Goal: Task Accomplishment & Management: Complete application form

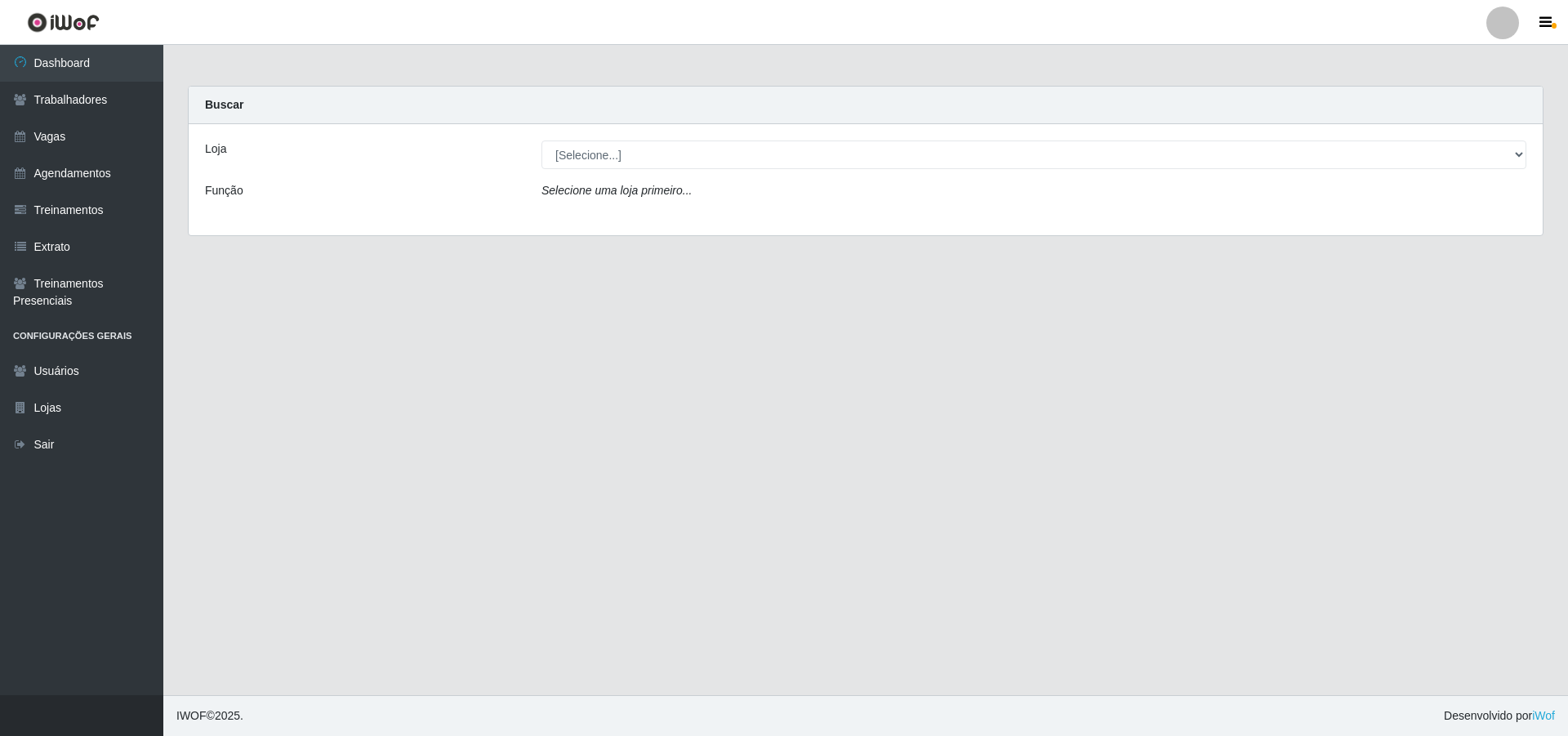
select select "337"
click at [542, 140] on select "[Selecione...] Pizza Nostra" at bounding box center [1034, 154] width 985 height 29
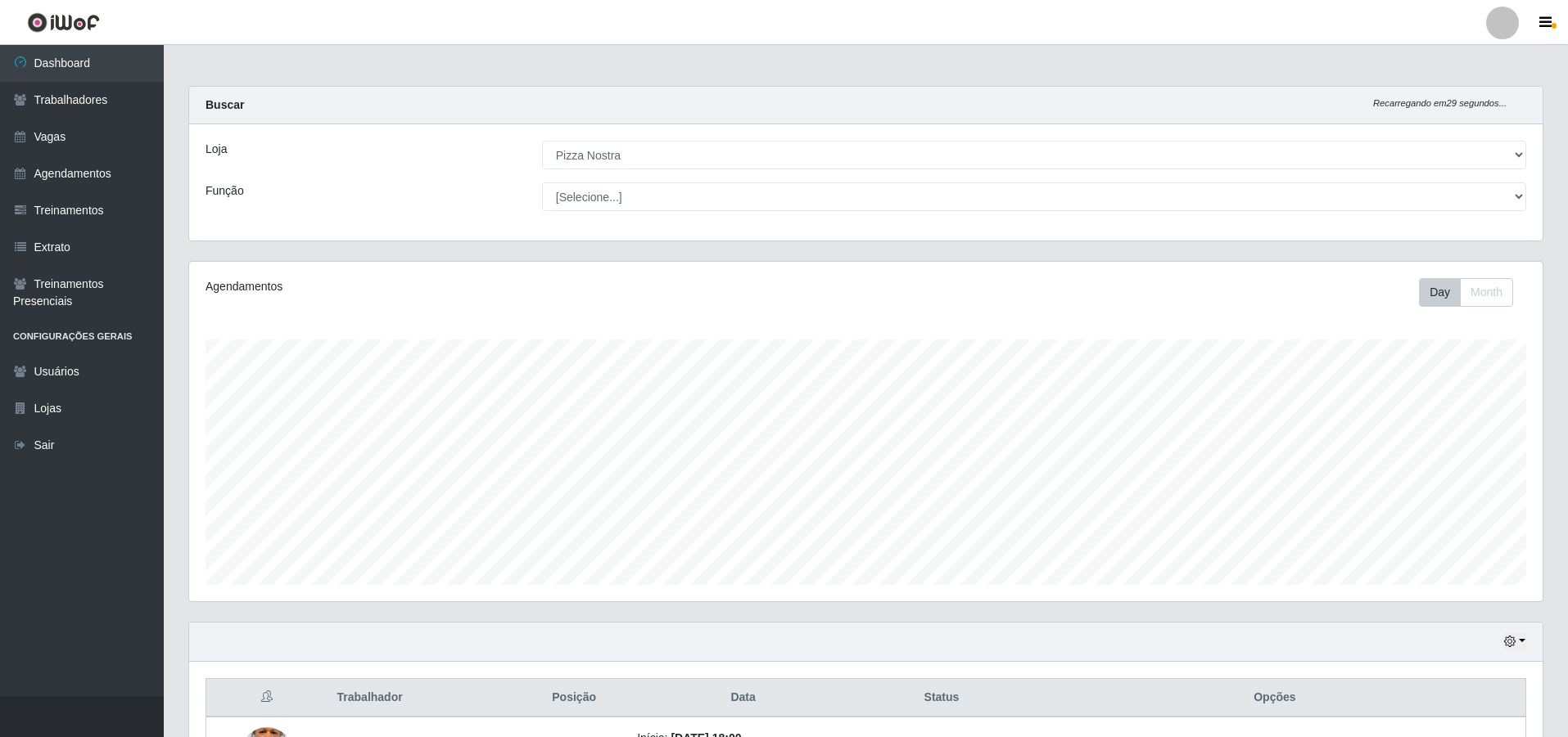
scroll to position [204, 0]
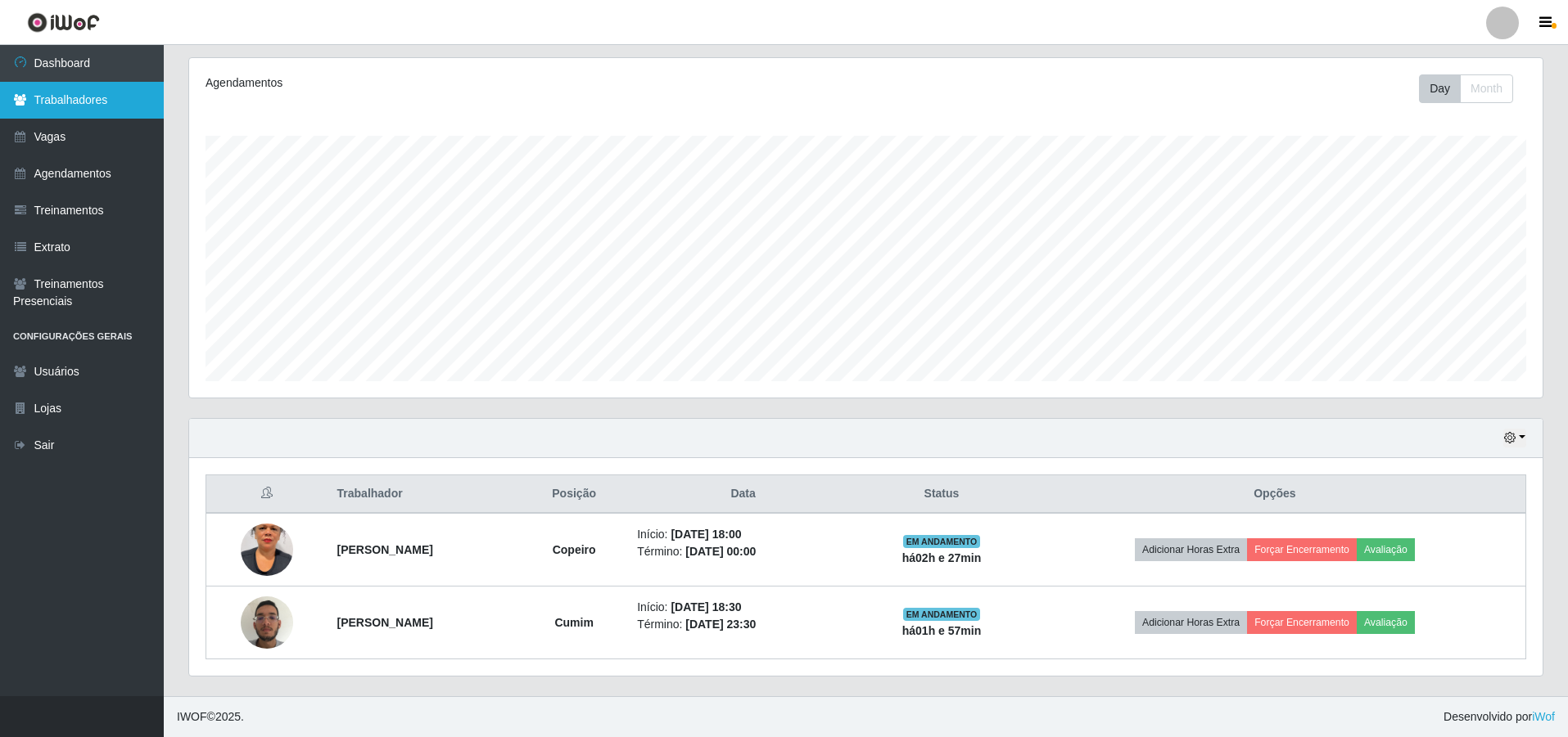
click at [114, 100] on link "Trabalhadores" at bounding box center [81, 100] width 164 height 37
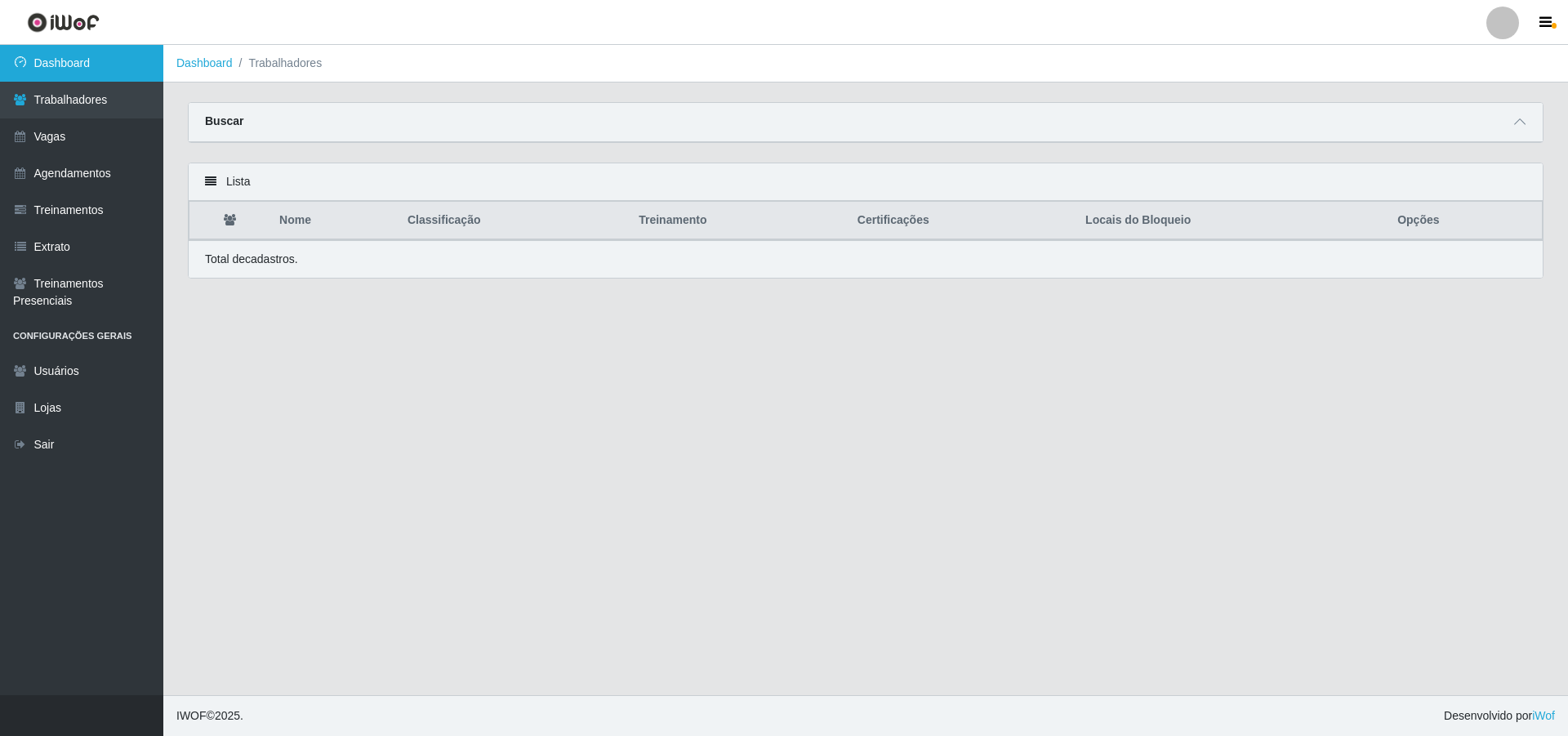
click at [61, 61] on link "Dashboard" at bounding box center [81, 63] width 163 height 37
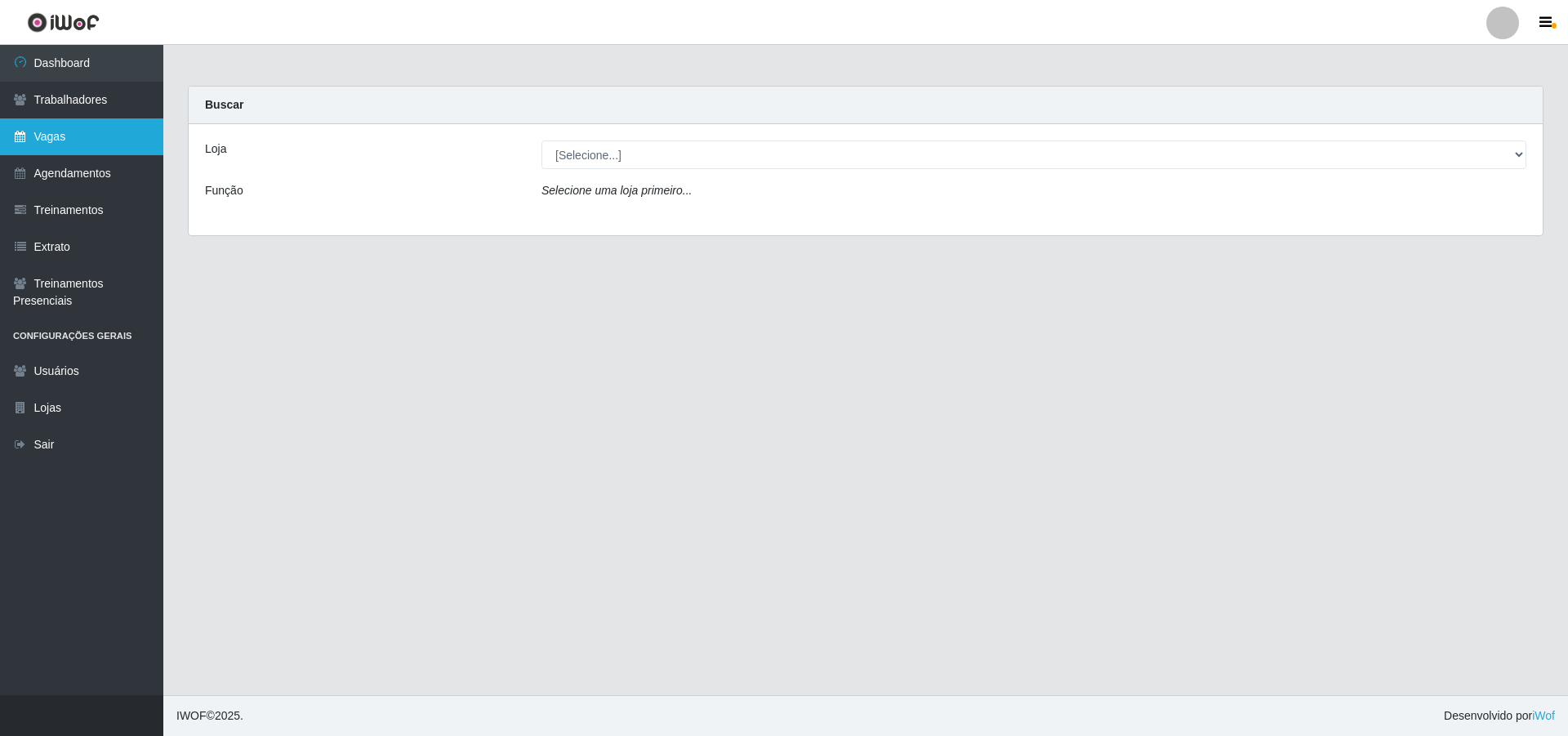
click at [0, 126] on link "Vagas" at bounding box center [81, 136] width 163 height 37
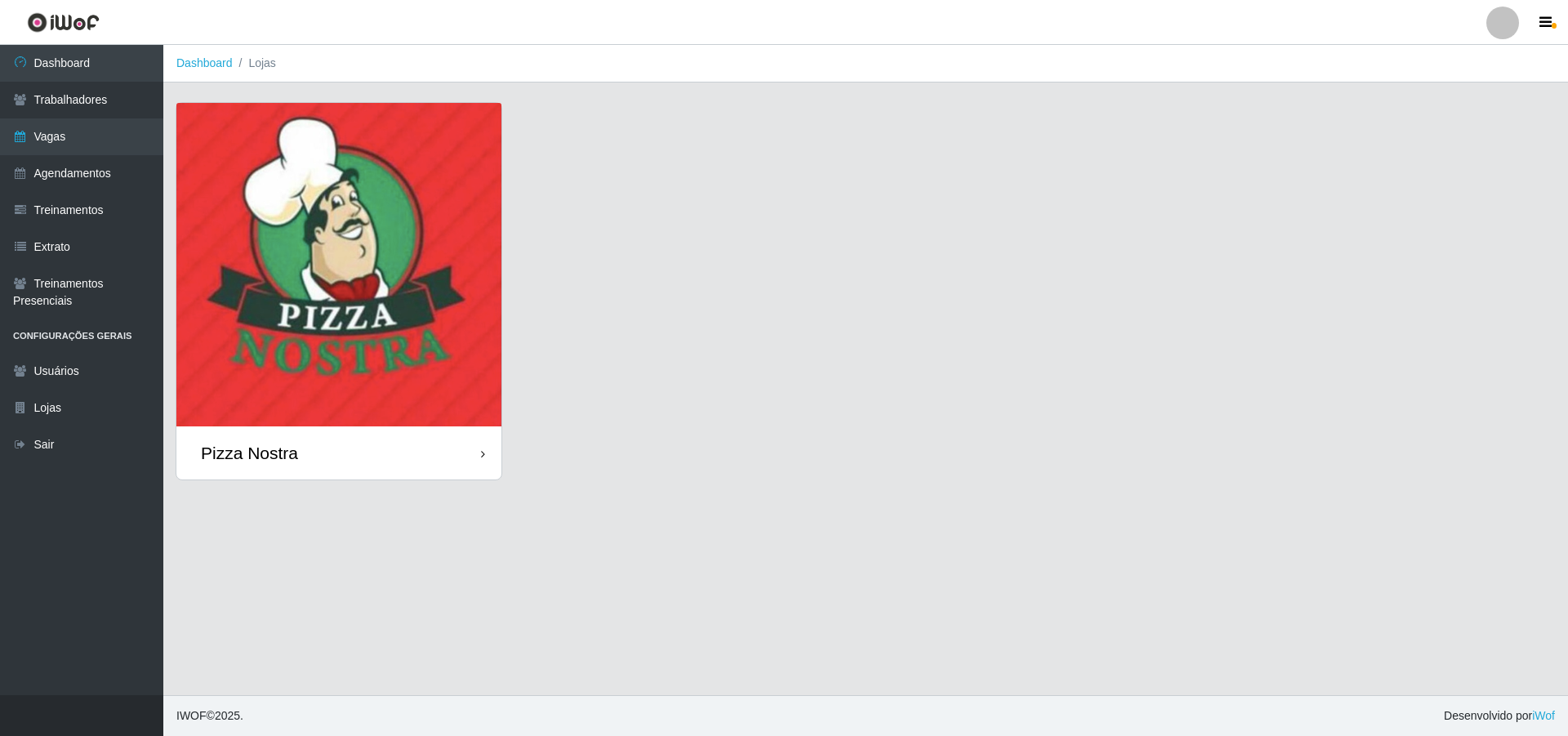
click at [319, 174] on img at bounding box center [339, 264] width 325 height 324
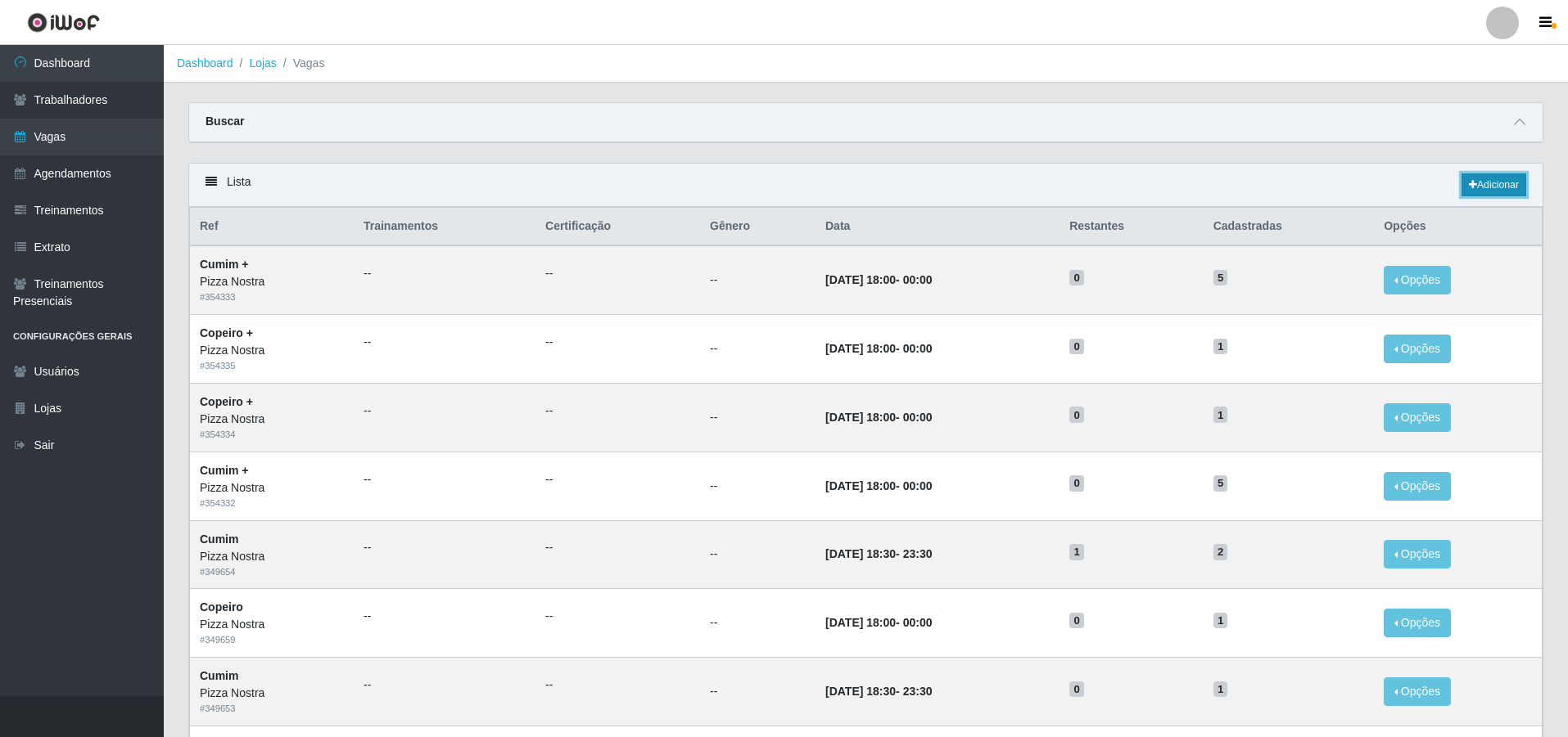
click at [1483, 192] on link "Adicionar" at bounding box center [1494, 185] width 65 height 23
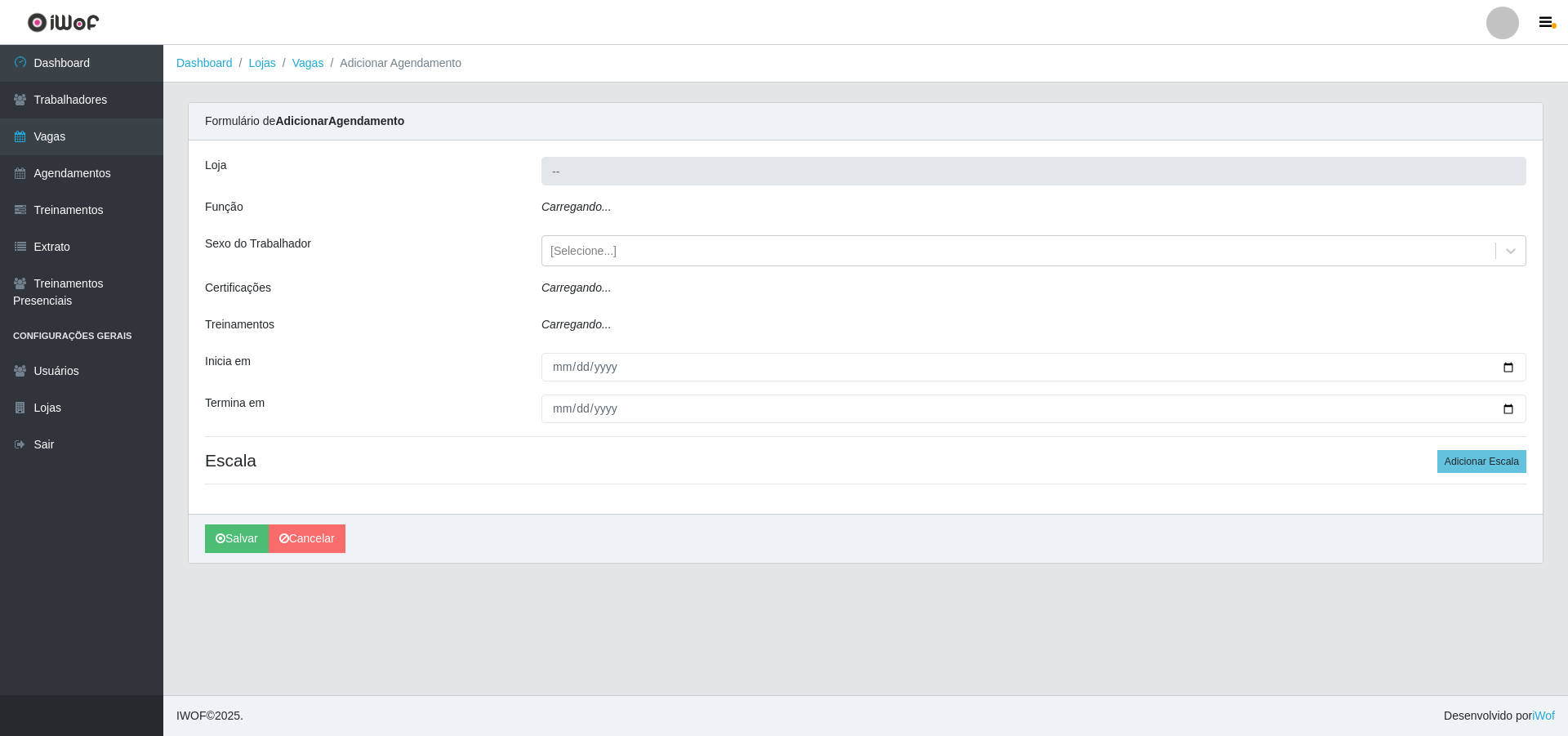
type input "Pizza Nostra"
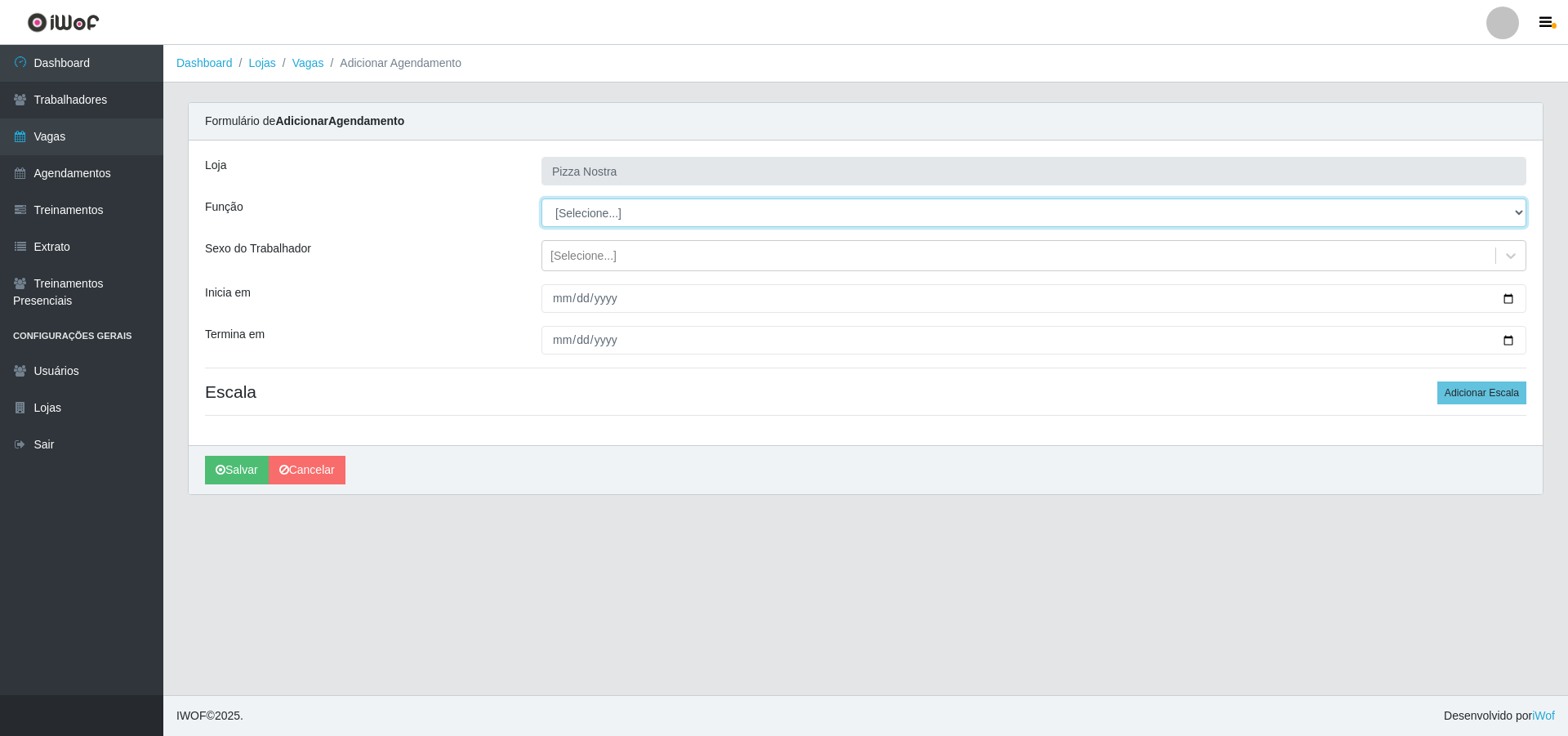
click at [570, 206] on select "[Selecione...] ASG ASG + ASG ++ Auxiliar de Cozinha Auxiliar de Cozinha + Auxil…" at bounding box center [1034, 213] width 985 height 29
select select "17"
click at [542, 199] on select "[Selecione...] ASG ASG + ASG ++ Auxiliar de Cozinha Auxiliar de Cozinha + Auxil…" at bounding box center [1034, 213] width 985 height 29
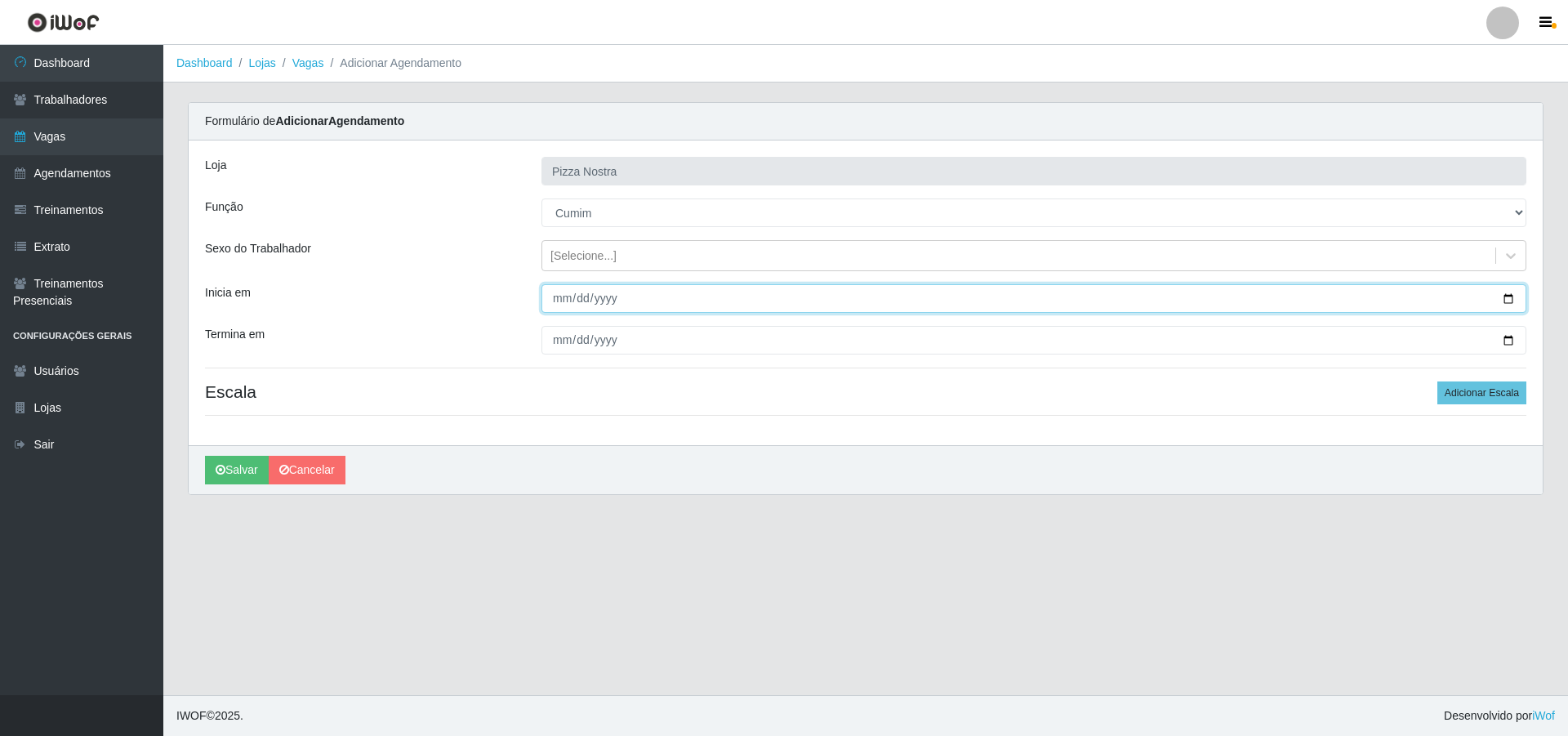
click at [554, 301] on input "Inicia em" at bounding box center [1034, 298] width 985 height 29
type input "0012-10-06"
click at [606, 302] on input "0012-10-06" at bounding box center [1034, 298] width 985 height 29
type input "[DATE]"
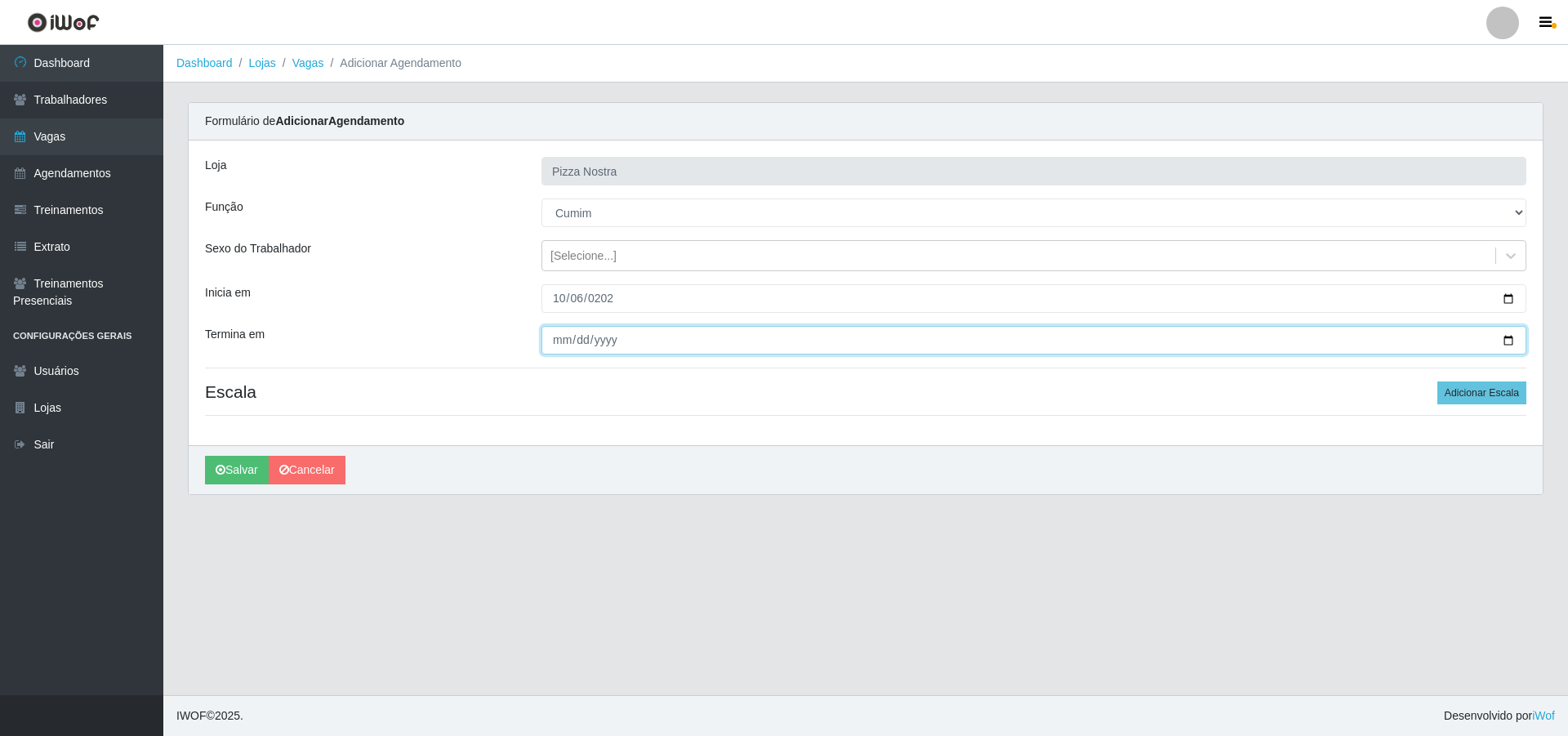
click at [562, 342] on input "Termina em" at bounding box center [1034, 340] width 985 height 29
type input "[DATE]"
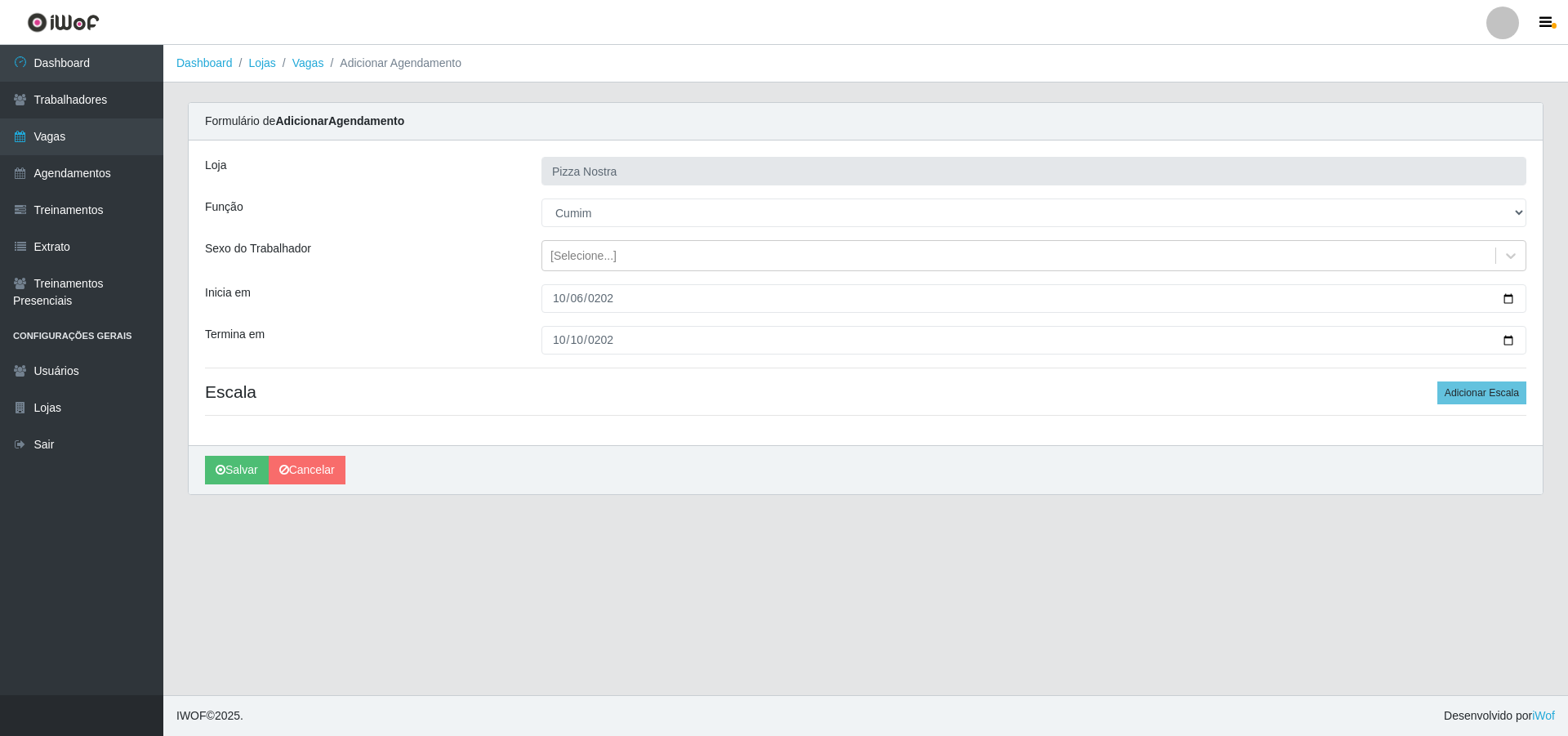
click at [806, 472] on div "[PERSON_NAME]" at bounding box center [865, 470] width 1354 height 49
click at [1454, 397] on button "Adicionar Escala" at bounding box center [1482, 393] width 89 height 23
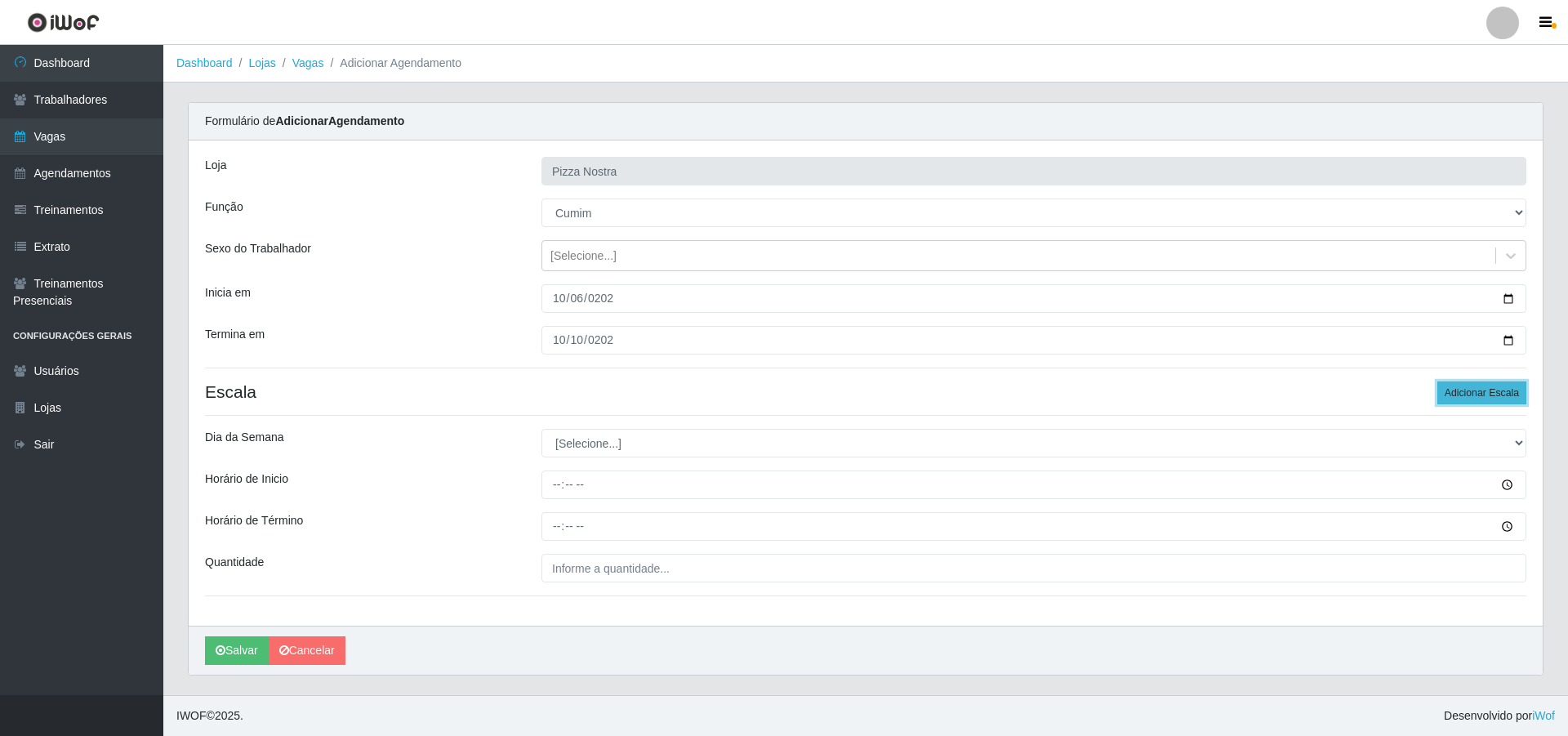
click at [1454, 397] on button "Adicionar Escala" at bounding box center [1482, 393] width 89 height 23
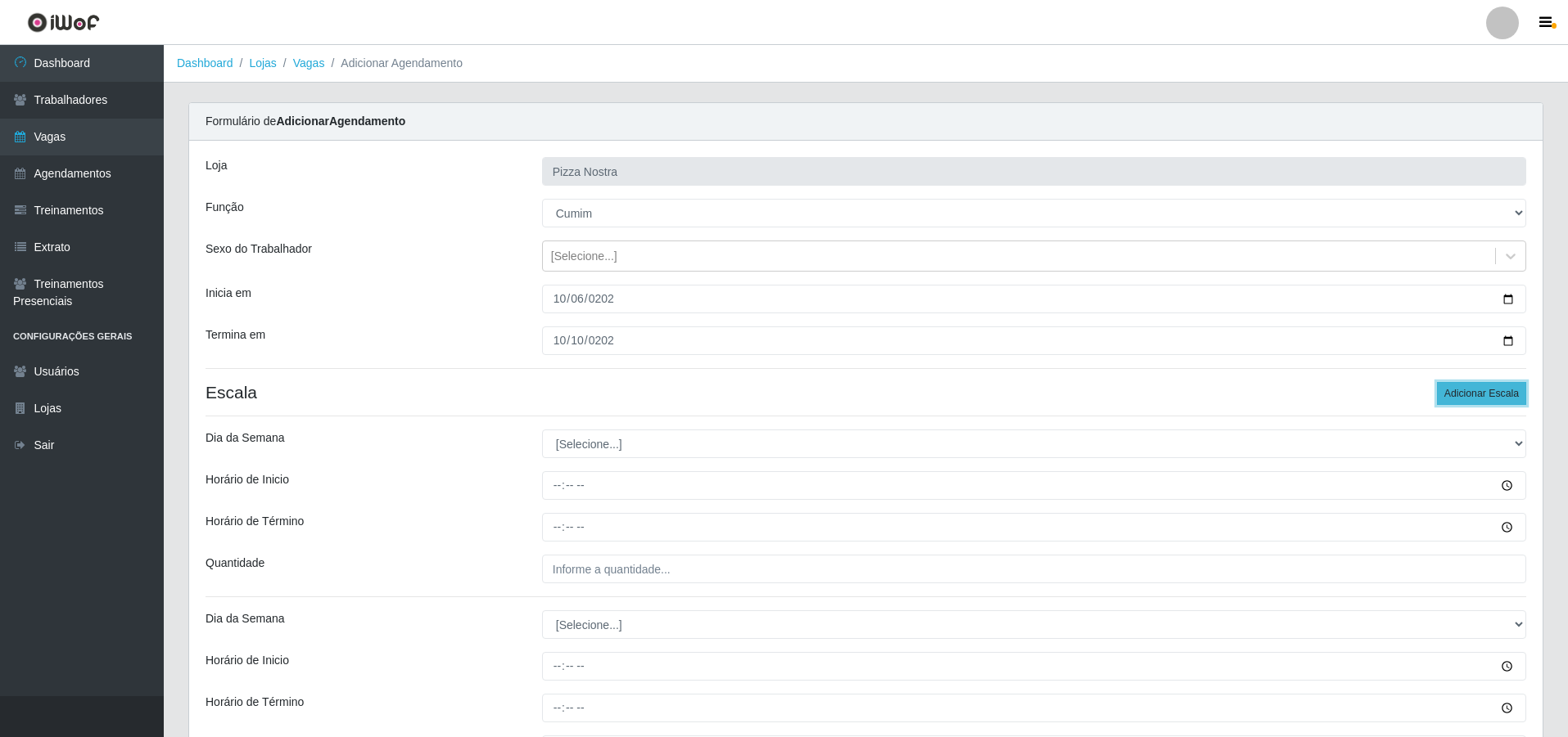
click at [1458, 397] on button "Adicionar Escala" at bounding box center [1482, 394] width 89 height 23
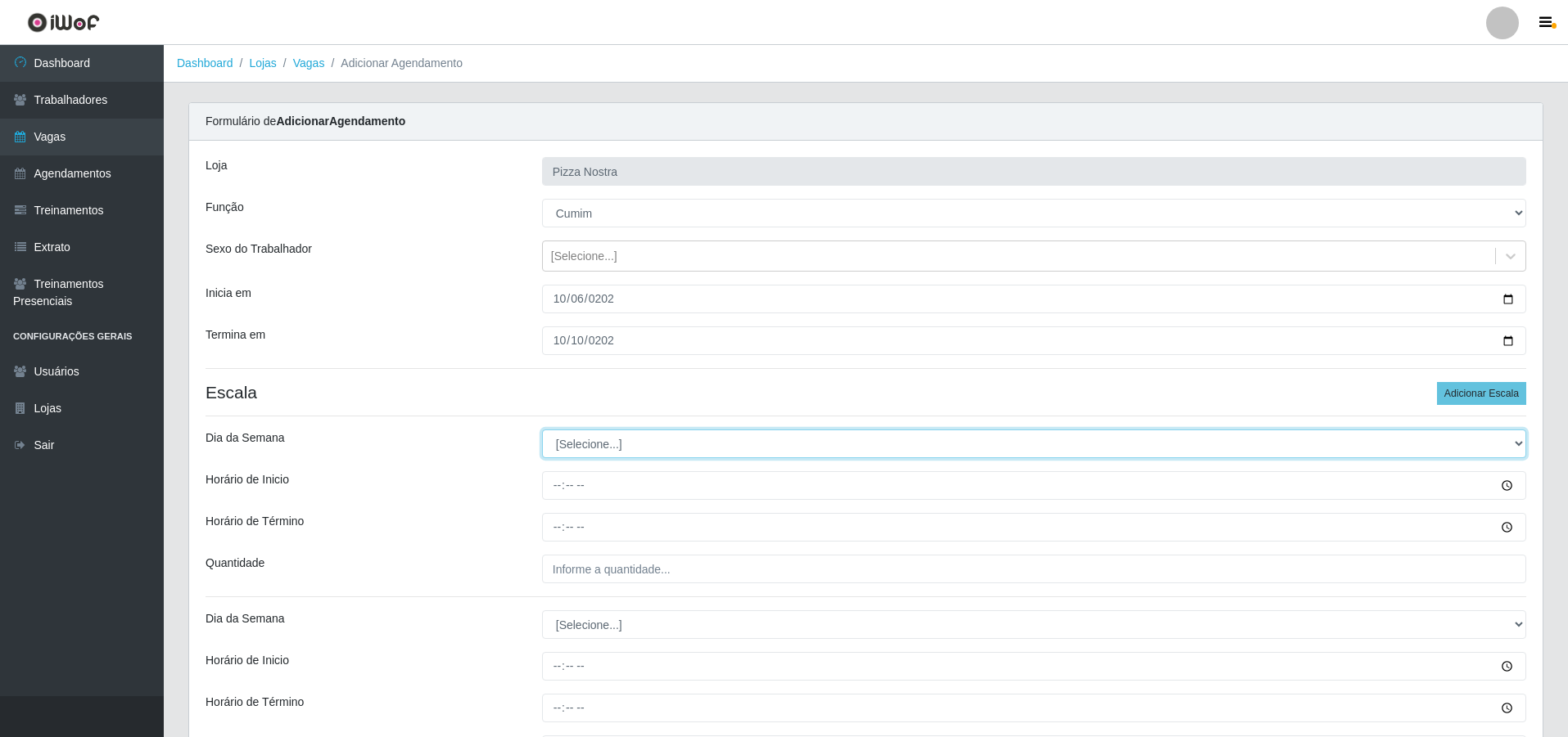
click at [661, 452] on select "[Selecione...] Segunda Terça Quarta Quinta Sexta Sábado Domingo" at bounding box center [1035, 443] width 984 height 29
select select "1"
click at [542, 429] on select "[Selecione...] Segunda Terça Quarta Quinta Sexta Sábado Domingo" at bounding box center [1035, 443] width 984 height 29
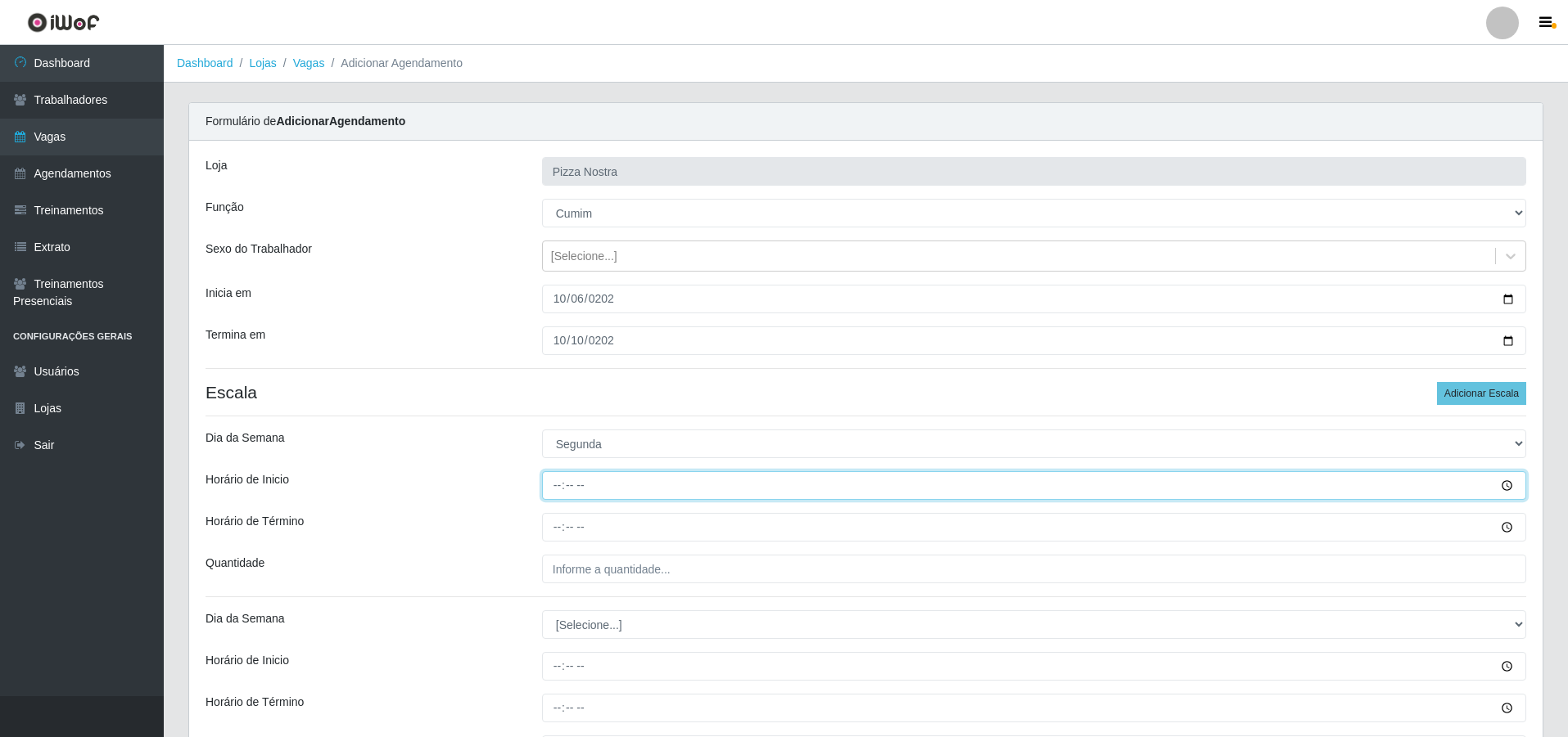
click at [556, 492] on input "Horário de Inicio" at bounding box center [1035, 485] width 984 height 29
type input "18:30"
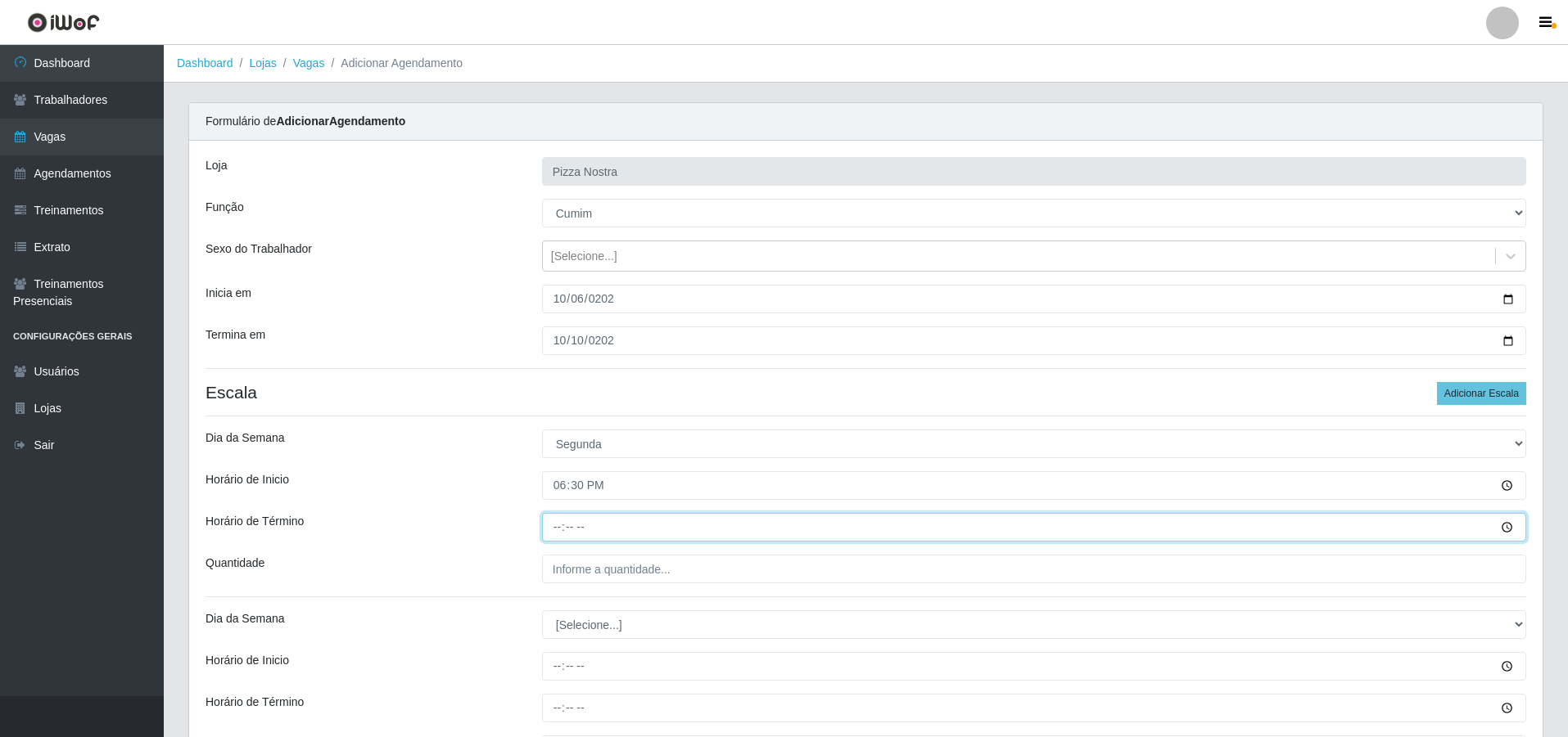
click at [549, 534] on input "Horário de Término" at bounding box center [1035, 527] width 984 height 29
type input "23:30"
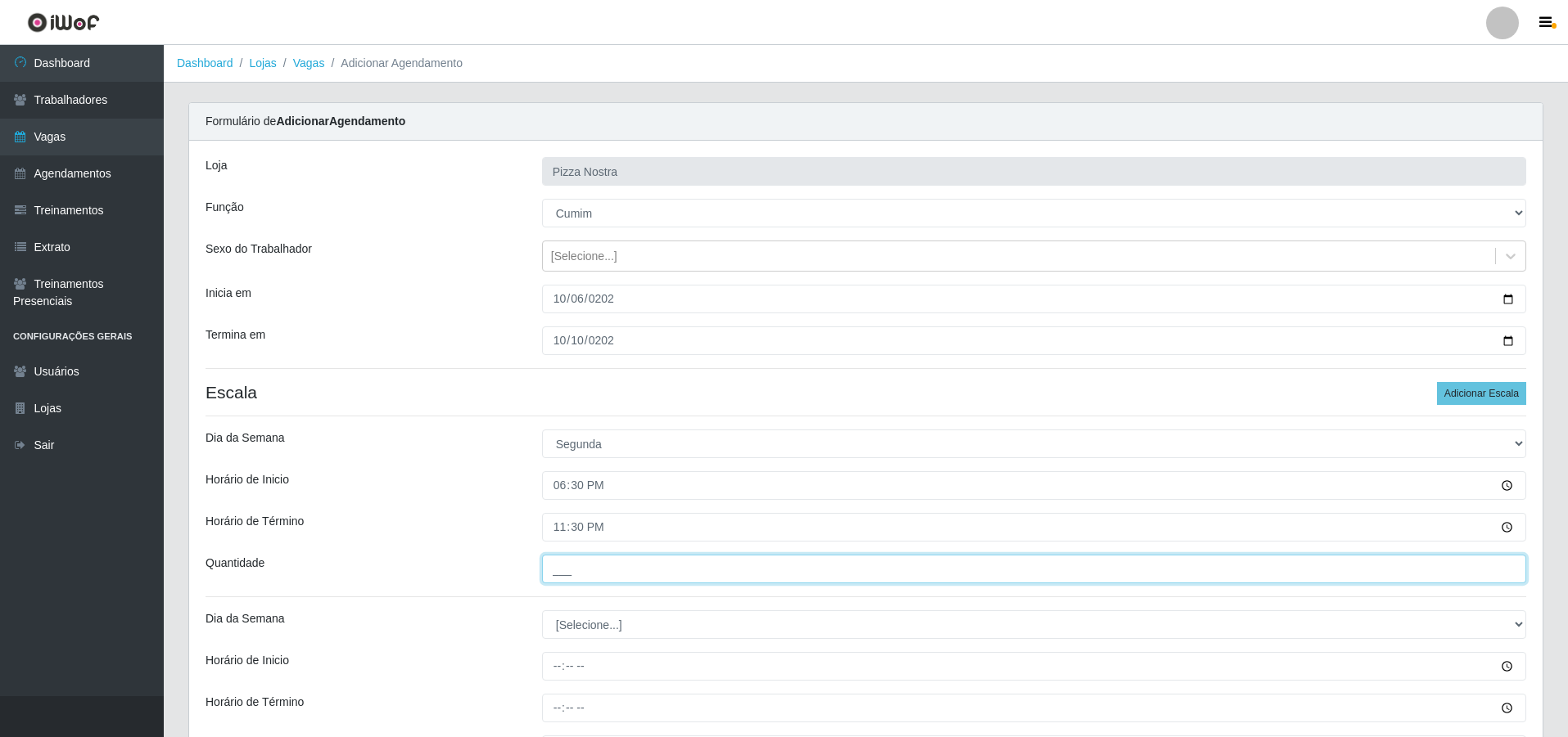
click at [600, 560] on input "___" at bounding box center [1035, 568] width 984 height 29
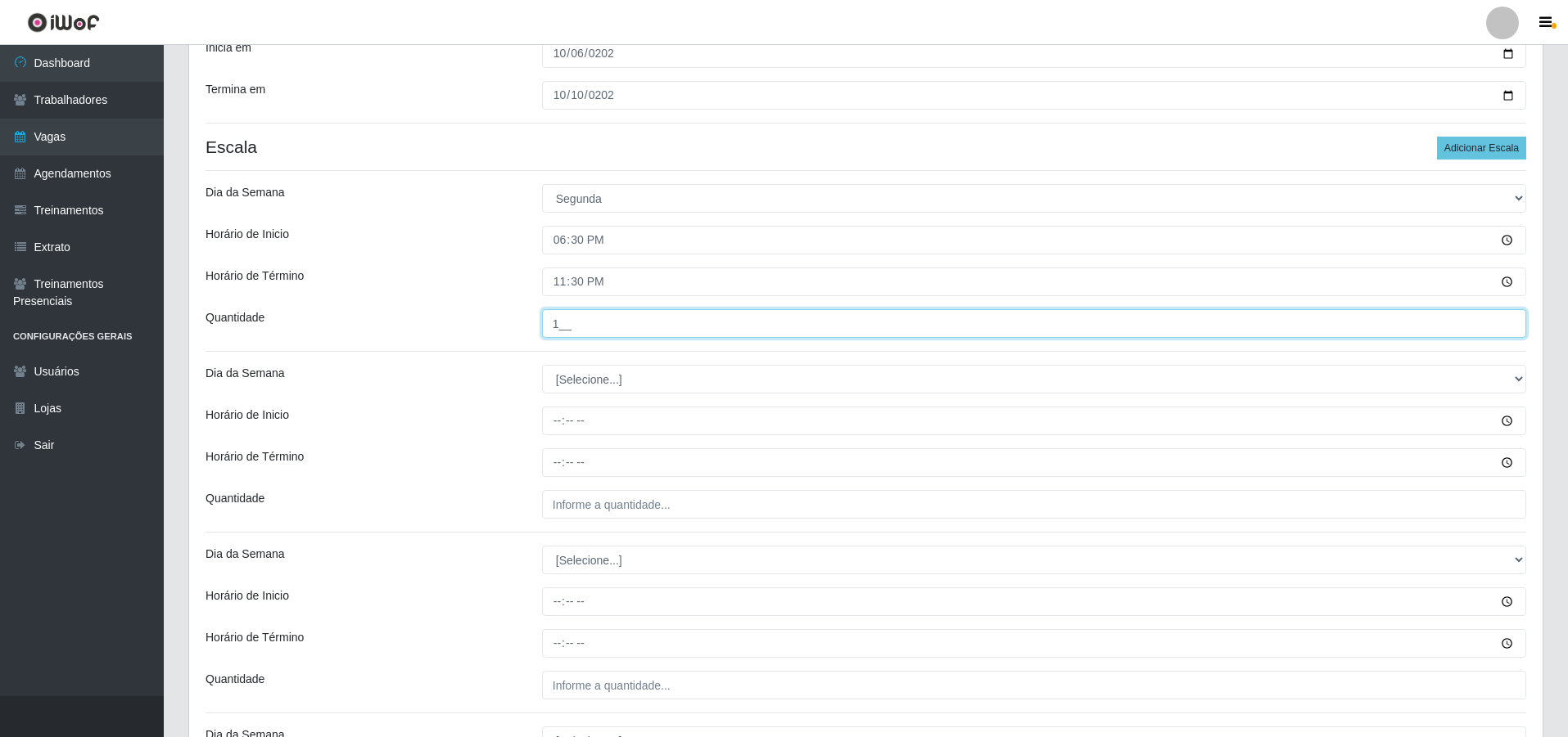
type input "1__"
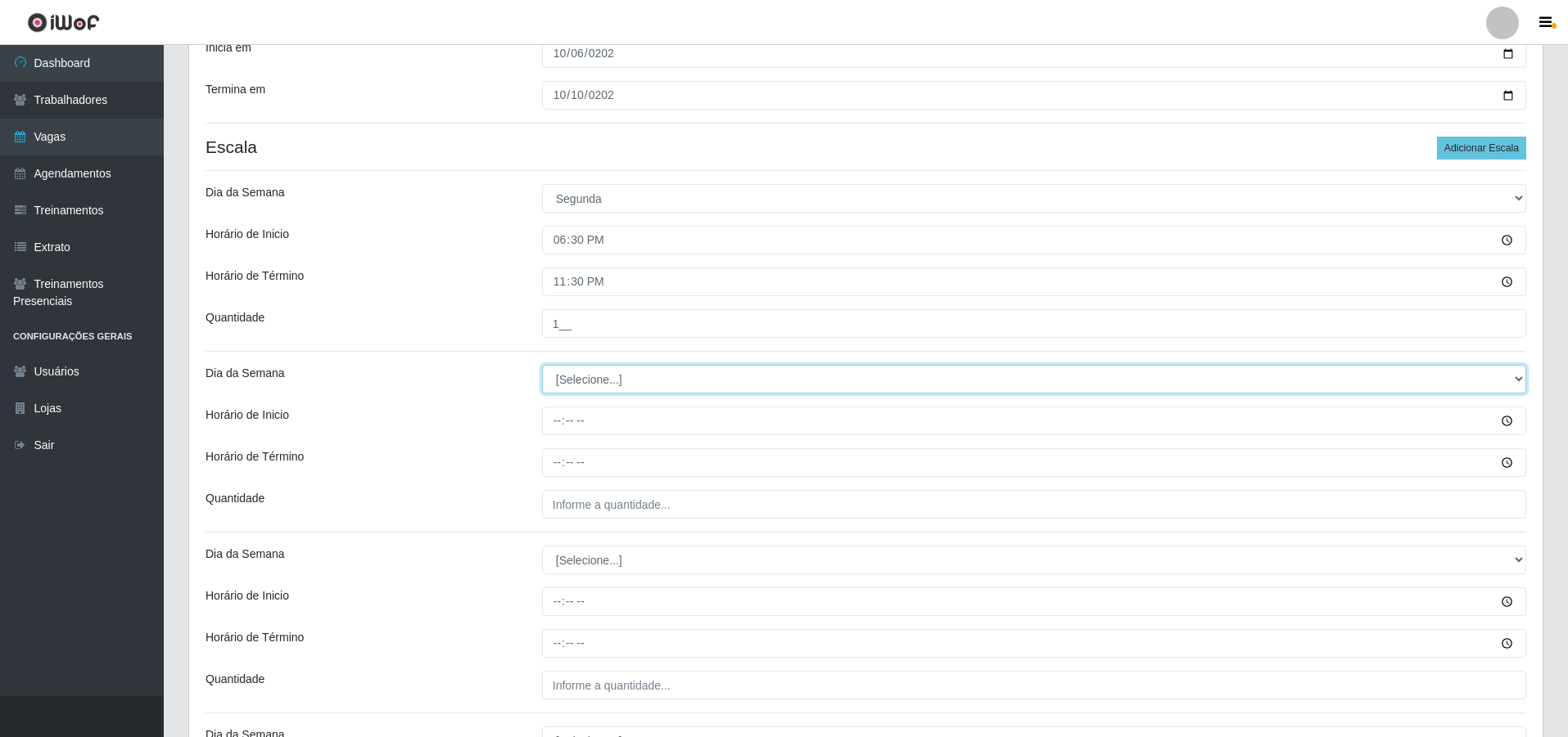
click at [594, 386] on select "[Selecione...] Segunda Terça Quarta Quinta Sexta Sábado Domingo" at bounding box center [1035, 379] width 984 height 29
select select "2"
click at [542, 365] on select "[Selecione...] Segunda Terça Quarta Quinta Sexta Sábado Domingo" at bounding box center [1035, 379] width 984 height 29
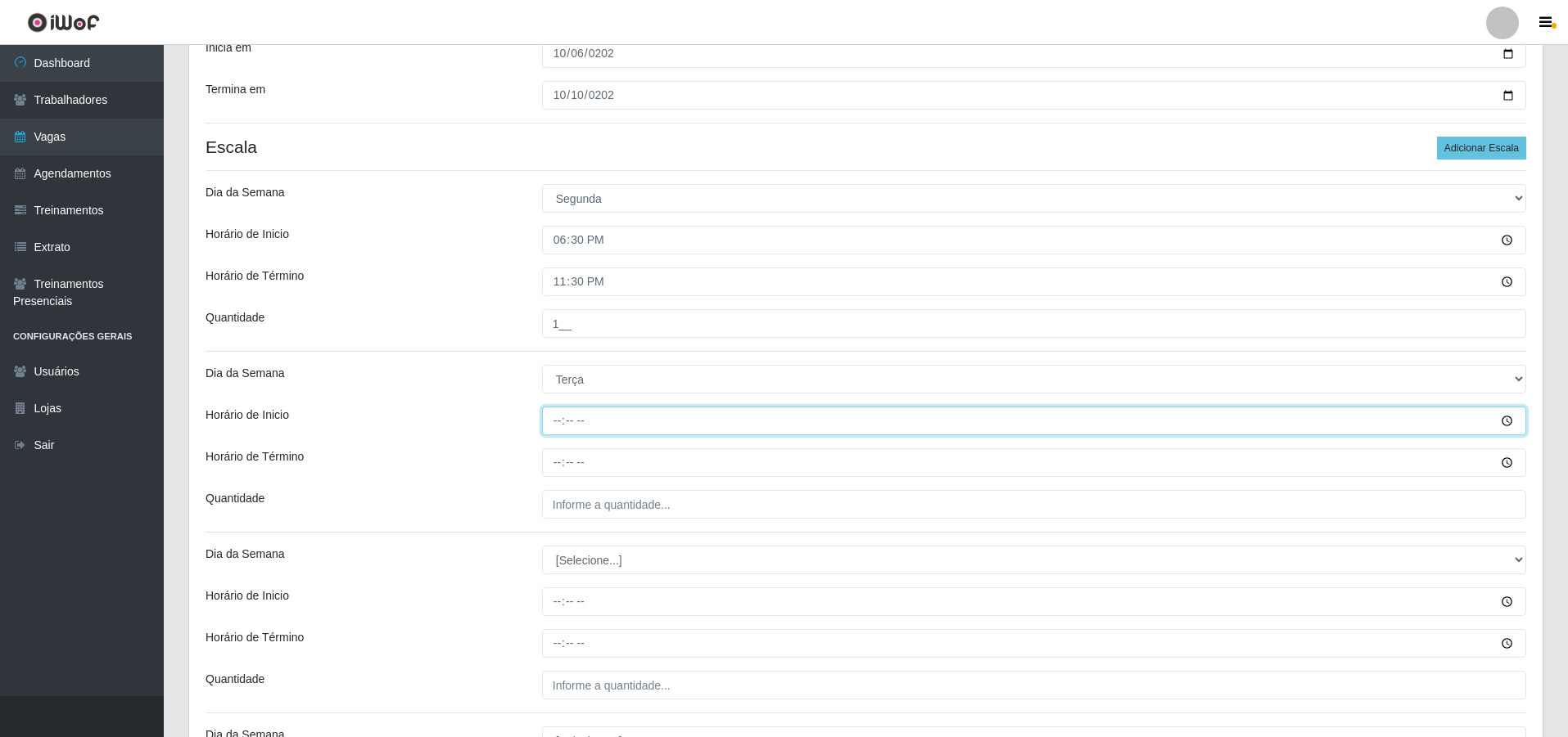
click at [553, 431] on input "Horário de Inicio" at bounding box center [1035, 420] width 984 height 29
type input "18:30"
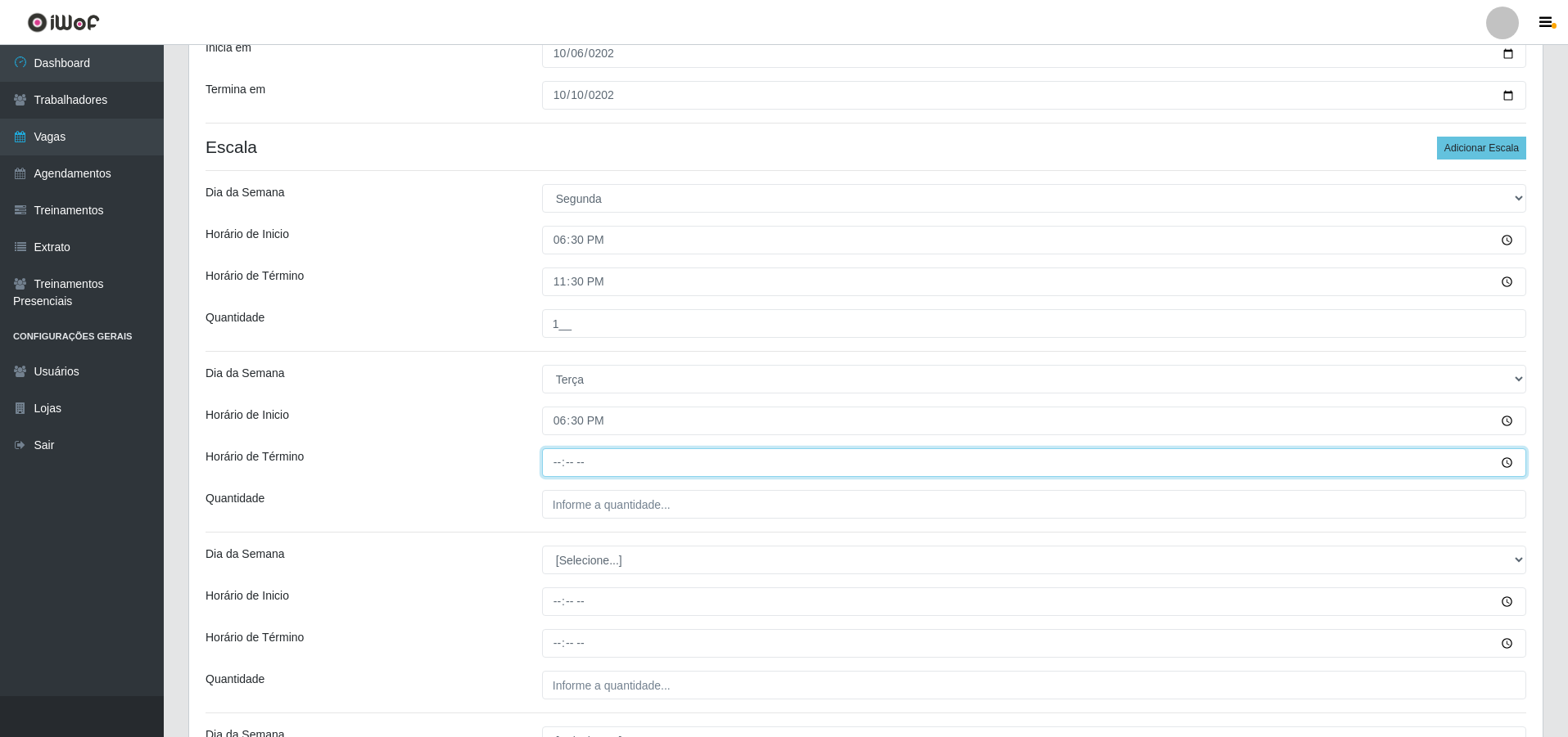
click at [552, 465] on input "Horário de Término" at bounding box center [1035, 462] width 984 height 29
type input "23:30"
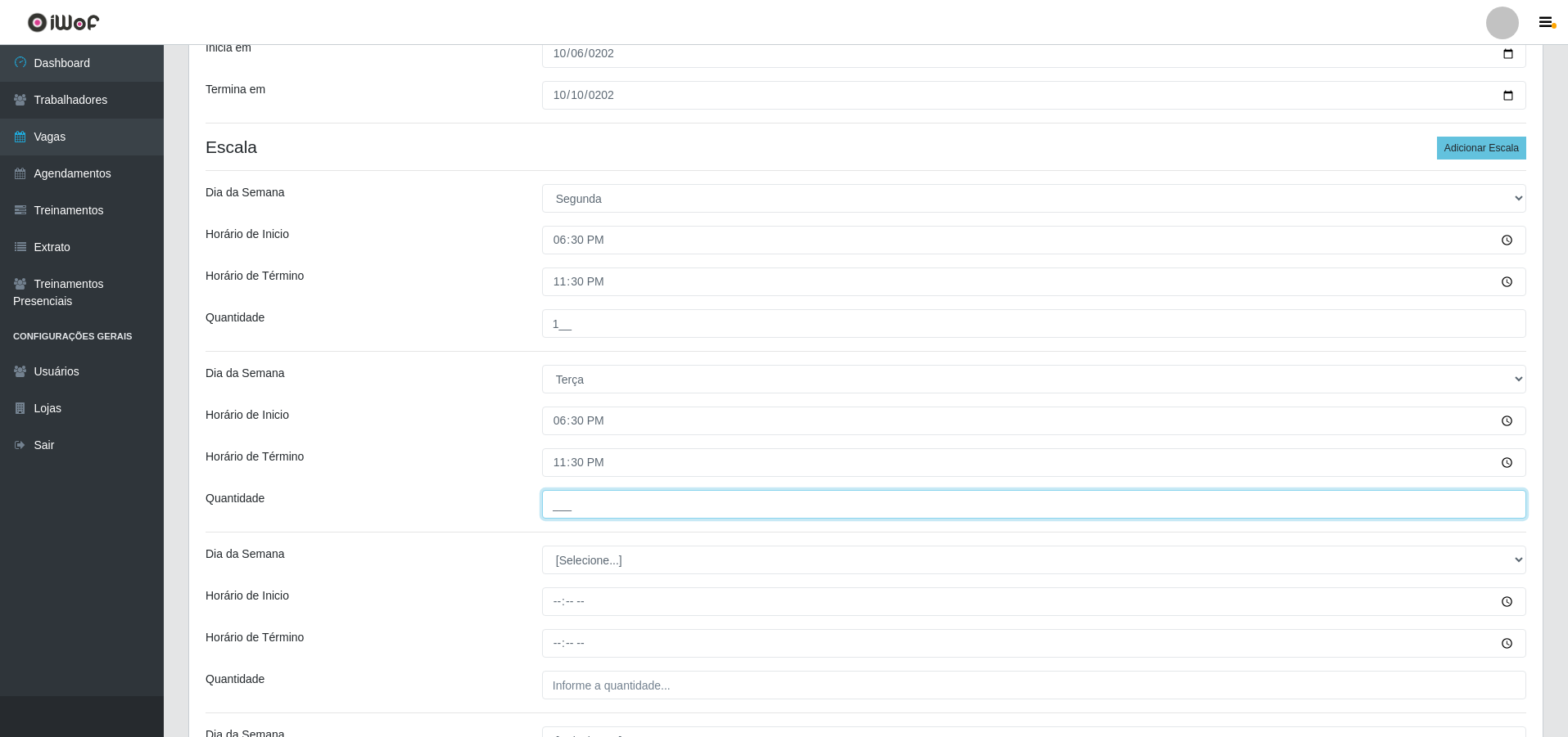
click at [595, 504] on input "___" at bounding box center [1035, 504] width 984 height 29
type input "1__"
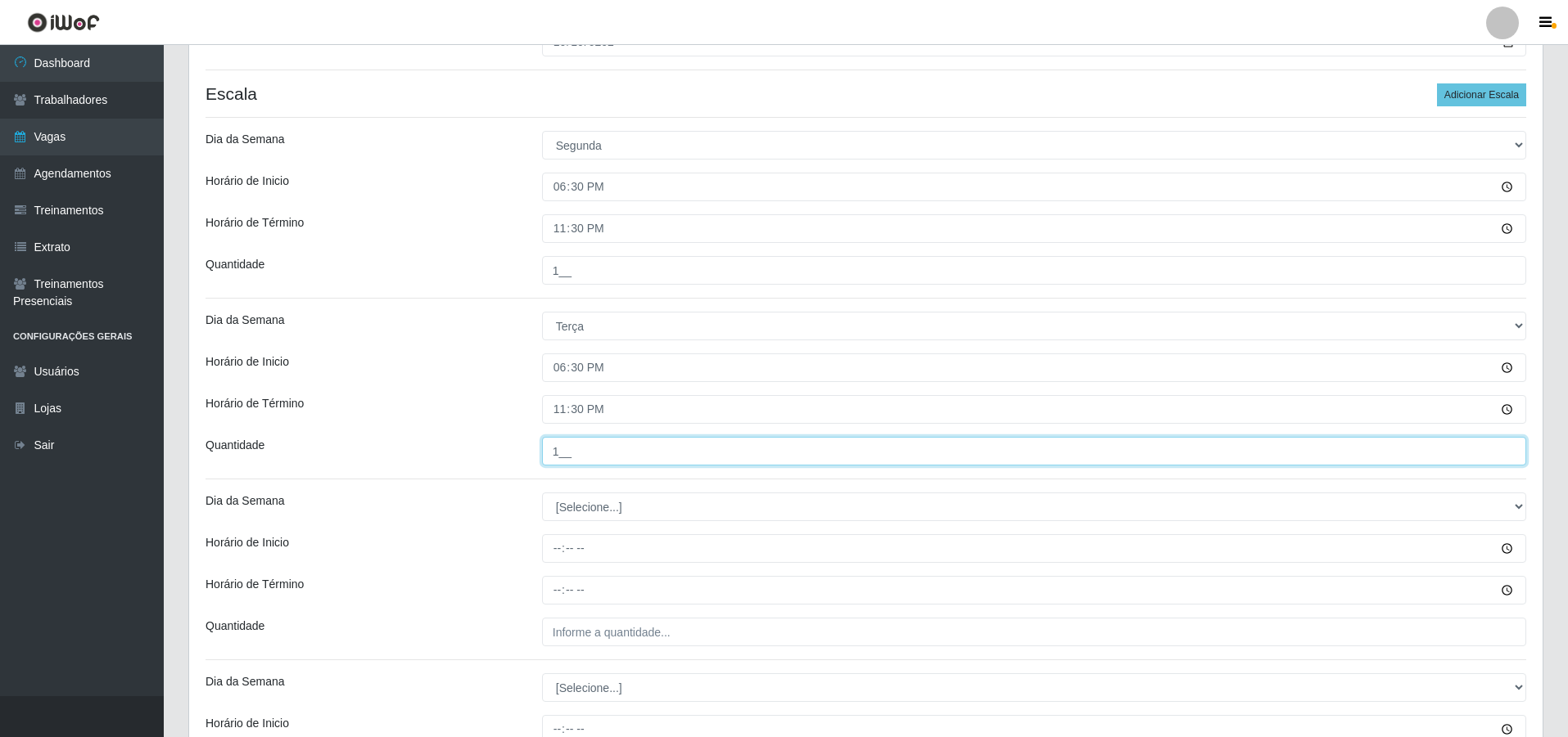
scroll to position [409, 0]
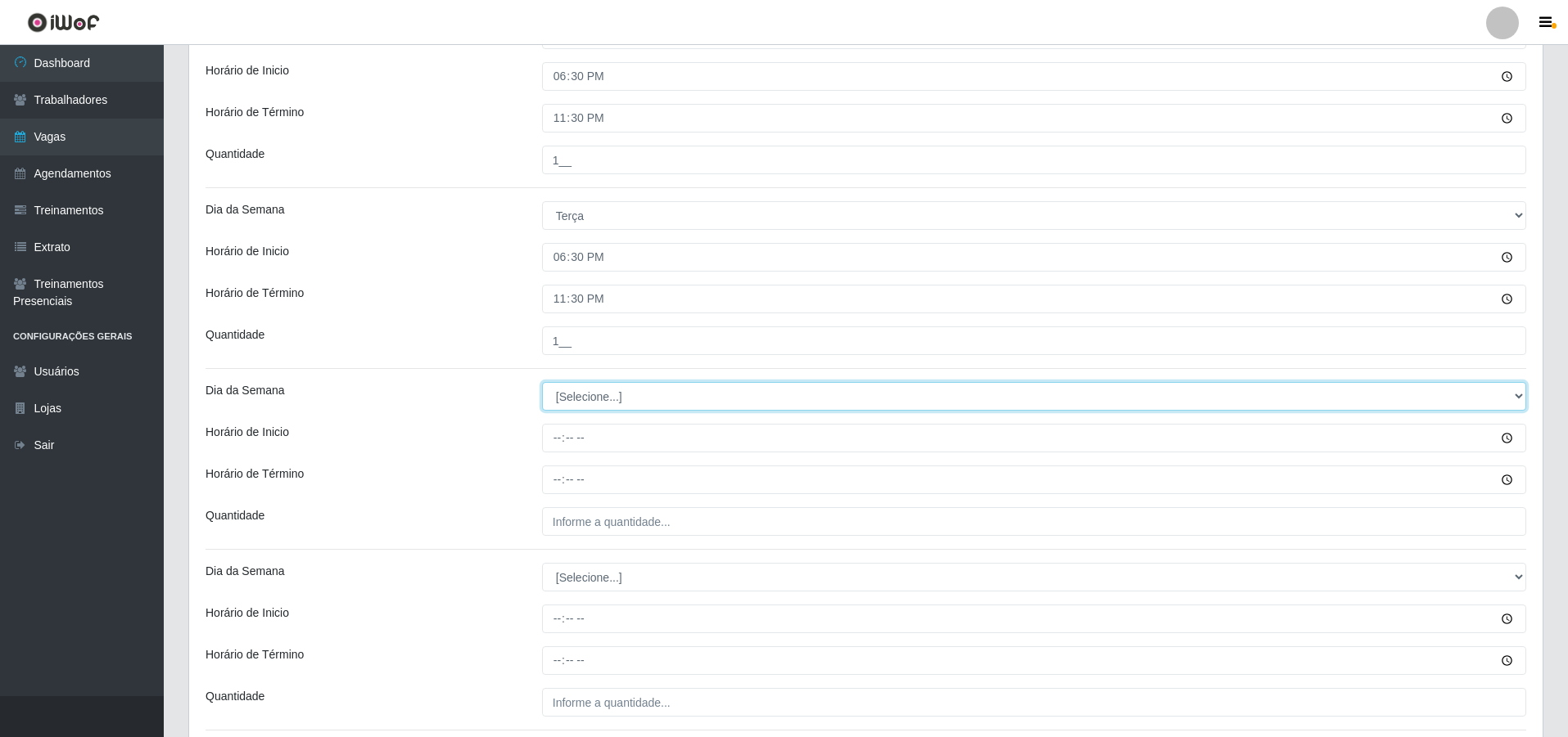
click at [585, 397] on select "[Selecione...] Segunda Terça Quarta Quinta Sexta Sábado Domingo" at bounding box center [1035, 396] width 984 height 29
select select "3"
click at [542, 382] on select "[Selecione...] Segunda Terça Quarta Quinta Sexta Sábado Domingo" at bounding box center [1035, 396] width 984 height 29
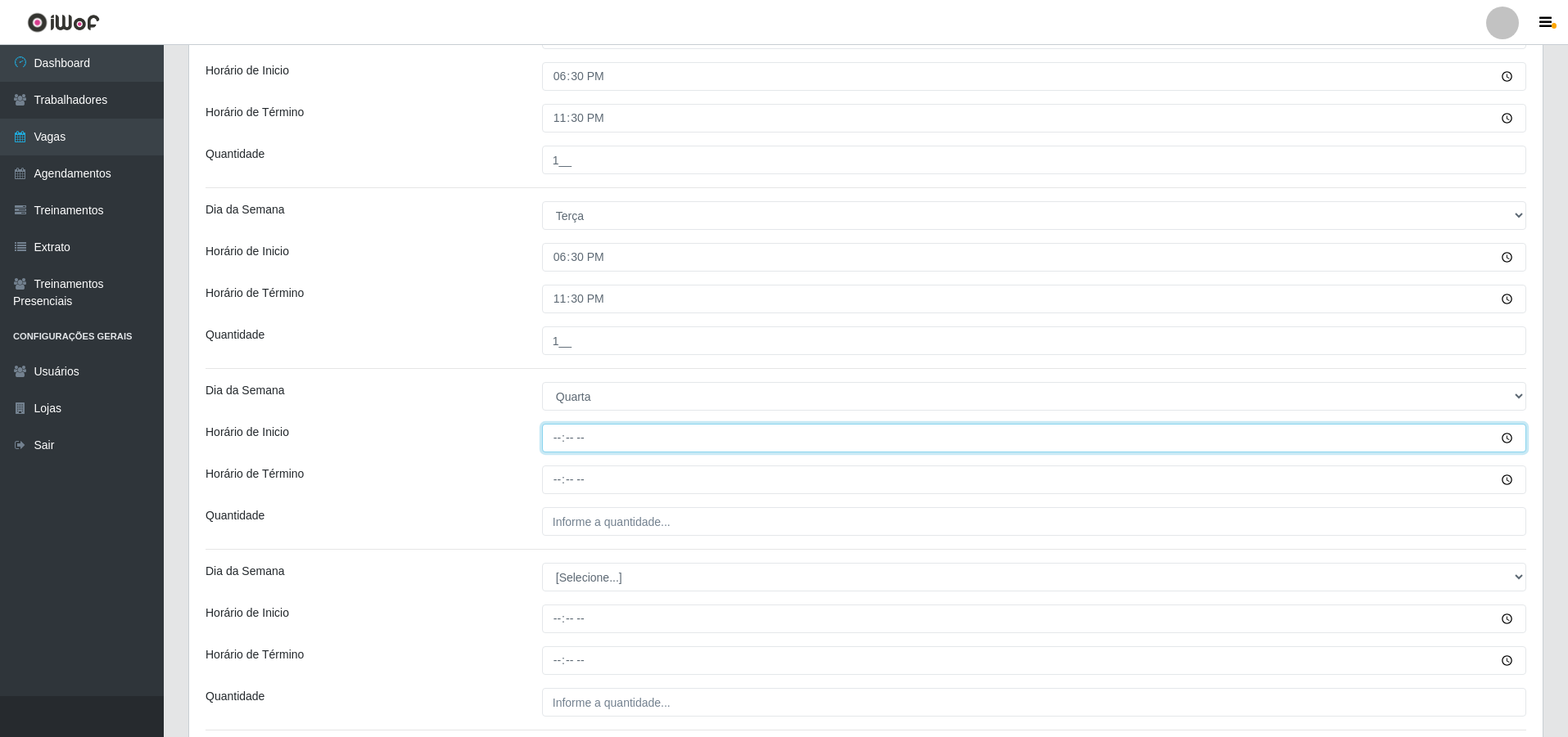
click at [558, 444] on input "Horário de Inicio" at bounding box center [1035, 438] width 984 height 29
type input "18:30"
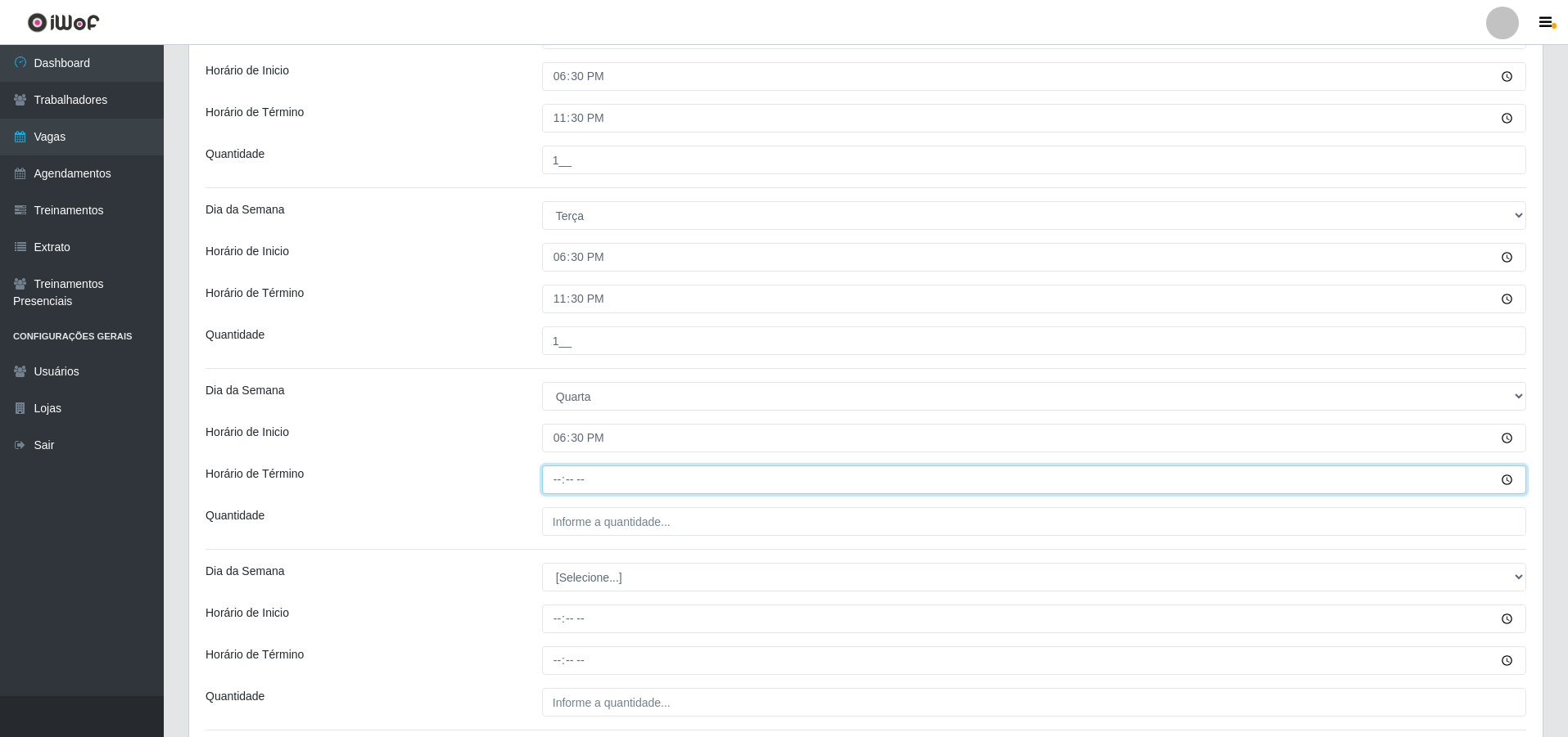
click at [564, 475] on input "Horário de Término" at bounding box center [1035, 480] width 984 height 29
type input "23:30"
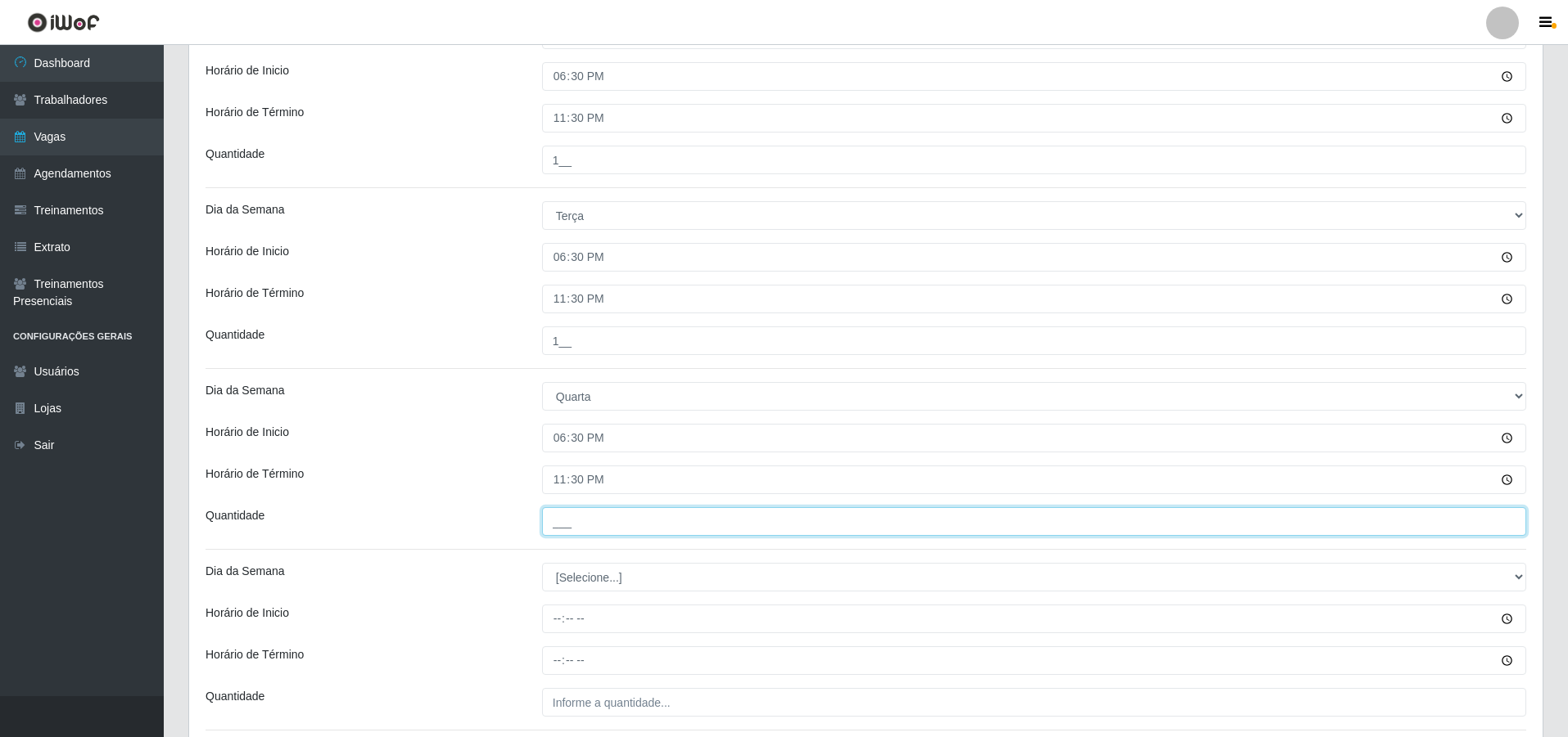
click at [579, 519] on input "___" at bounding box center [1035, 521] width 984 height 29
type input "1__"
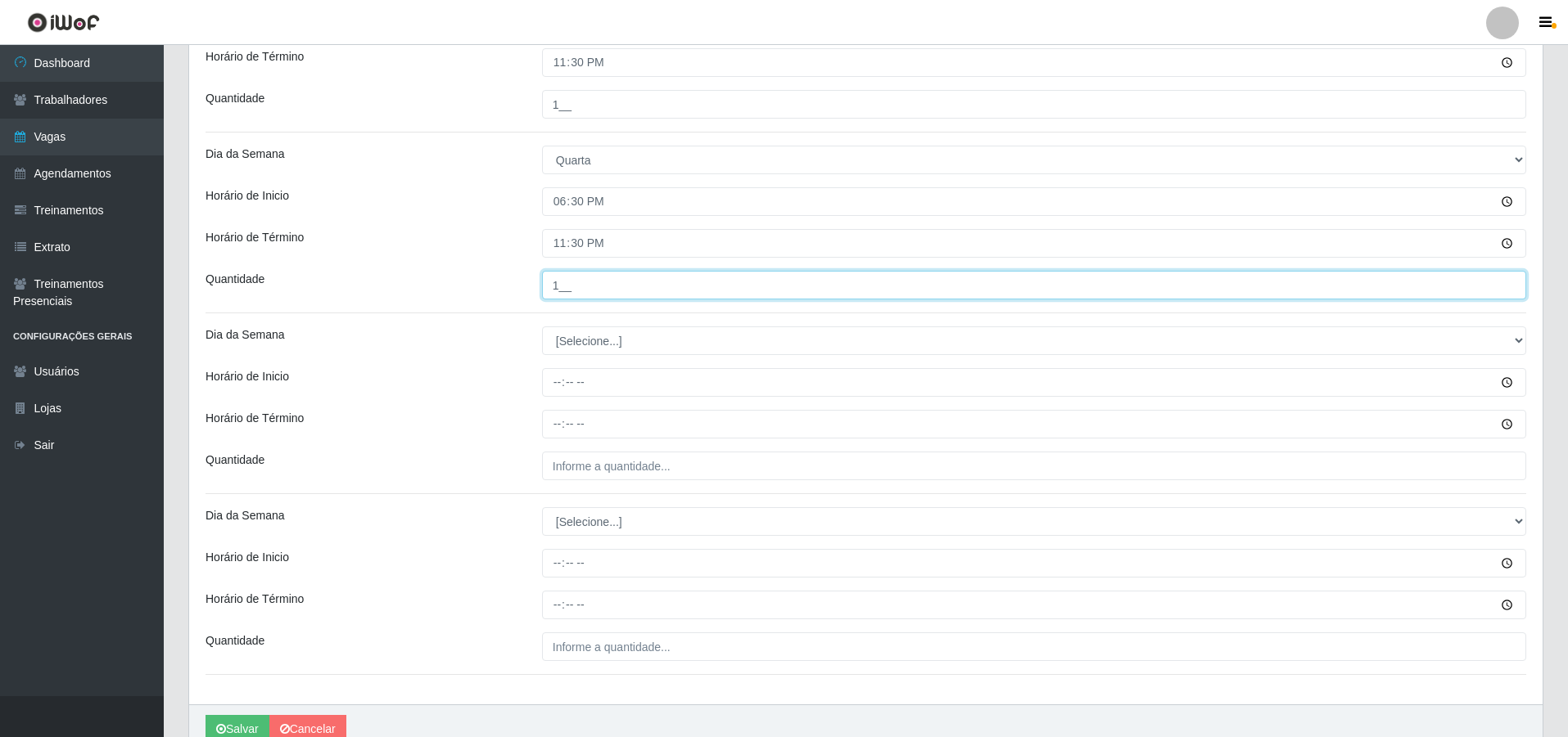
scroll to position [723, 0]
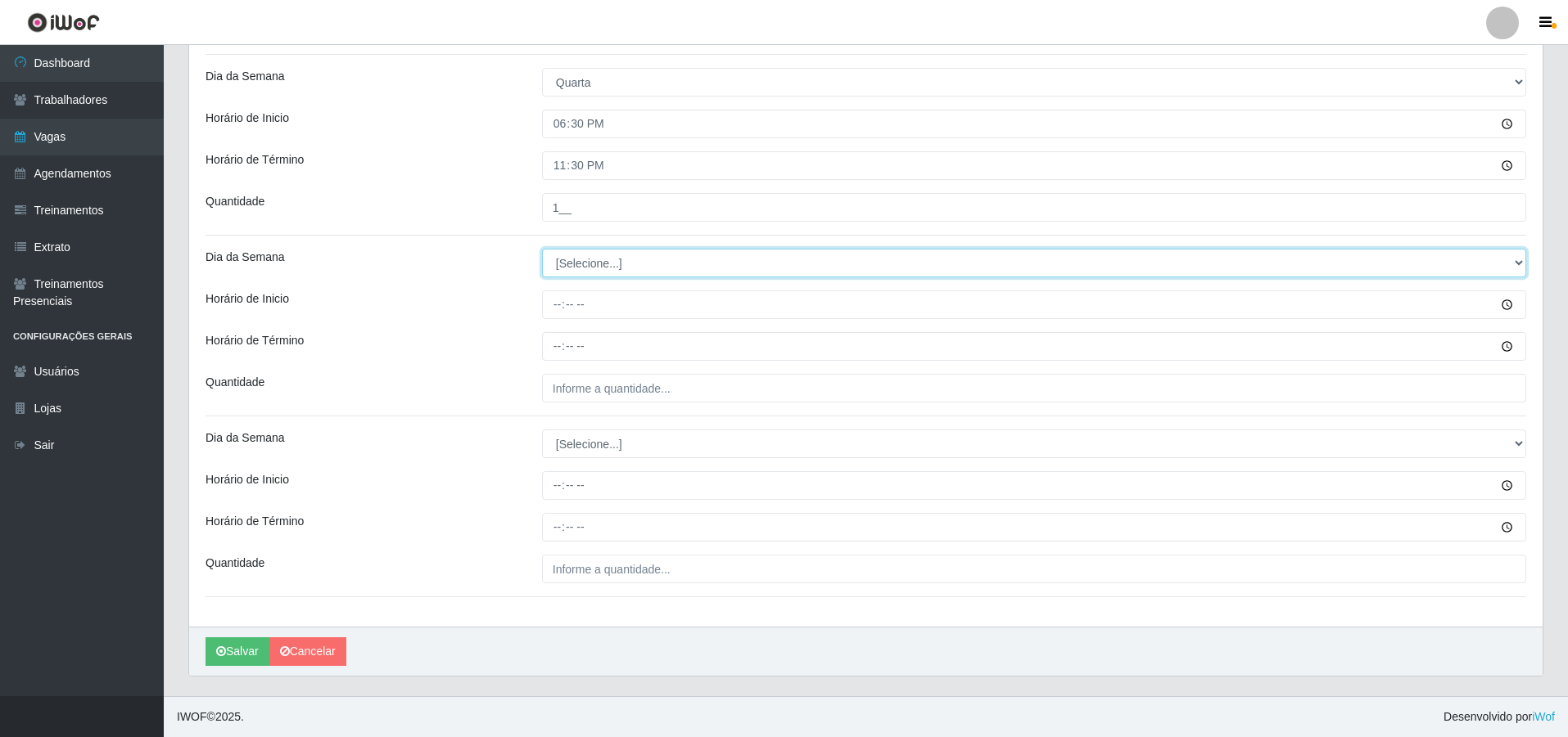
click at [603, 266] on select "[Selecione...] Segunda Terça Quarta Quinta Sexta Sábado Domingo" at bounding box center [1035, 262] width 984 height 29
select select "4"
click at [542, 248] on select "[Selecione...] Segunda Terça Quarta Quinta Sexta Sábado Domingo" at bounding box center [1035, 262] width 984 height 29
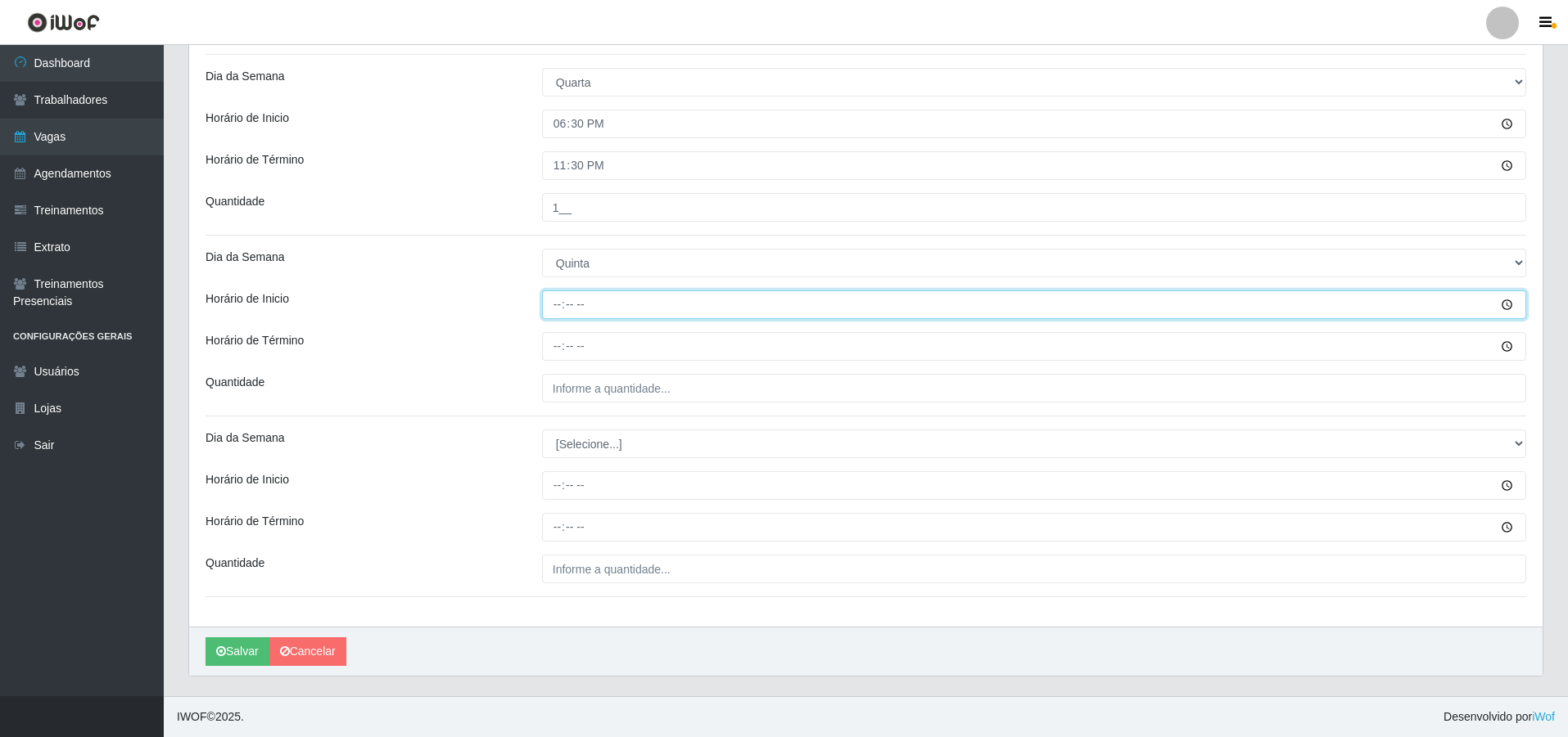
click at [555, 305] on input "Horário de Inicio" at bounding box center [1035, 304] width 984 height 29
type input "18:30"
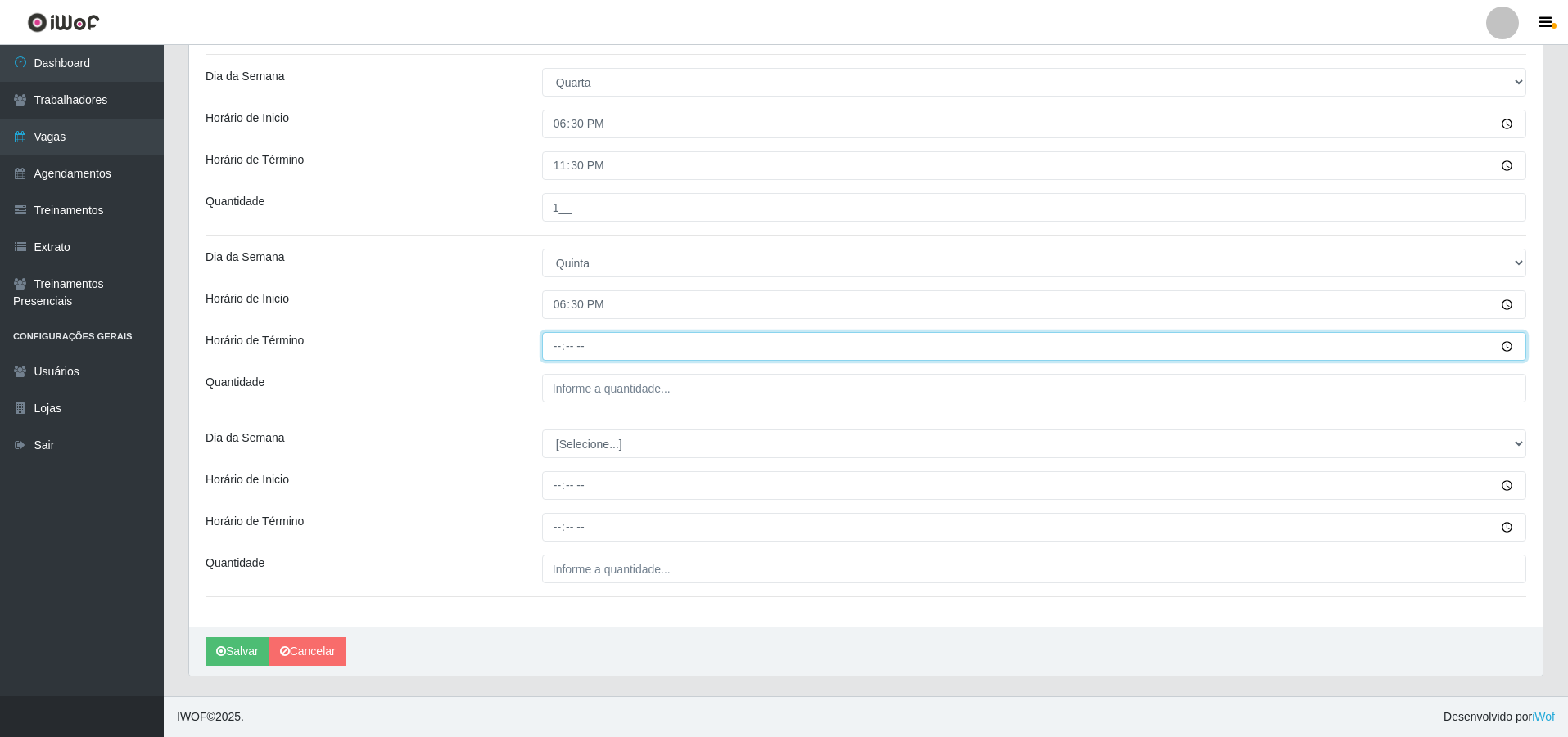
click at [556, 349] on input "Horário de Término" at bounding box center [1035, 346] width 984 height 29
type input "23:30"
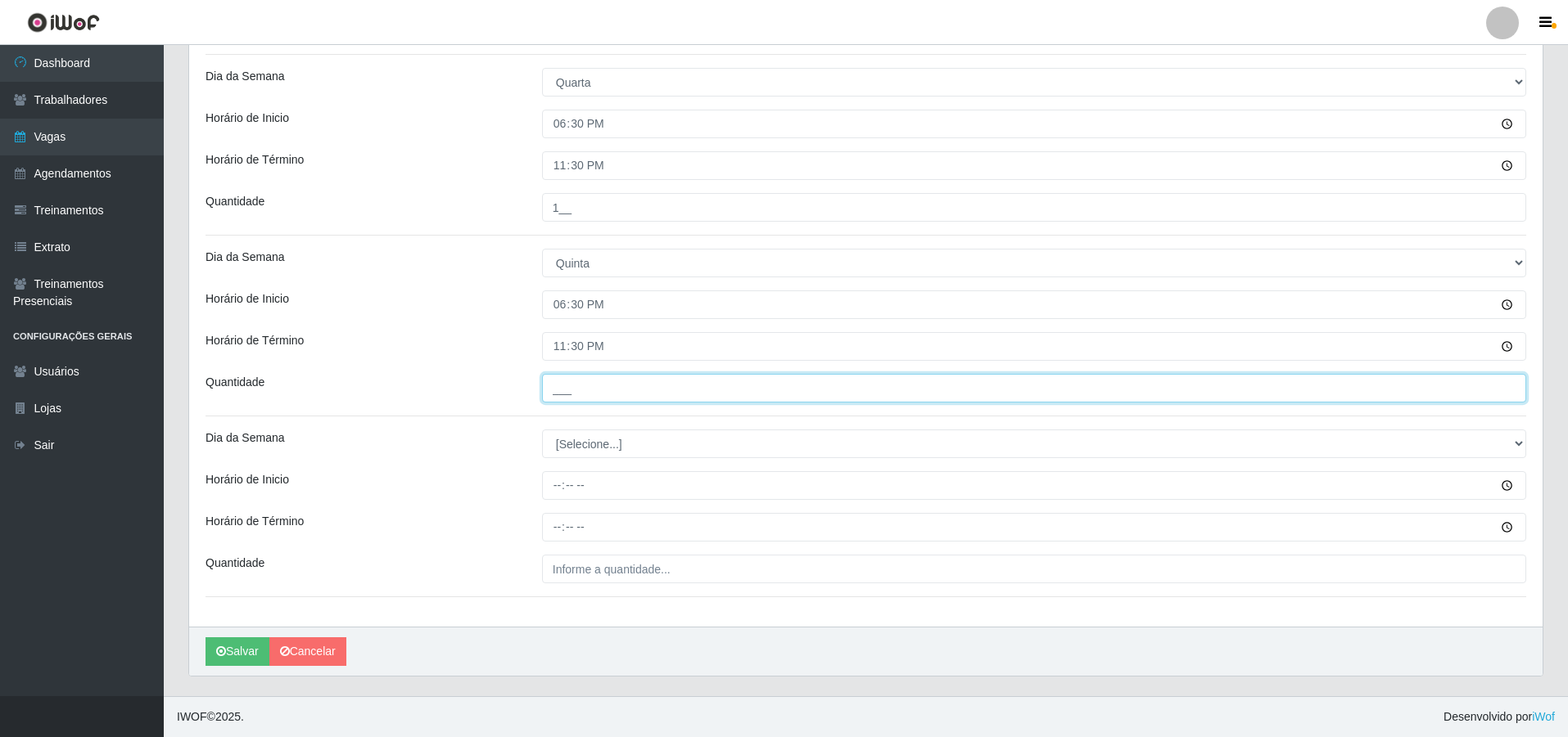
click at [662, 396] on input "___" at bounding box center [1035, 388] width 984 height 29
type input "1__"
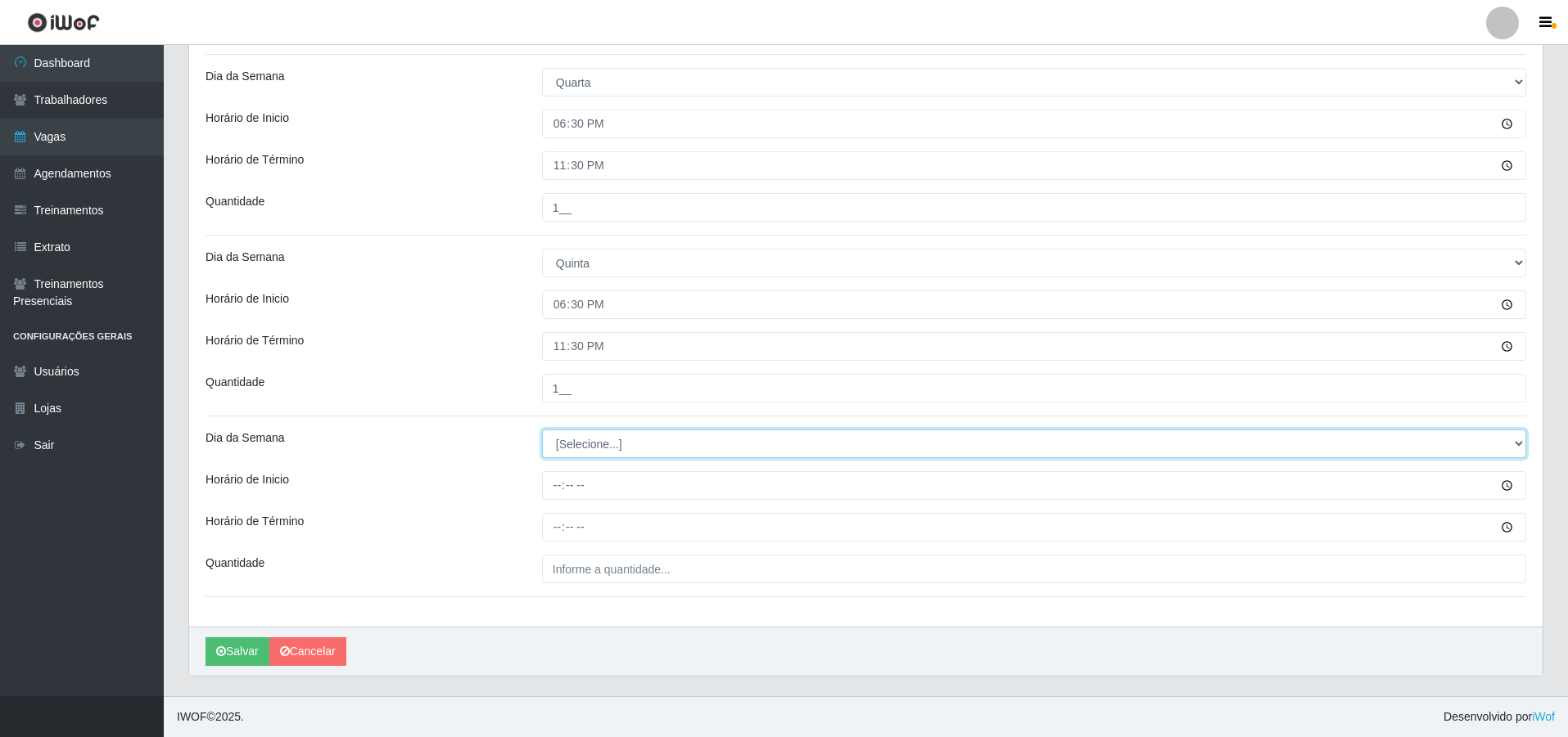
click at [601, 447] on select "[Selecione...] Segunda Terça Quarta Quinta Sexta Sábado Domingo" at bounding box center [1035, 443] width 984 height 29
click at [601, 448] on select "[Selecione...] Segunda Terça Quarta Quinta Sexta Sábado Domingo" at bounding box center [1035, 443] width 984 height 29
select select "5"
click at [542, 429] on select "[Selecione...] Segunda Terça Quarta Quinta Sexta Sábado Domingo" at bounding box center [1035, 443] width 984 height 29
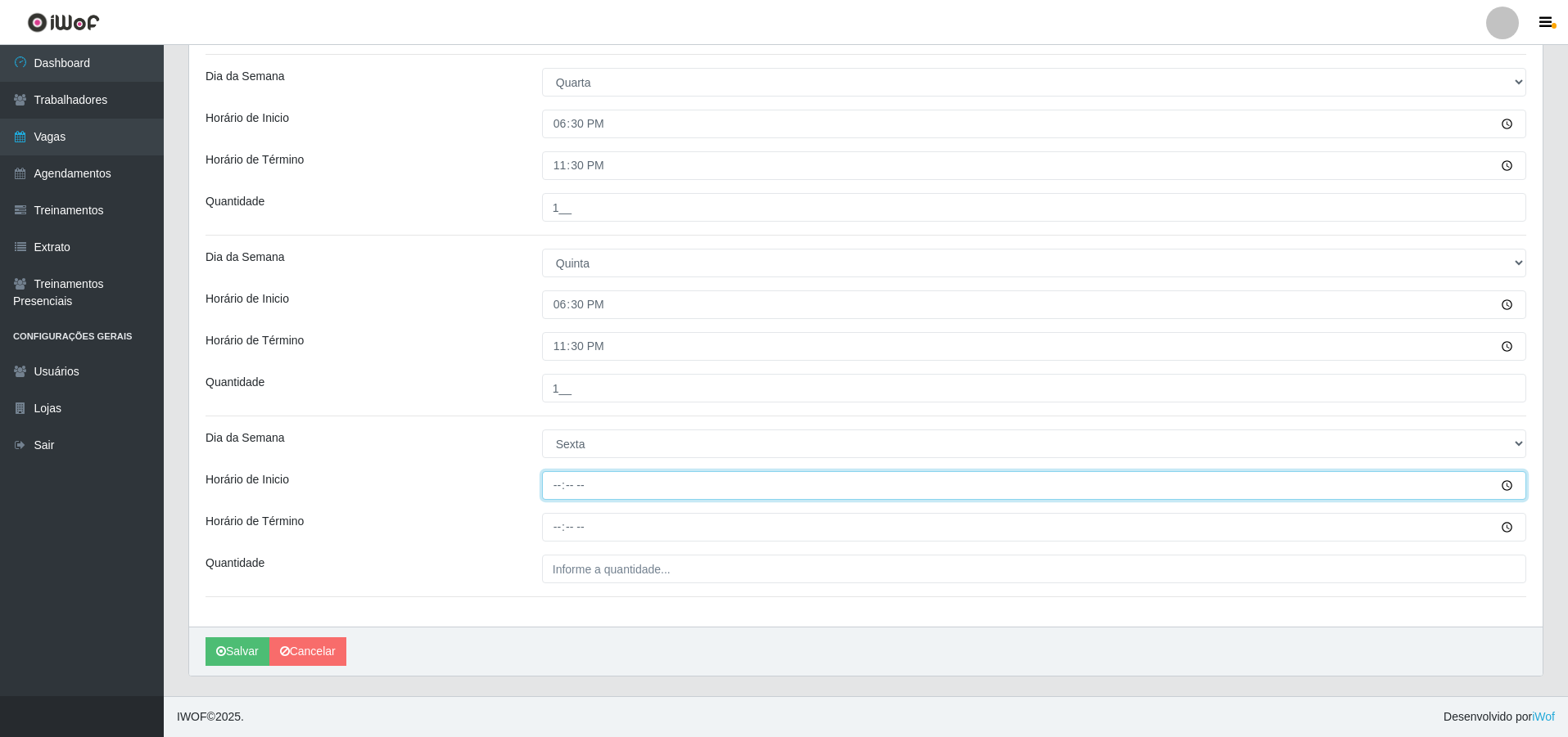
click at [547, 484] on input "Horário de Inicio" at bounding box center [1035, 485] width 984 height 29
click at [561, 488] on input "Horário de Inicio" at bounding box center [1035, 485] width 984 height 29
type input "18:30"
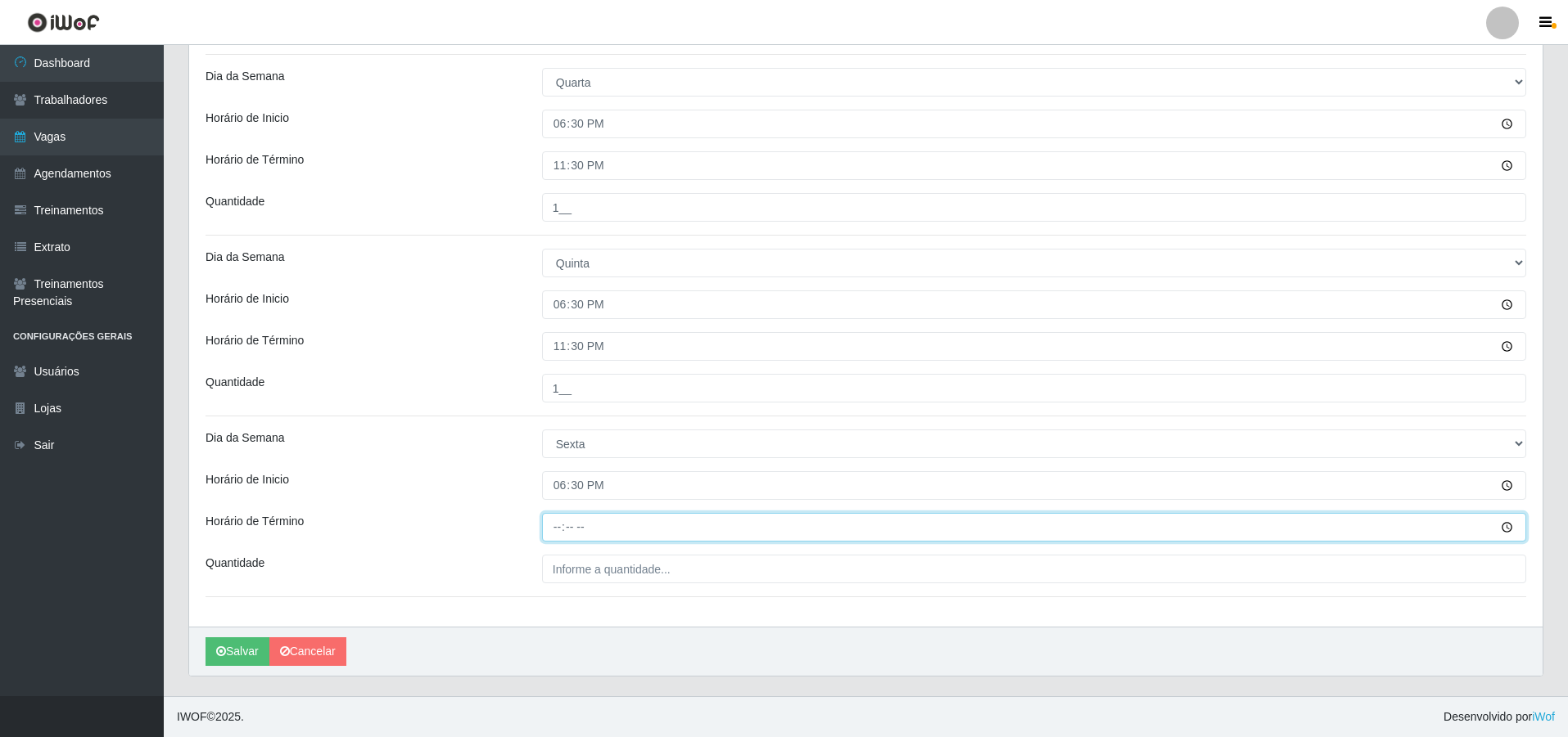
click at [558, 524] on input "Horário de Término" at bounding box center [1035, 527] width 984 height 29
type input "23:30"
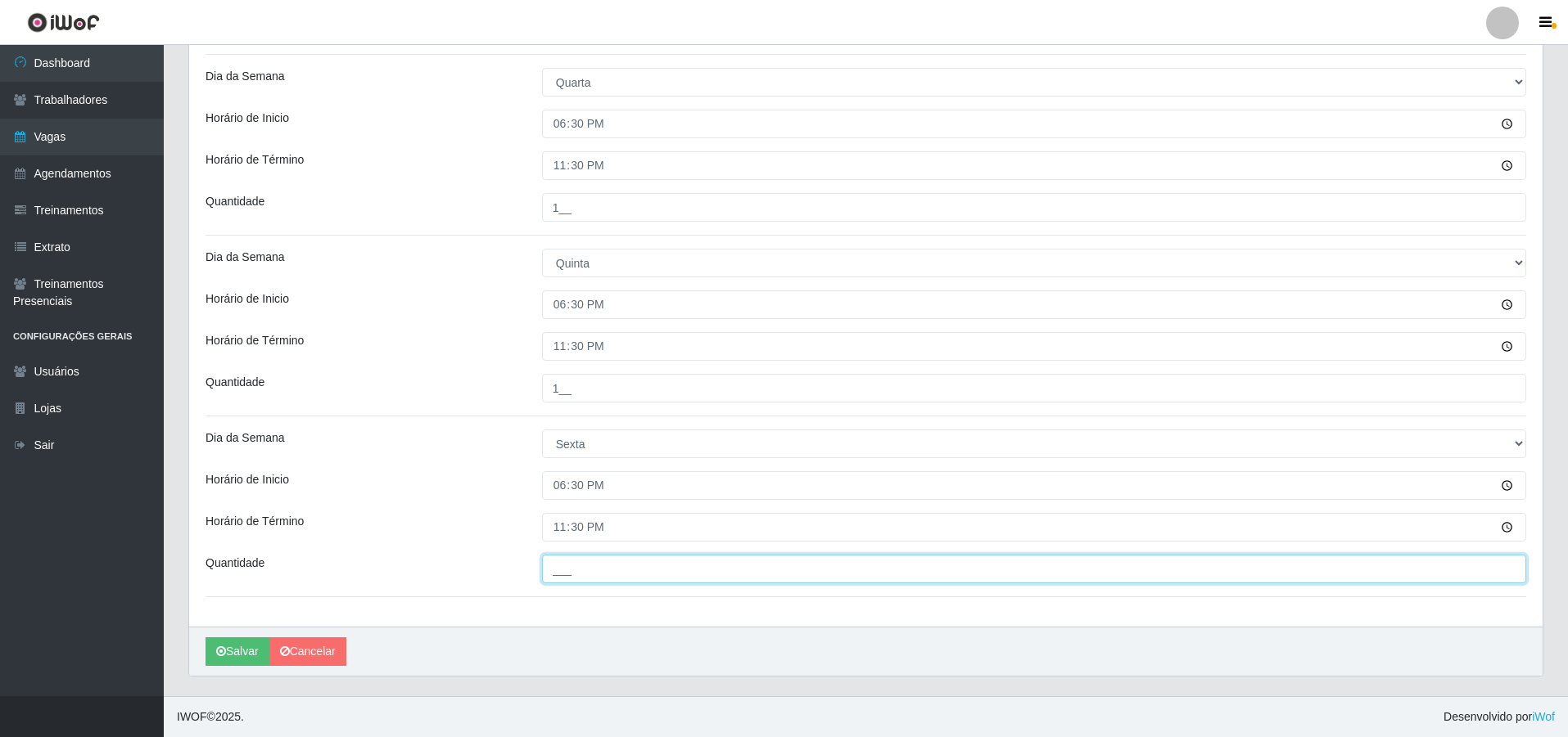
click at [621, 580] on input "___" at bounding box center [1035, 568] width 984 height 29
type input "2__"
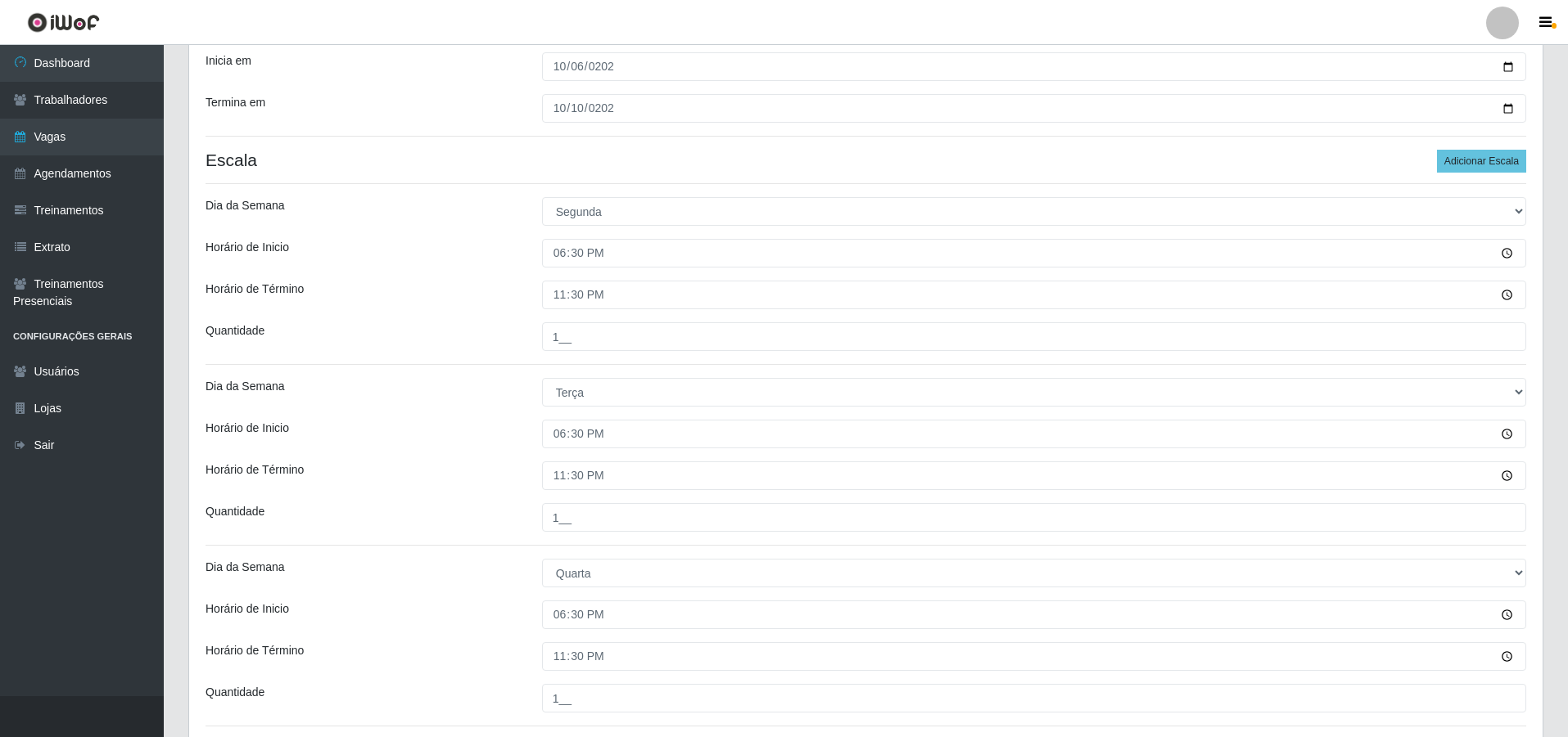
scroll to position [0, 0]
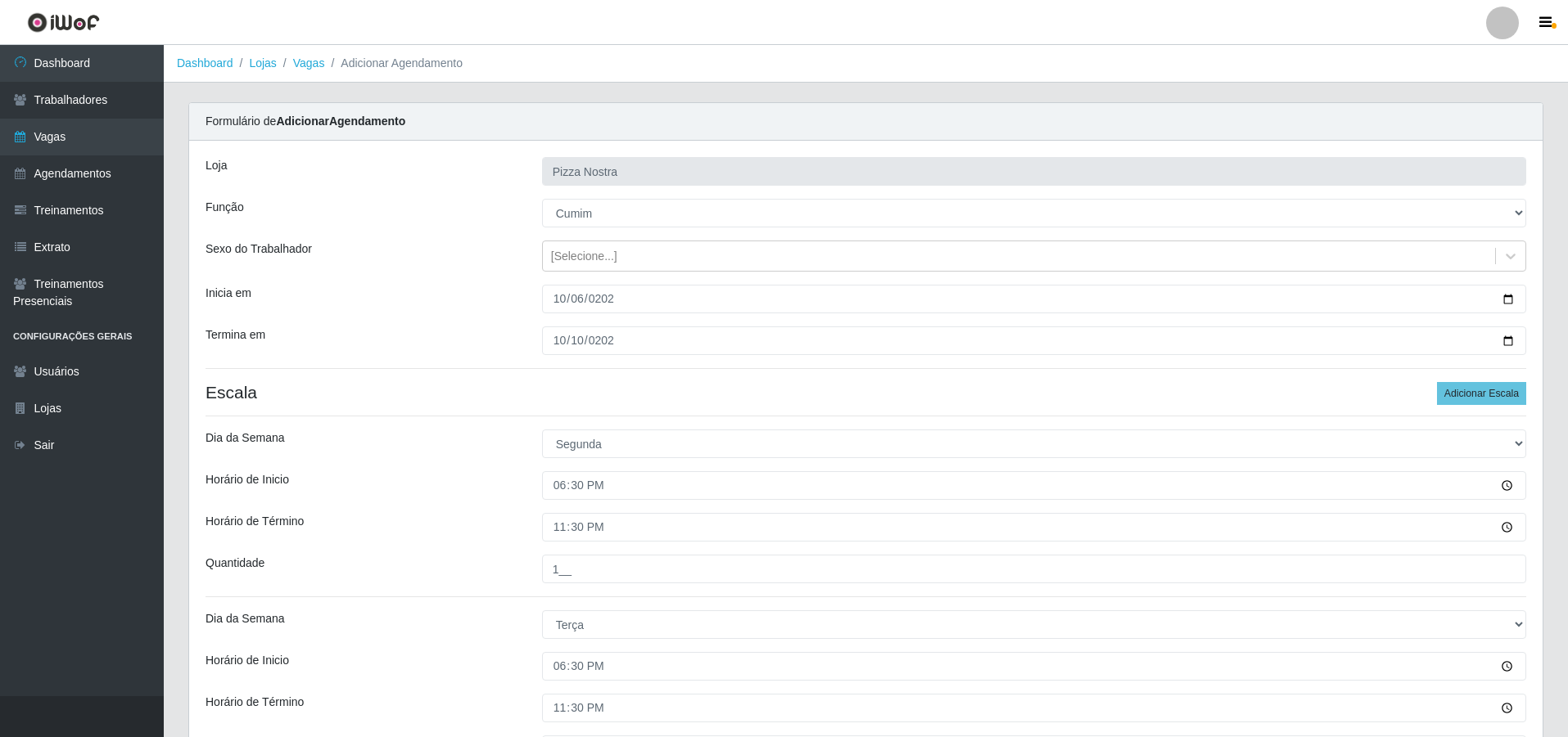
click at [636, 383] on h4 "Escala Adicionar Escala" at bounding box center [866, 392] width 1321 height 21
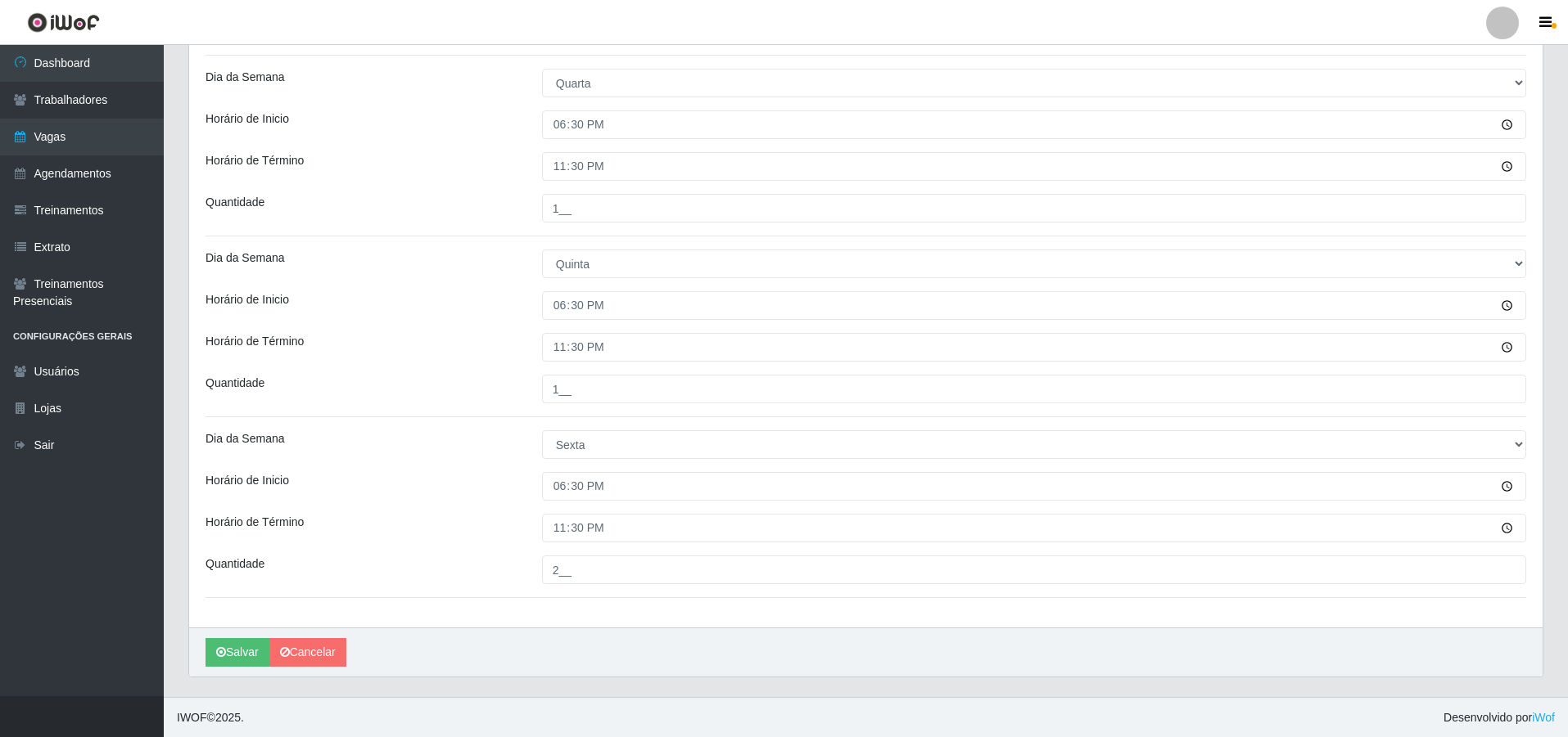
scroll to position [723, 0]
click at [243, 651] on button "Salvar" at bounding box center [238, 651] width 64 height 29
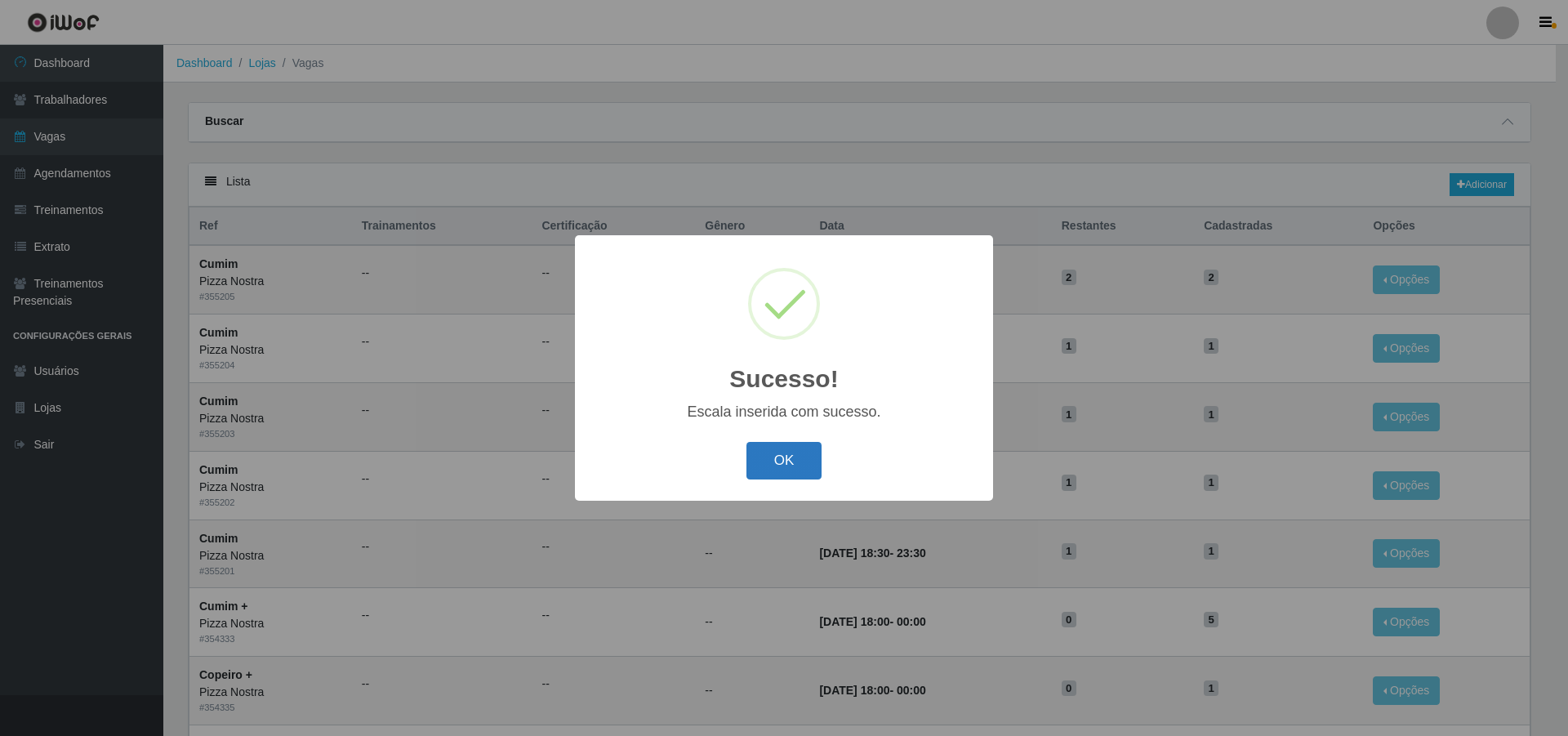
click at [795, 452] on button "OK" at bounding box center [784, 461] width 76 height 39
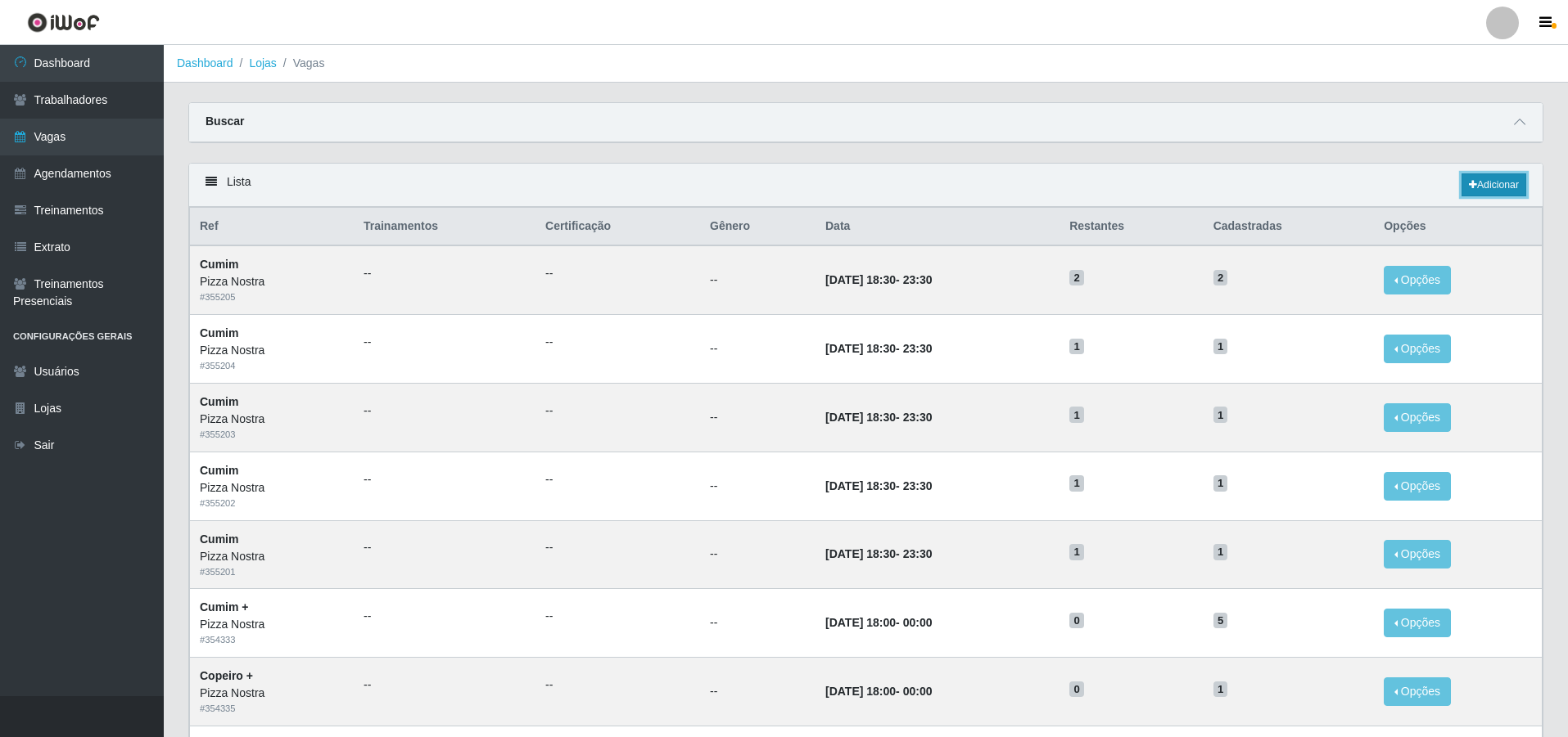
click at [1482, 185] on link "Adicionar" at bounding box center [1494, 185] width 65 height 23
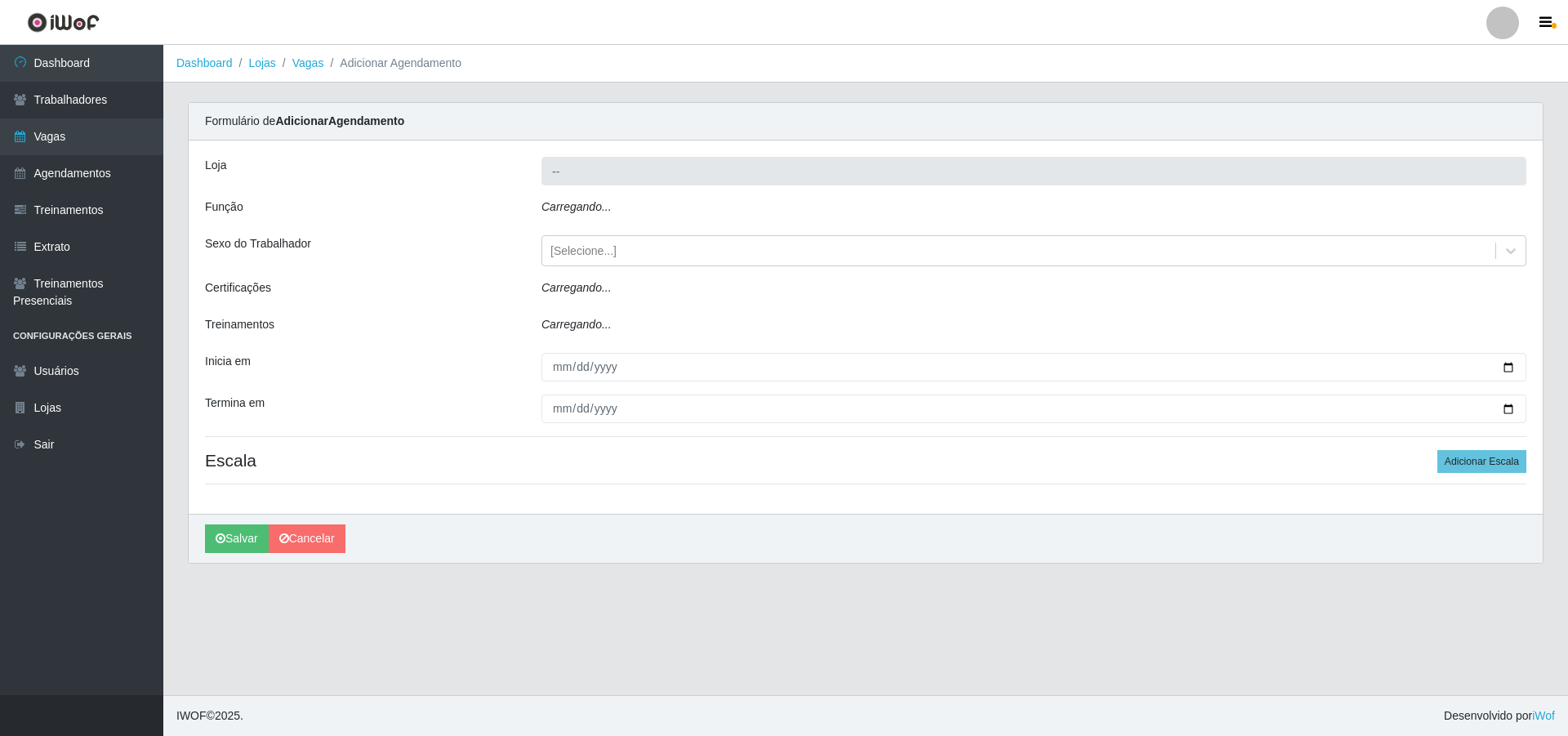
type input "Pizza Nostra"
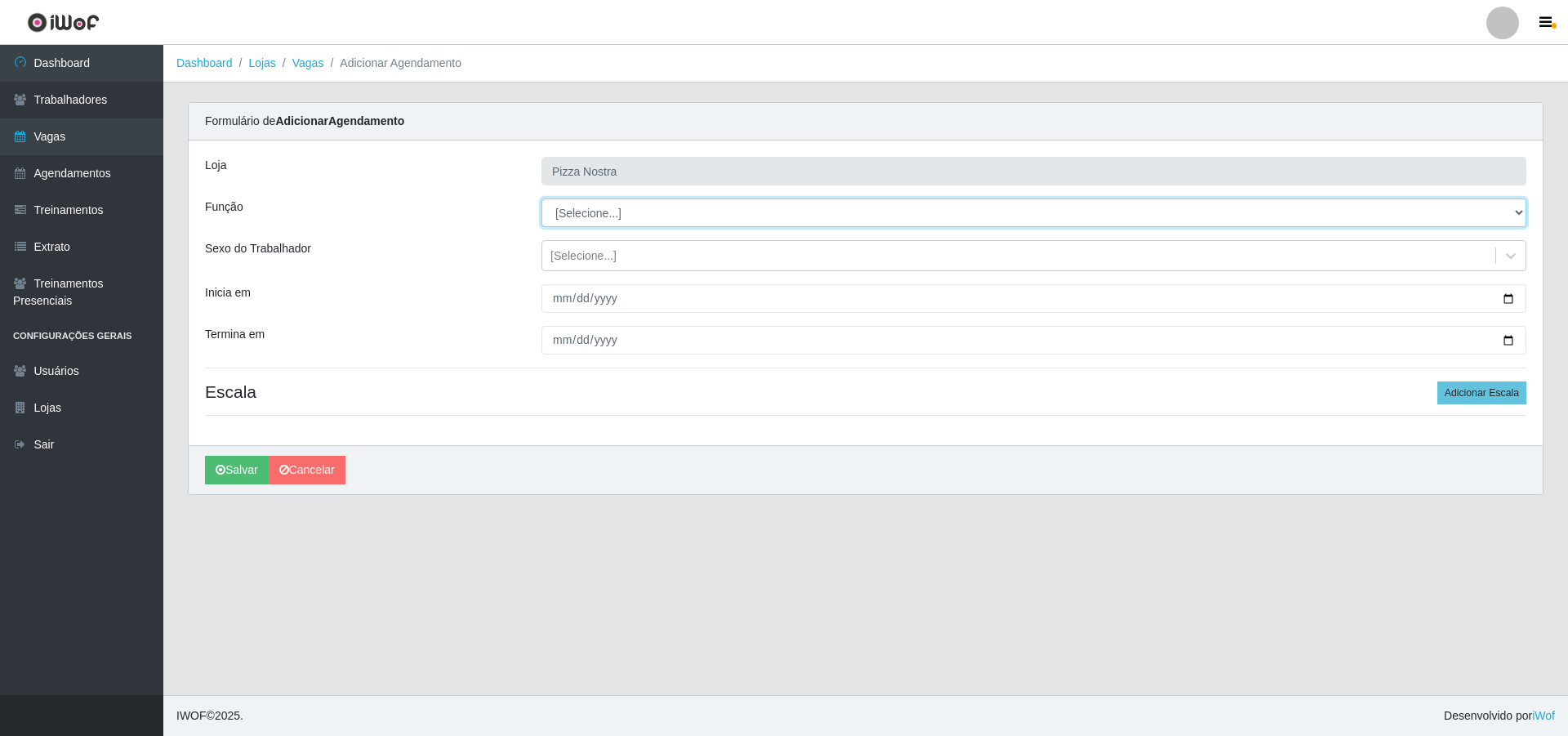
click at [778, 216] on select "[Selecione...] ASG ASG + ASG ++ Auxiliar de Cozinha Auxiliar de Cozinha + Auxil…" at bounding box center [1034, 213] width 985 height 29
select select "20"
click at [542, 199] on select "[Selecione...] ASG ASG + ASG ++ Auxiliar de Cozinha Auxiliar de Cozinha + Auxil…" at bounding box center [1034, 213] width 985 height 29
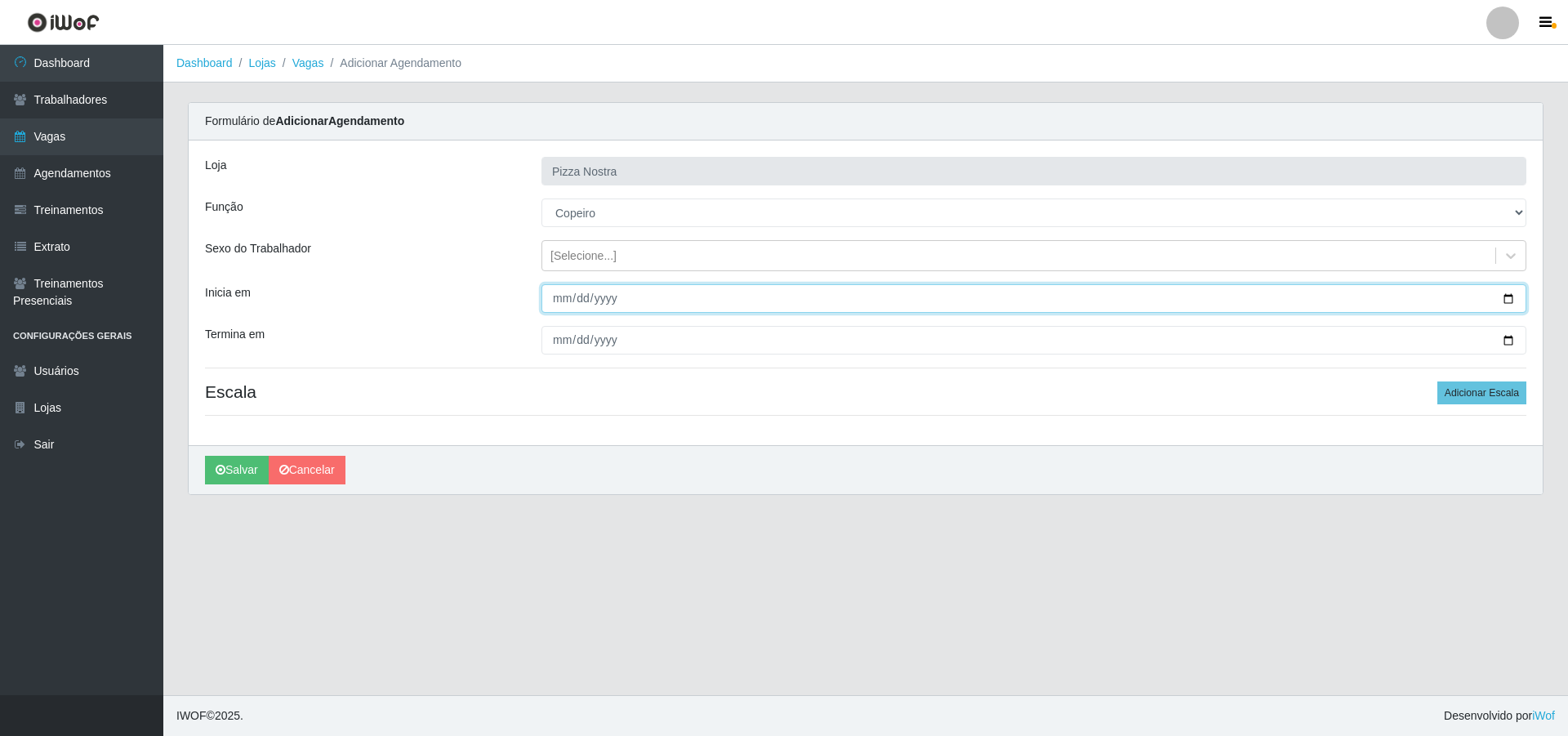
click at [554, 297] on input "Inicia em" at bounding box center [1034, 298] width 985 height 29
type input "[DATE]"
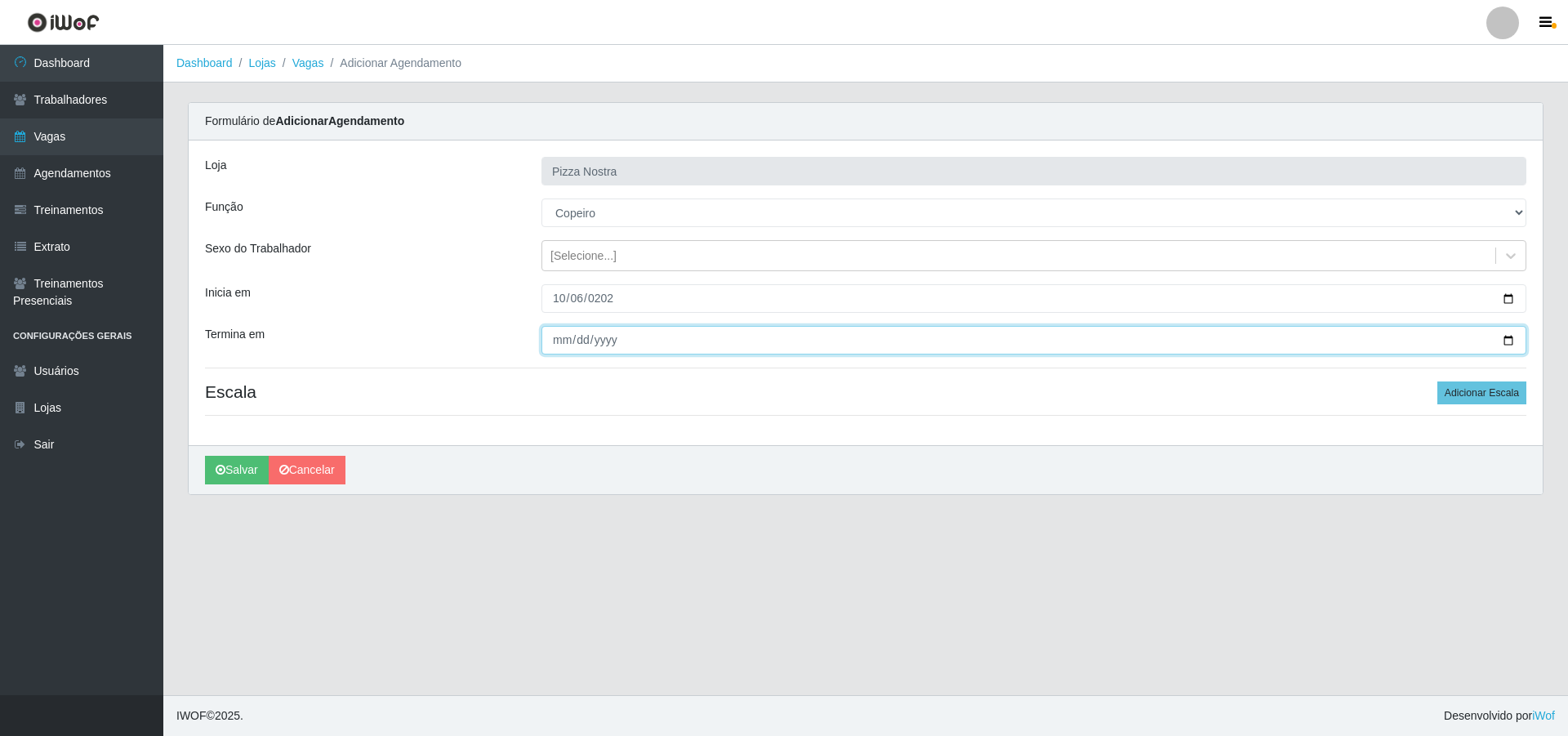
click at [557, 338] on input "Termina em" at bounding box center [1034, 340] width 985 height 29
type input "[DATE]"
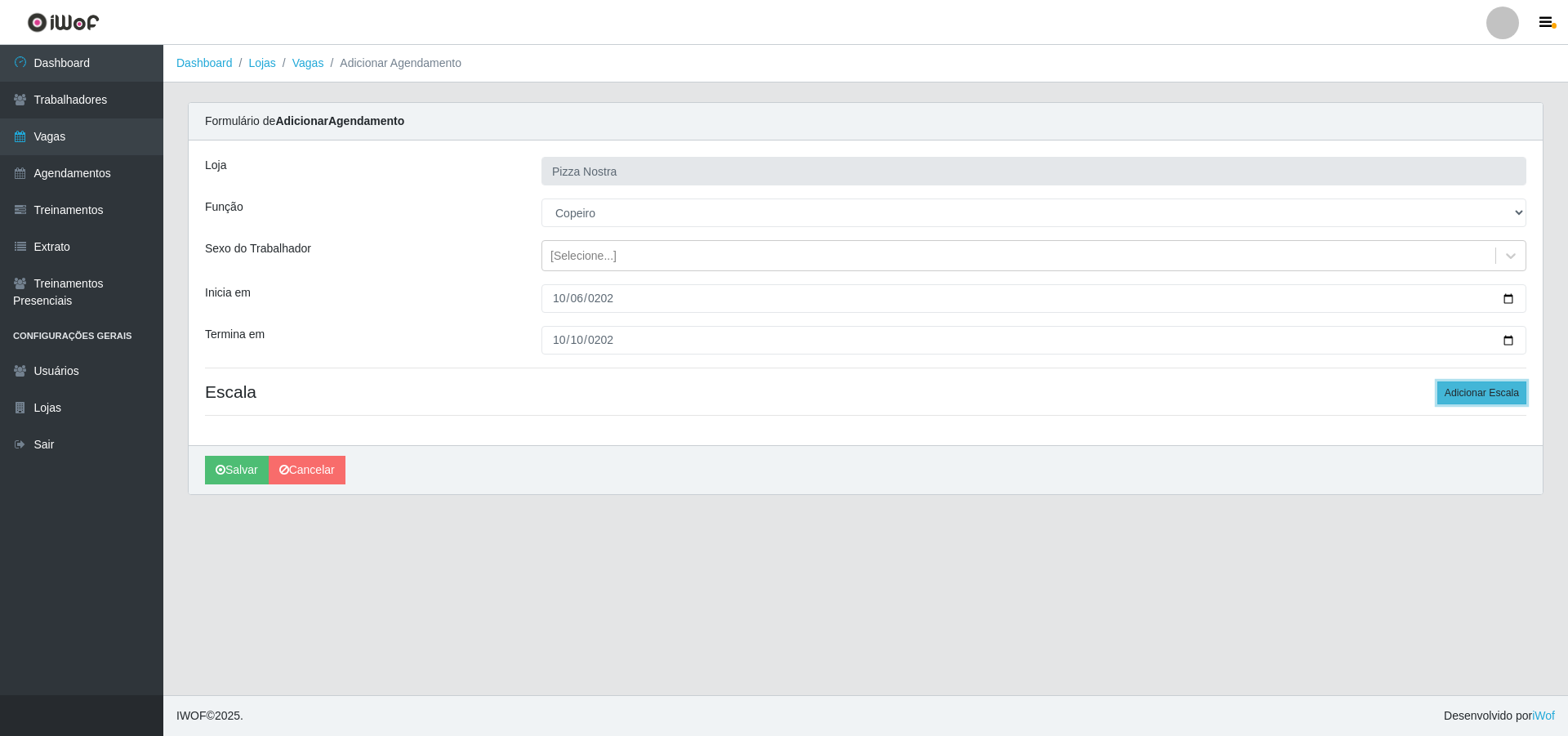
click at [1477, 396] on button "Adicionar Escala" at bounding box center [1482, 393] width 89 height 23
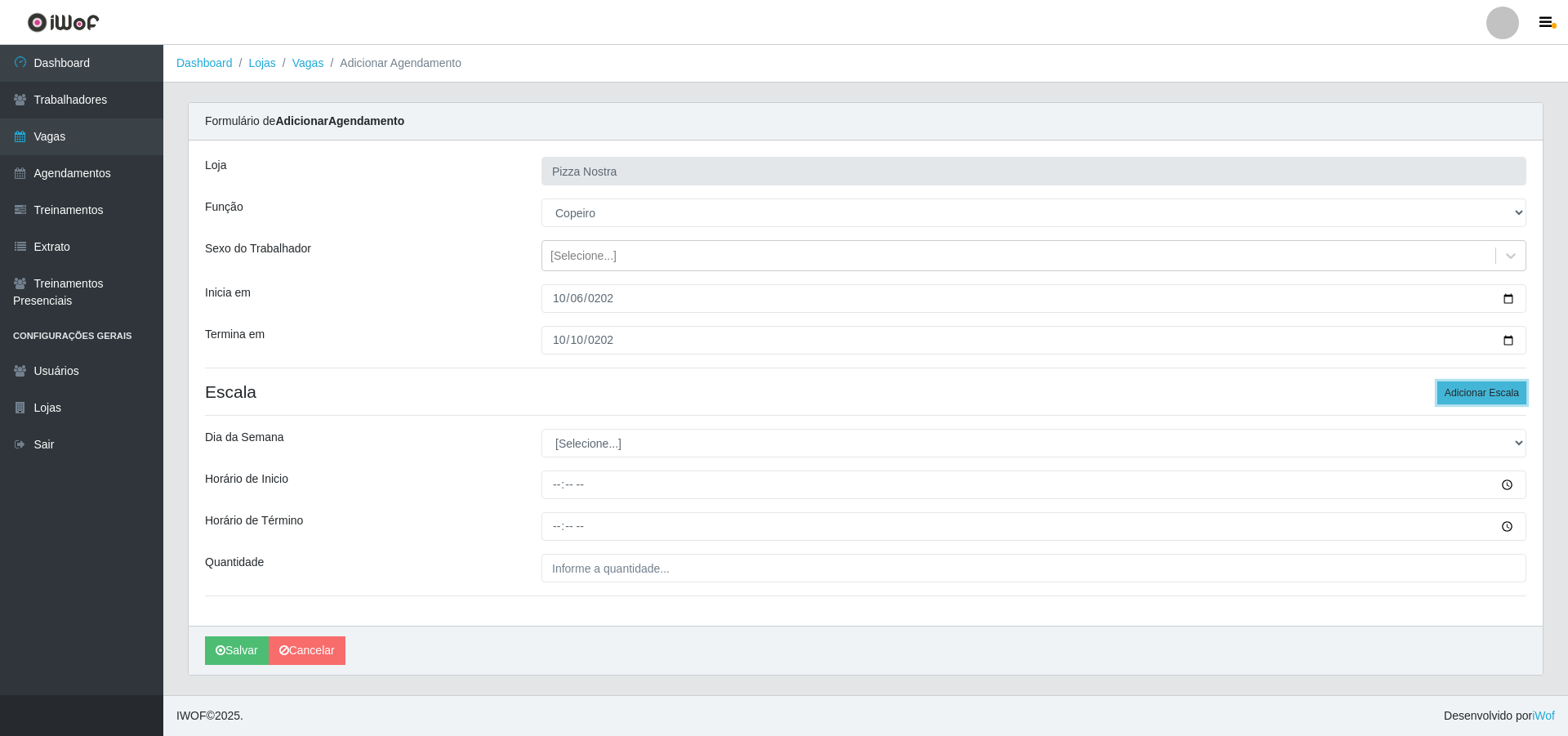
click at [1477, 396] on button "Adicionar Escala" at bounding box center [1482, 393] width 89 height 23
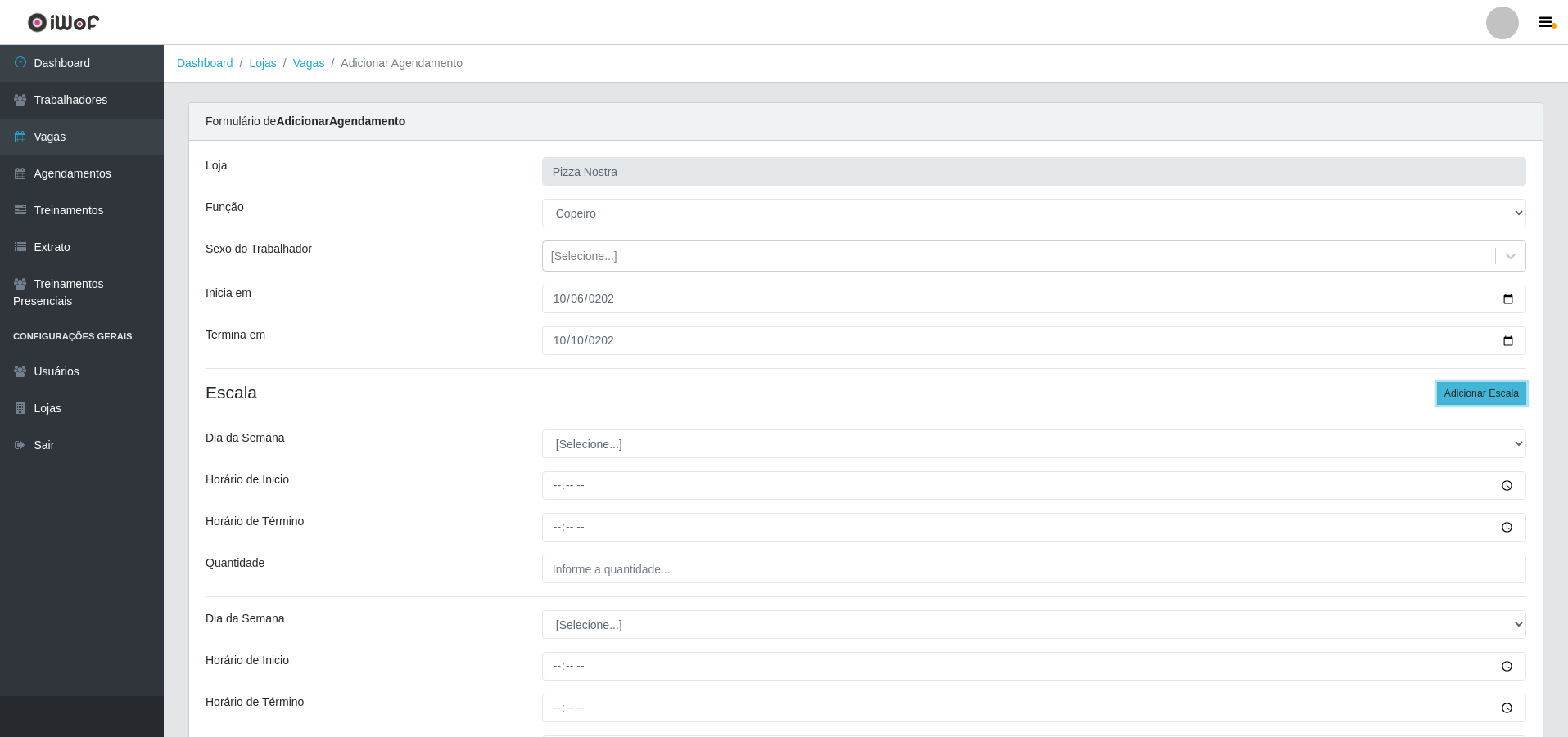
click at [1481, 396] on button "Adicionar Escala" at bounding box center [1482, 394] width 89 height 23
click at [663, 369] on div "Loja Pizza Nostra Função [Selecione...] ASG ASG + ASG ++ Auxiliar de Cozinha Au…" at bounding box center [866, 745] width 1353 height 1209
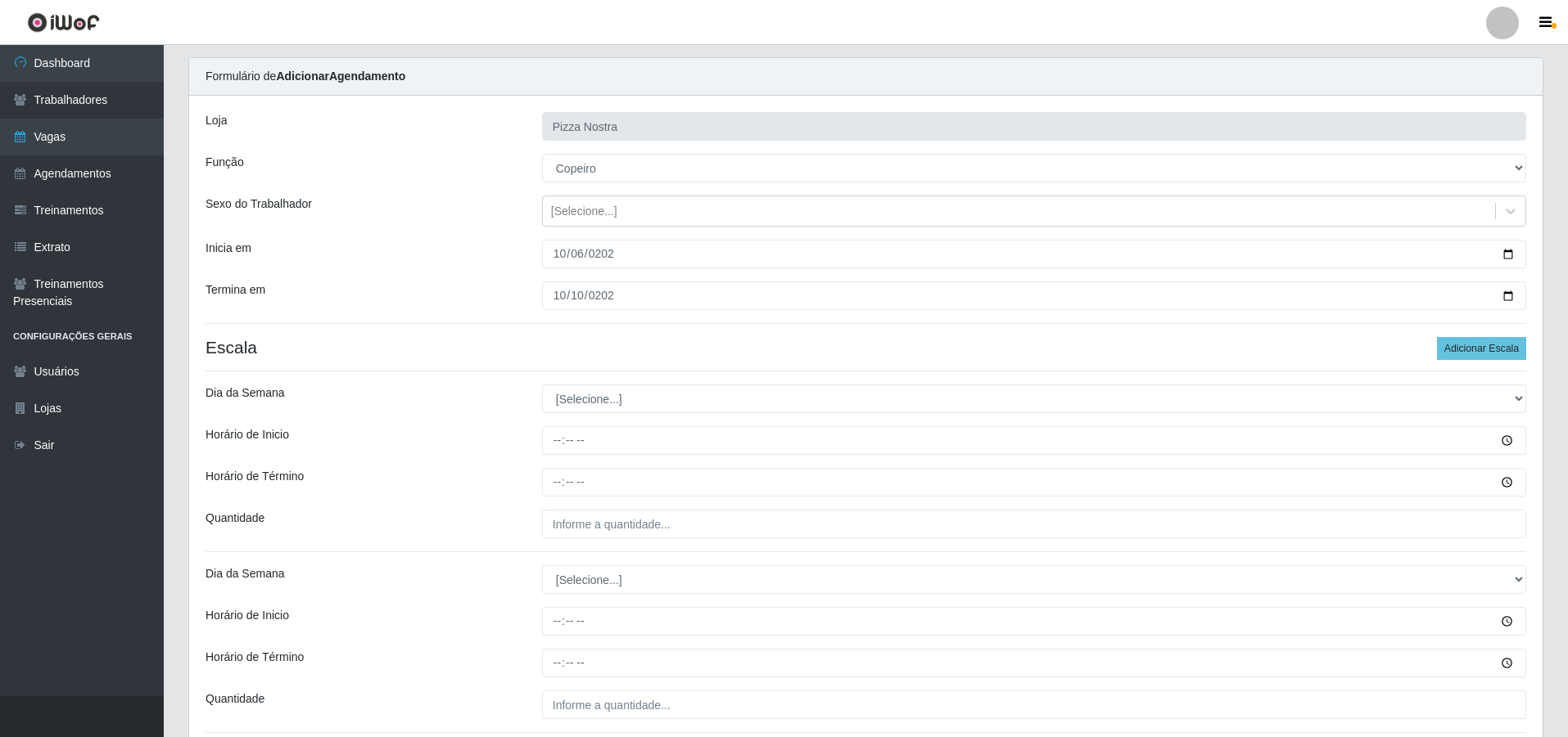
scroll to position [81, 0]
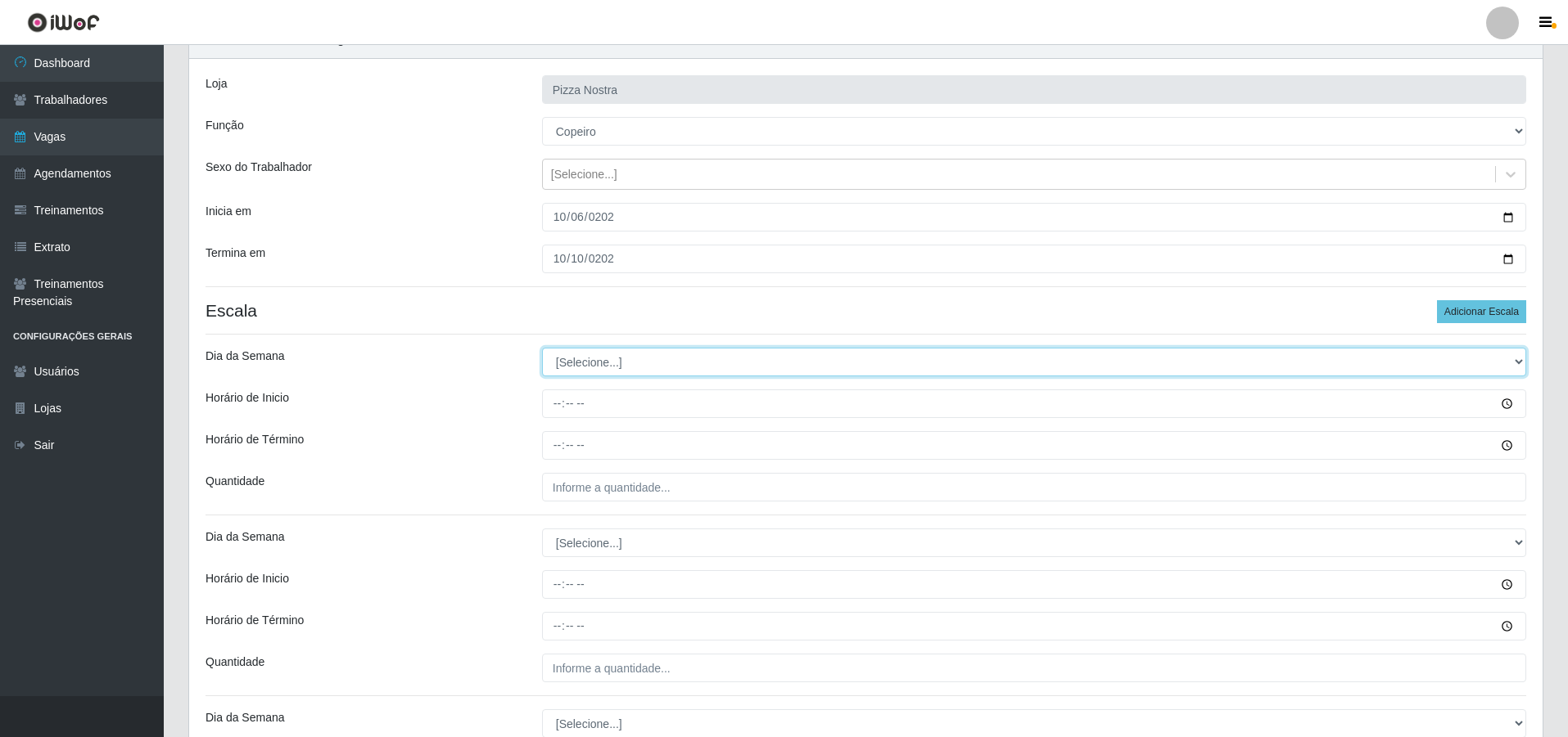
drag, startPoint x: 591, startPoint y: 362, endPoint x: 593, endPoint y: 376, distance: 14.1
click at [591, 362] on select "[Selecione...] Segunda Terça Quarta Quinta Sexta Sábado Domingo" at bounding box center [1035, 362] width 984 height 29
select select "1"
click at [542, 348] on select "[Selecione...] Segunda Terça Quarta Quinta Sexta Sábado Domingo" at bounding box center [1035, 362] width 984 height 29
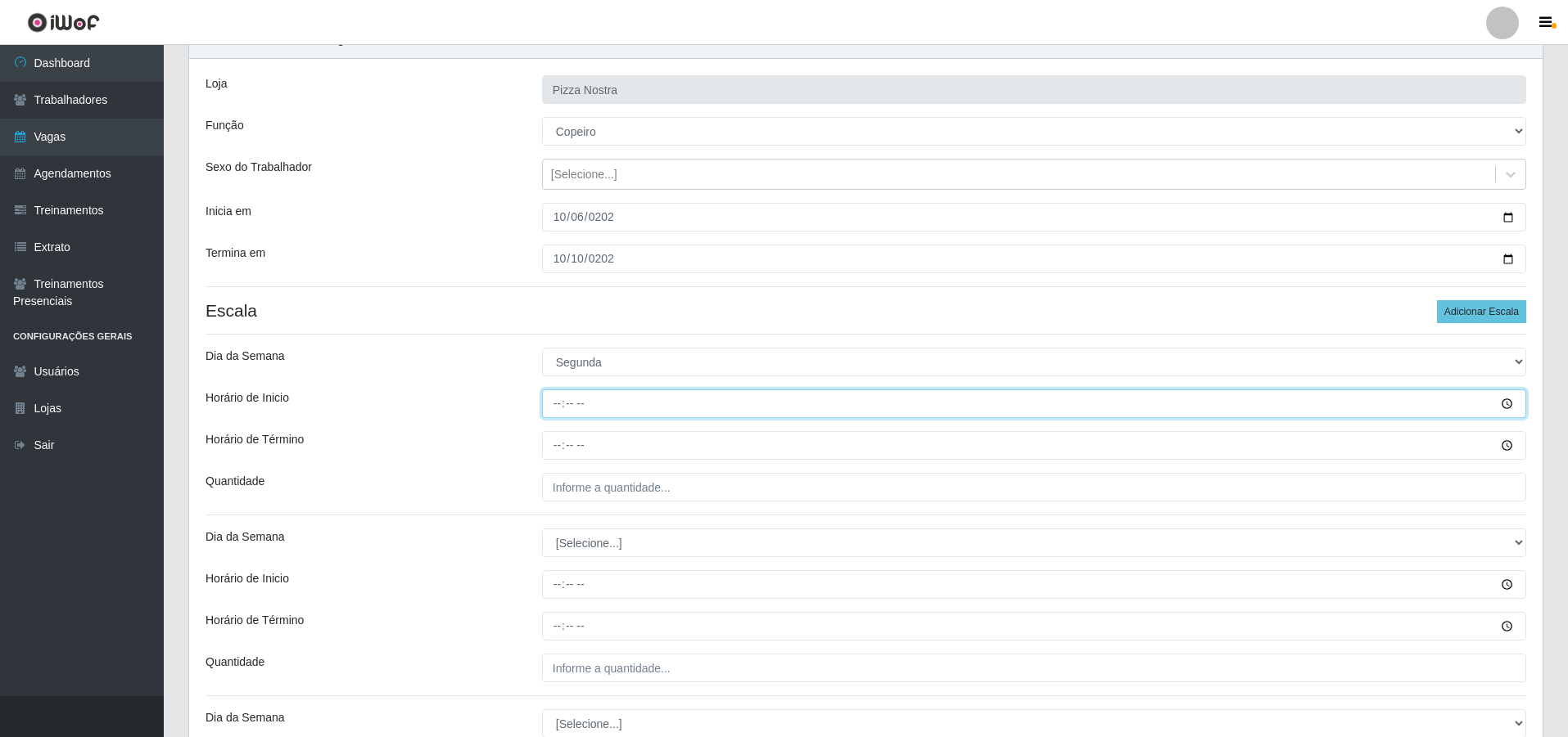
click at [543, 402] on input "Horário de Inicio" at bounding box center [1035, 404] width 984 height 29
type input "18:00"
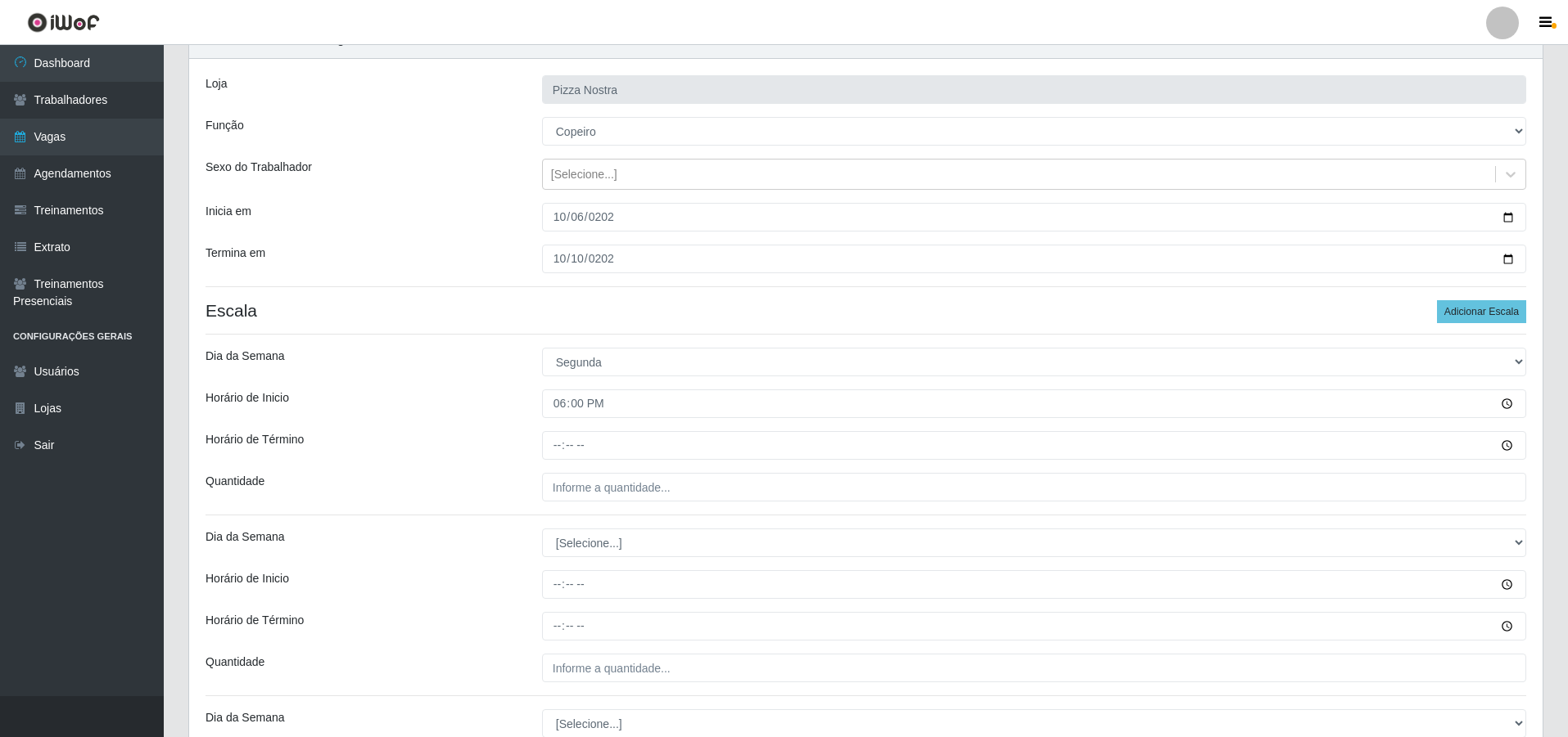
click at [564, 461] on div "Loja Pizza Nostra Função [Selecione...] ASG ASG + ASG ++ Auxiliar de Cozinha Au…" at bounding box center [866, 664] width 1353 height 1209
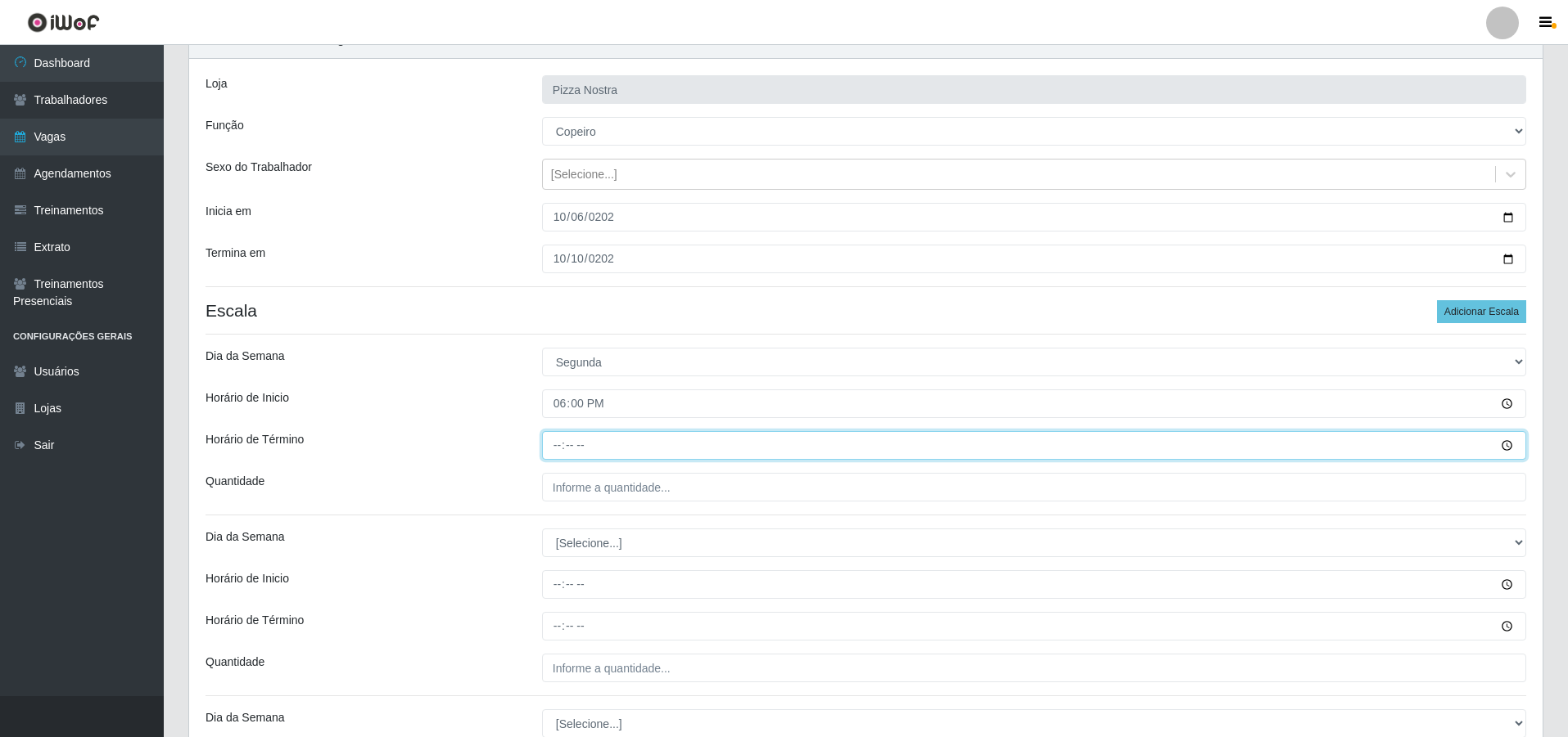
click at [562, 455] on input "Horário de Término" at bounding box center [1035, 445] width 984 height 29
type input "00:00"
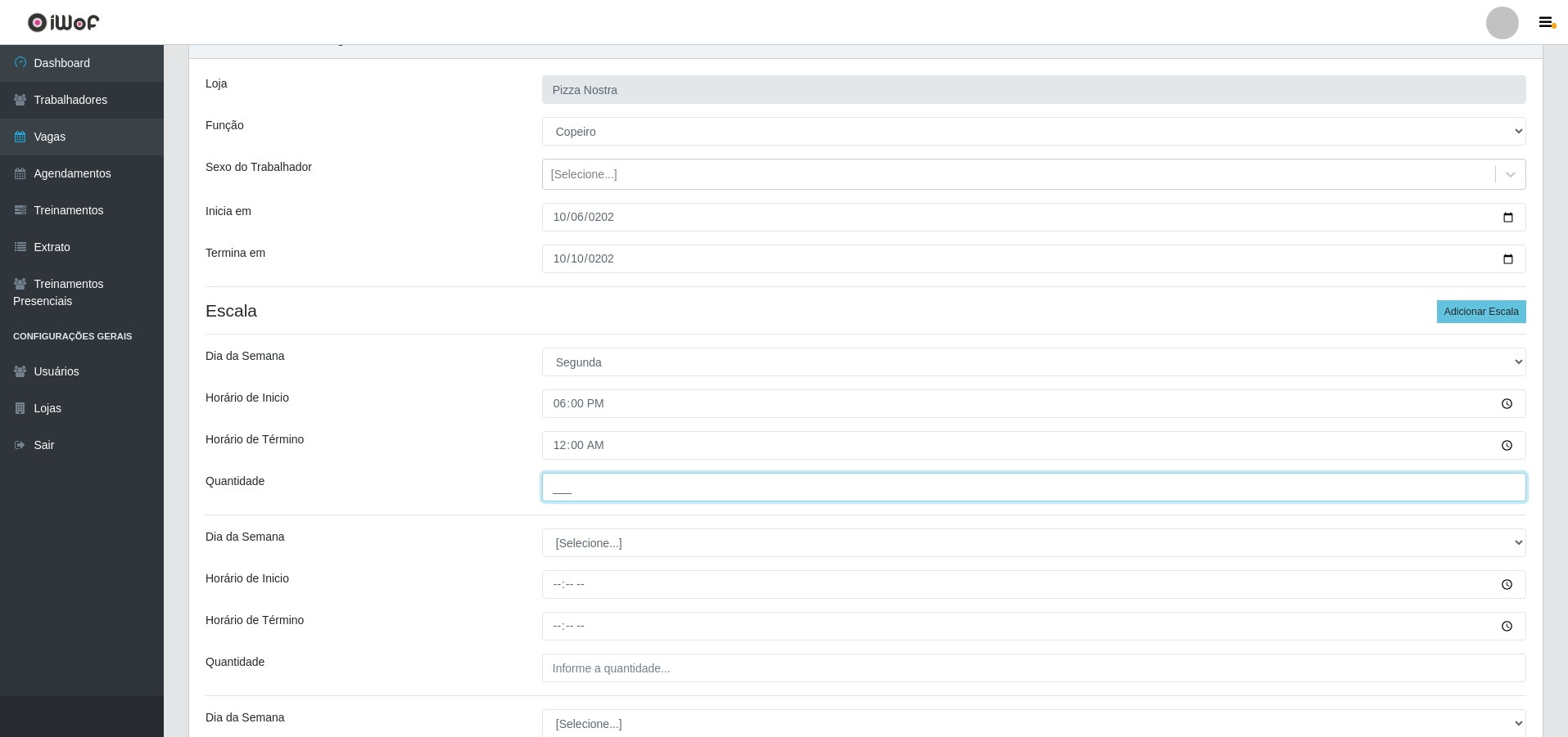
click at [603, 488] on input "___" at bounding box center [1035, 487] width 984 height 29
type input "1__"
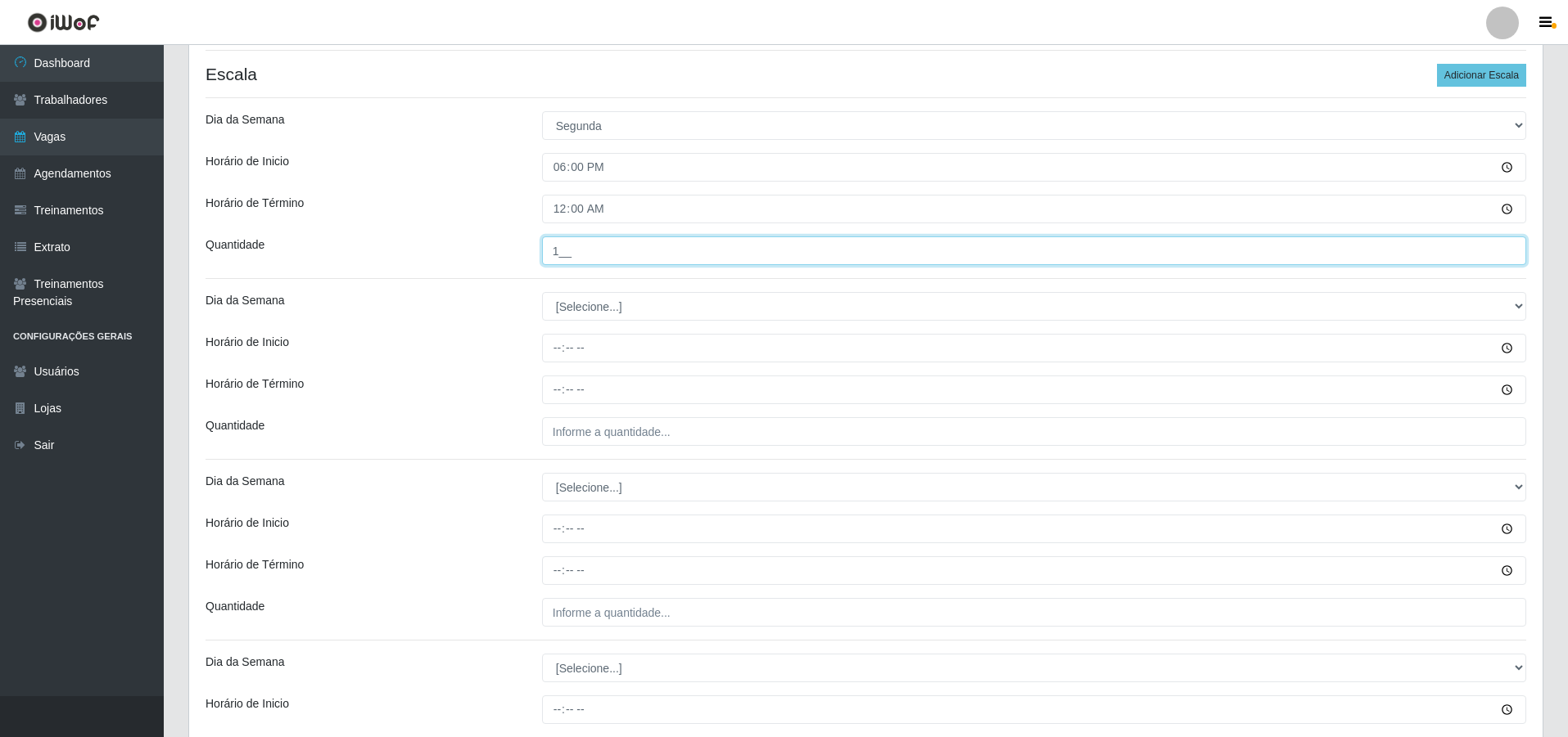
scroll to position [327, 0]
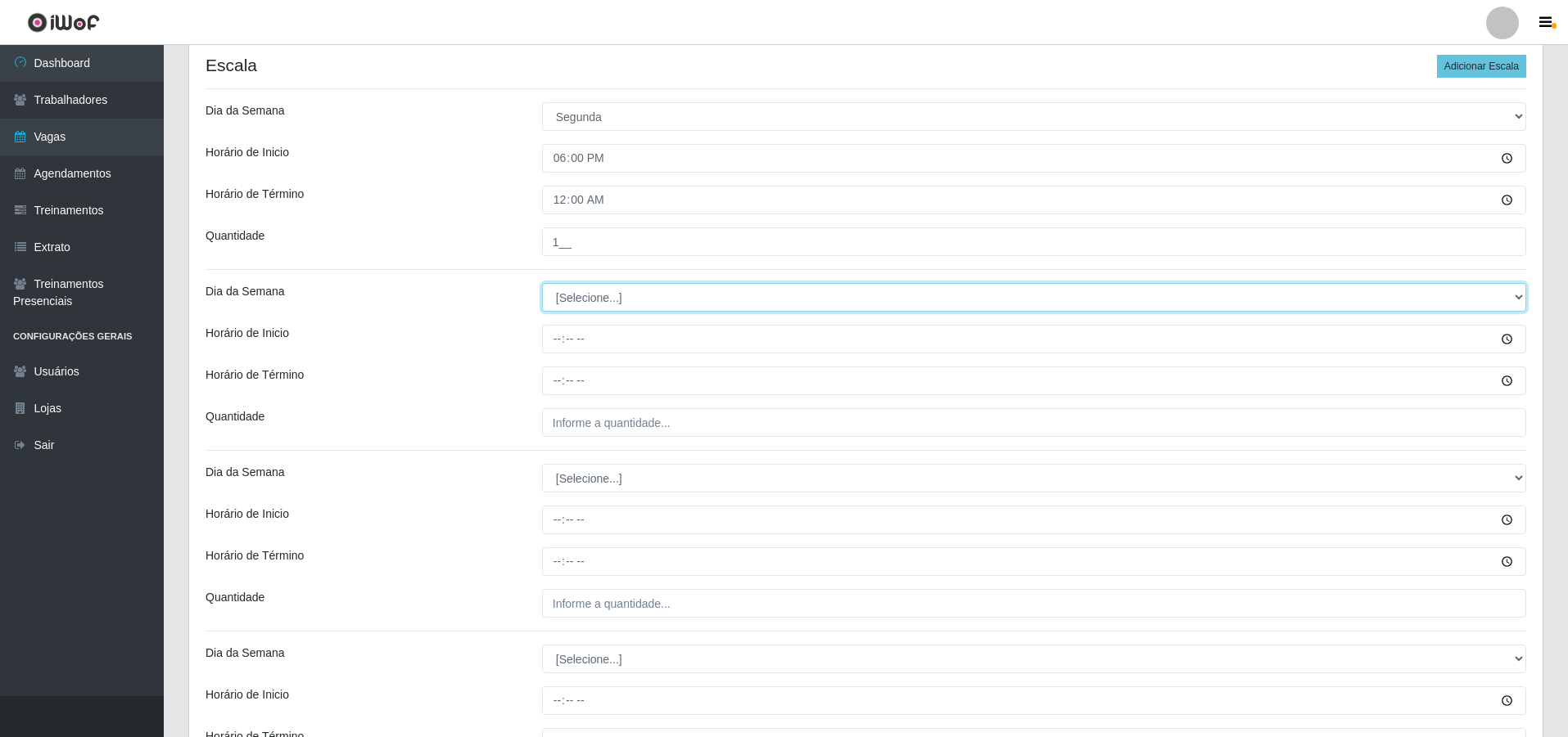
click at [579, 297] on select "[Selecione...] Segunda Terça Quarta Quinta Sexta Sábado Domingo" at bounding box center [1035, 297] width 984 height 29
select select "2"
click at [542, 283] on select "[Selecione...] Segunda Terça Quarta Quinta Sexta Sábado Domingo" at bounding box center [1035, 297] width 984 height 29
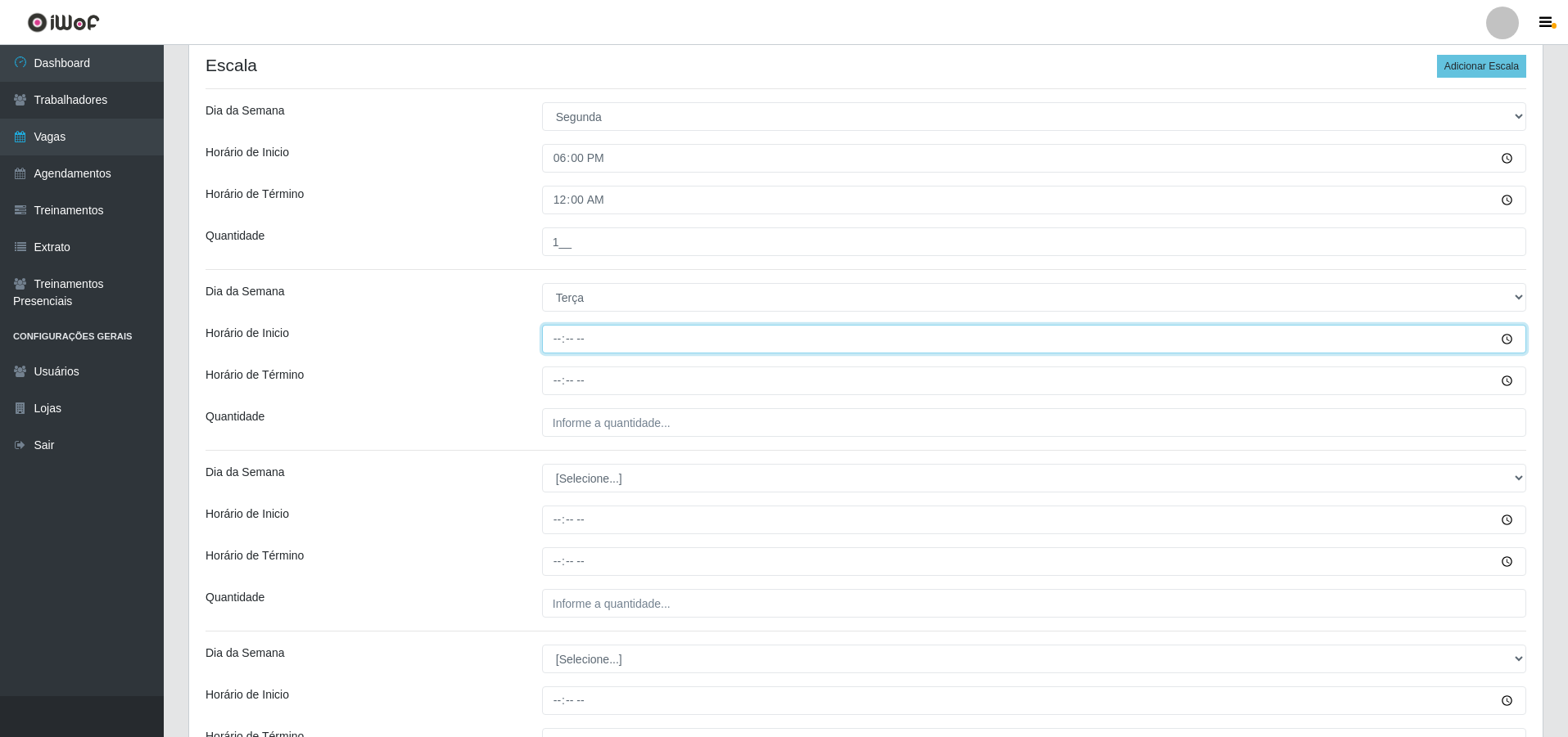
click at [558, 335] on input "Horário de Inicio" at bounding box center [1035, 339] width 984 height 29
type input "18:00"
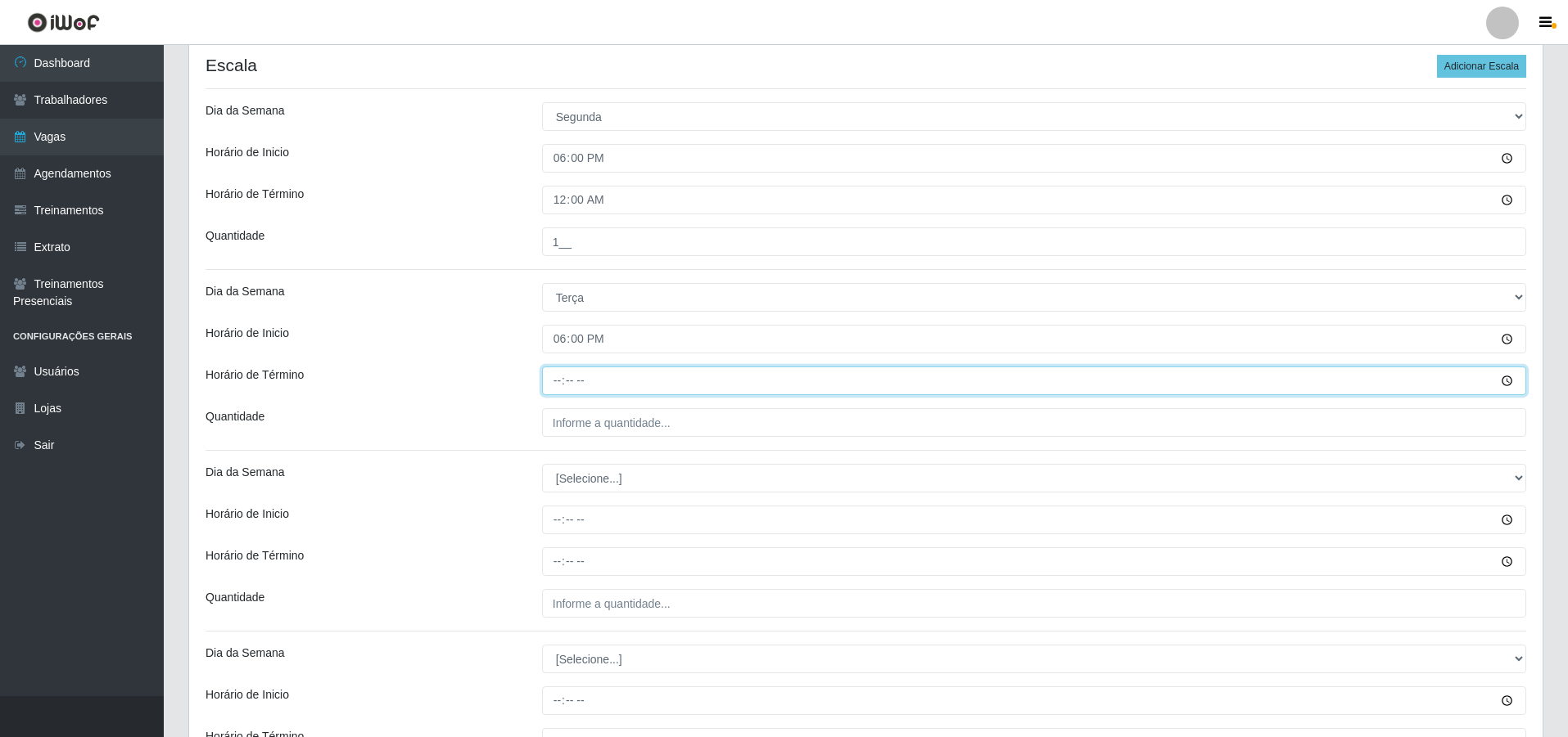
click at [557, 369] on input "Horário de Término" at bounding box center [1035, 381] width 984 height 29
type input "00:00"
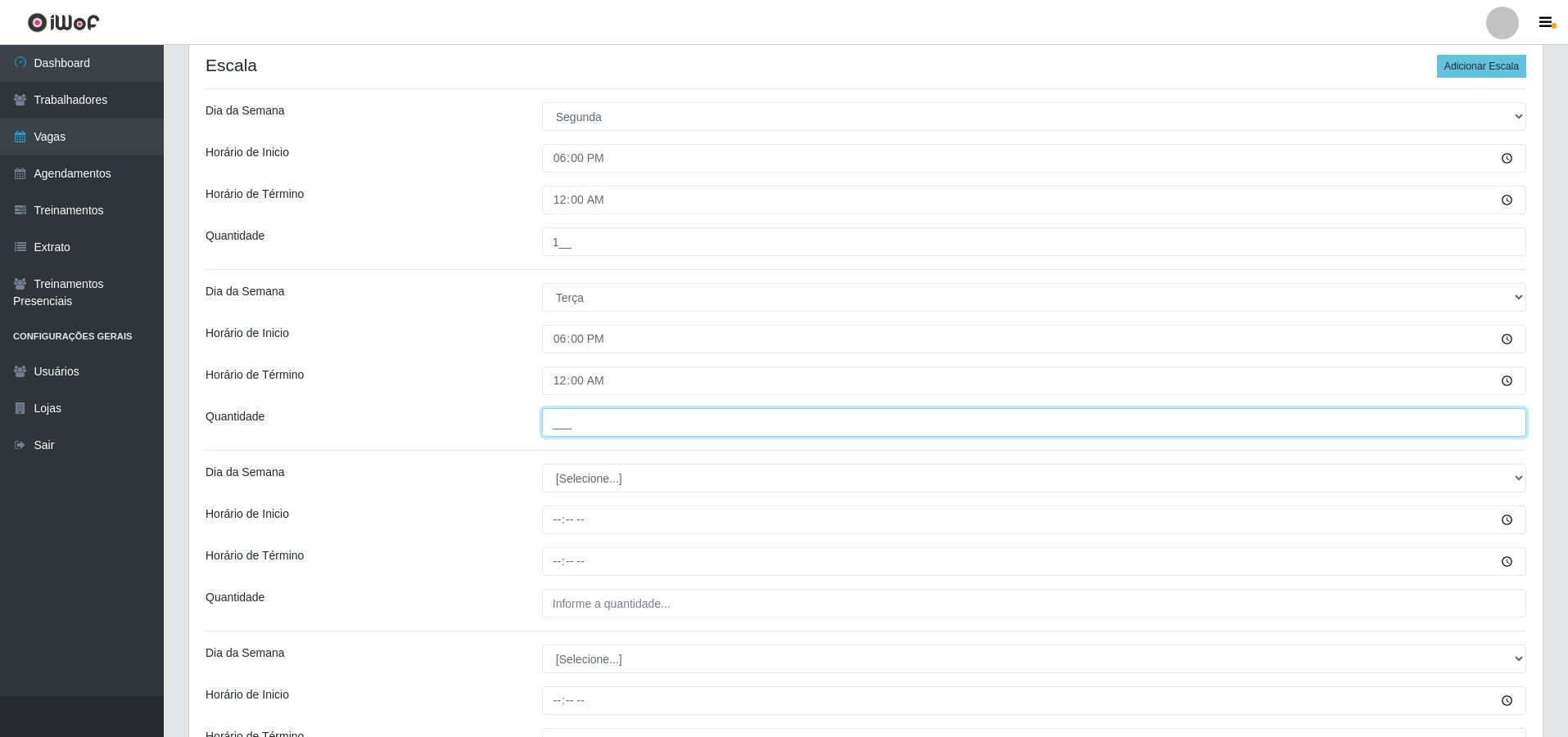
click at [599, 416] on input "___" at bounding box center [1035, 422] width 984 height 29
type input "1__"
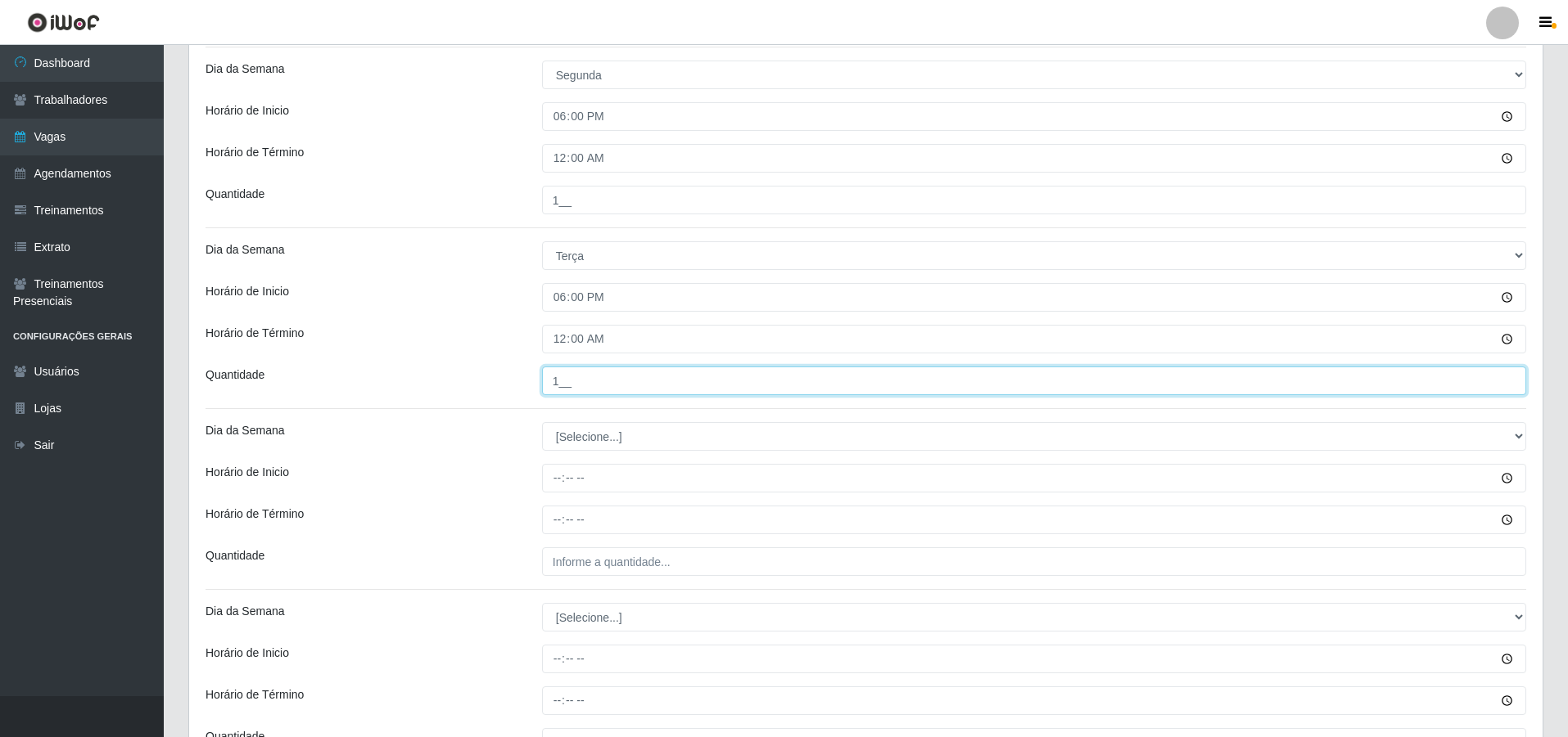
scroll to position [409, 0]
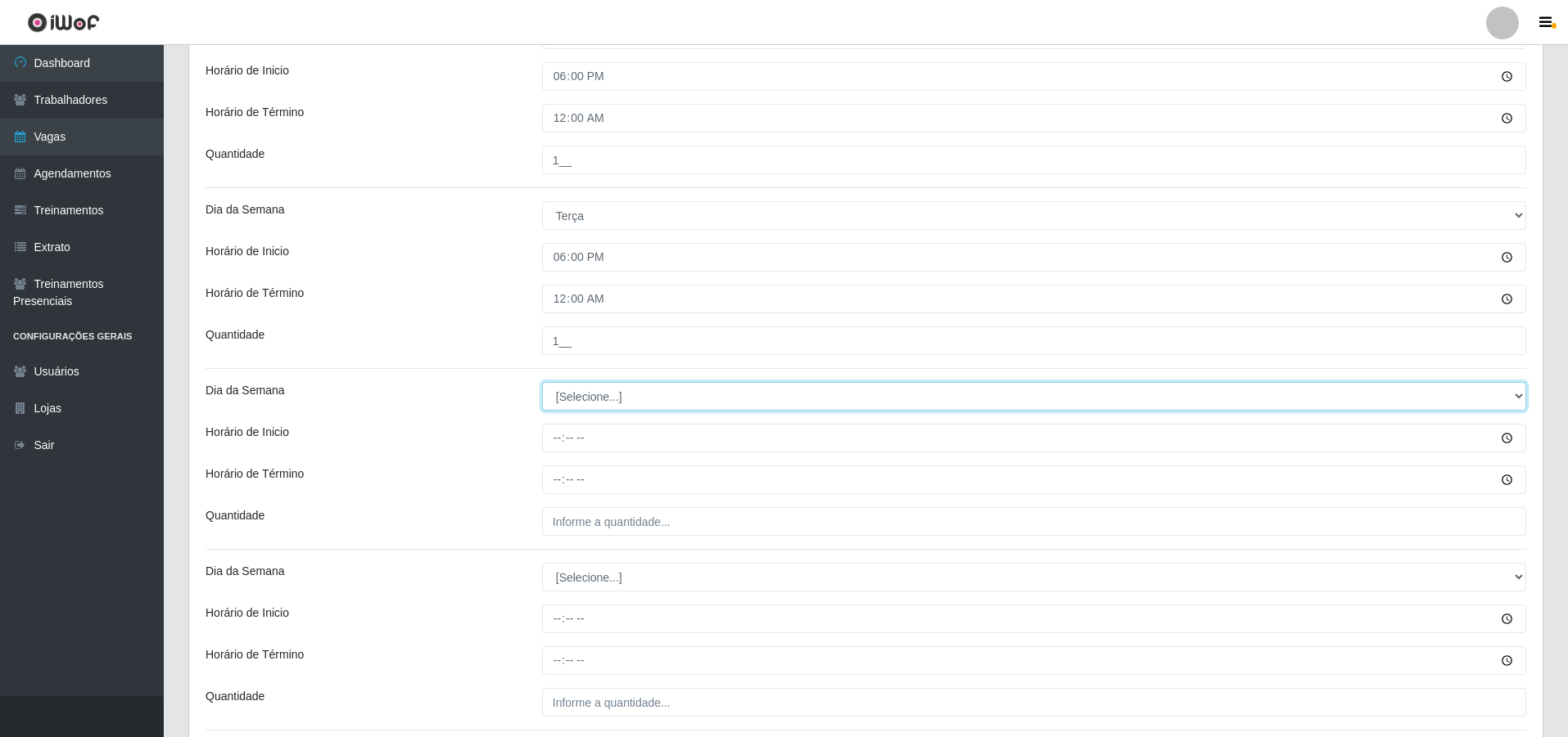
click at [562, 396] on select "[Selecione...] Segunda Terça Quarta Quinta Sexta Sábado Domingo" at bounding box center [1035, 396] width 984 height 29
select select "3"
click at [542, 382] on select "[Selecione...] Segunda Terça Quarta Quinta Sexta Sábado Domingo" at bounding box center [1035, 396] width 984 height 29
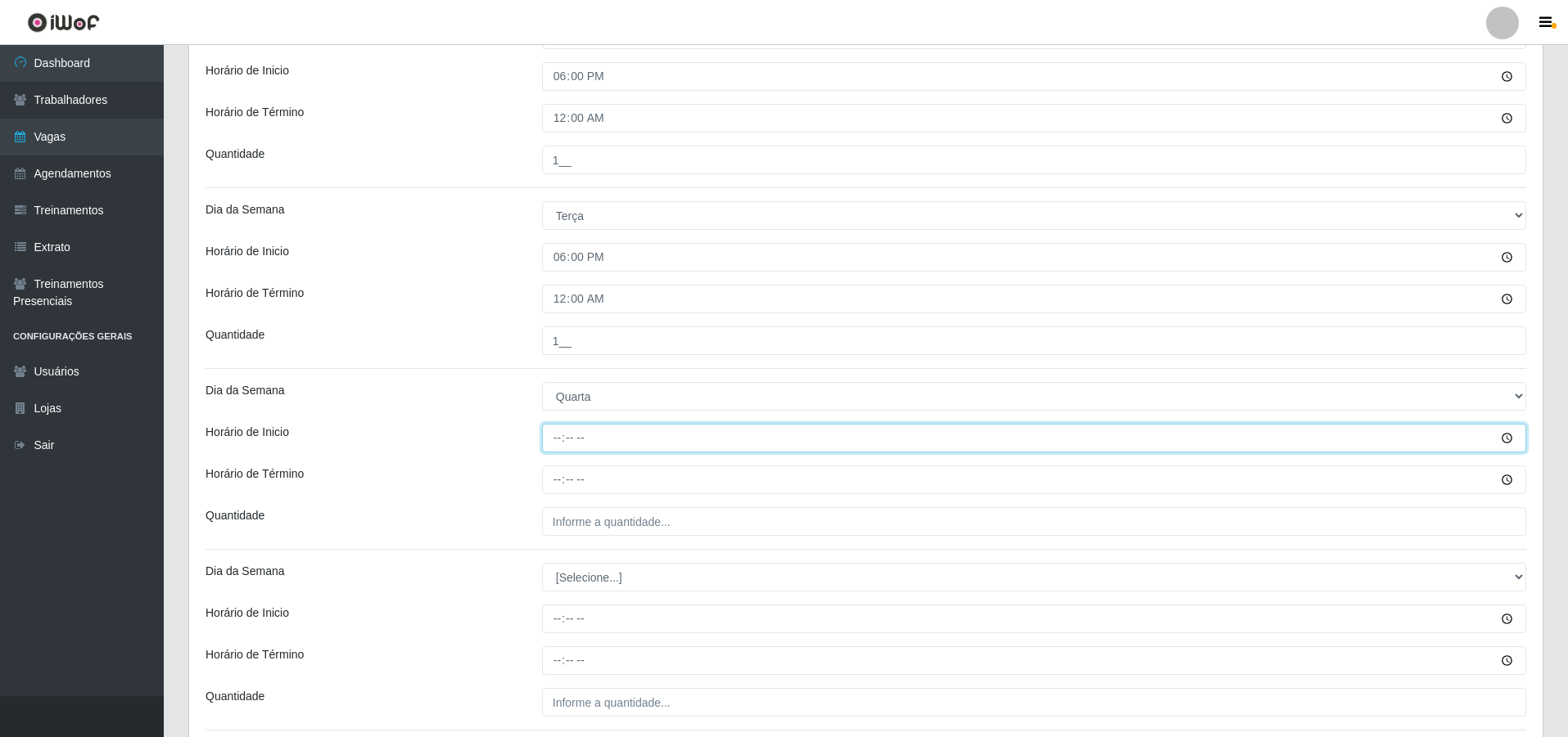
click at [556, 435] on input "Horário de Inicio" at bounding box center [1035, 438] width 984 height 29
type input "18:00"
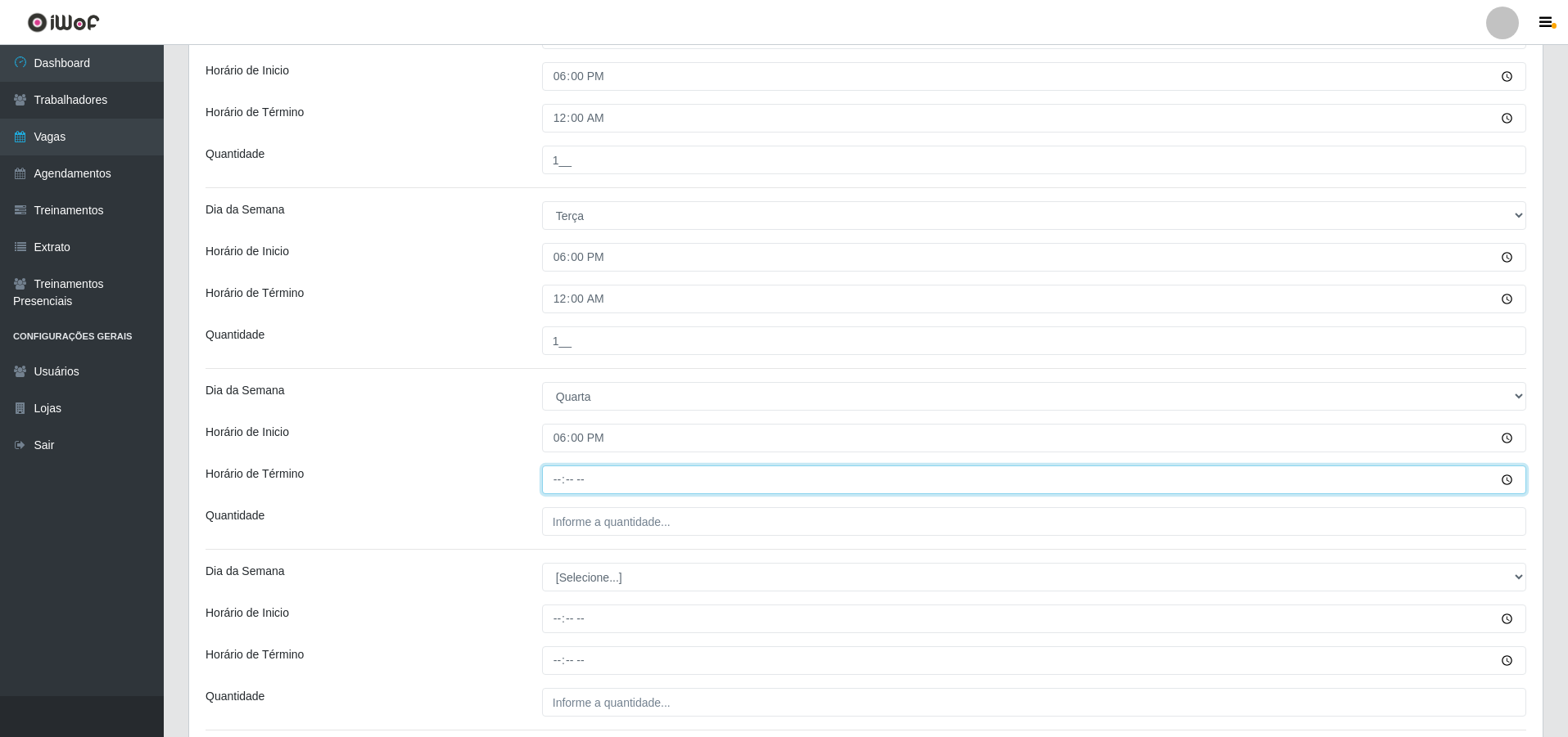
click at [561, 478] on input "Horário de Término" at bounding box center [1035, 480] width 984 height 29
type input "00:00"
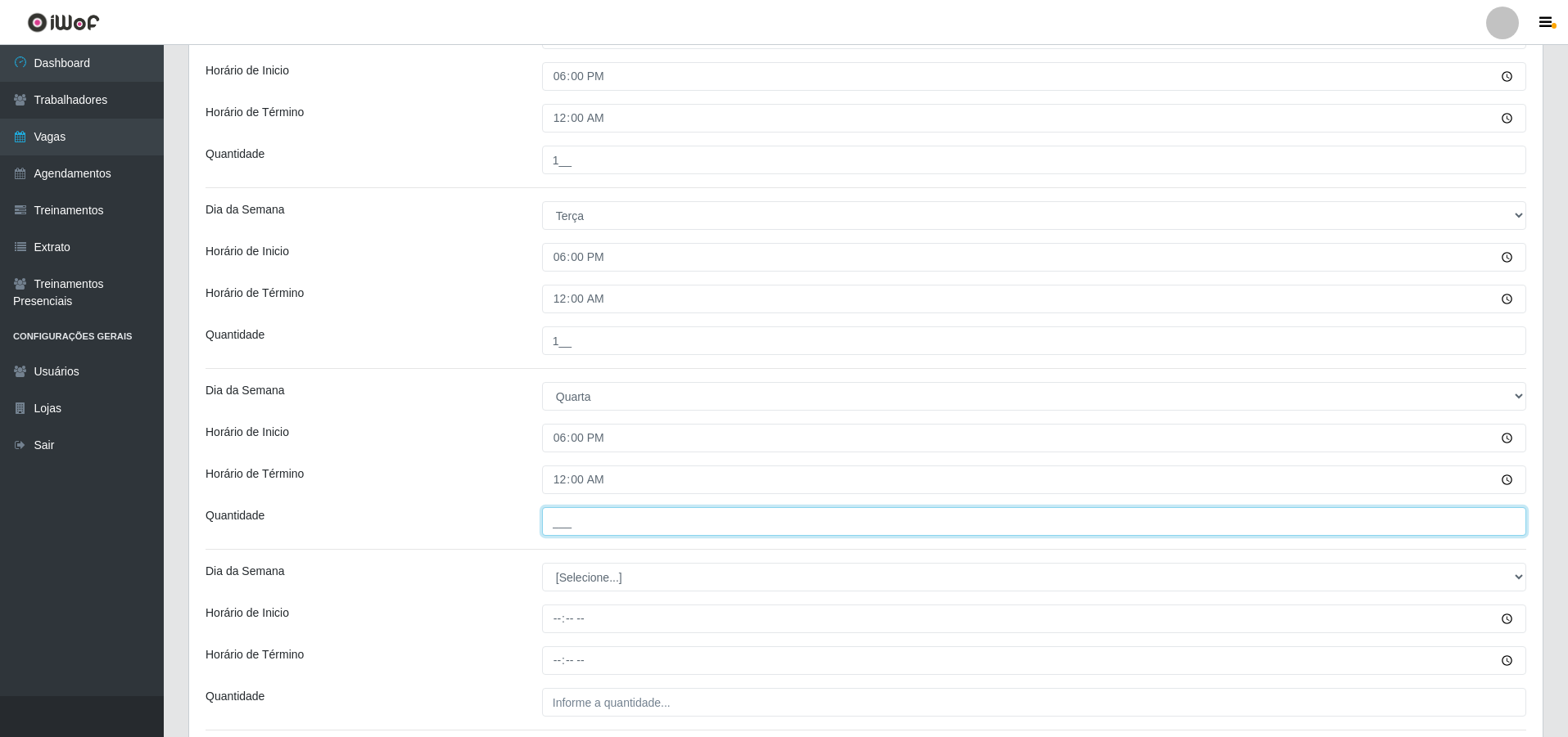
click at [586, 522] on input "___" at bounding box center [1035, 521] width 984 height 29
type input "1__"
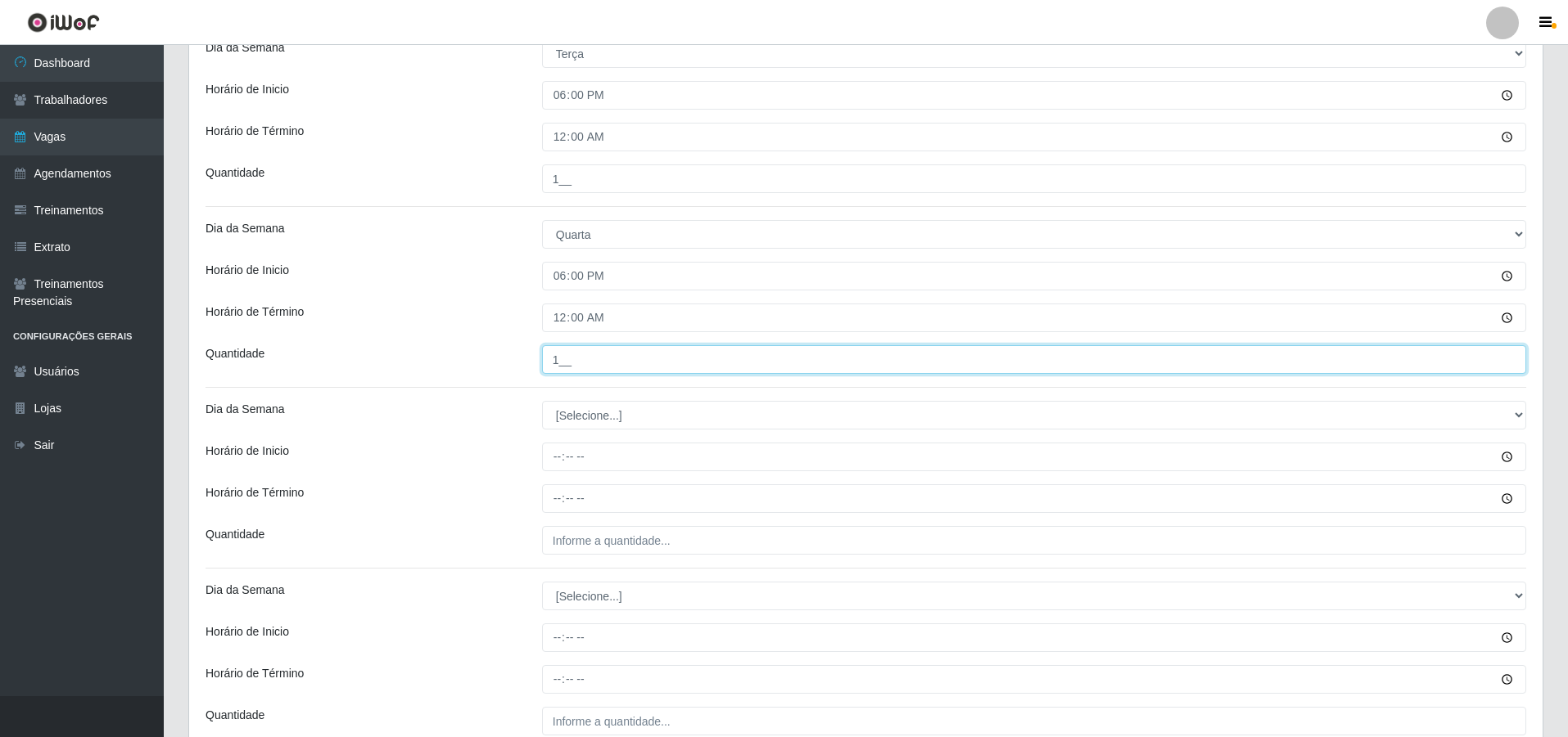
scroll to position [572, 0]
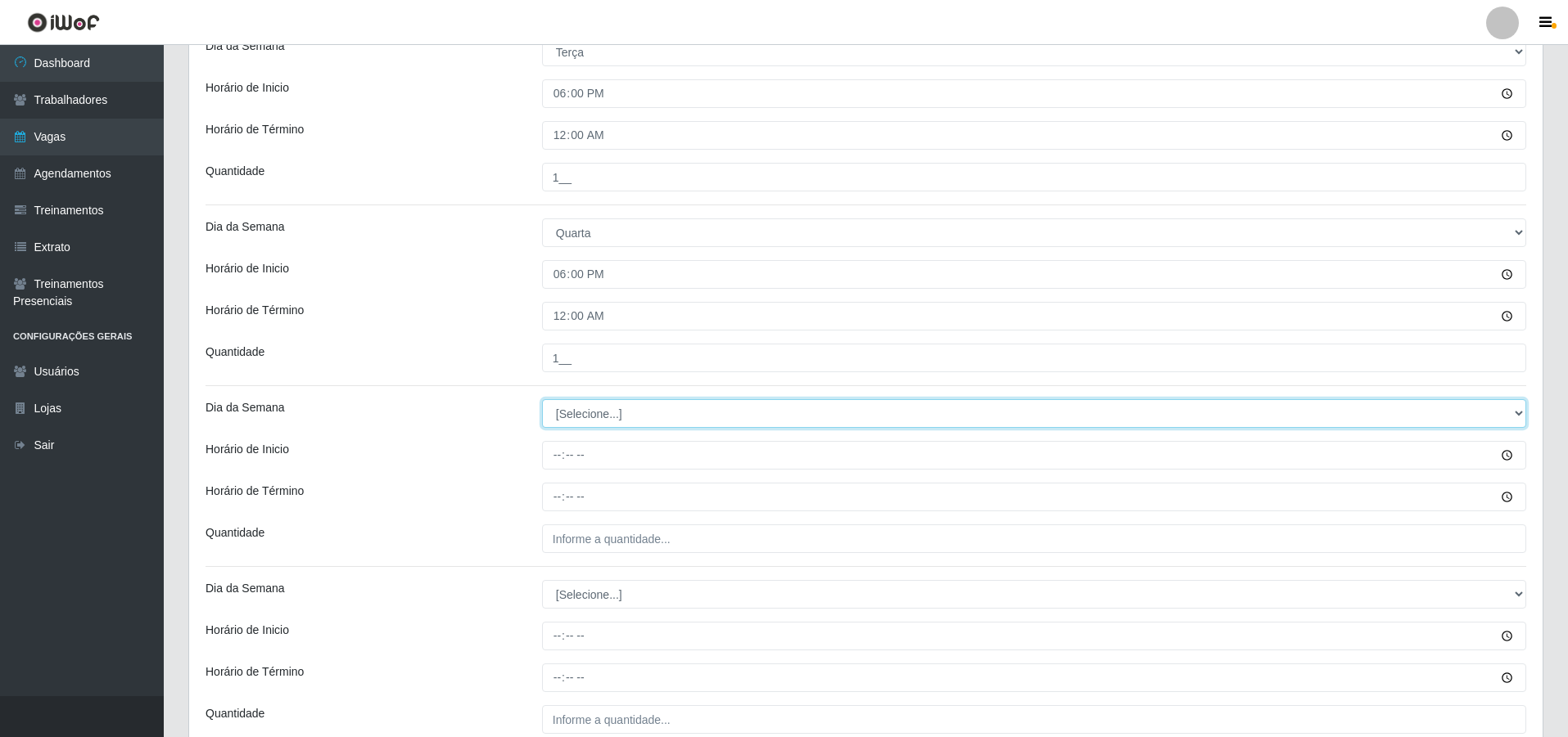
click at [598, 412] on select "[Selecione...] Segunda Terça Quarta Quinta Sexta Sábado Domingo" at bounding box center [1035, 413] width 984 height 29
select select "4"
click at [542, 399] on select "[Selecione...] Segunda Terça Quarta Quinta Sexta Sábado Domingo" at bounding box center [1035, 413] width 984 height 29
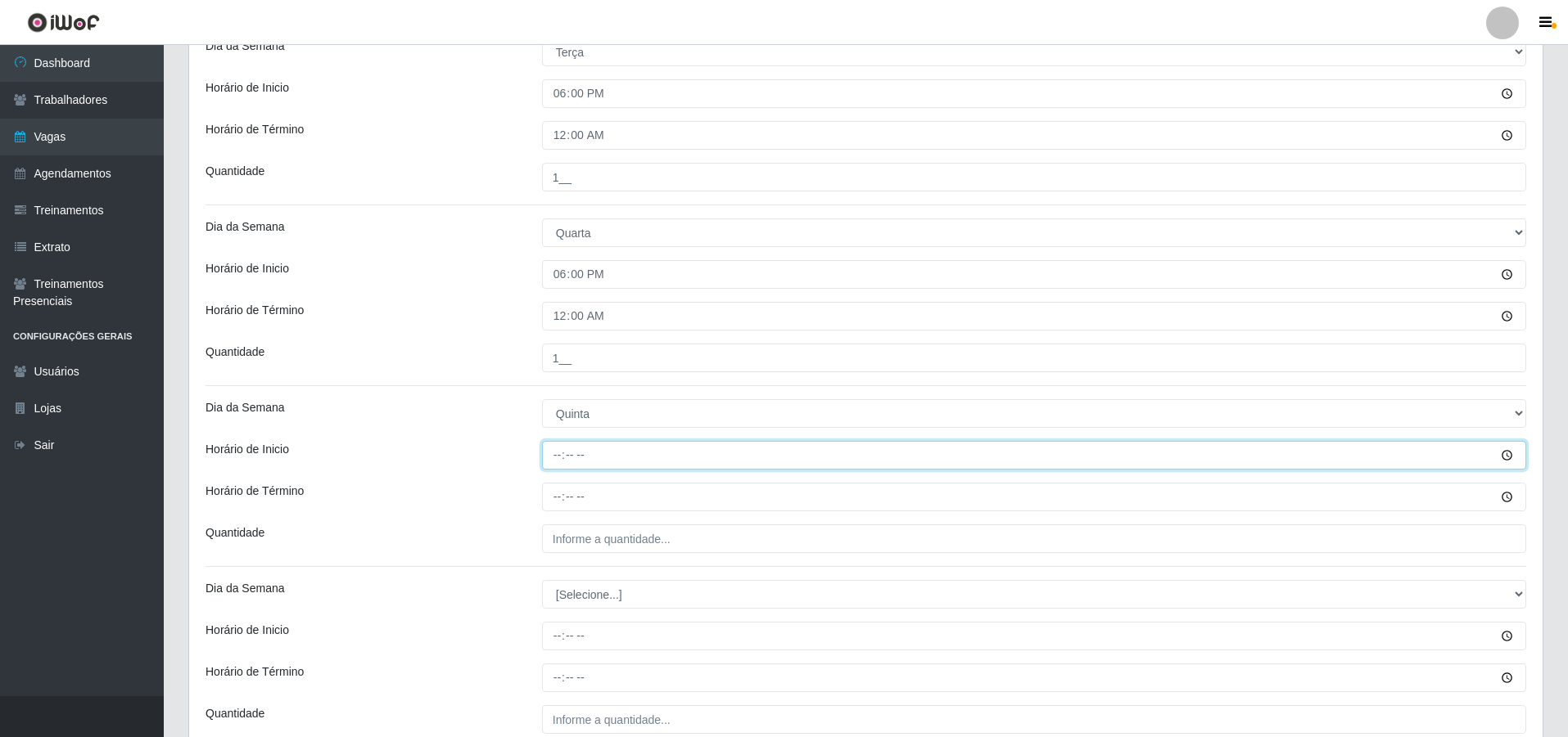
click at [557, 458] on input "Horário de Inicio" at bounding box center [1035, 455] width 984 height 29
type input "18:00"
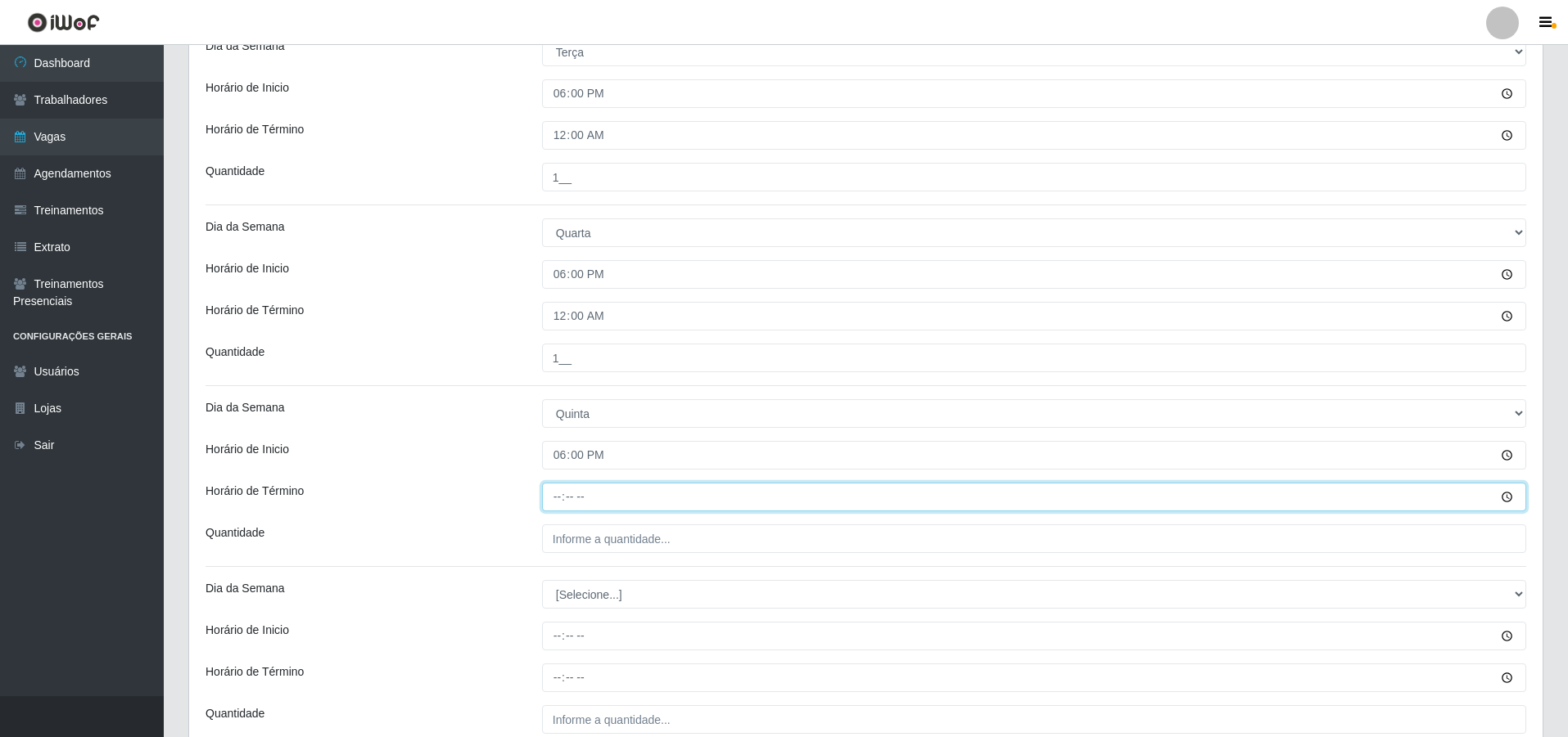
click at [574, 489] on input "Horário de Término" at bounding box center [1035, 497] width 984 height 29
click at [554, 496] on input "Horário de Término" at bounding box center [1035, 497] width 984 height 29
type input "00:00"
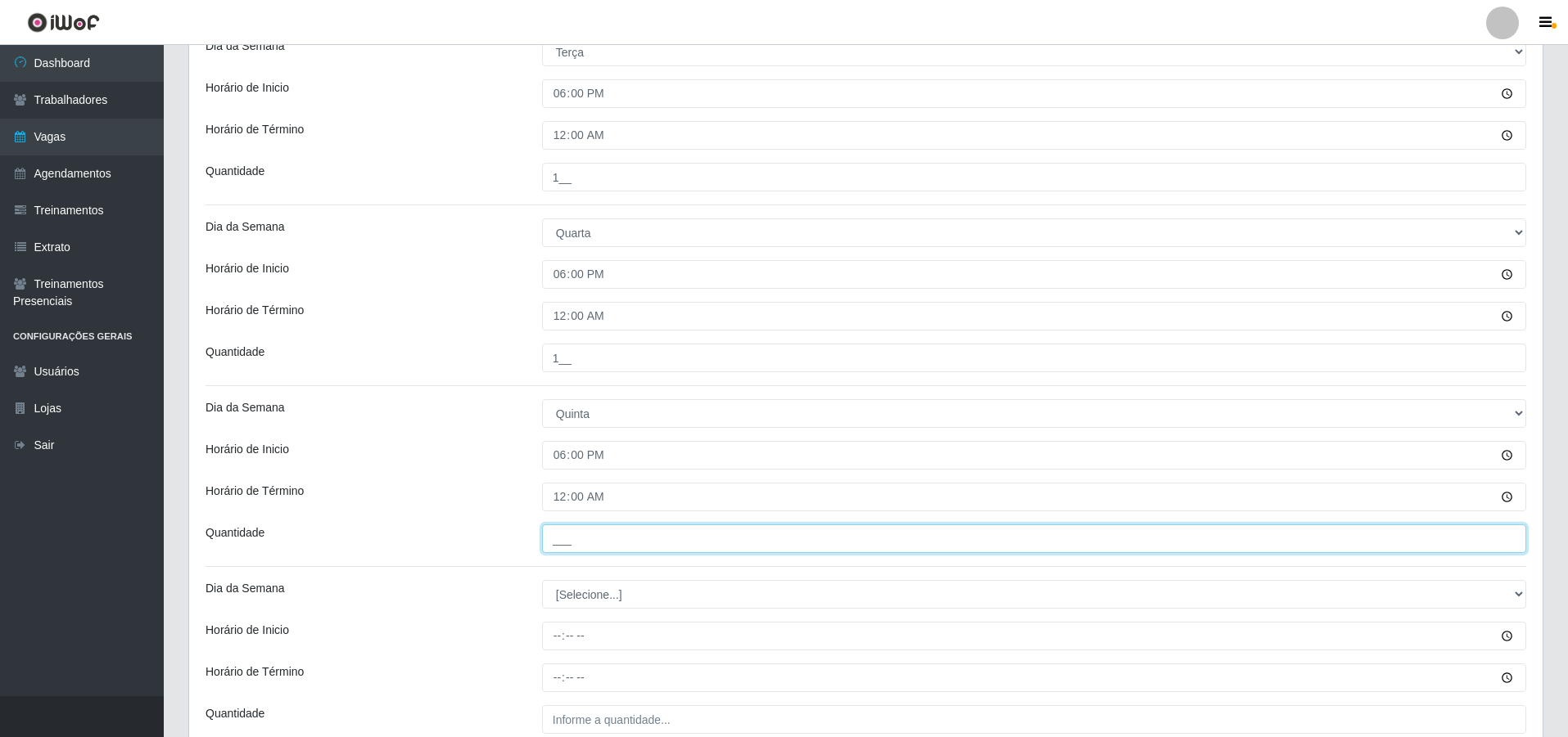
click at [579, 548] on input "___" at bounding box center [1035, 539] width 984 height 29
type input "1__"
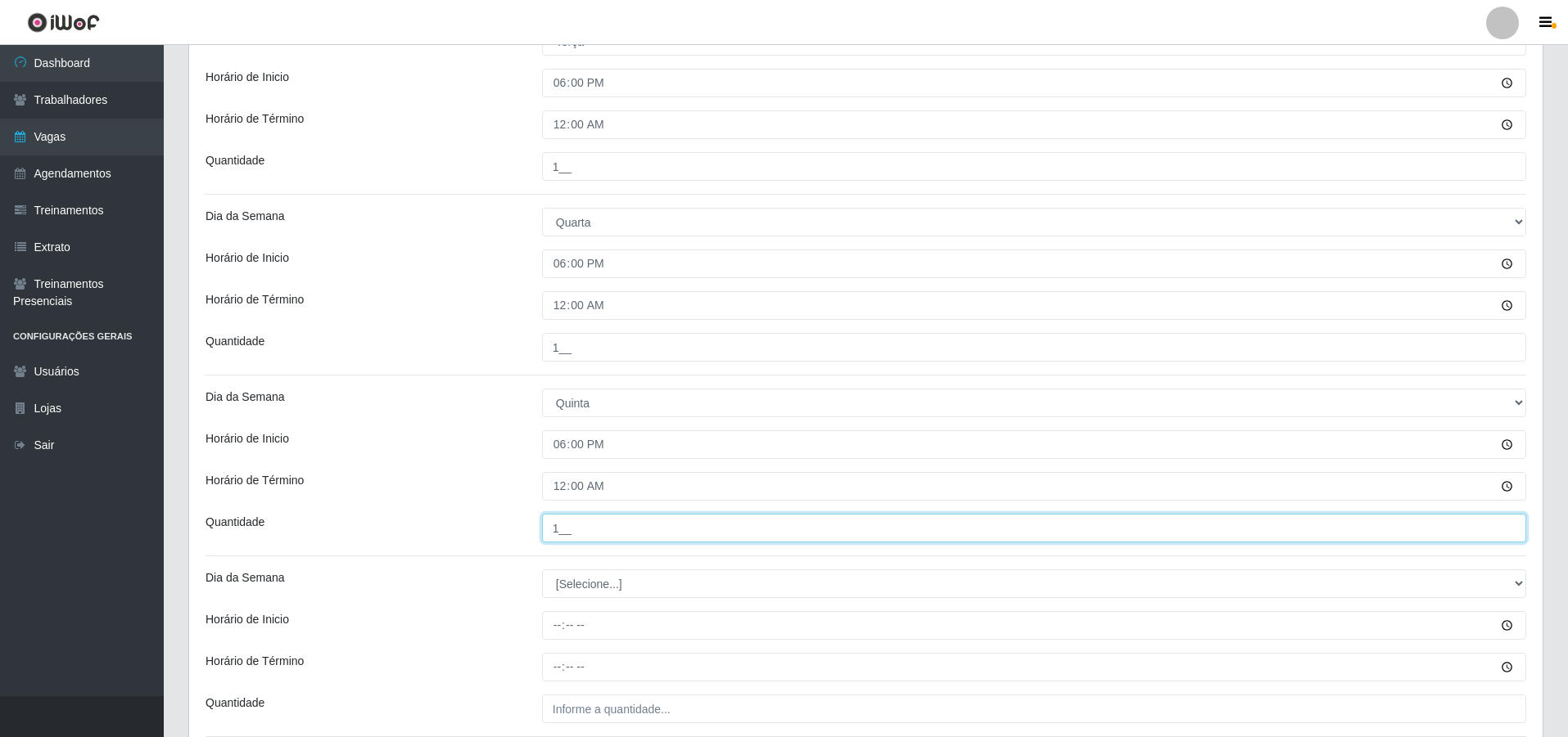
scroll to position [723, 0]
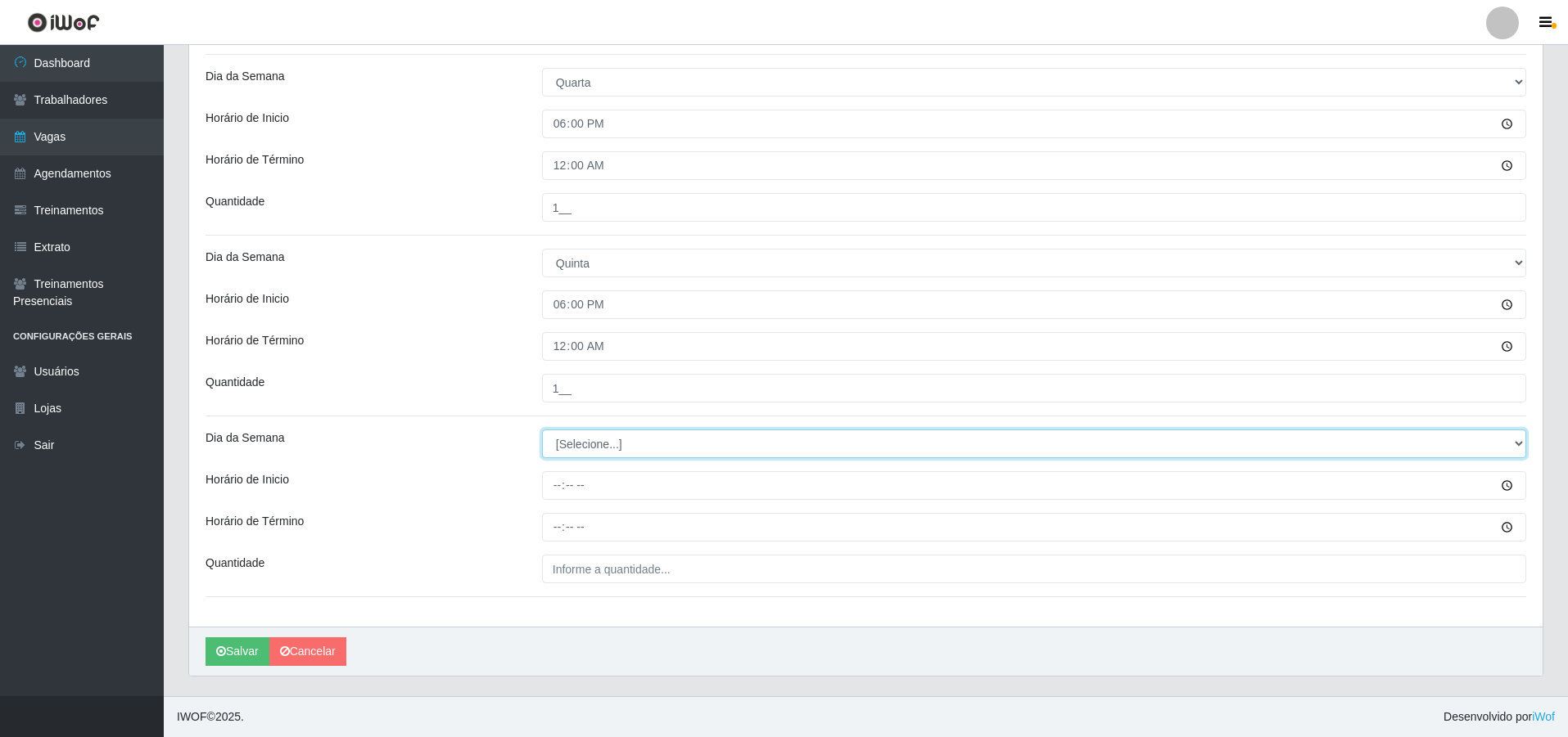
click at [603, 450] on select "[Selecione...] Segunda Terça Quarta Quinta Sexta Sábado Domingo" at bounding box center [1035, 443] width 984 height 29
select select "5"
click at [542, 429] on select "[Selecione...] Segunda Terça Quarta Quinta Sexta Sábado Domingo" at bounding box center [1035, 443] width 984 height 29
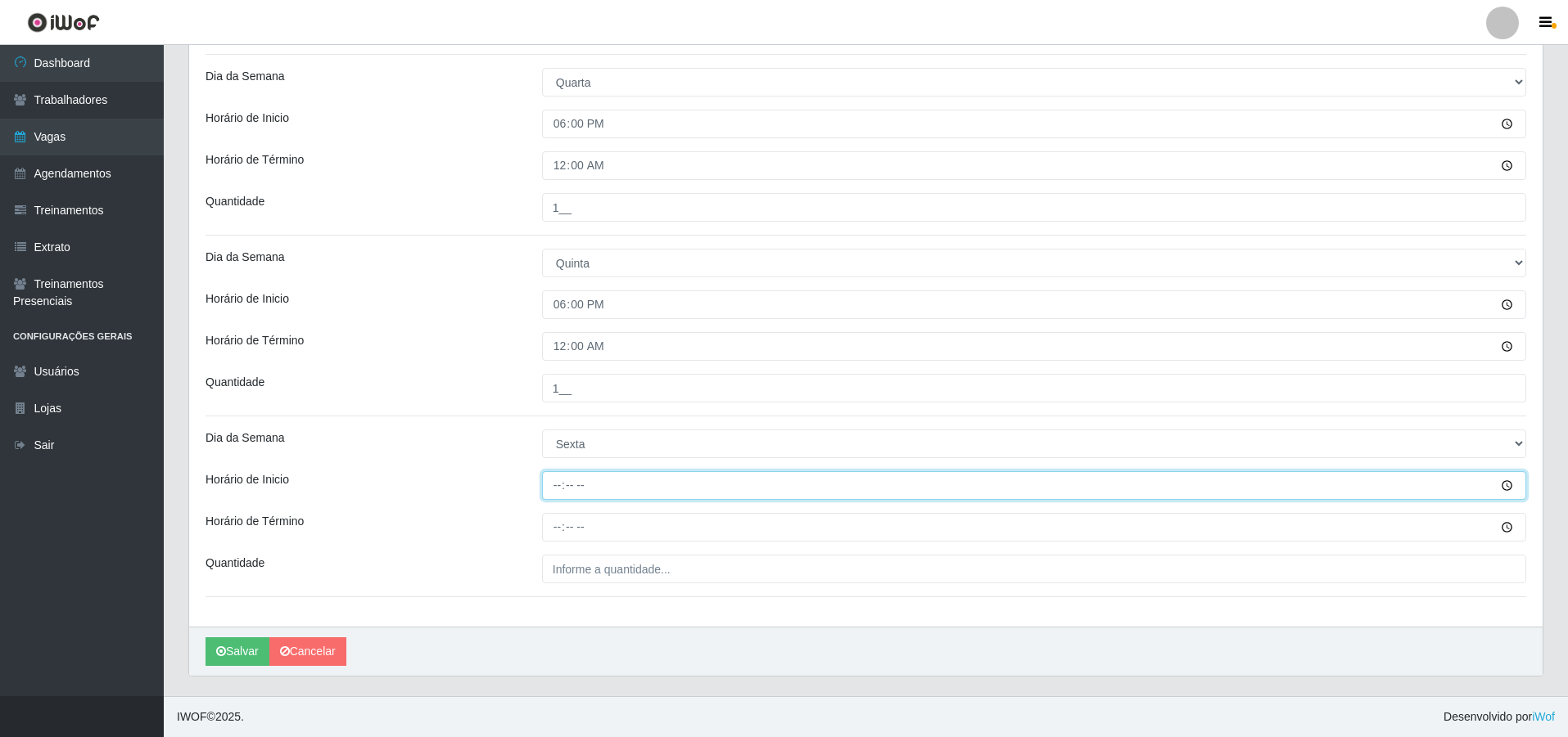
click at [555, 481] on input "Horário de Inicio" at bounding box center [1035, 485] width 984 height 29
type input "18:00"
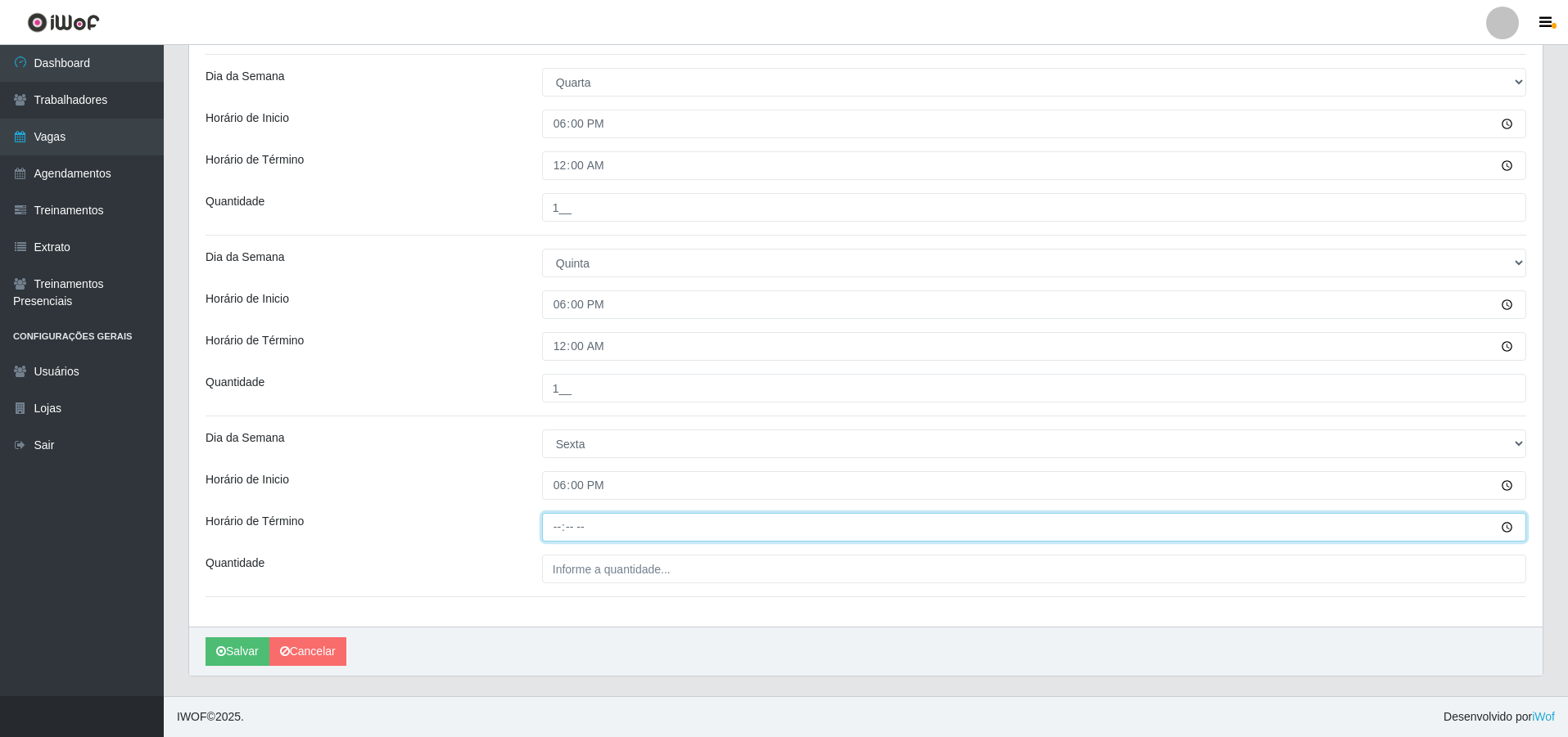
click at [555, 524] on input "Horário de Término" at bounding box center [1035, 527] width 984 height 29
type input "00:00"
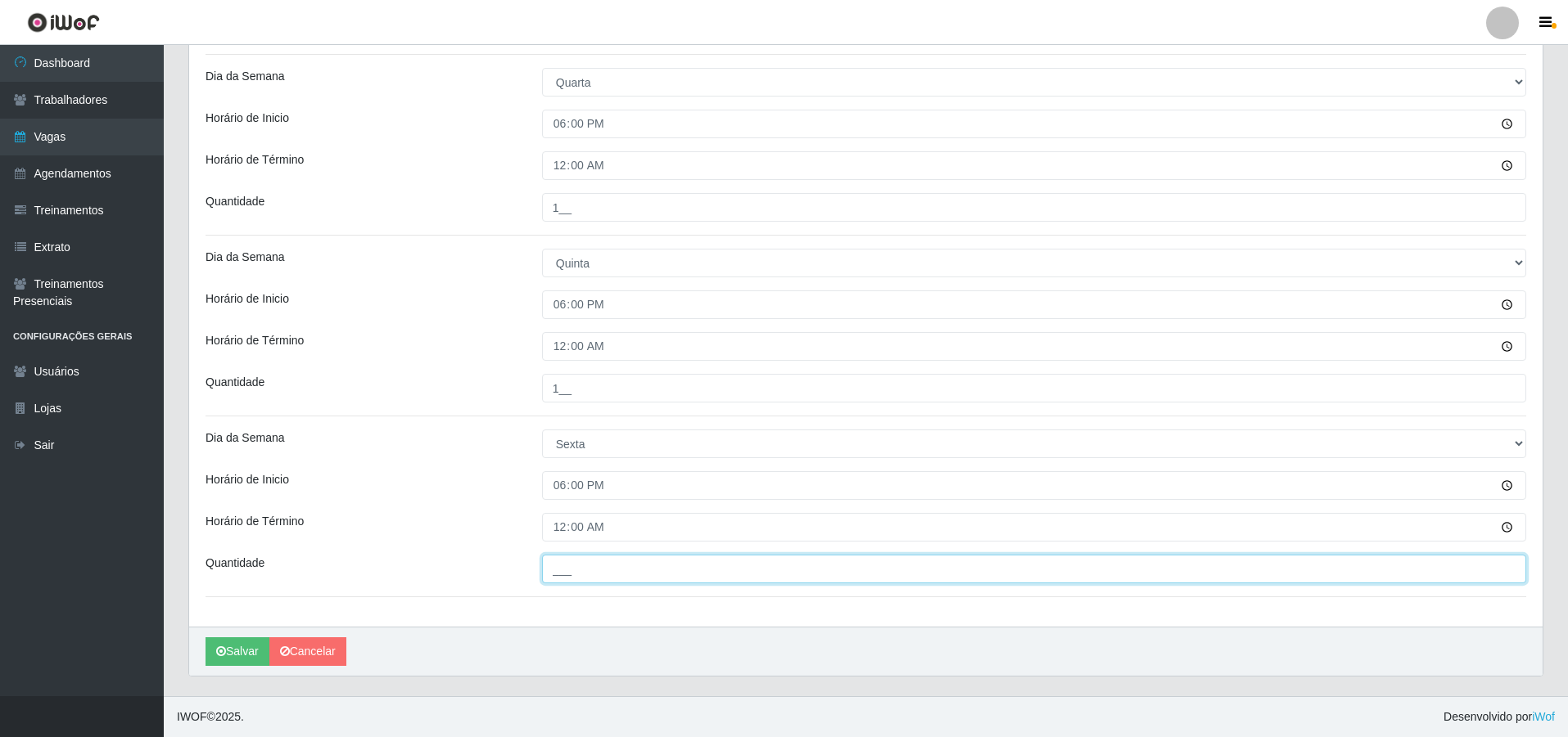
click at [585, 569] on input "___" at bounding box center [1035, 568] width 984 height 29
type input "1__"
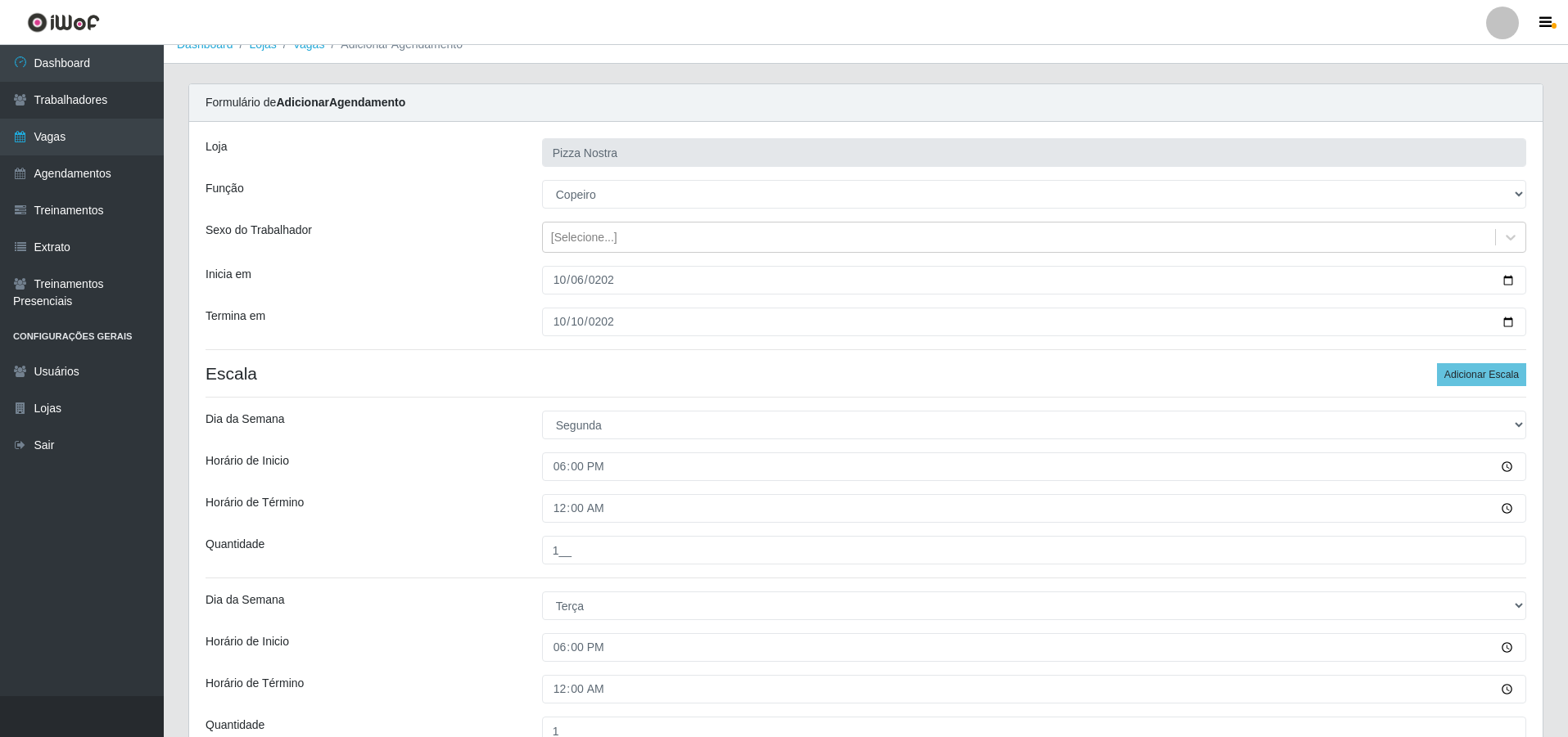
scroll to position [0, 0]
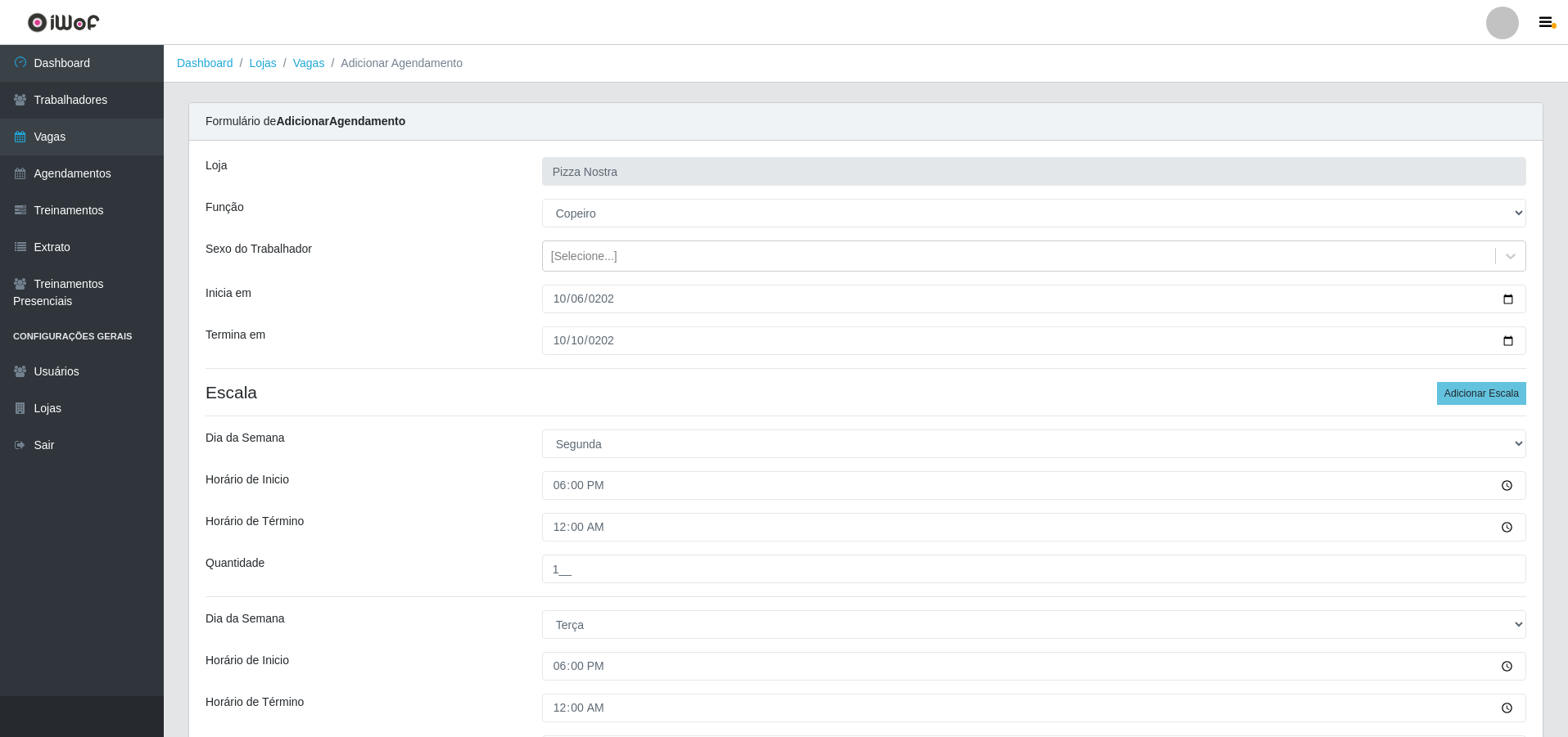
click at [406, 392] on h4 "Escala Adicionar Escala" at bounding box center [866, 392] width 1321 height 21
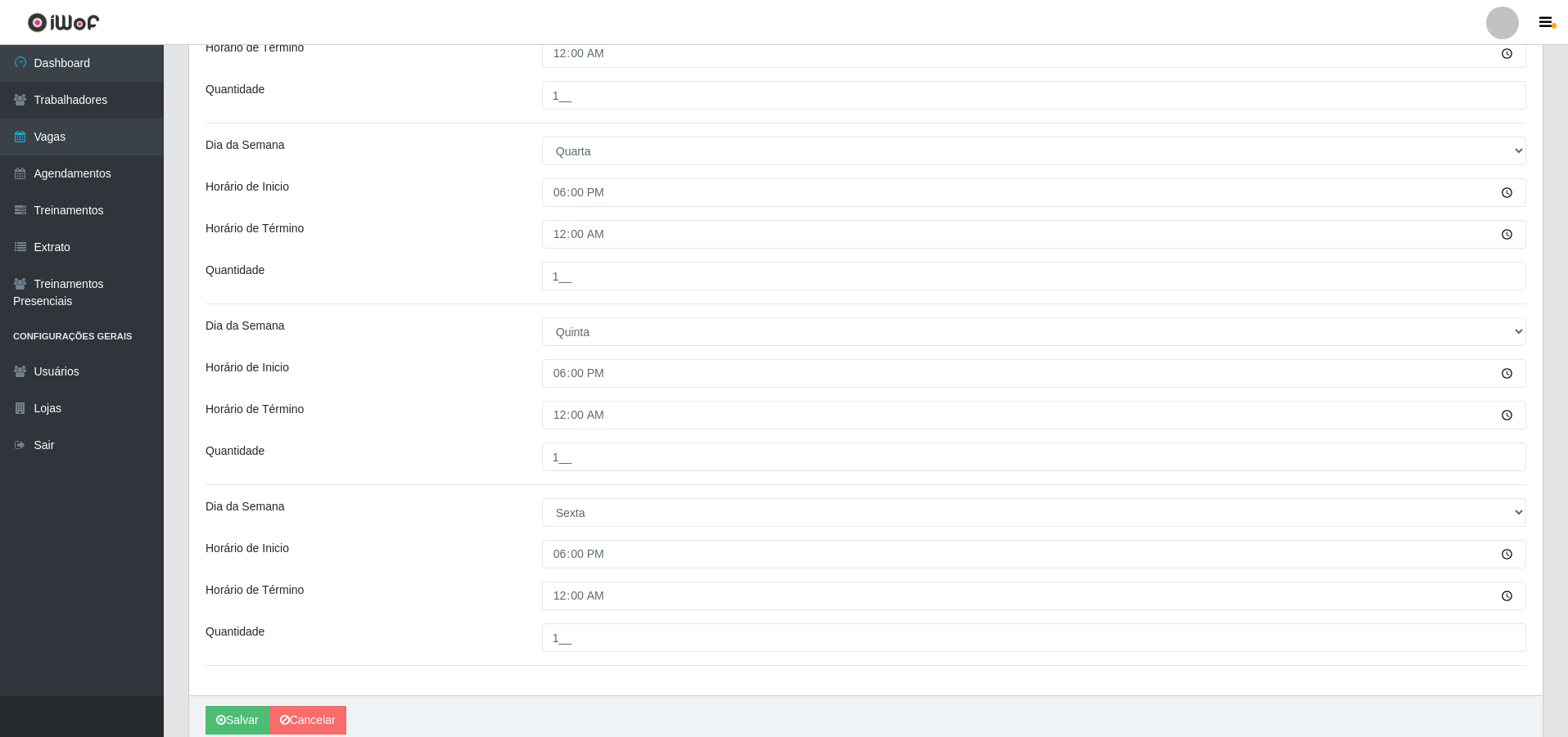
scroll to position [723, 0]
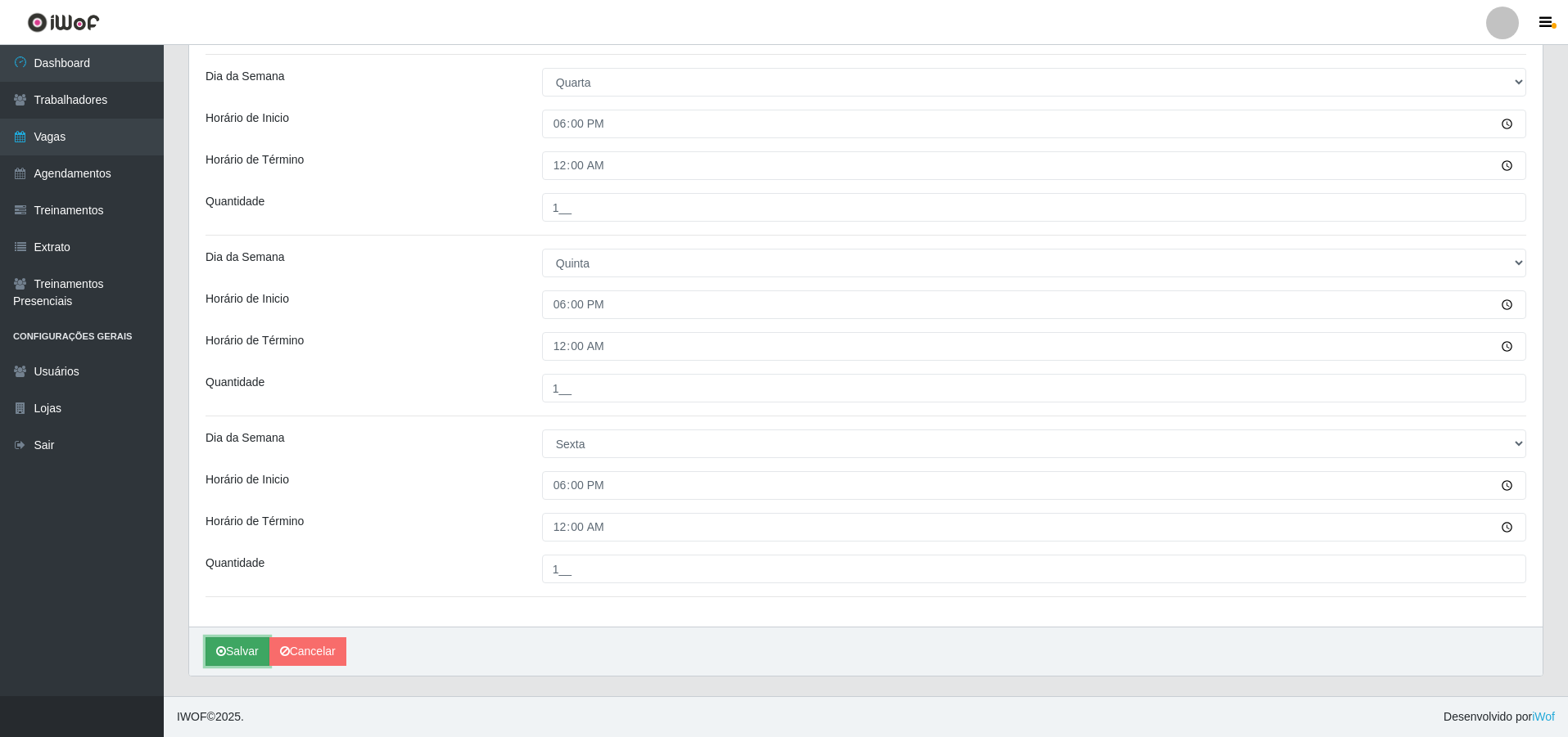
click at [255, 651] on button "Salvar" at bounding box center [238, 651] width 64 height 29
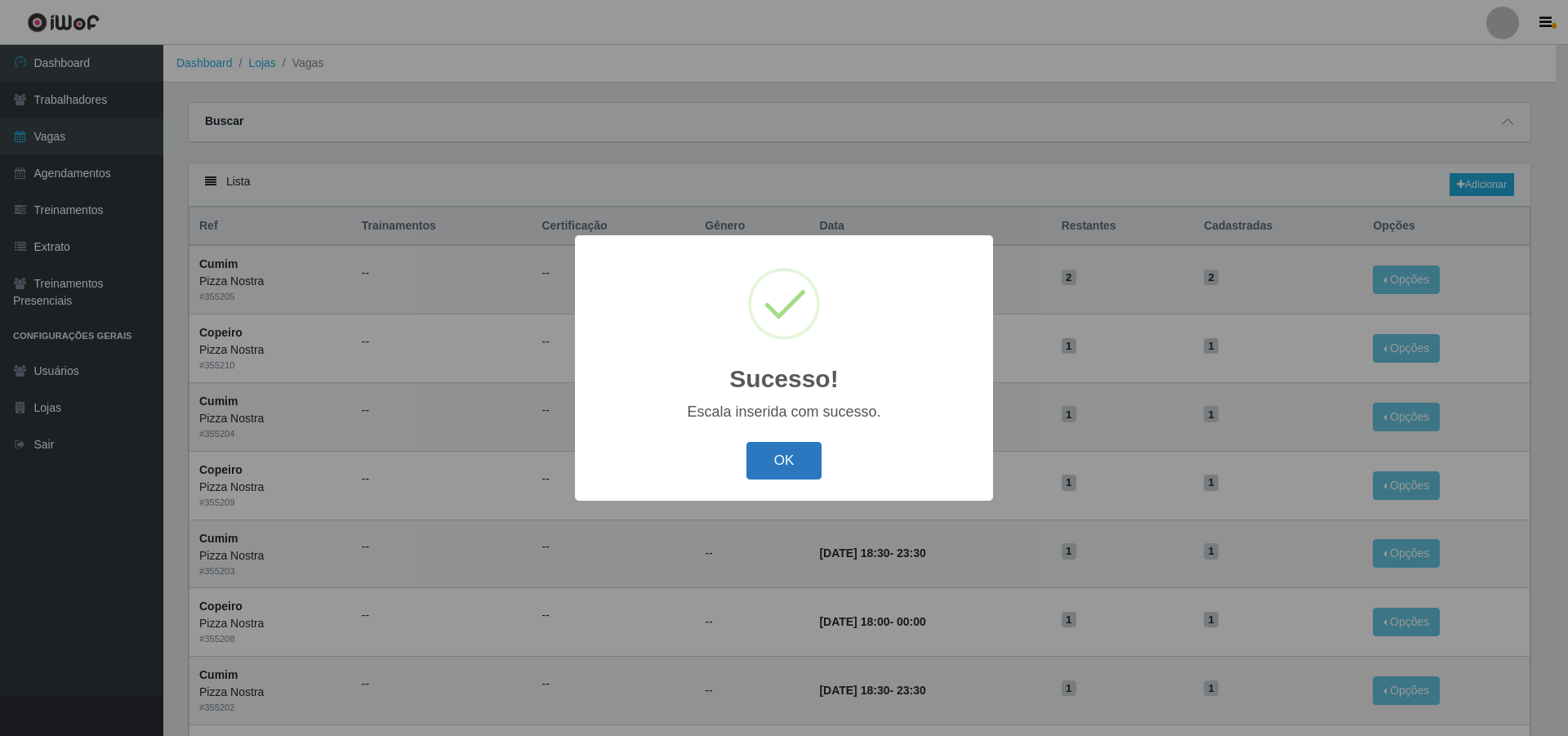
click at [791, 461] on button "OK" at bounding box center [784, 461] width 76 height 39
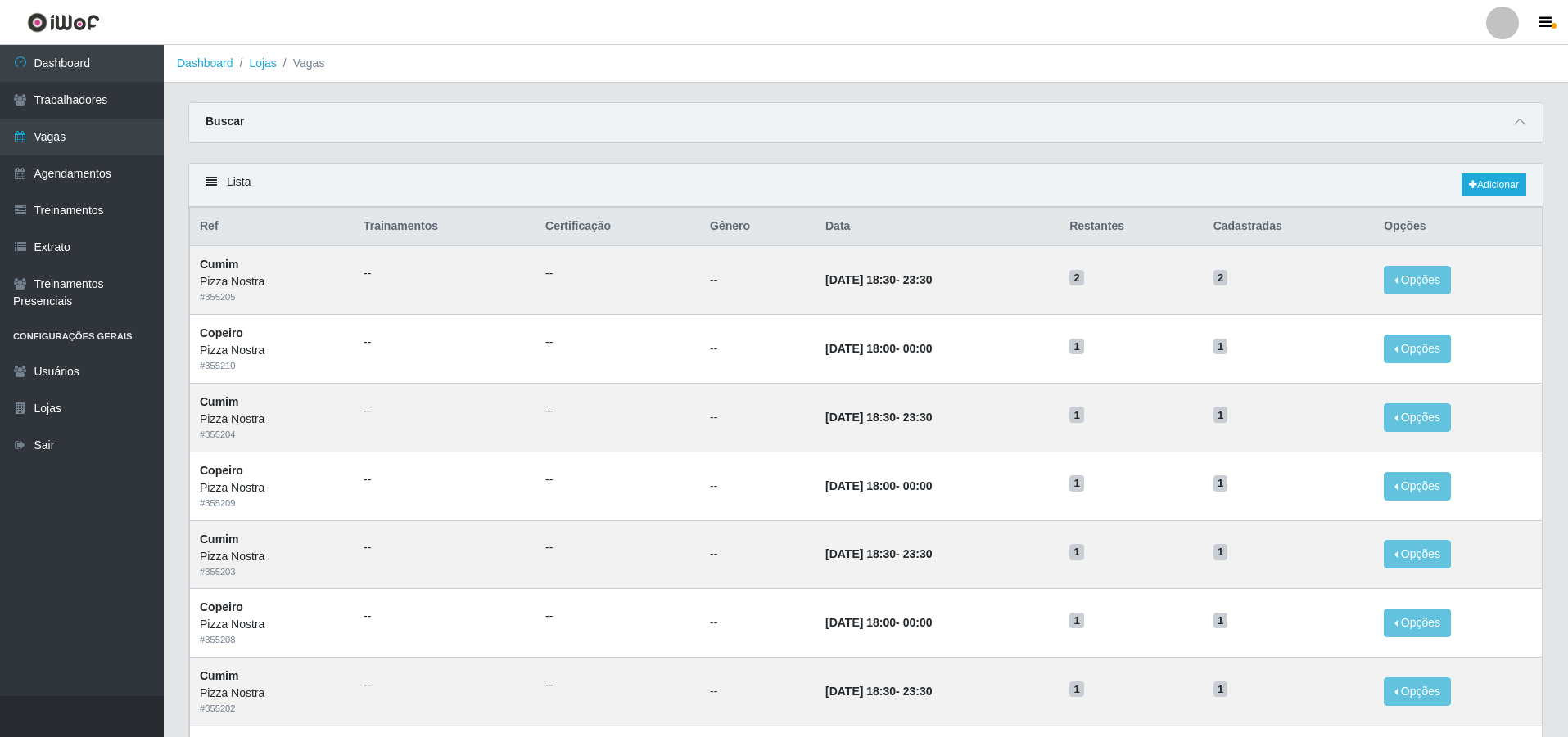
click at [1105, 181] on div "Lista Adicionar" at bounding box center [866, 185] width 1353 height 44
click at [1487, 188] on link "Adicionar" at bounding box center [1494, 185] width 65 height 23
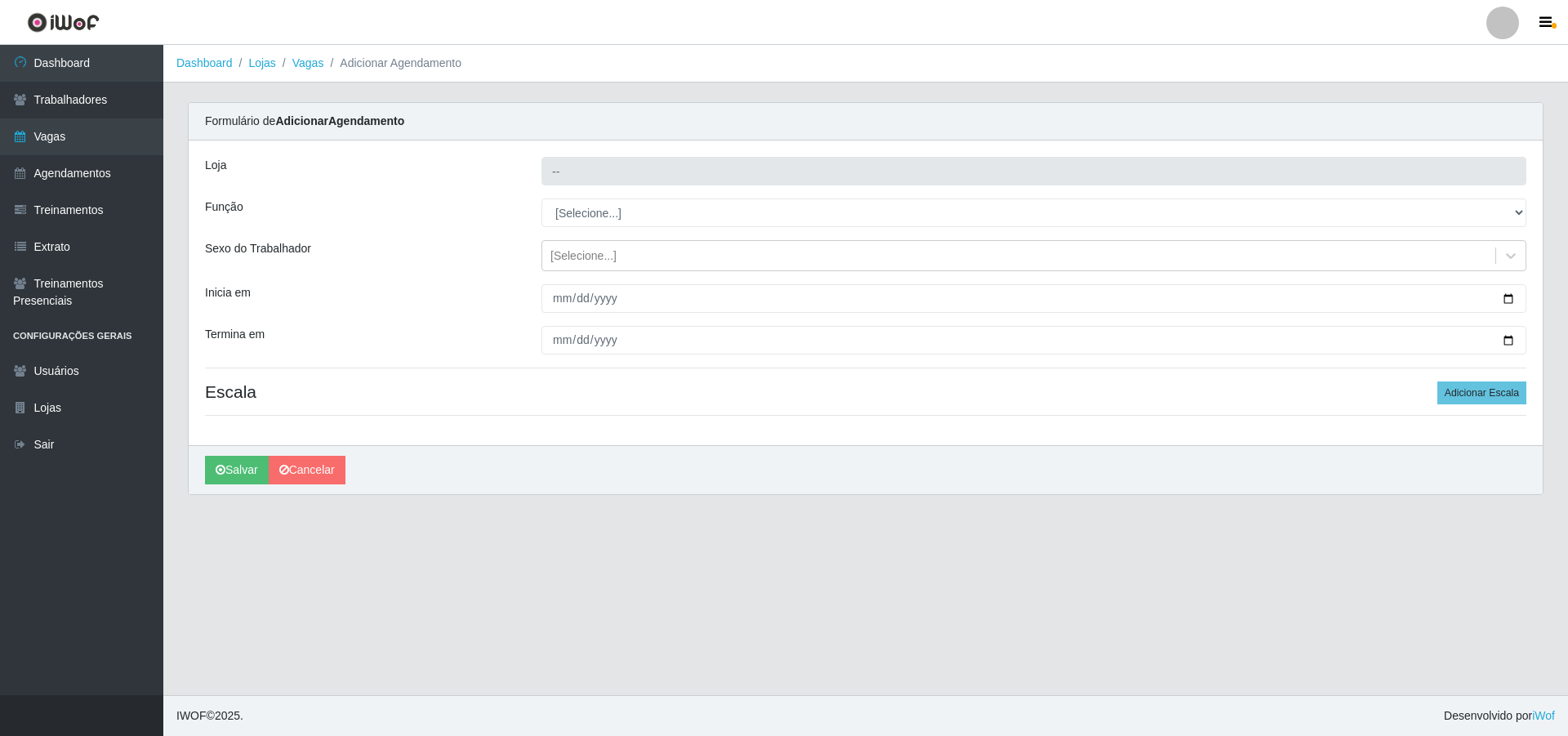
type input "Pizza Nostra"
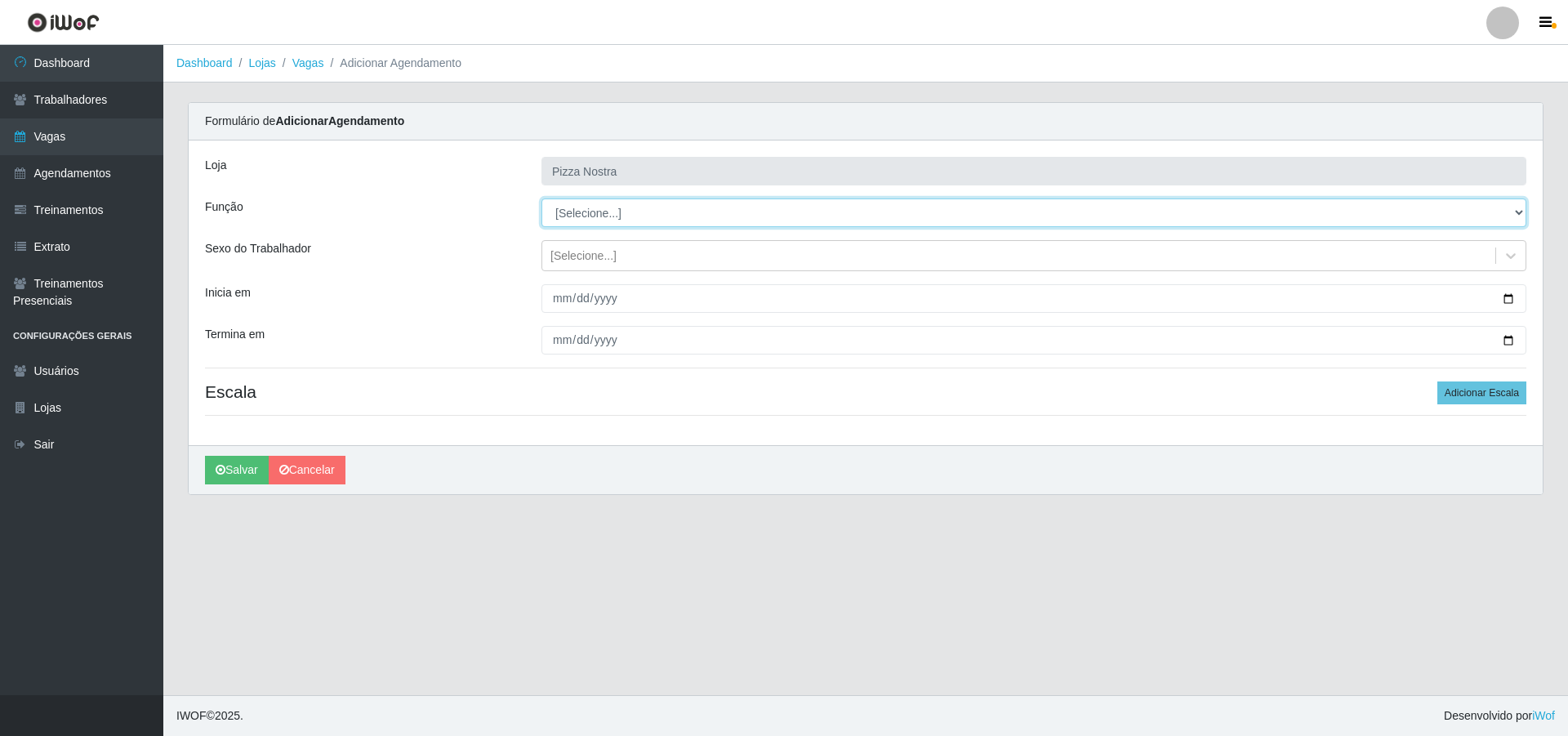
click at [581, 209] on select "[Selecione...] ASG ASG + ASG ++ Auxiliar de Cozinha Auxiliar de Cozinha + Auxil…" at bounding box center [1034, 213] width 985 height 29
select select "91"
click at [542, 199] on select "[Selecione...] ASG ASG + ASG ++ Auxiliar de Cozinha Auxiliar de Cozinha + Auxil…" at bounding box center [1034, 213] width 985 height 29
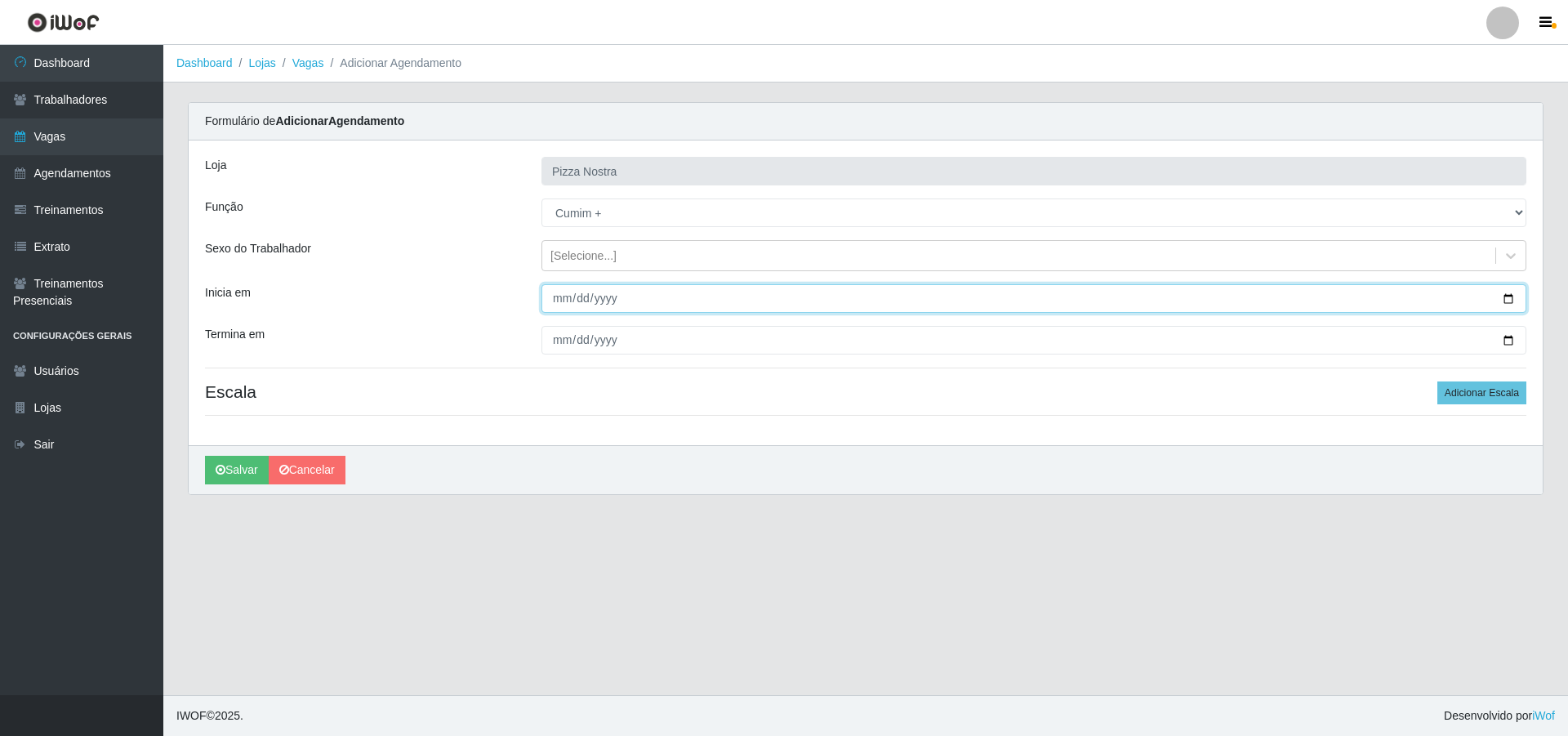
click at [565, 297] on input "Inicia em" at bounding box center [1034, 298] width 985 height 29
type input "[DATE]"
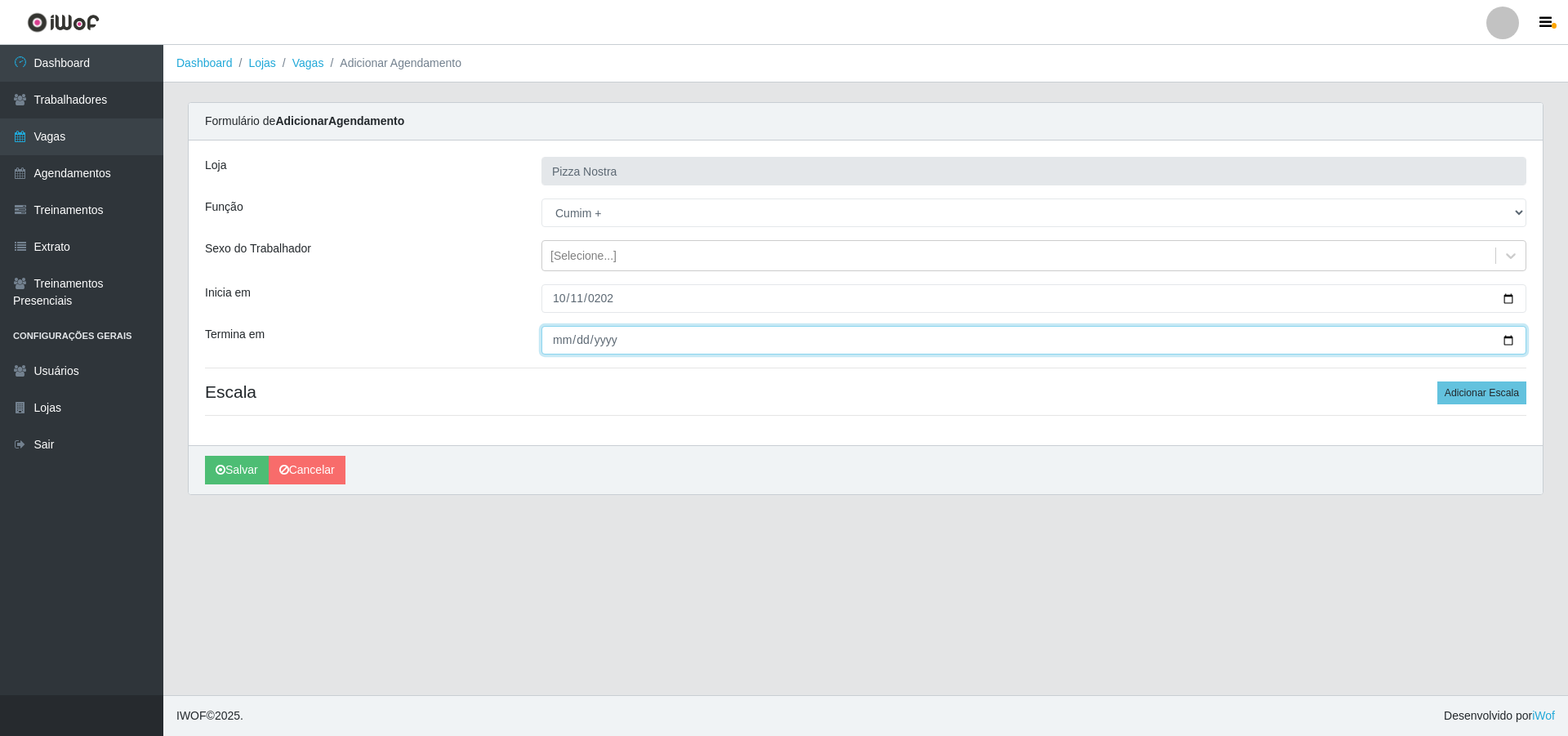
click at [560, 338] on input "Termina em" at bounding box center [1034, 340] width 985 height 29
type input "[DATE]"
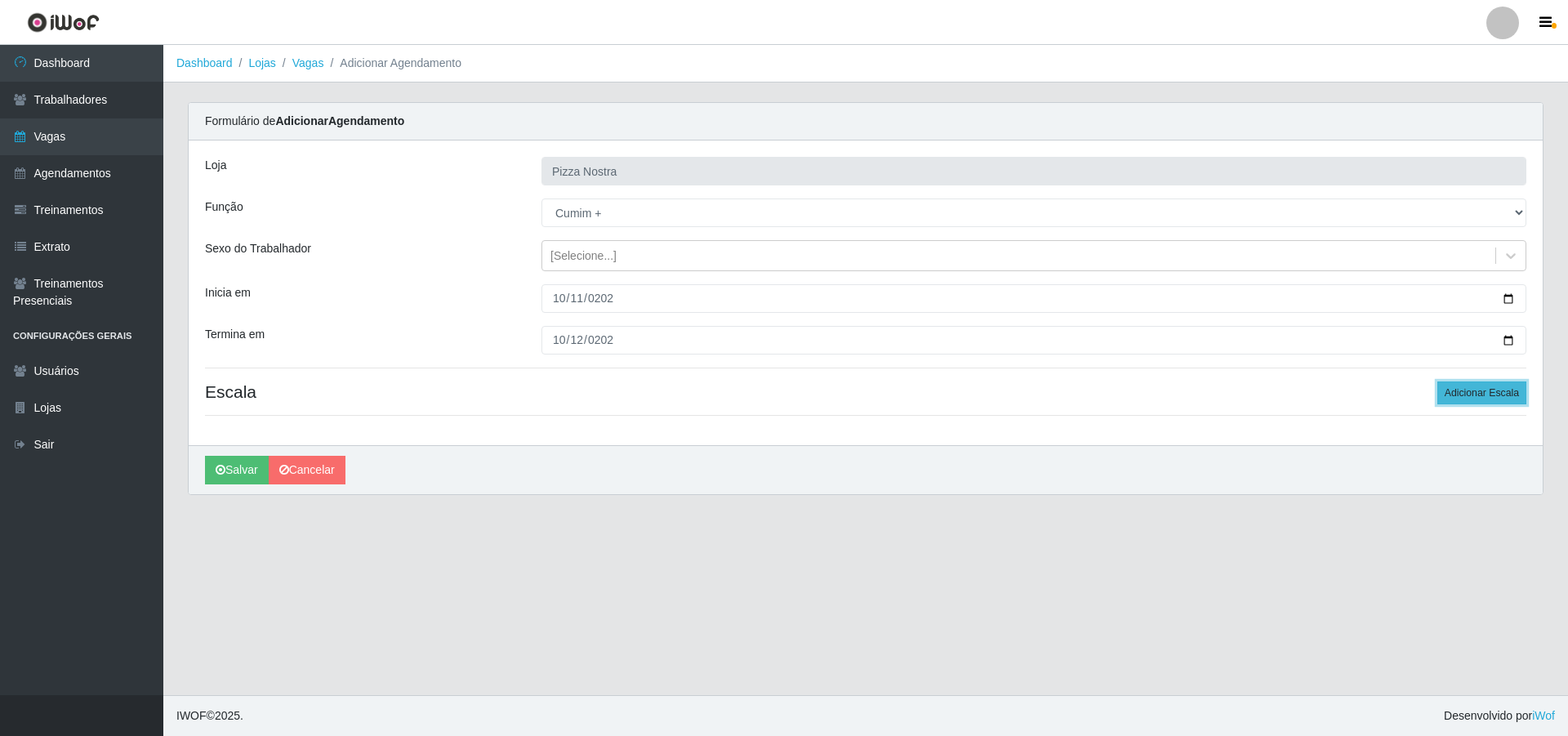
click at [1499, 399] on button "Adicionar Escala" at bounding box center [1482, 393] width 89 height 23
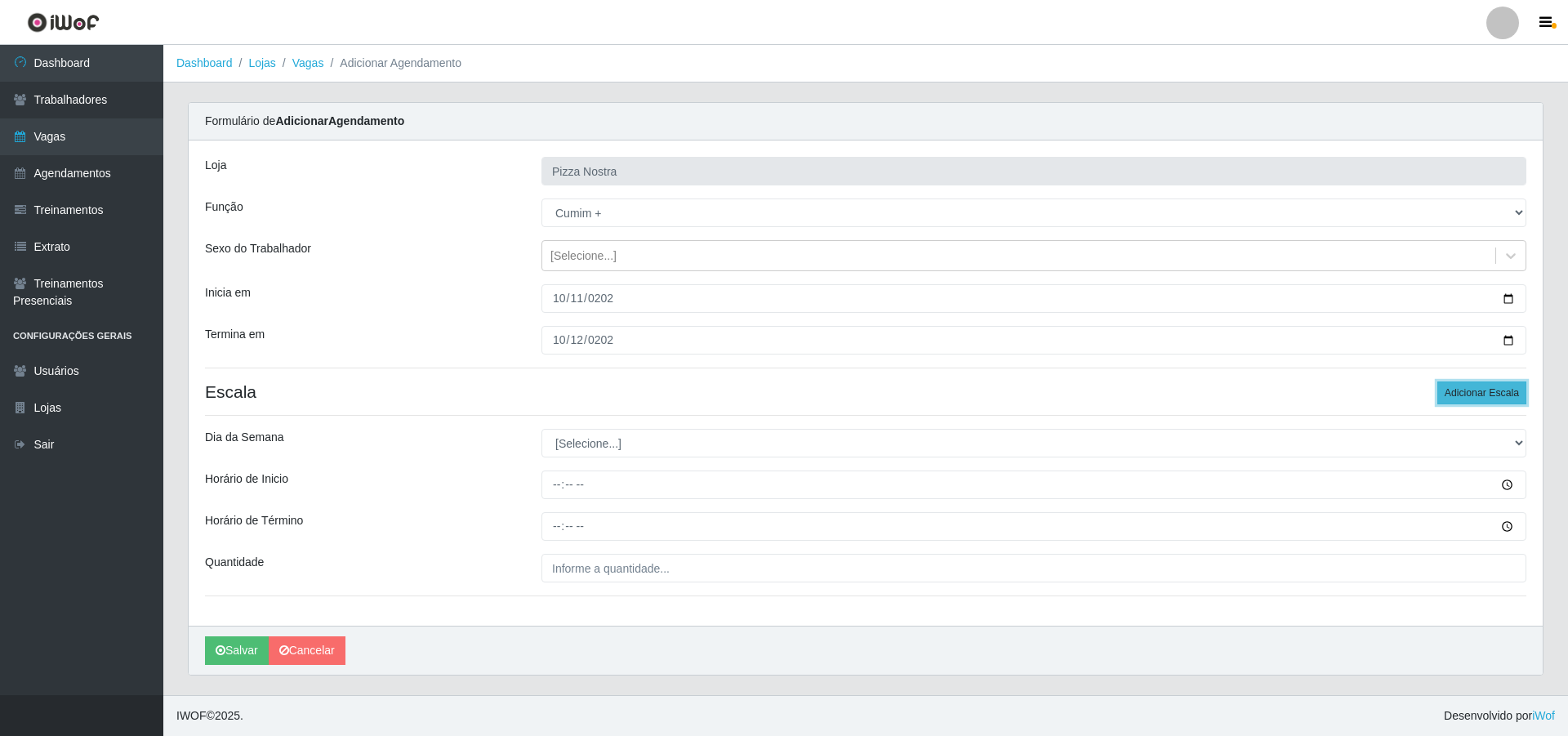
click at [1499, 399] on button "Adicionar Escala" at bounding box center [1482, 393] width 89 height 23
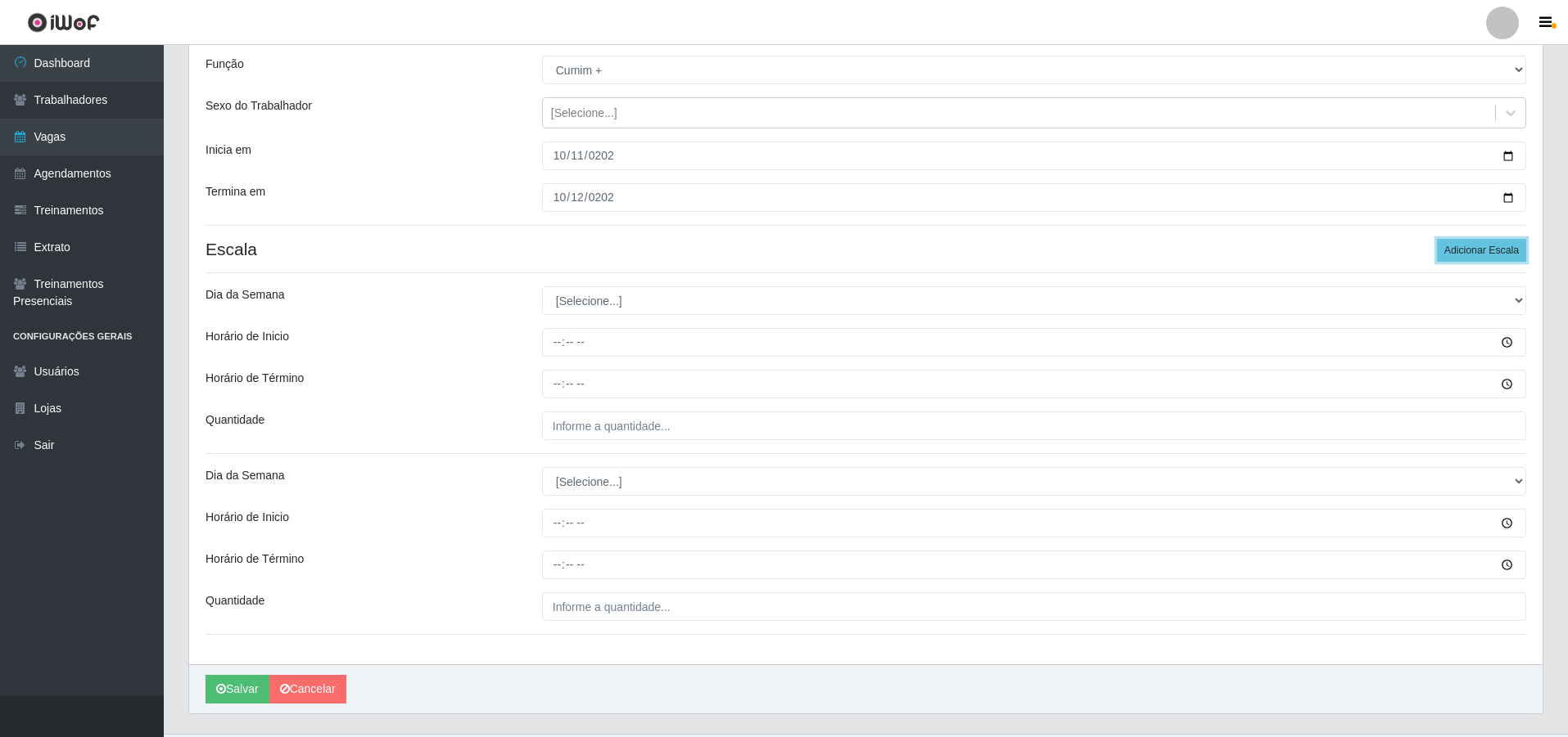
scroll to position [181, 0]
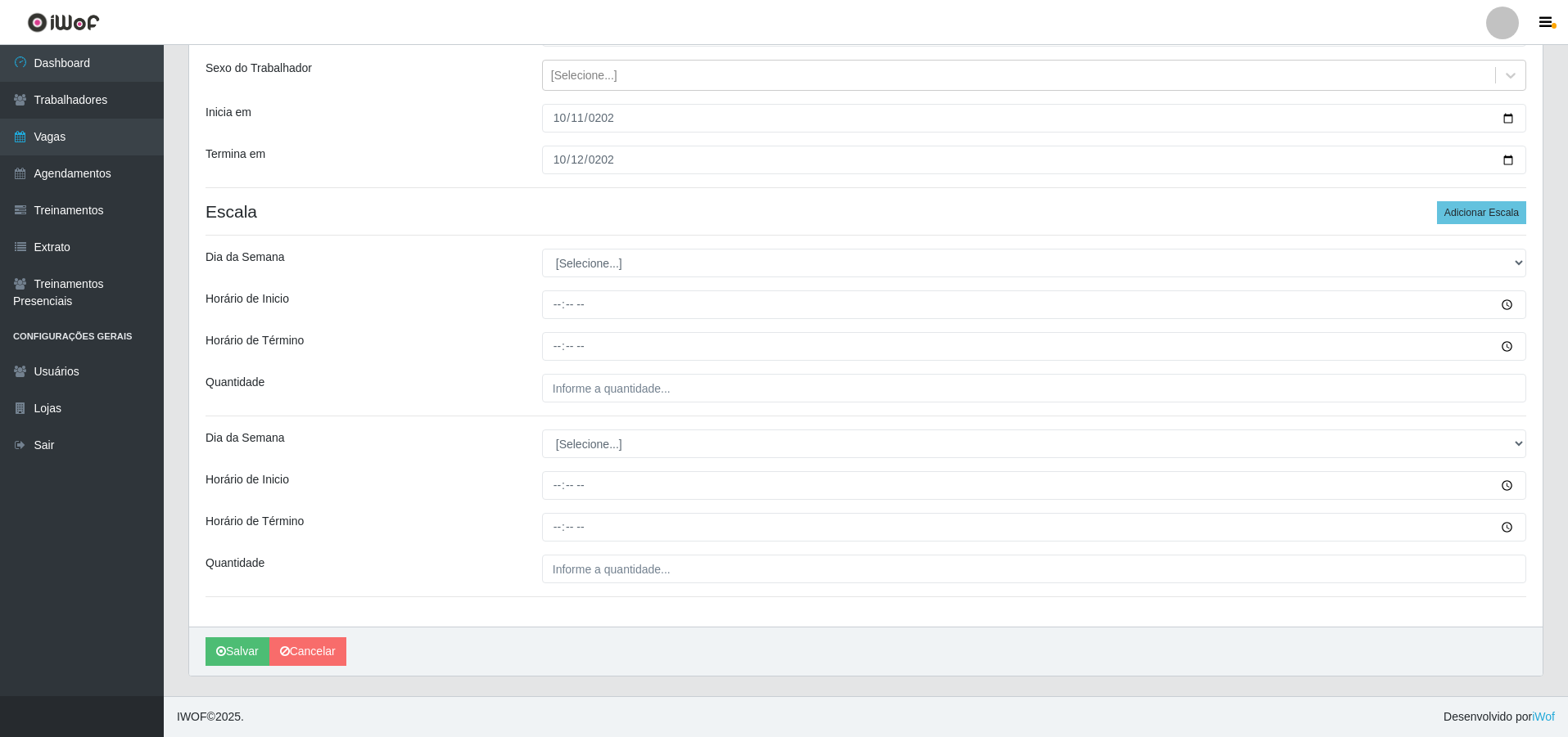
click at [634, 232] on div "Loja Pizza Nostra Função [Selecione...] ASG ASG + ASG ++ Auxiliar de Cozinha Au…" at bounding box center [866, 293] width 1353 height 667
click at [626, 252] on select "[Selecione...] Segunda Terça Quarta Quinta Sexta Sábado Domingo" at bounding box center [1035, 262] width 984 height 29
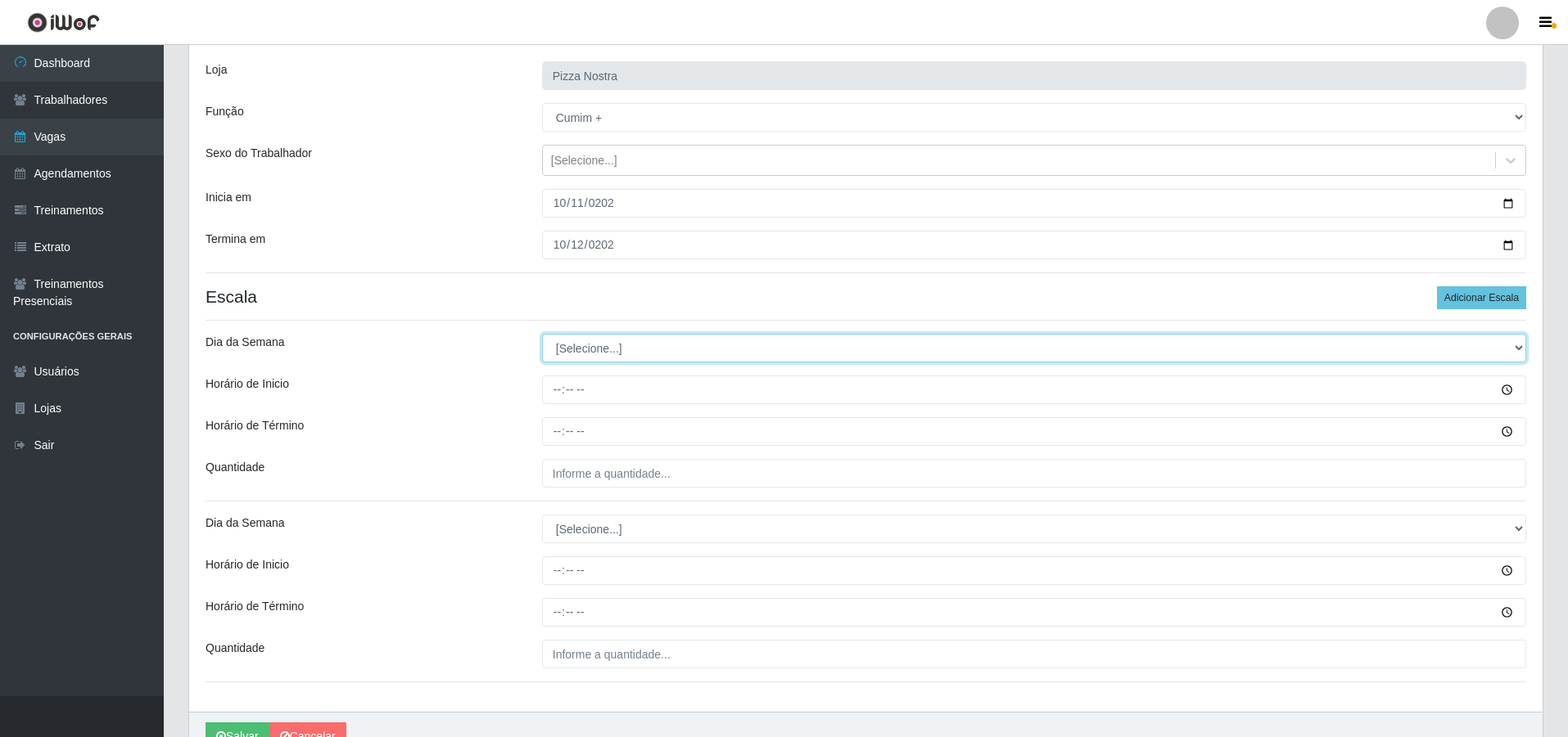
scroll to position [17, 0]
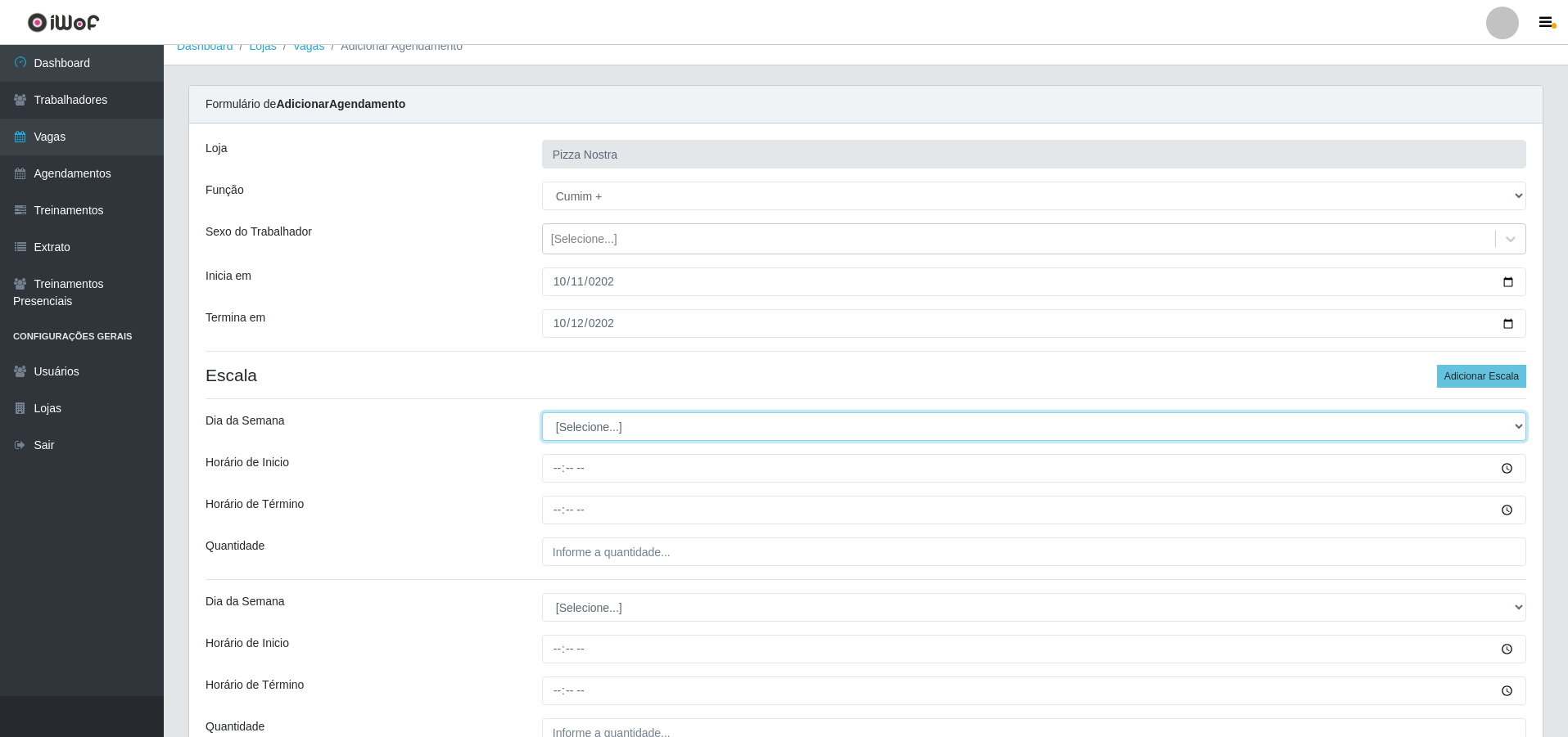
click at [626, 423] on select "[Selecione...] Segunda Terça Quarta Quinta Sexta Sábado Domingo" at bounding box center [1035, 426] width 984 height 29
select select "6"
click at [542, 412] on select "[Selecione...] Segunda Terça Quarta Quinta Sexta Sábado Domingo" at bounding box center [1035, 426] width 984 height 29
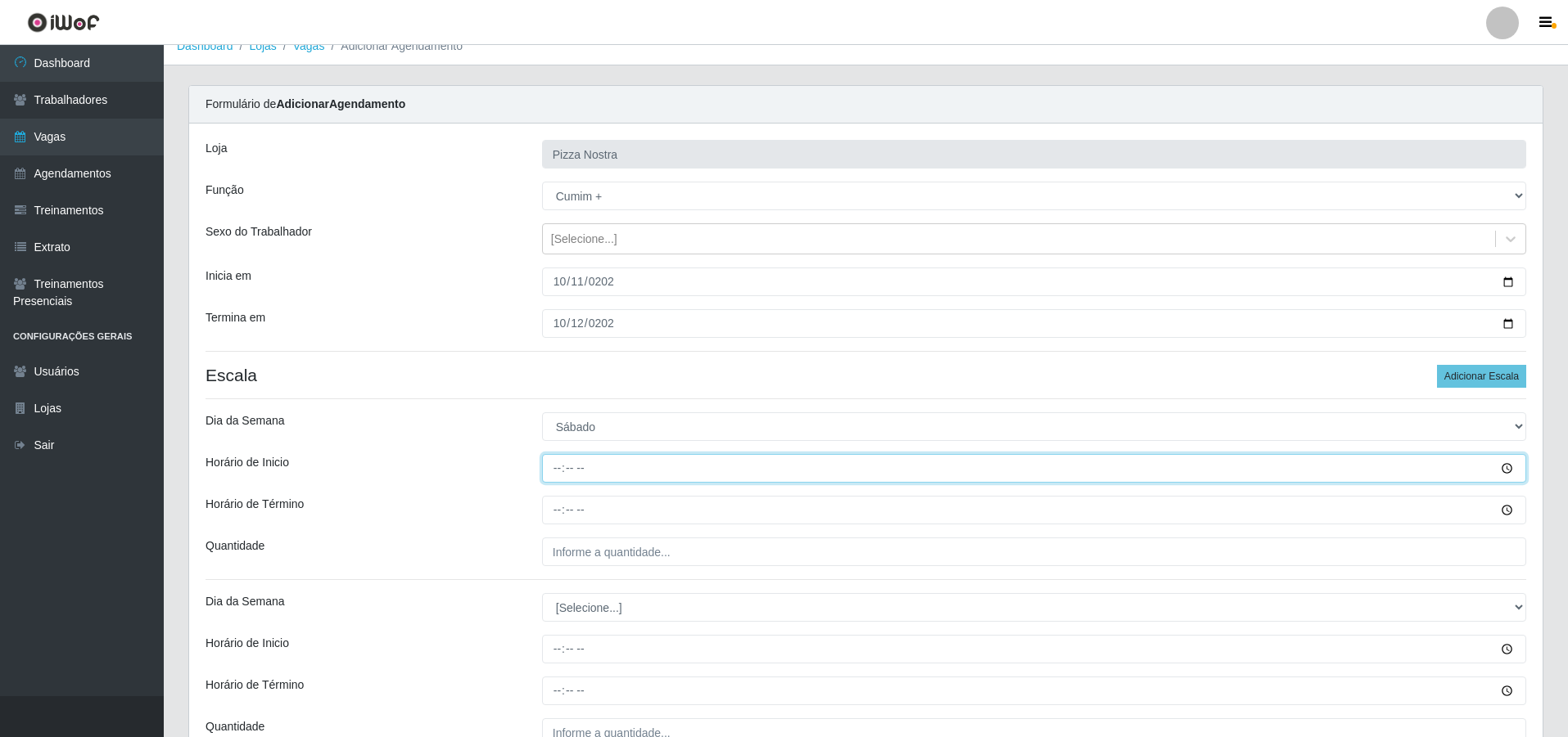
click at [551, 471] on input "Horário de Inicio" at bounding box center [1035, 468] width 984 height 29
type input "18:00"
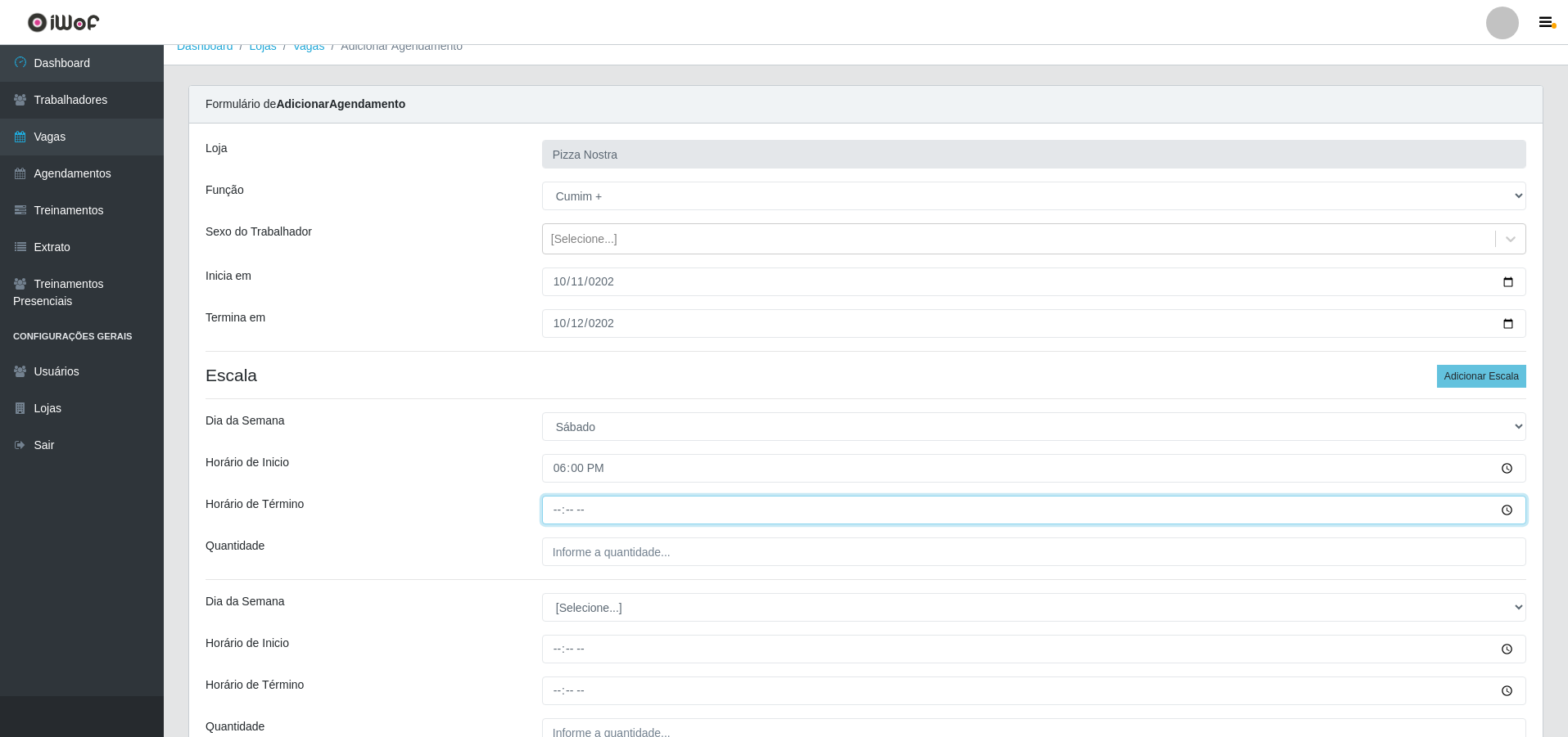
click at [565, 521] on input "Horário de Término" at bounding box center [1035, 510] width 984 height 29
click at [561, 518] on input "Horário de Término" at bounding box center [1035, 510] width 984 height 29
type input "00:00"
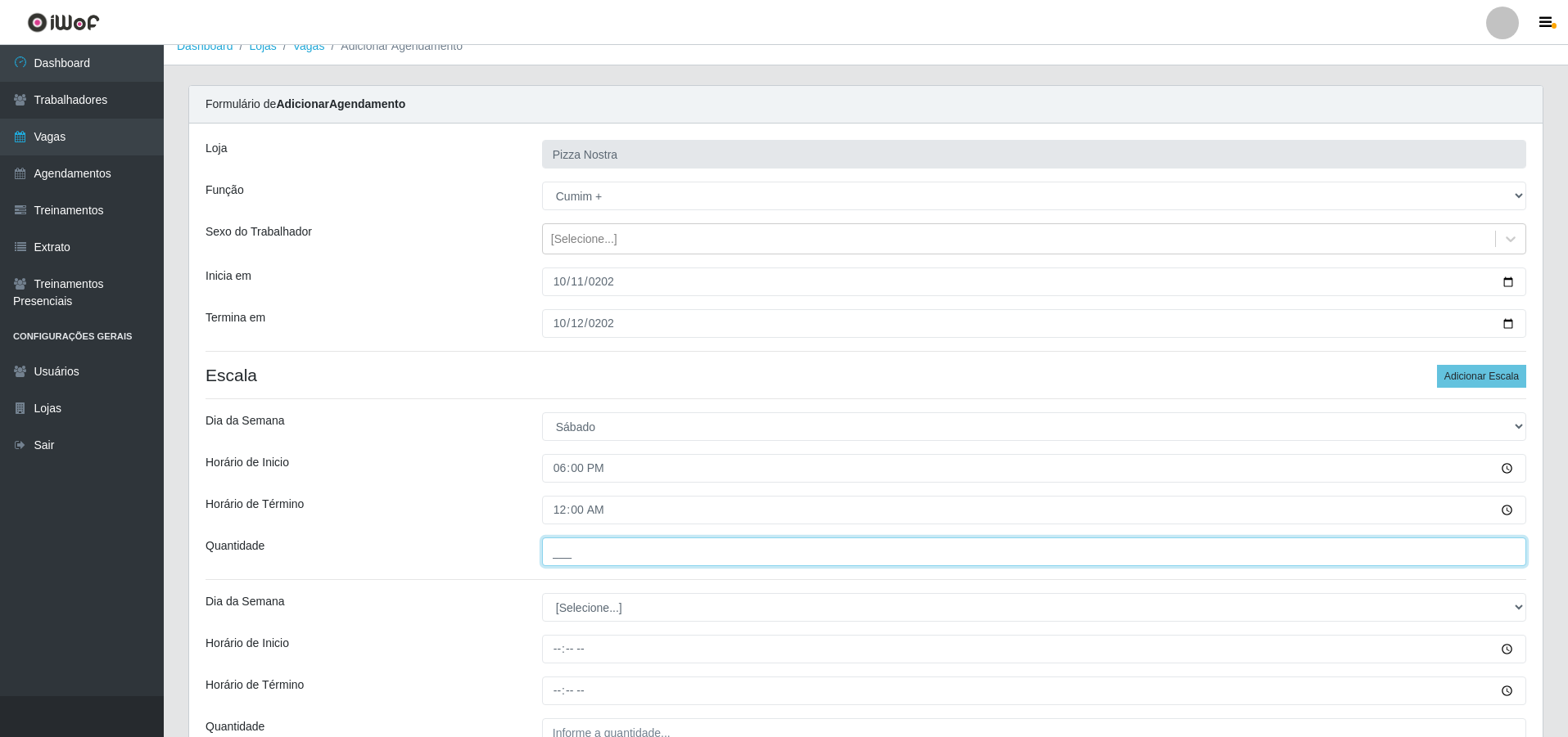
click at [591, 552] on input "___" at bounding box center [1035, 552] width 984 height 29
type input "5__"
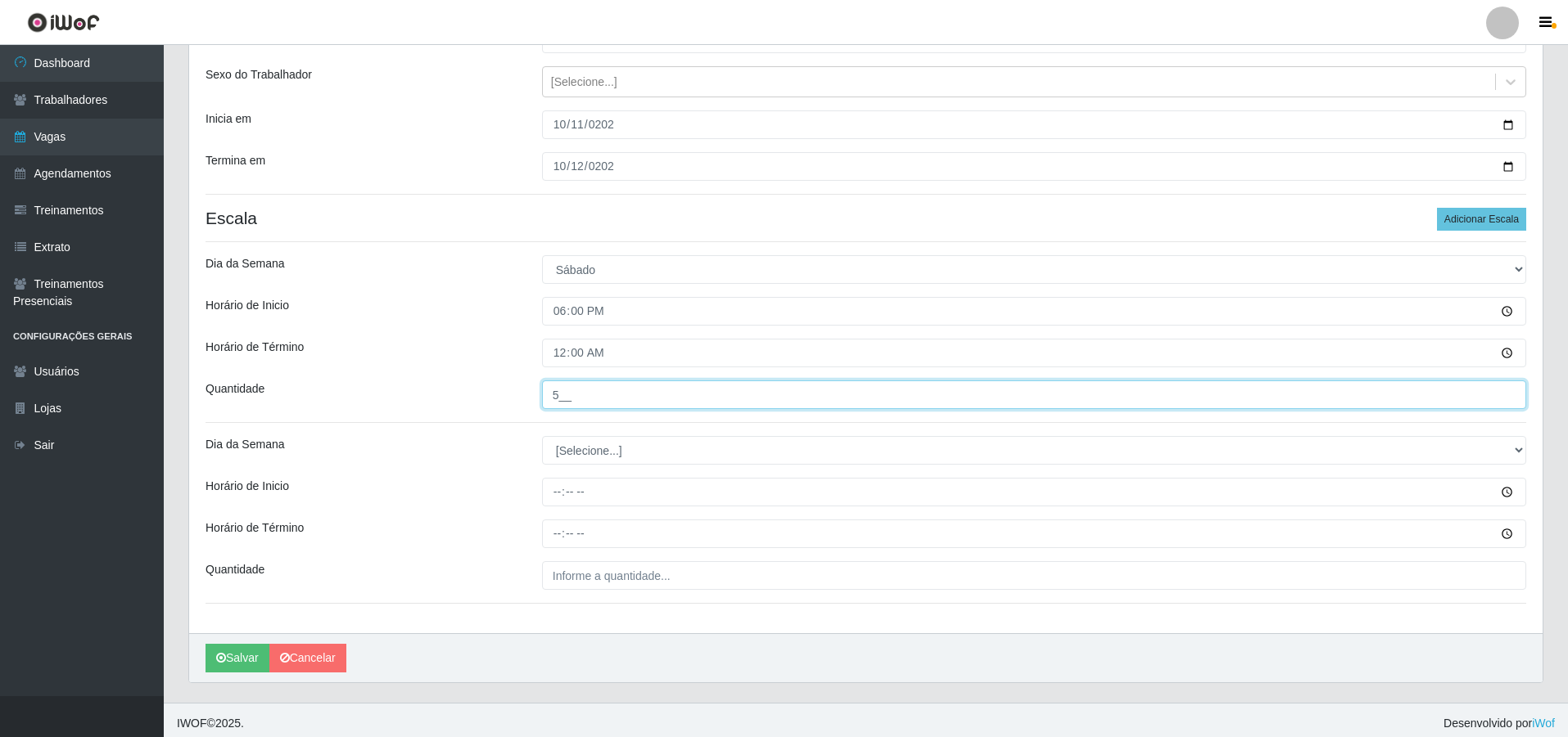
scroll to position [181, 0]
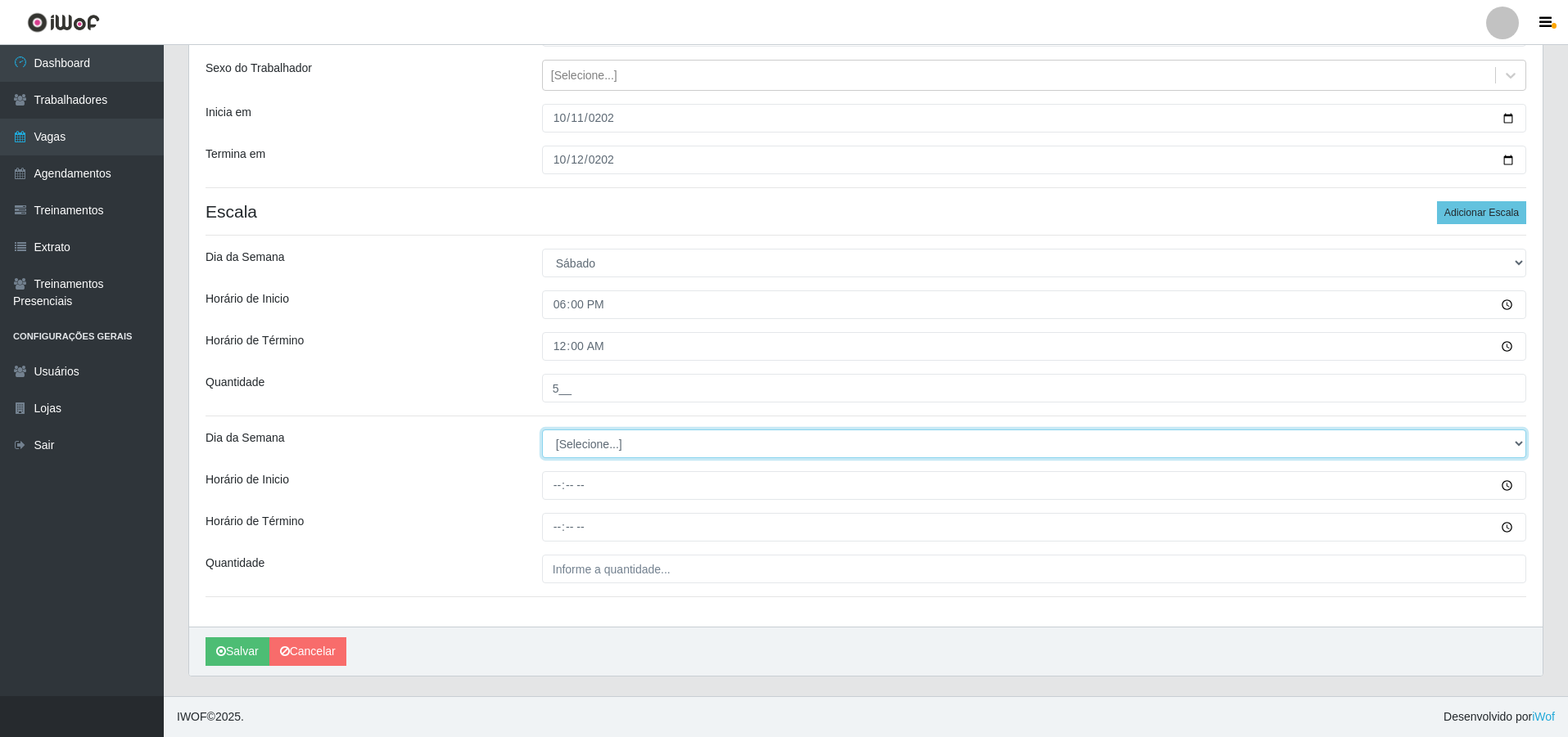
click at [615, 443] on select "[Selecione...] Segunda Terça Quarta Quinta Sexta Sábado Domingo" at bounding box center [1035, 443] width 984 height 29
select select "0"
click at [542, 429] on select "[Selecione...] Segunda Terça Quarta Quinta Sexta Sábado Domingo" at bounding box center [1035, 443] width 984 height 29
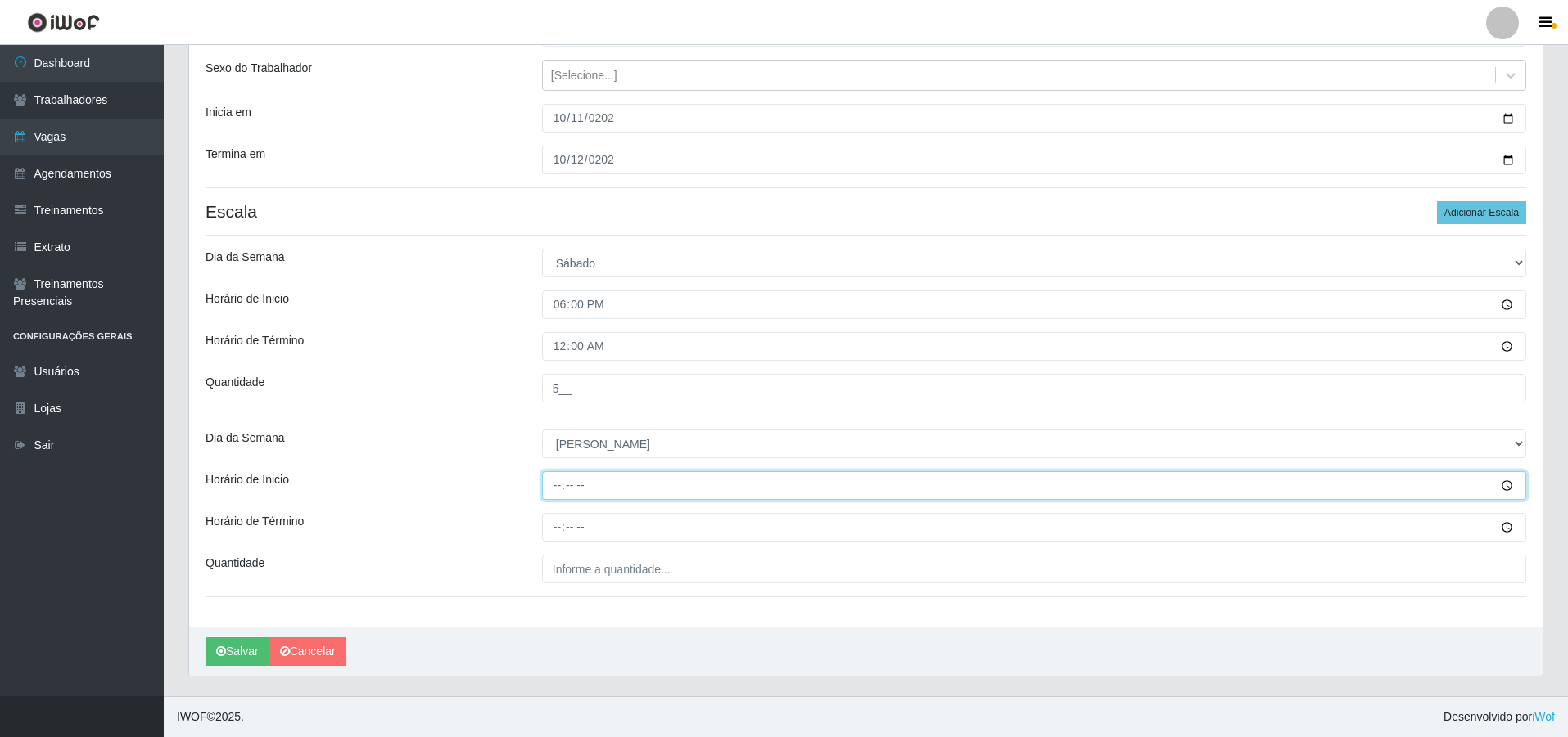
click at [565, 484] on input "Horário de Inicio" at bounding box center [1035, 485] width 984 height 29
type input "18:00"
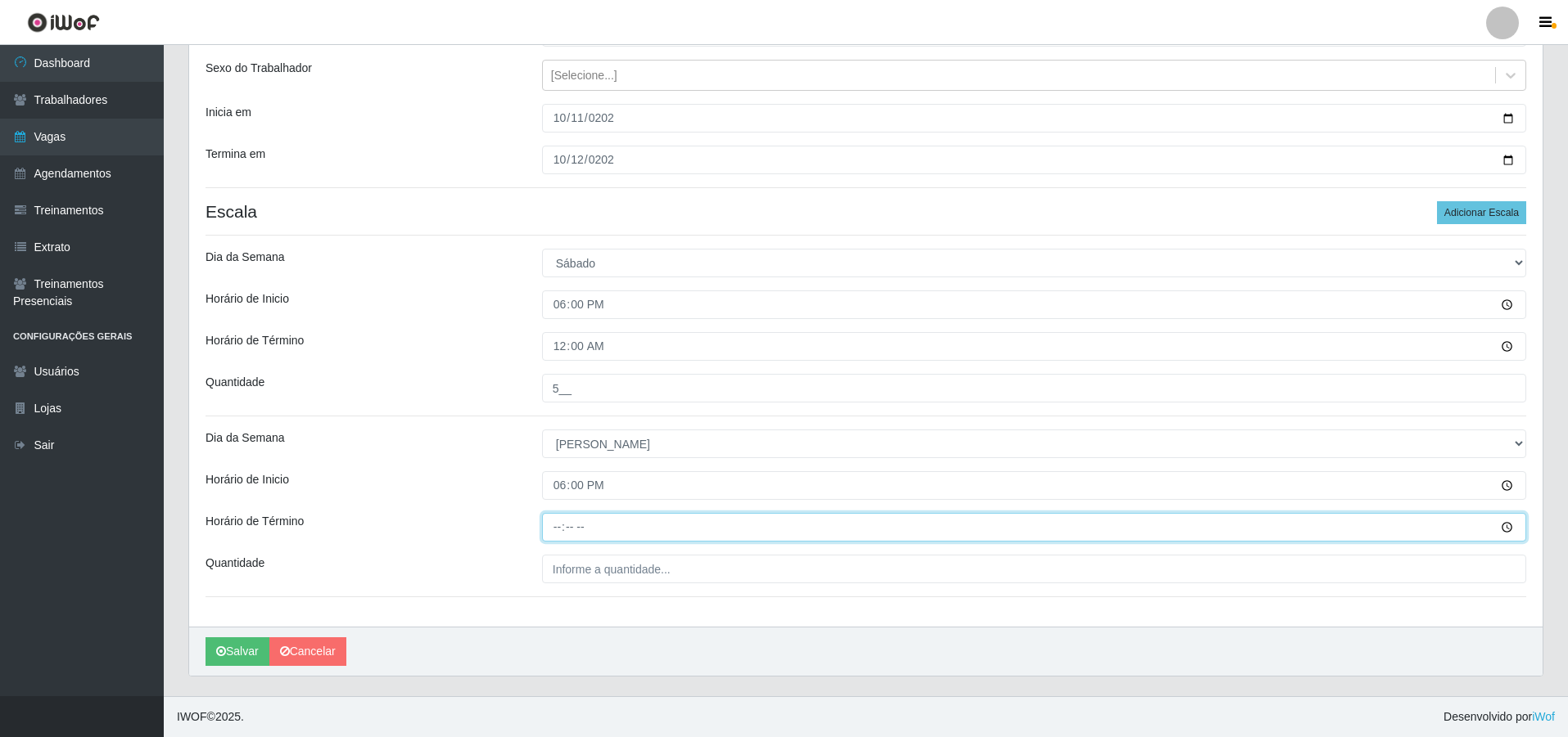
click at [555, 528] on input "Horário de Término" at bounding box center [1035, 527] width 984 height 29
type input "00:00"
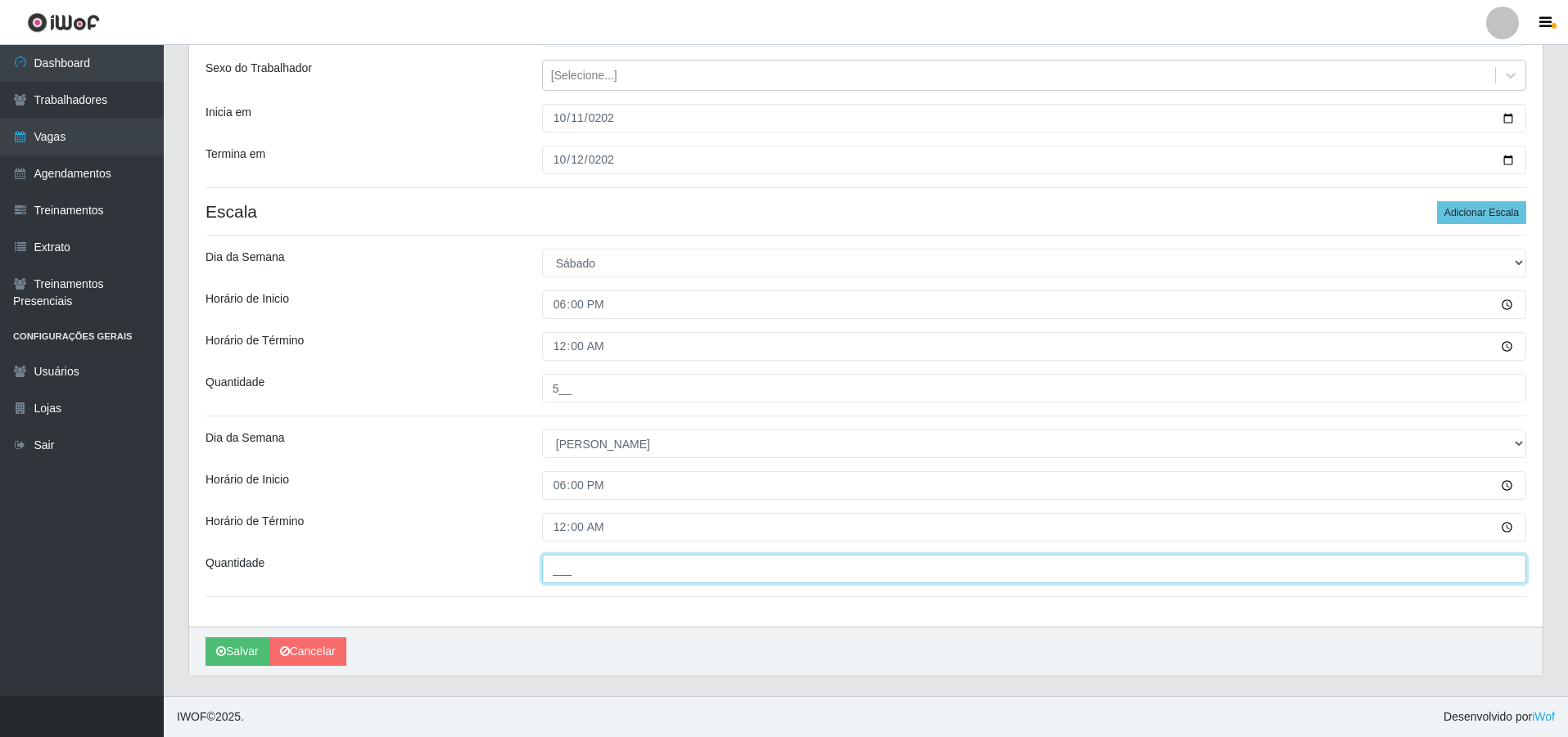
drag, startPoint x: 580, startPoint y: 568, endPoint x: 593, endPoint y: 569, distance: 13.0
click at [580, 568] on input "___" at bounding box center [1035, 568] width 984 height 29
type input "5__"
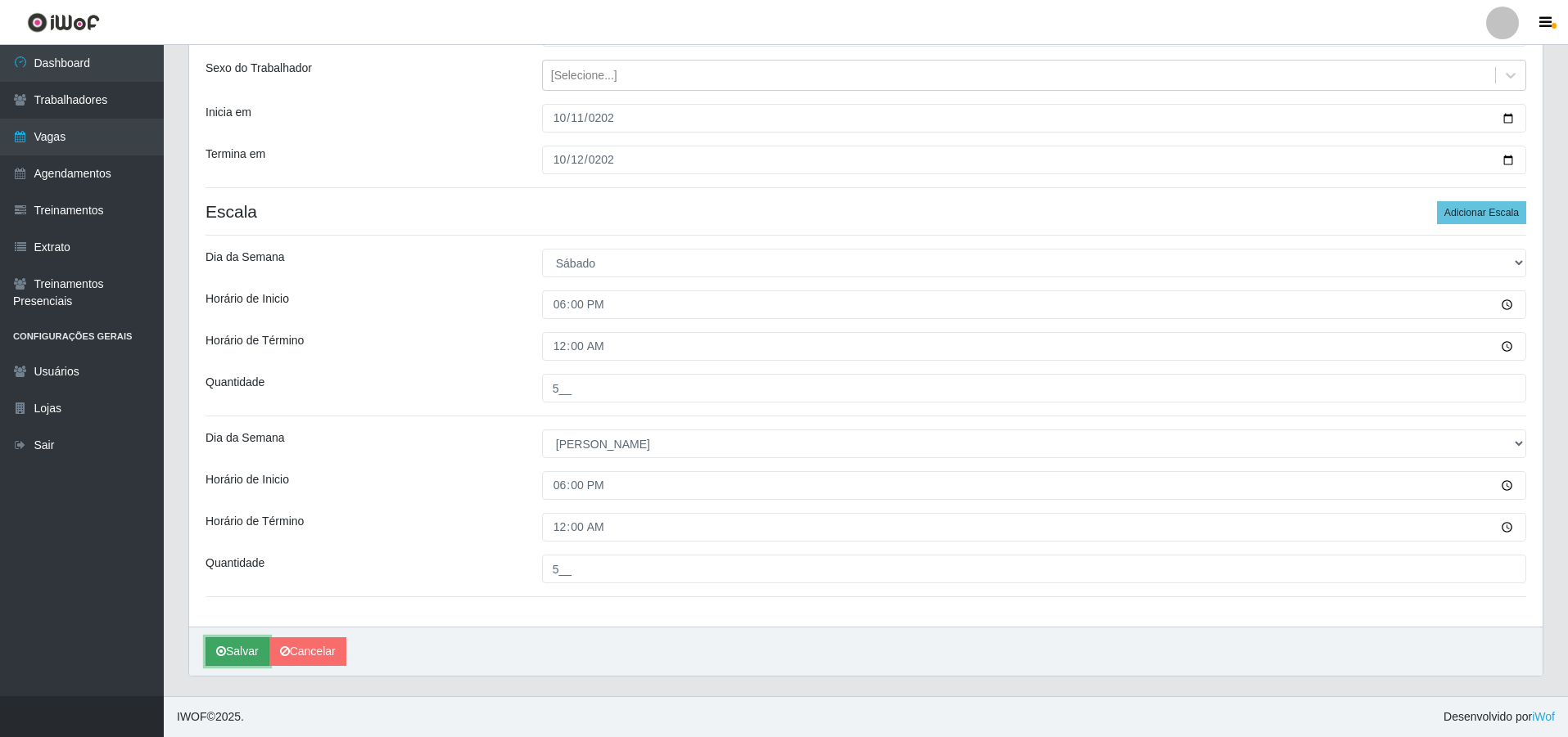
click at [249, 659] on button "Salvar" at bounding box center [238, 651] width 64 height 29
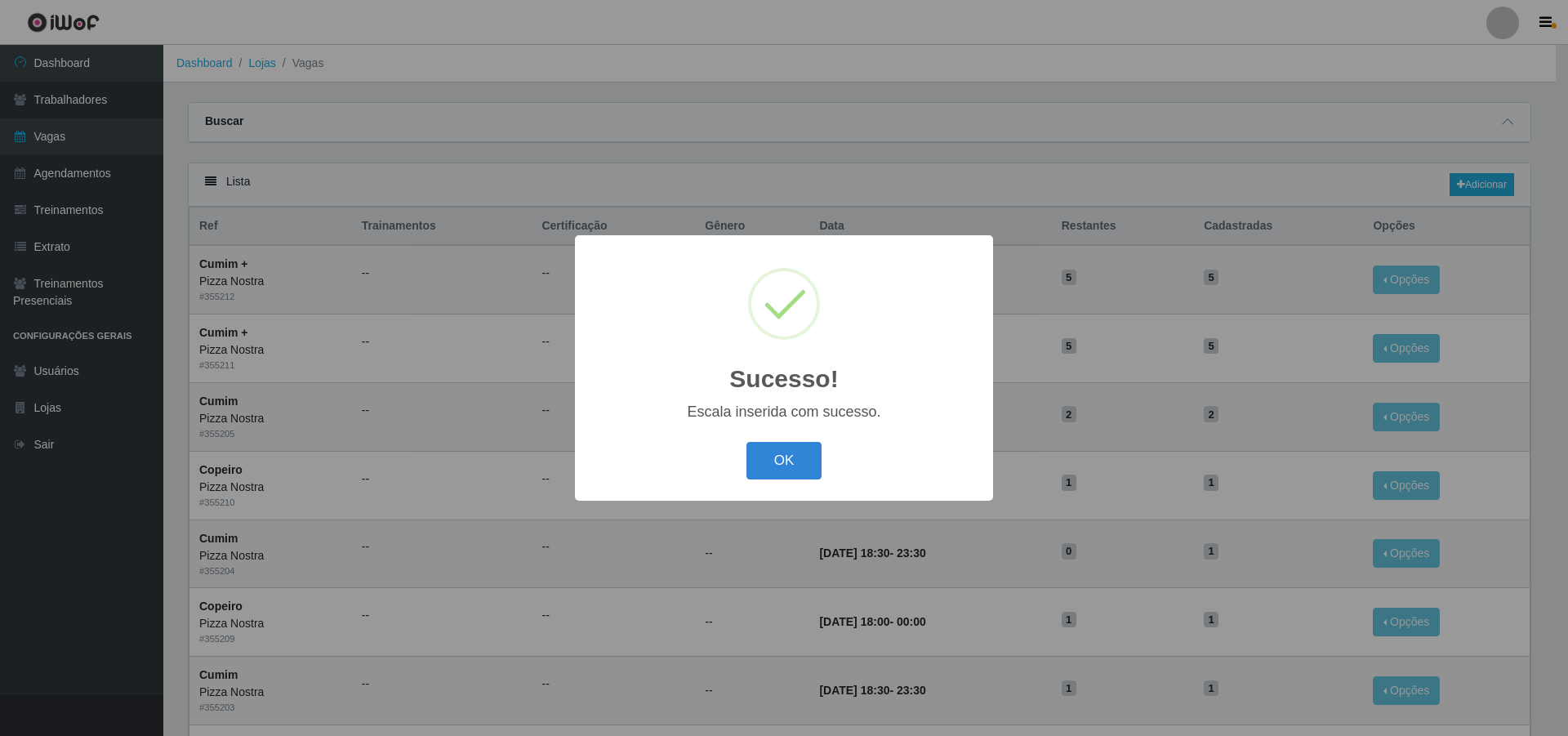
drag, startPoint x: 1057, startPoint y: 103, endPoint x: 1086, endPoint y: 114, distance: 31.0
click at [1057, 103] on div "Sucesso! × Escala inserida com sucesso. OK Cancel" at bounding box center [784, 368] width 1568 height 736
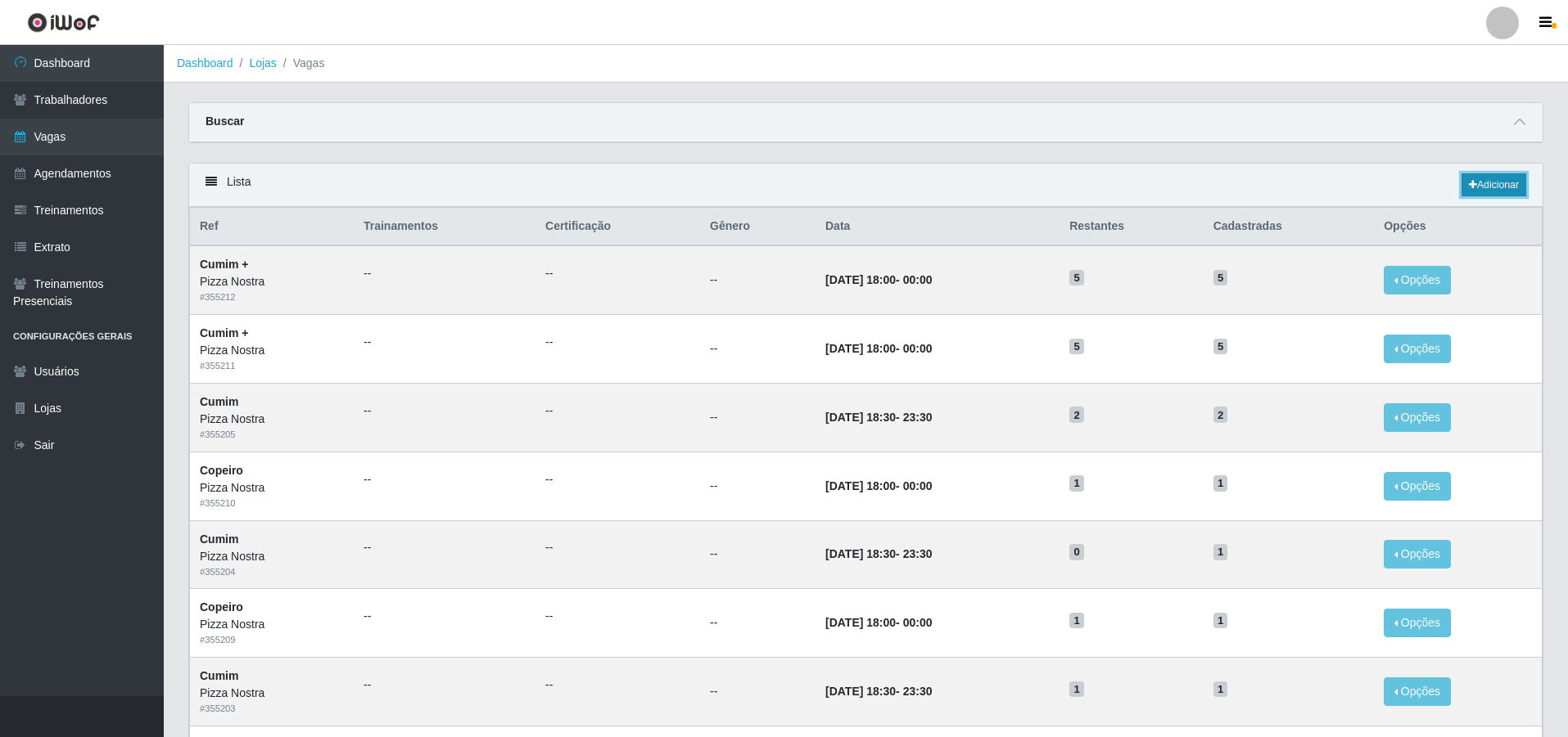
click at [1519, 188] on link "Adicionar" at bounding box center [1494, 185] width 65 height 23
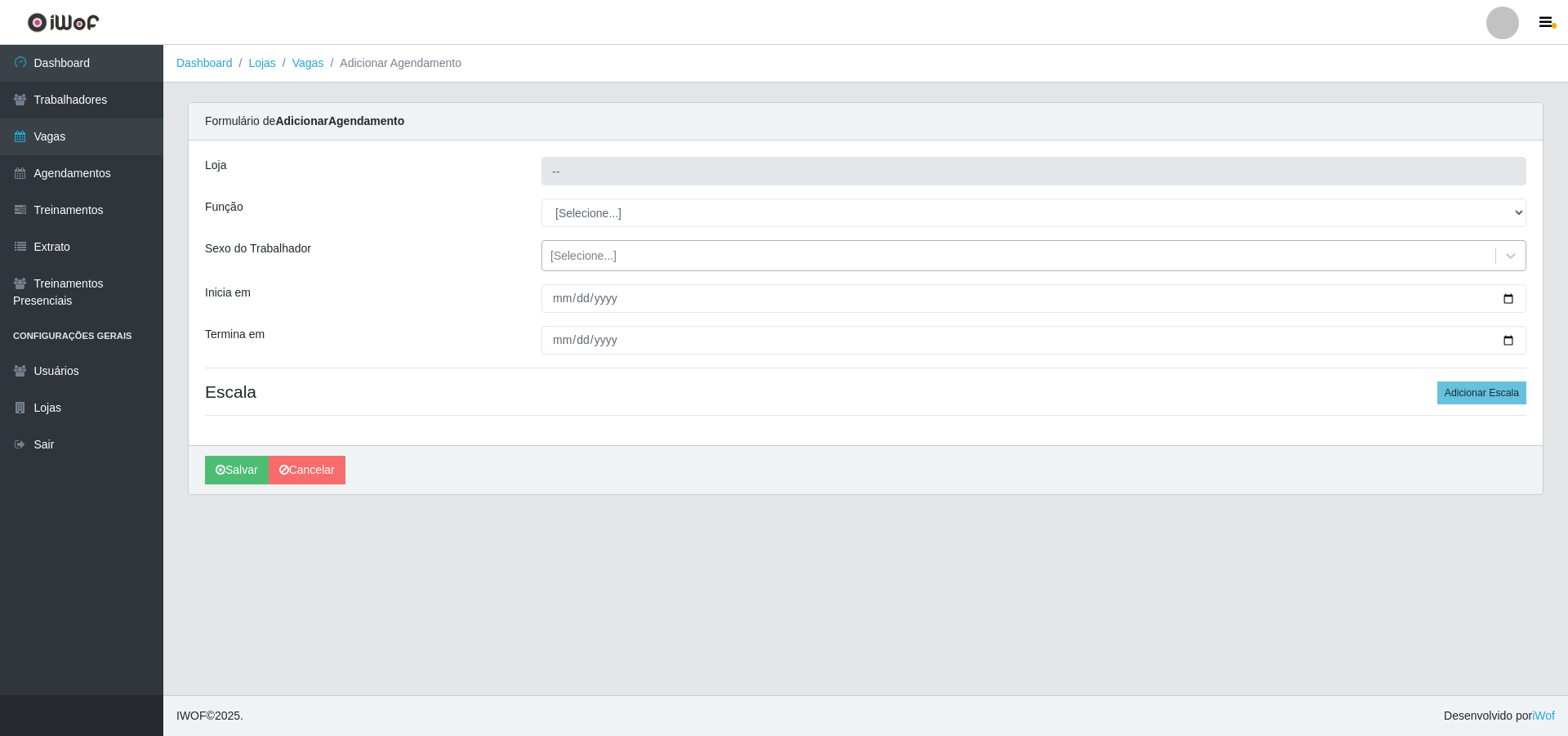
type input "Pizza Nostra"
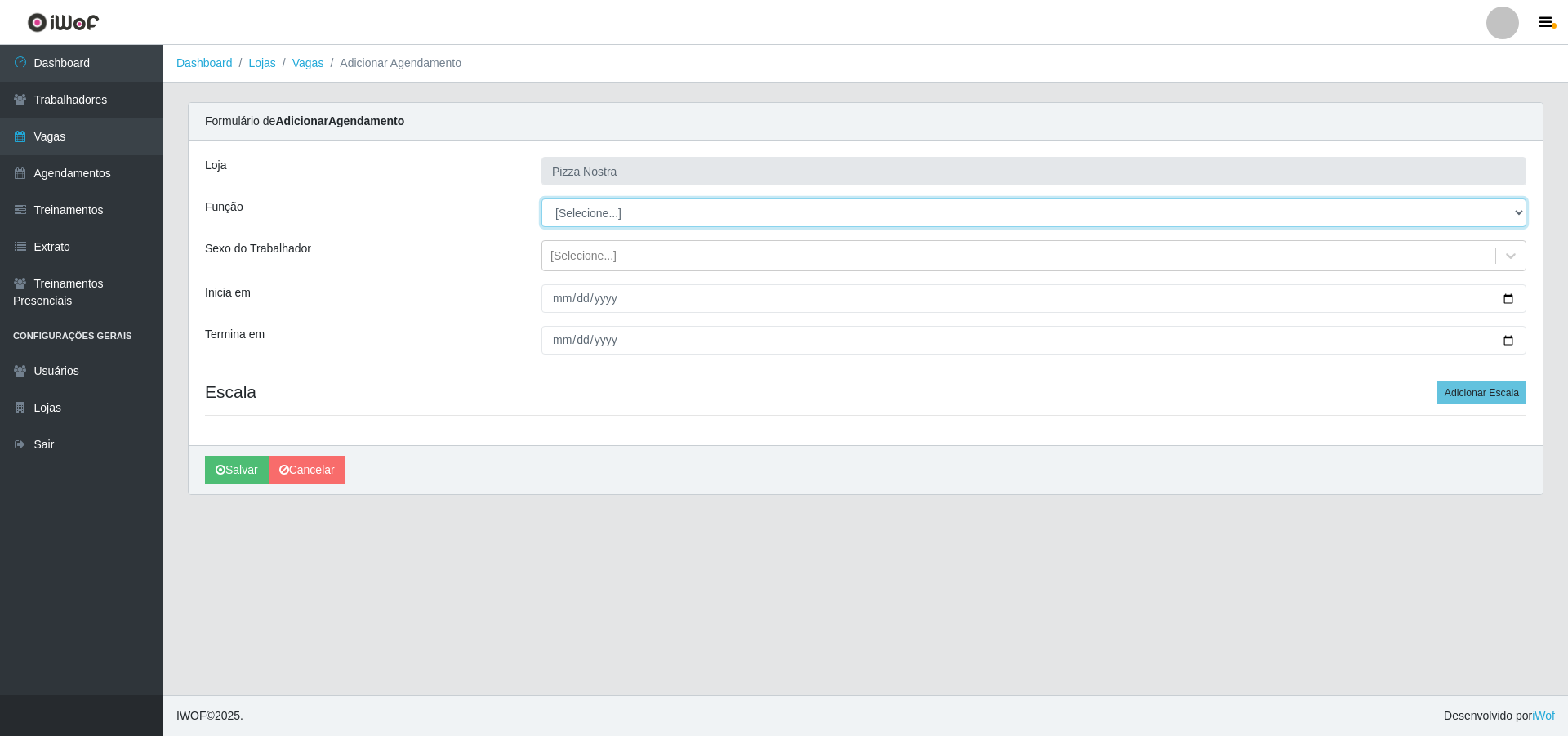
click at [568, 218] on select "[Selecione...] ASG ASG + ASG ++ Auxiliar de Cozinha Auxiliar de Cozinha + Auxil…" at bounding box center [1034, 213] width 985 height 29
select select "96"
click at [542, 199] on select "[Selecione...] ASG ASG + ASG ++ Auxiliar de Cozinha Auxiliar de Cozinha + Auxil…" at bounding box center [1034, 213] width 985 height 29
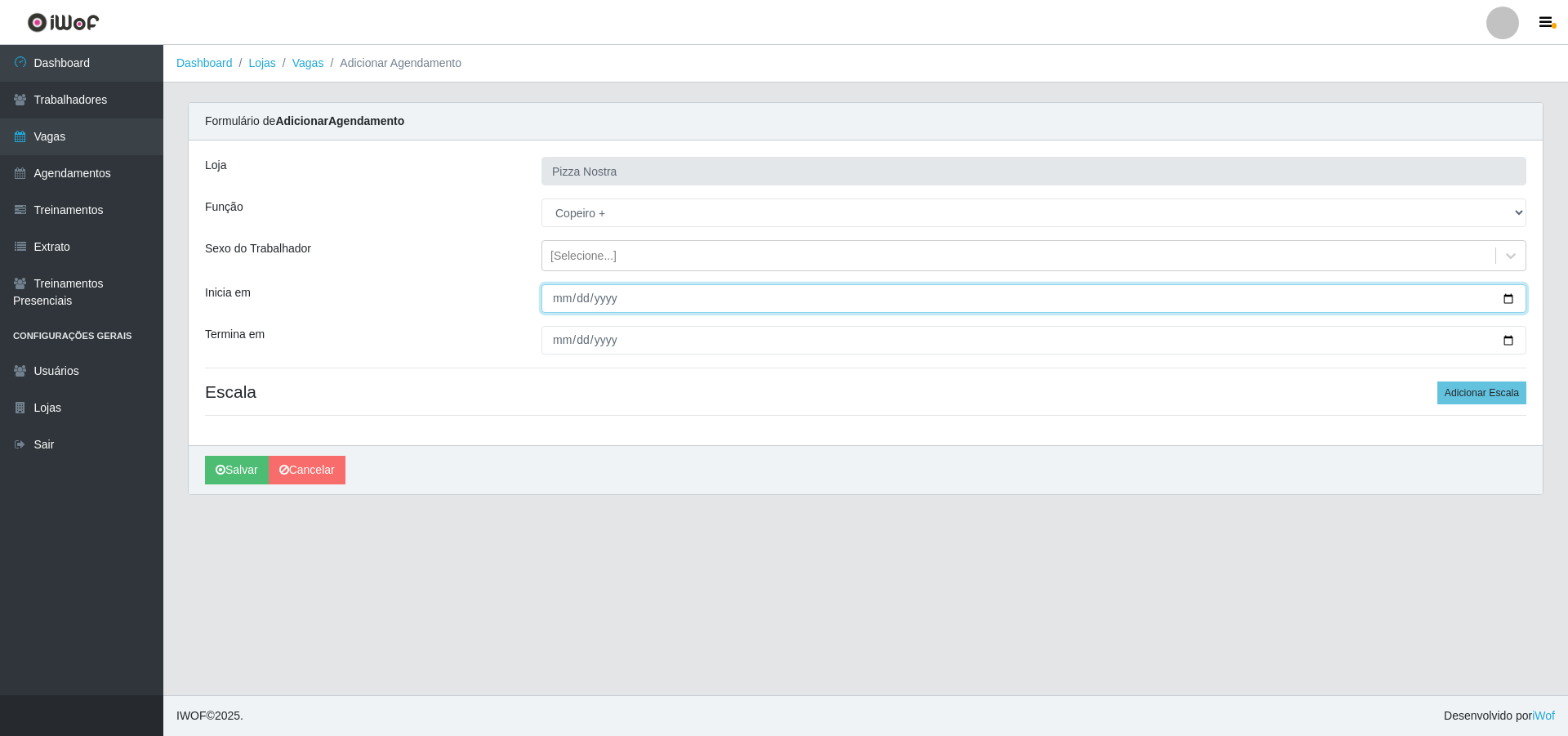
click at [561, 289] on input "Inicia em" at bounding box center [1034, 298] width 985 height 29
type input "[DATE]"
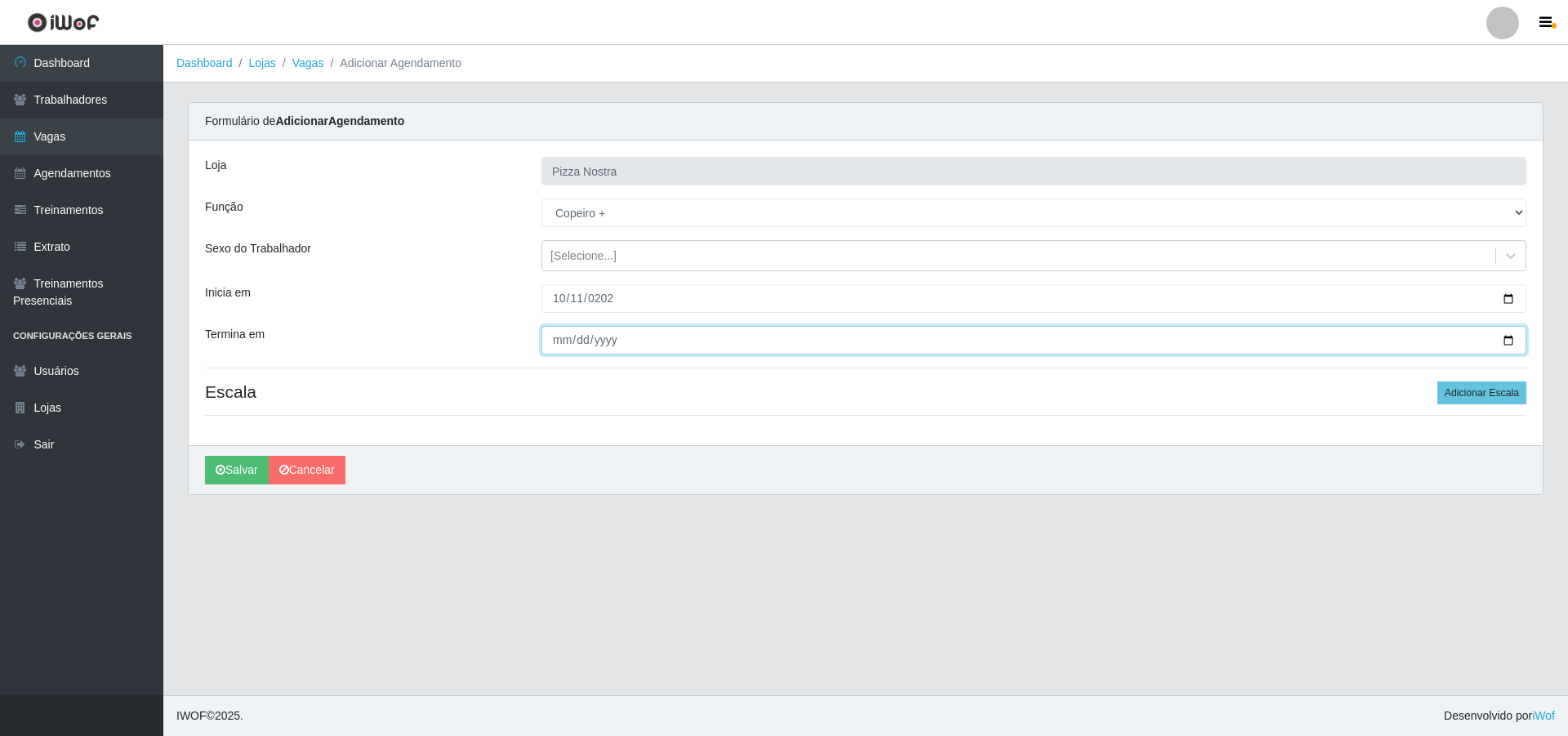
click at [556, 339] on input "Termina em" at bounding box center [1034, 340] width 985 height 29
type input "[DATE]"
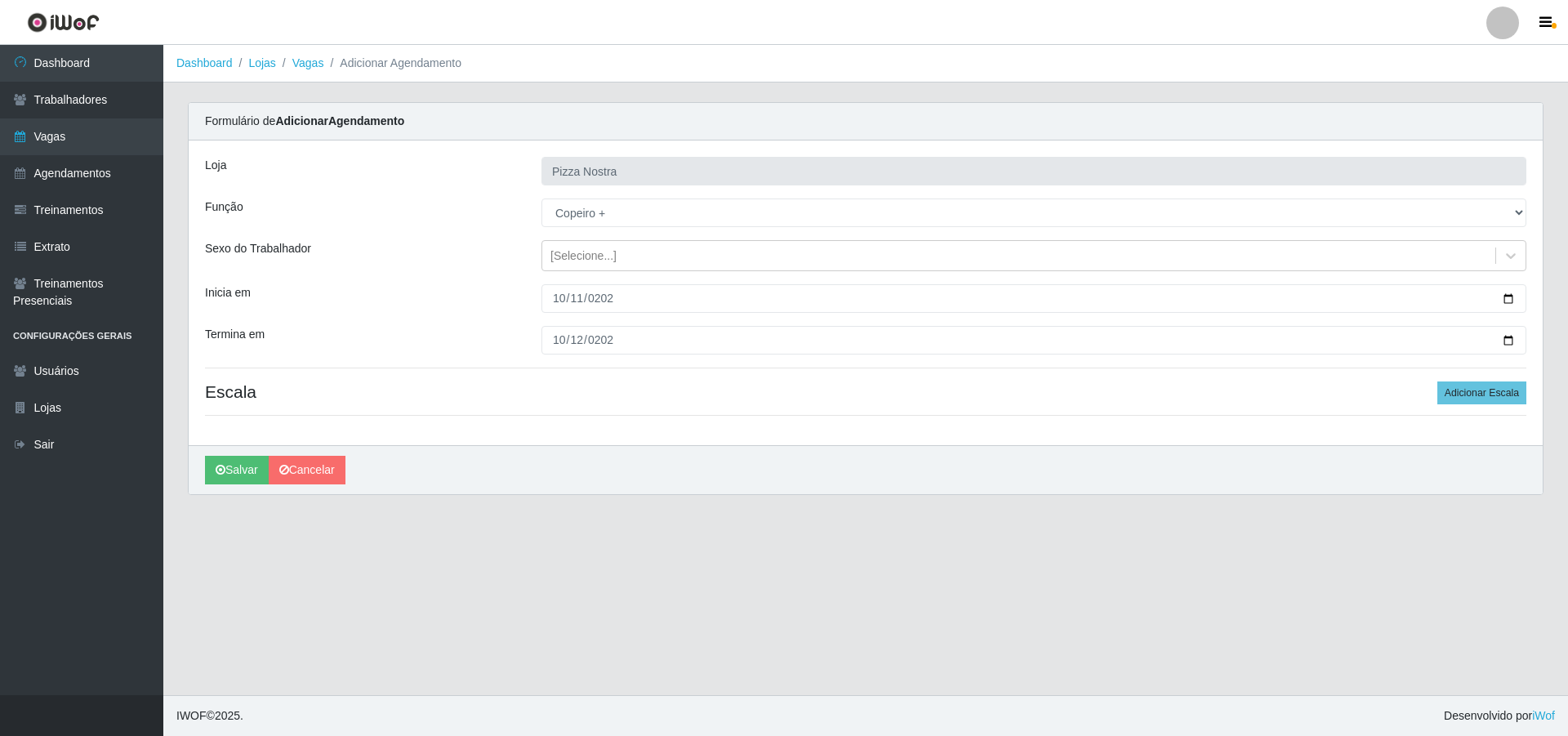
click at [1482, 379] on div "Loja Pizza Nostra Função [Selecione...] ASG ASG + ASG ++ Auxiliar de Cozinha Au…" at bounding box center [865, 292] width 1354 height 305
click at [1480, 389] on button "Adicionar Escala" at bounding box center [1482, 393] width 89 height 23
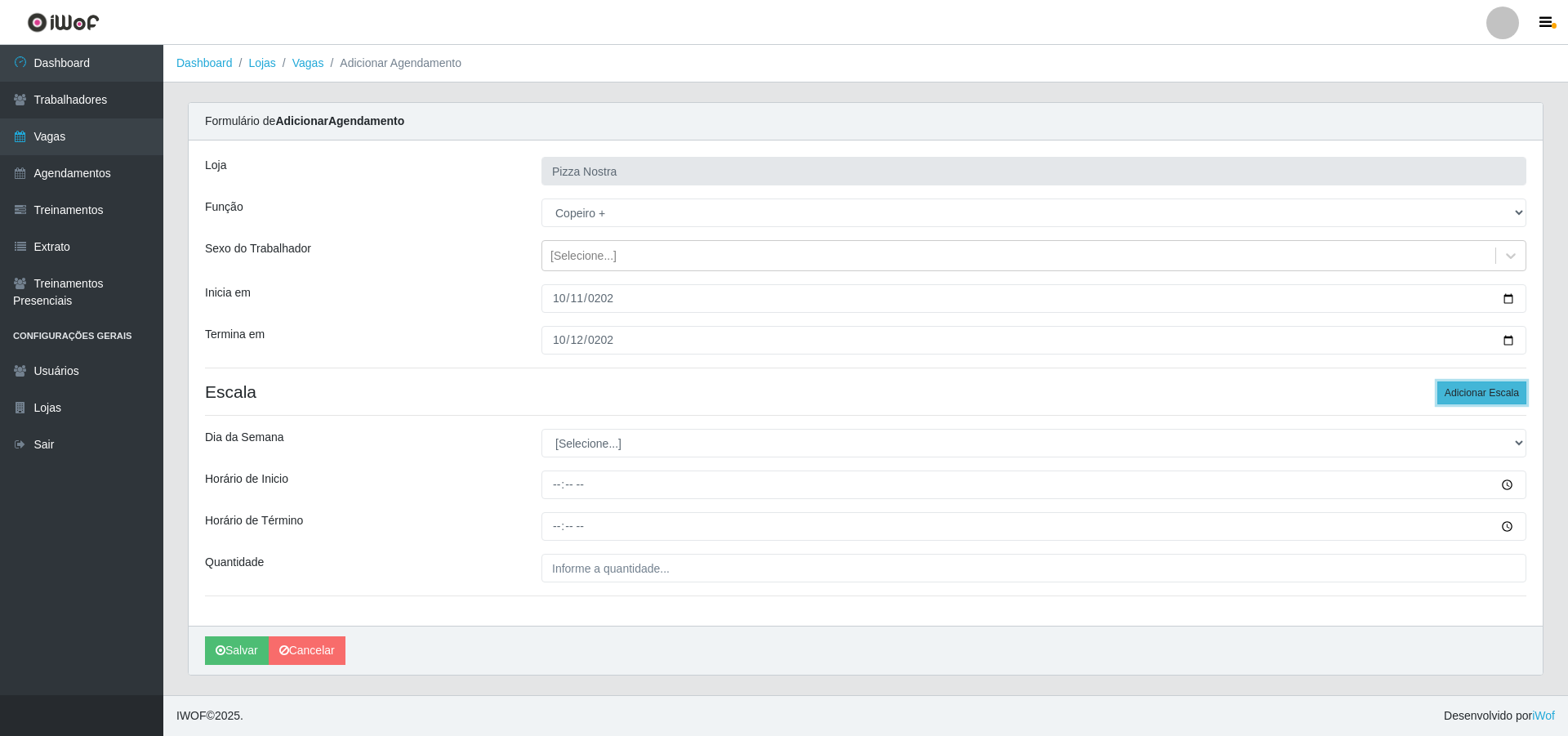
click at [1480, 389] on button "Adicionar Escala" at bounding box center [1482, 393] width 89 height 23
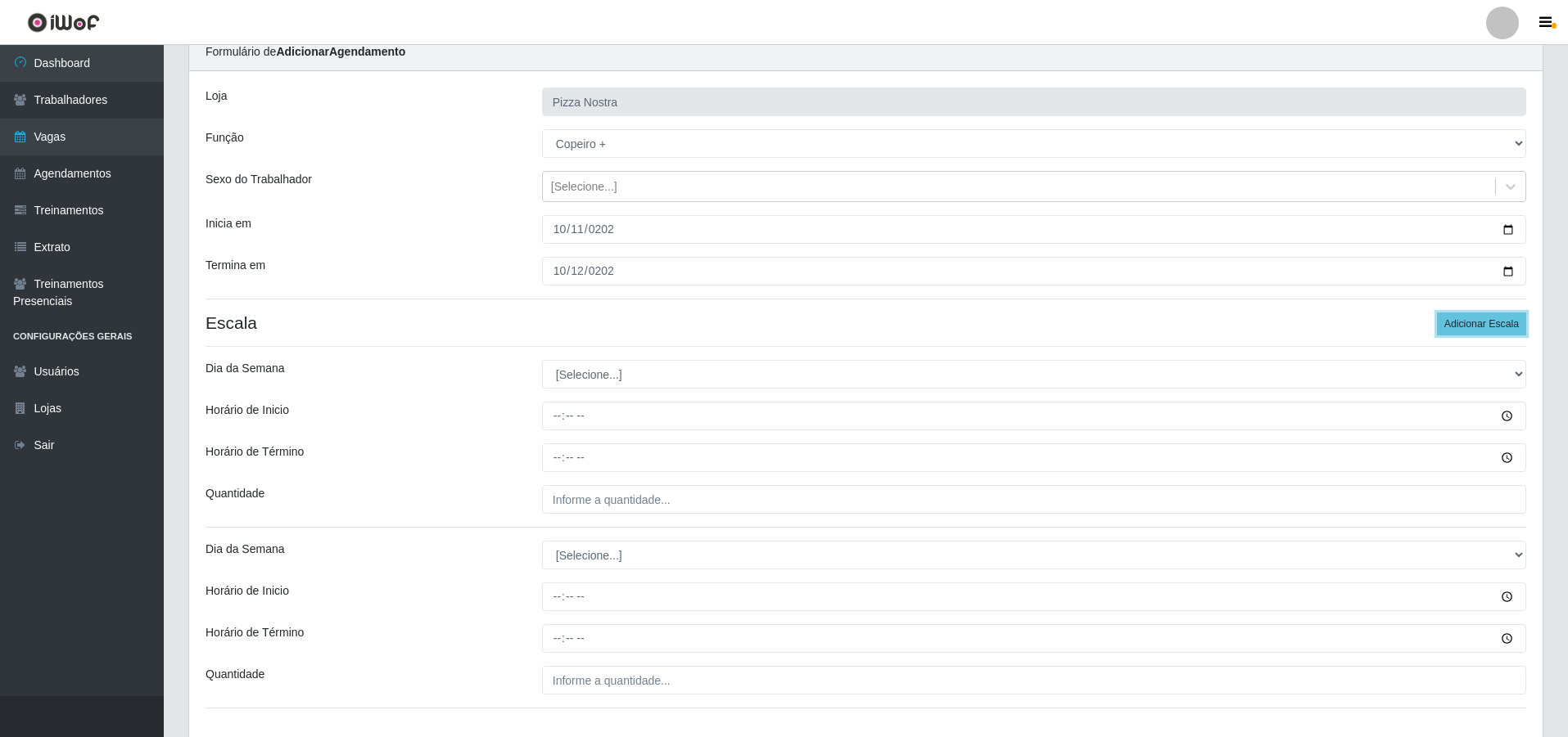
scroll to position [164, 0]
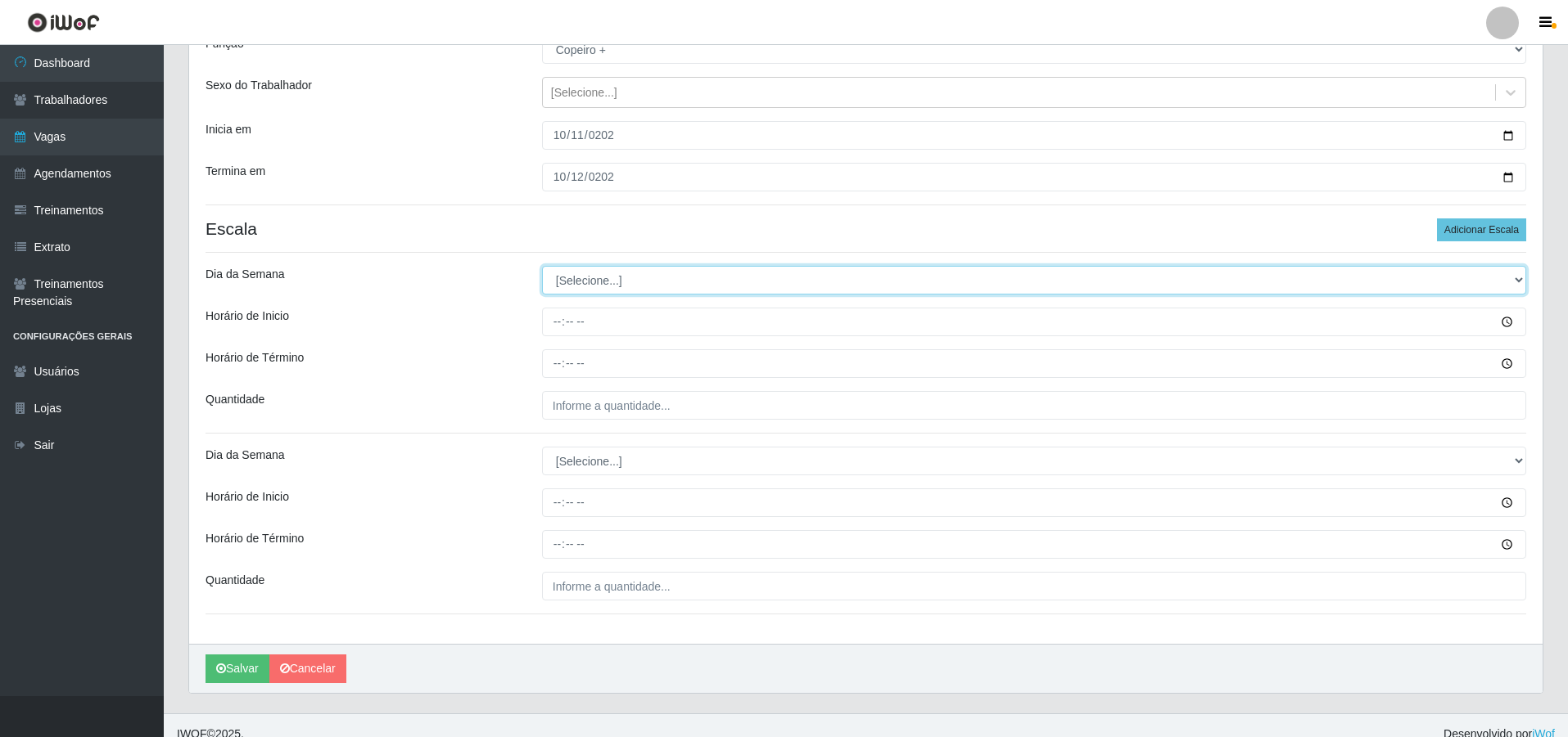
click at [620, 271] on select "[Selecione...] Segunda Terça Quarta Quinta Sexta Sábado Domingo" at bounding box center [1035, 280] width 984 height 29
select select "6"
click at [542, 266] on select "[Selecione...] Segunda Terça Quarta Quinta Sexta Sábado Domingo" at bounding box center [1035, 280] width 984 height 29
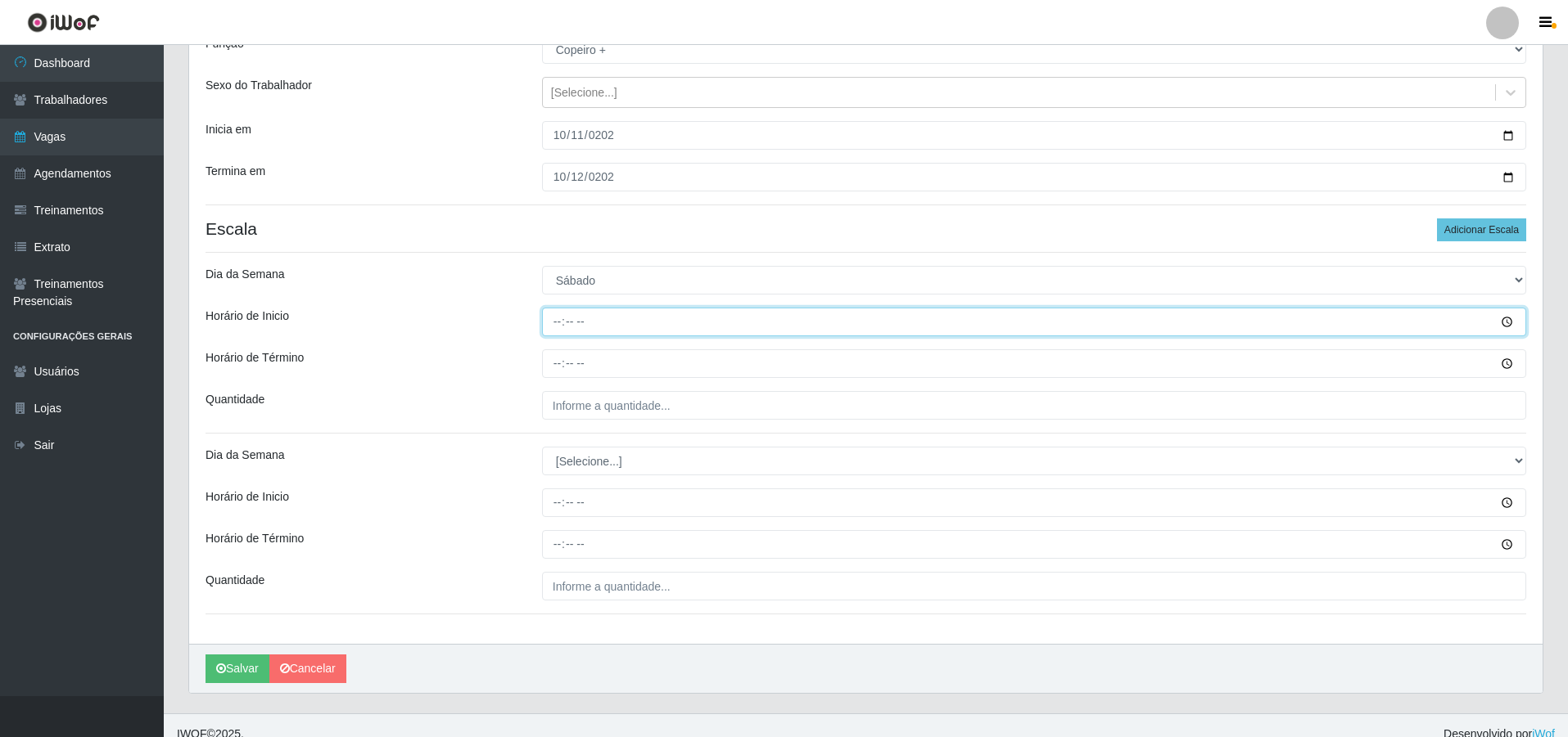
click at [551, 327] on input "Horário de Inicio" at bounding box center [1035, 322] width 984 height 29
type input "18:00"
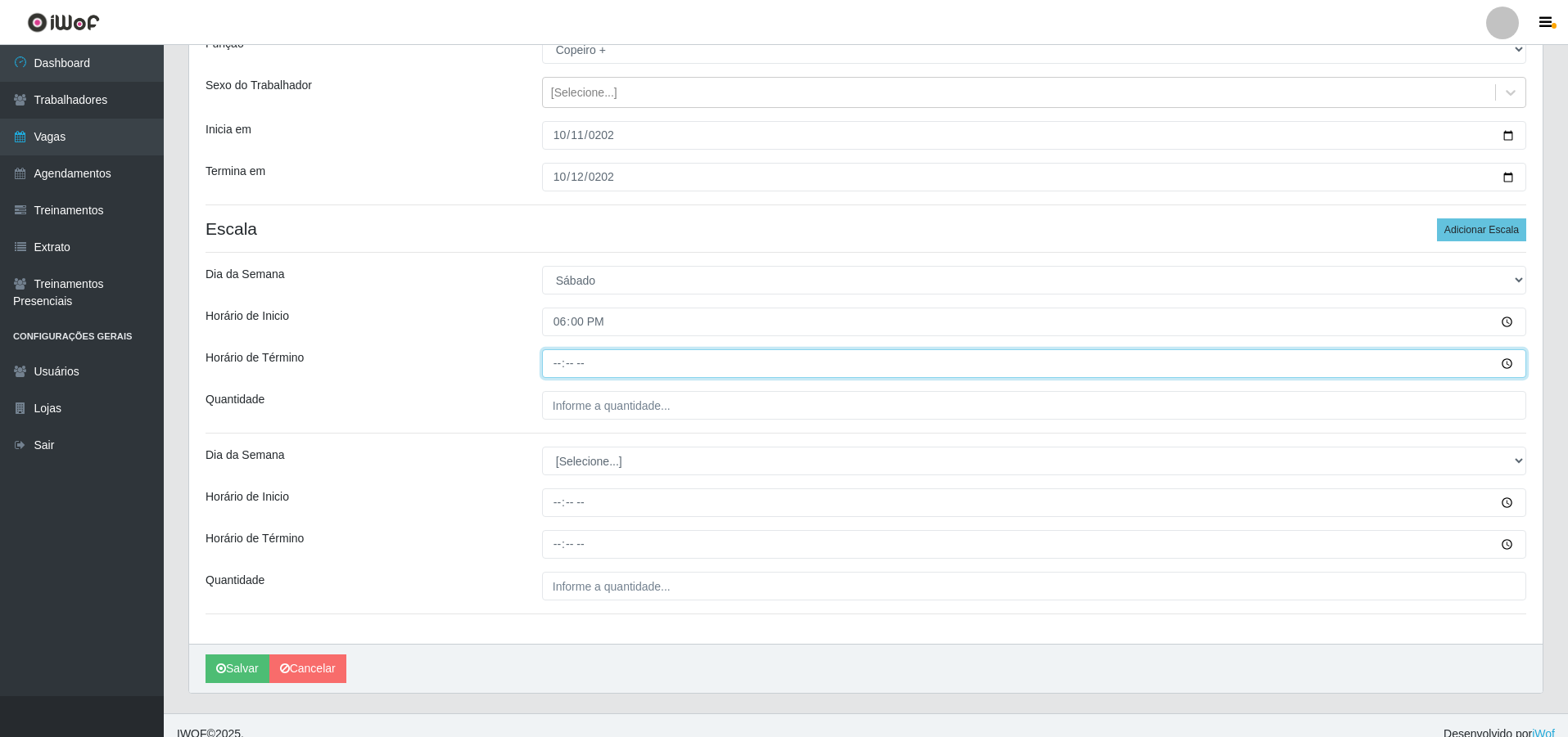
click at [552, 369] on input "Horário de Término" at bounding box center [1035, 364] width 984 height 29
type input "00:00"
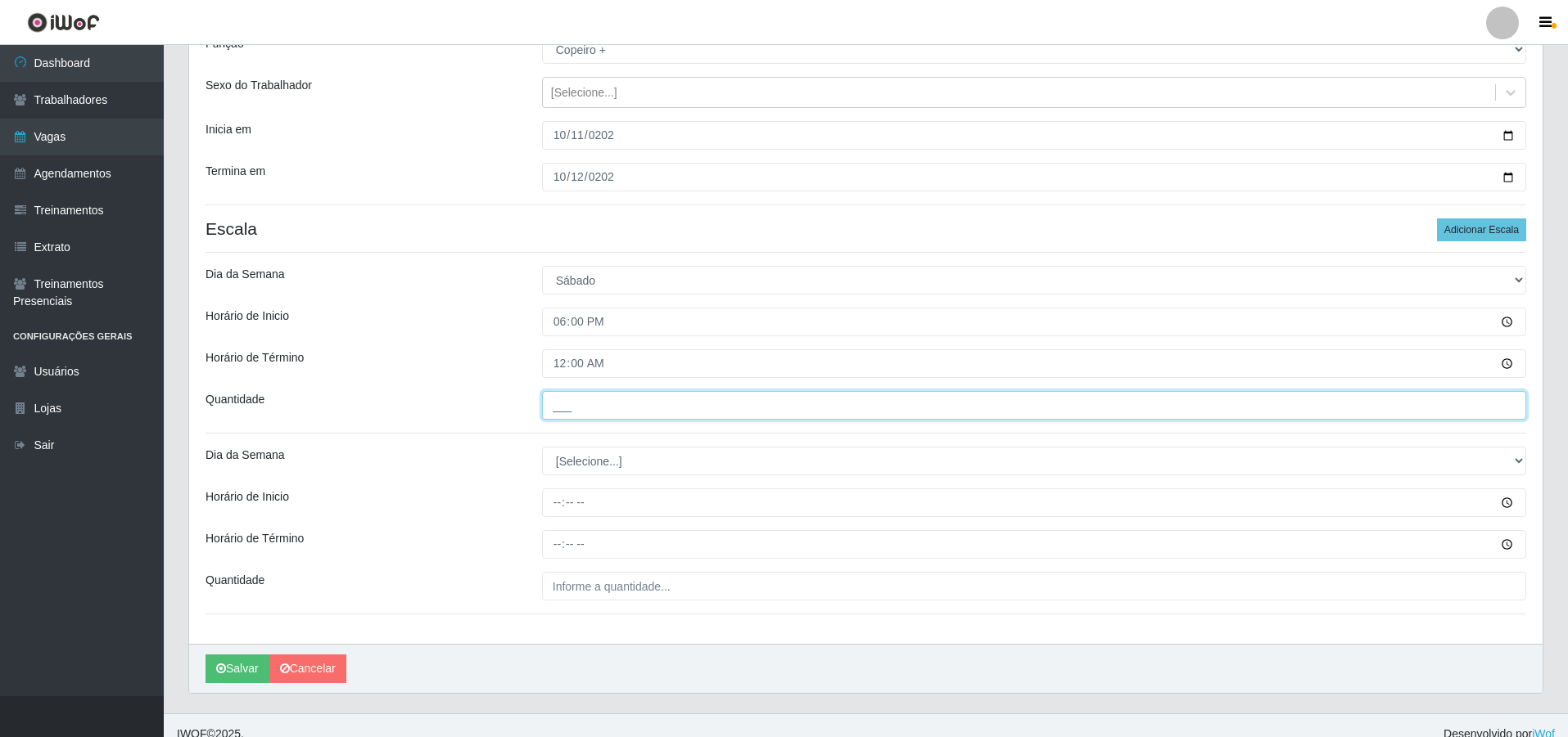
click at [570, 401] on input "___" at bounding box center [1035, 406] width 984 height 29
type input "1__"
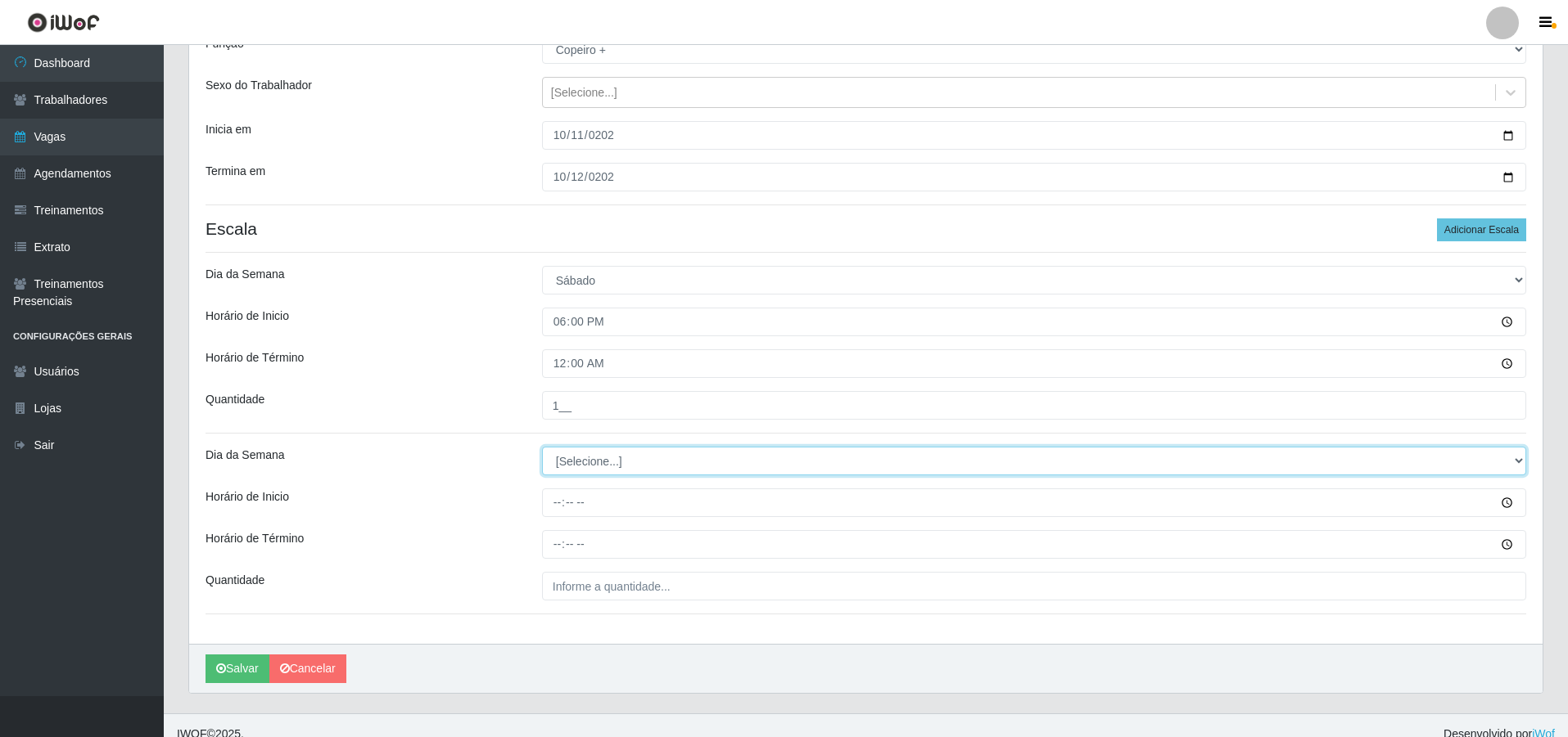
click at [578, 466] on select "[Selecione...] Segunda Terça Quarta Quinta Sexta Sábado Domingo" at bounding box center [1035, 461] width 984 height 29
select select "0"
click at [542, 447] on select "[Selecione...] Segunda Terça Quarta Quinta Sexta Sábado Domingo" at bounding box center [1035, 461] width 984 height 29
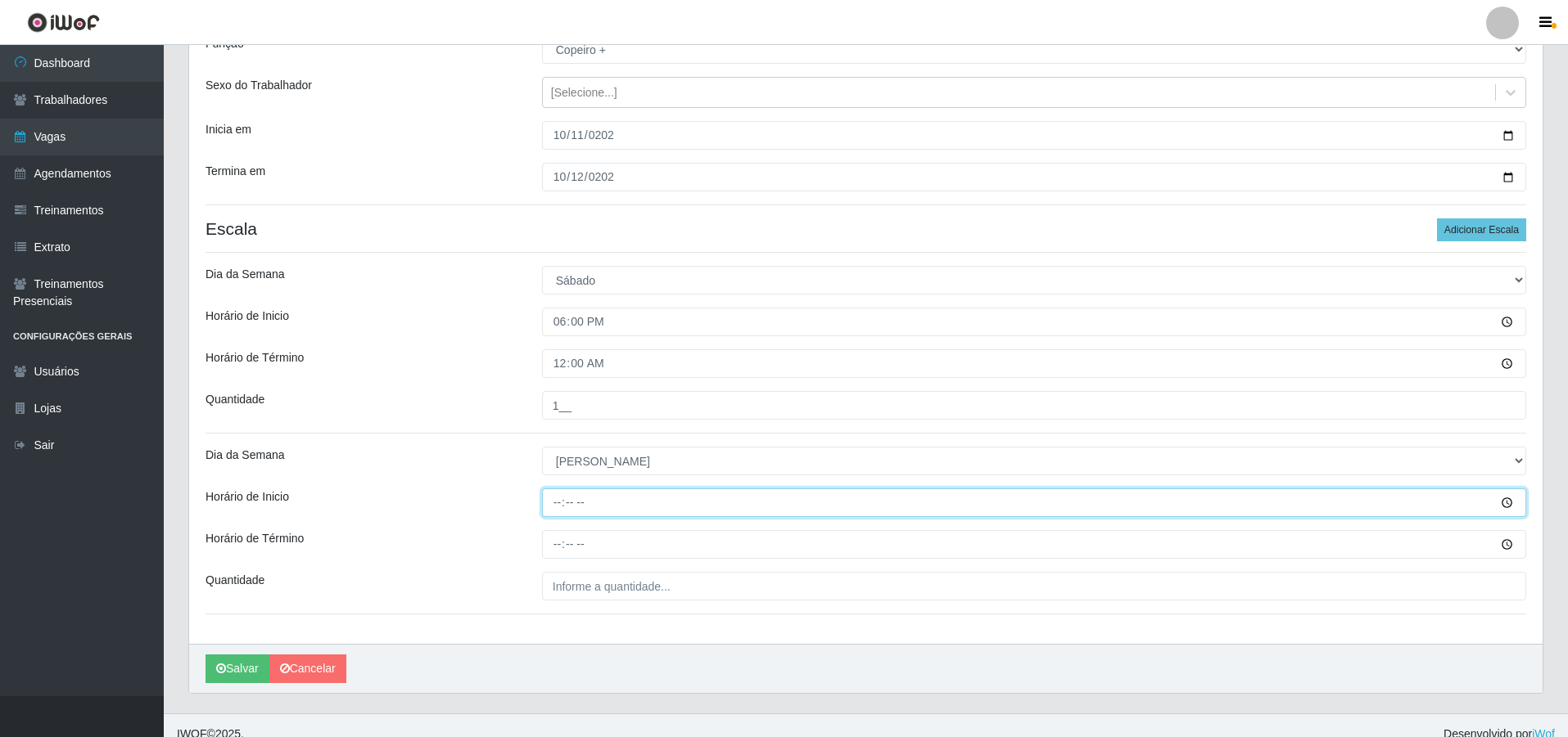
click at [553, 496] on input "Horário de Inicio" at bounding box center [1035, 503] width 984 height 29
type input "18:00"
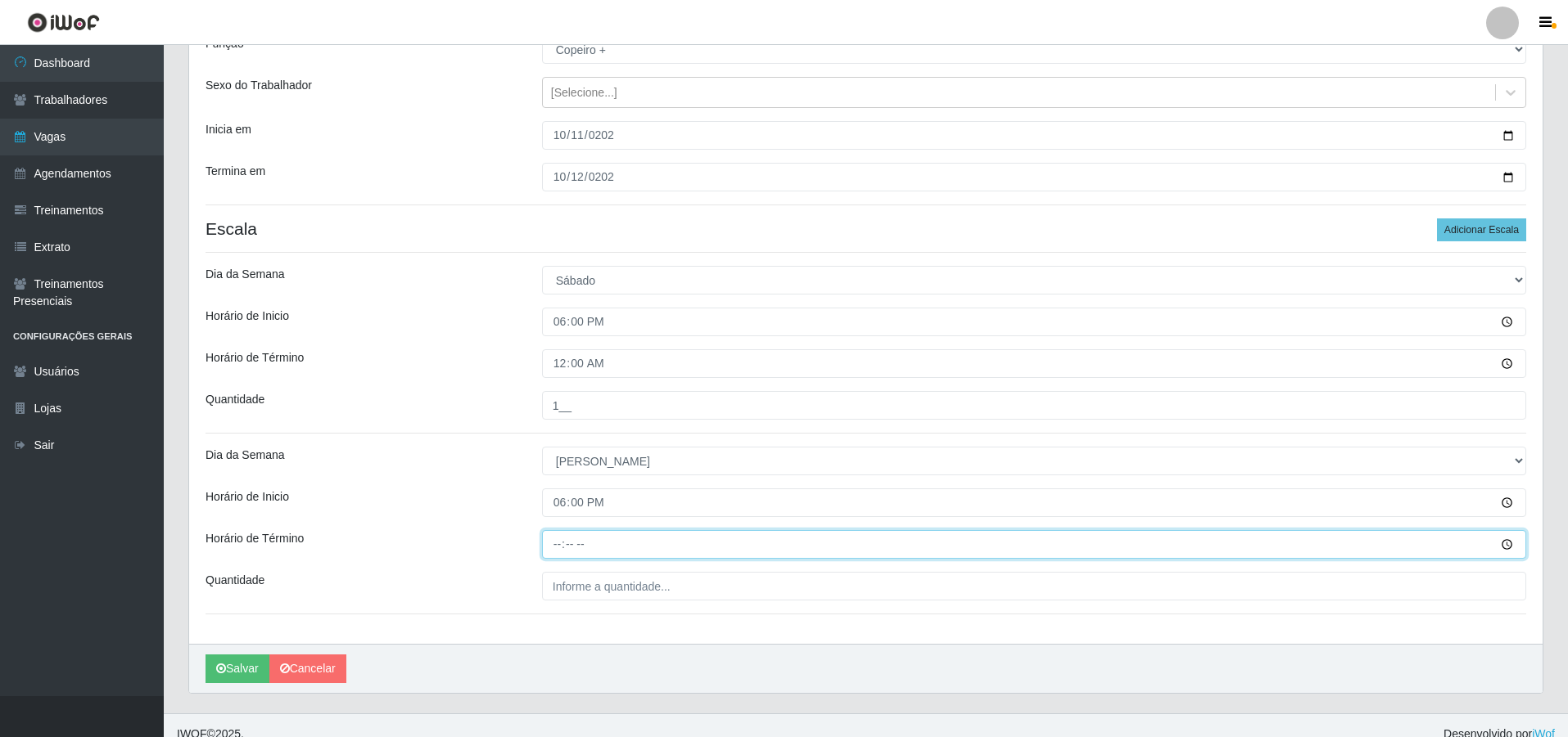
click at [561, 545] on input "Horário de Término" at bounding box center [1035, 545] width 984 height 29
type input "00:00"
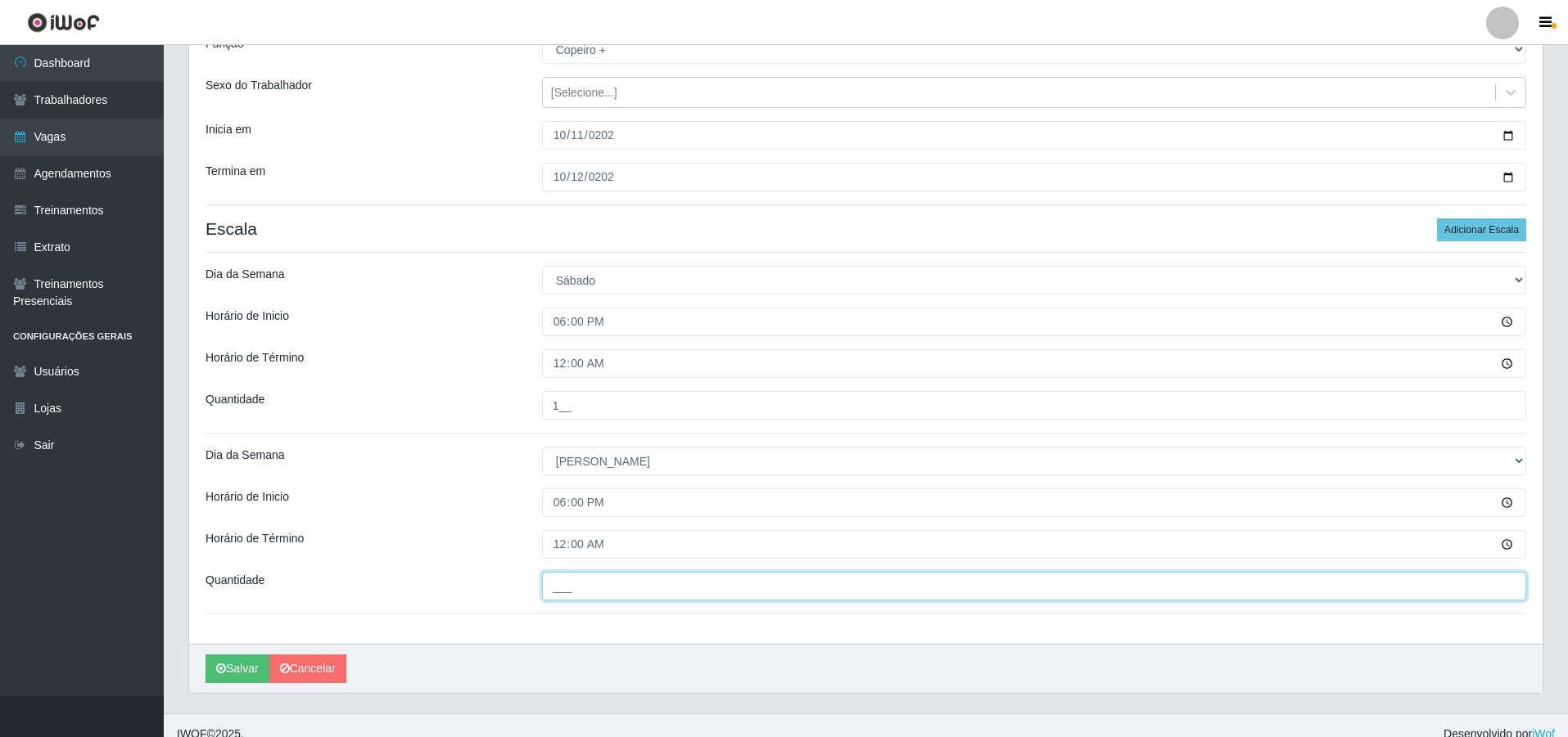
click at [599, 597] on input "___" at bounding box center [1035, 586] width 984 height 29
click at [588, 594] on input "4__" at bounding box center [1035, 586] width 984 height 29
drag, startPoint x: 556, startPoint y: 589, endPoint x: 509, endPoint y: 591, distance: 47.0
click at [509, 591] on div "Quantidade 4__" at bounding box center [866, 586] width 1345 height 29
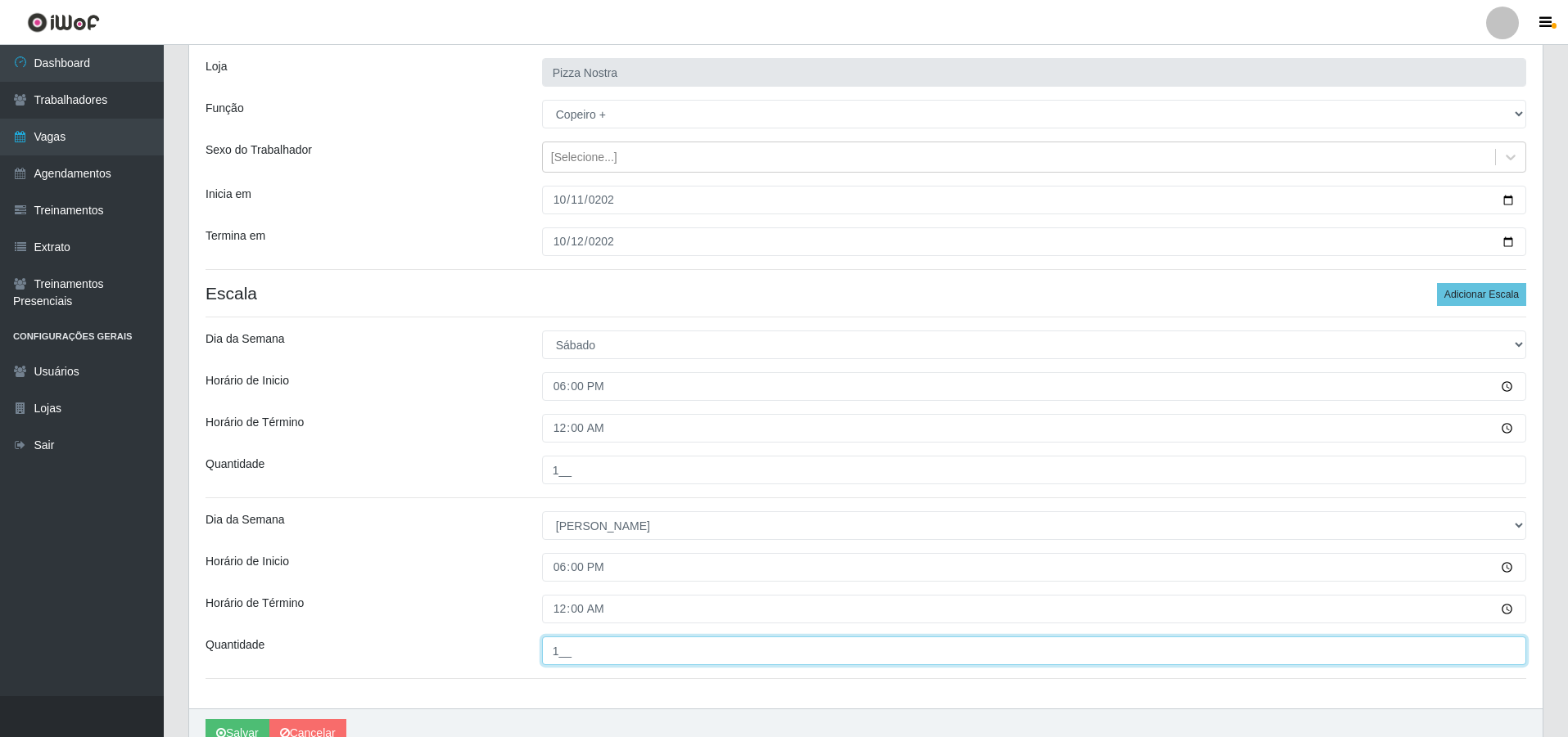
scroll to position [181, 0]
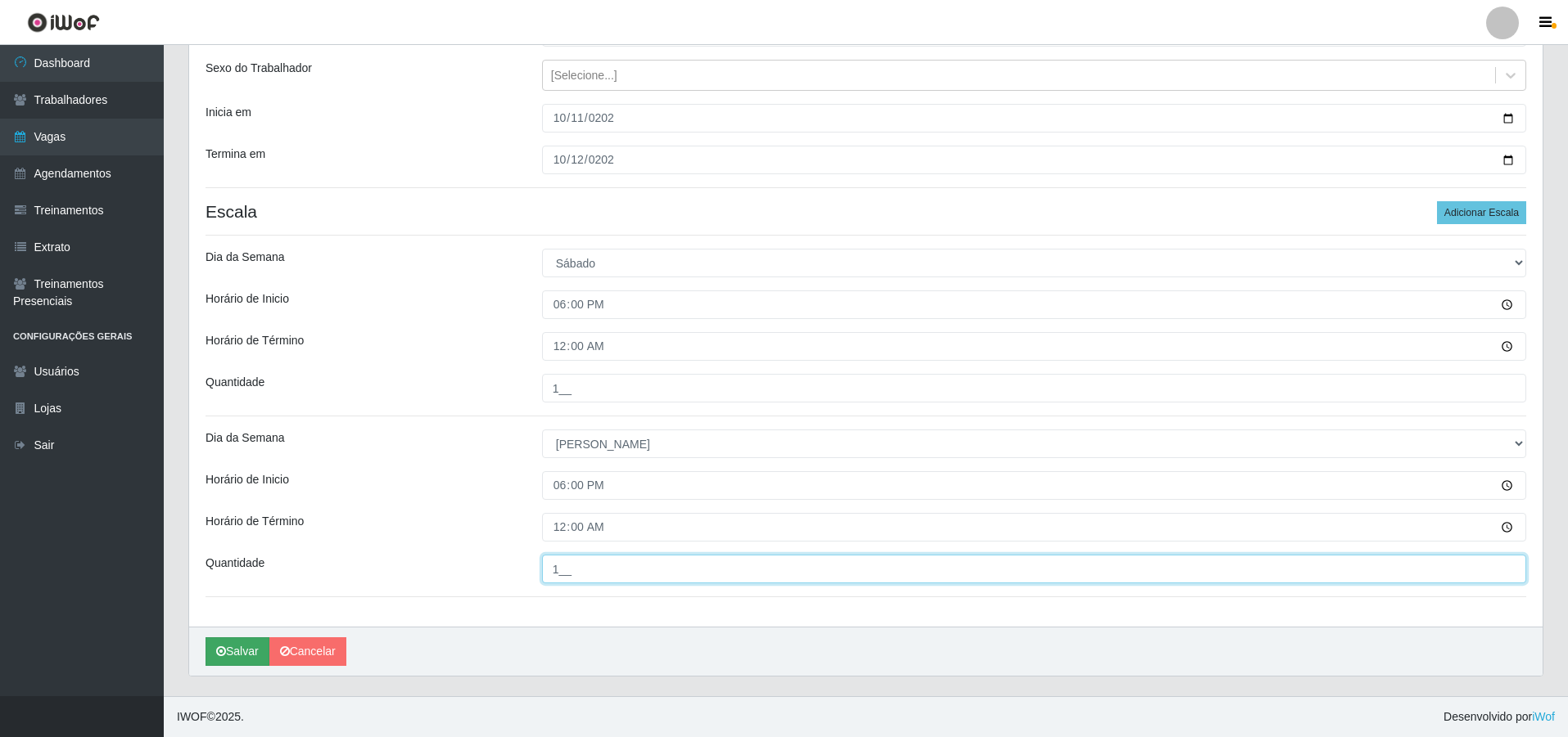
type input "1__"
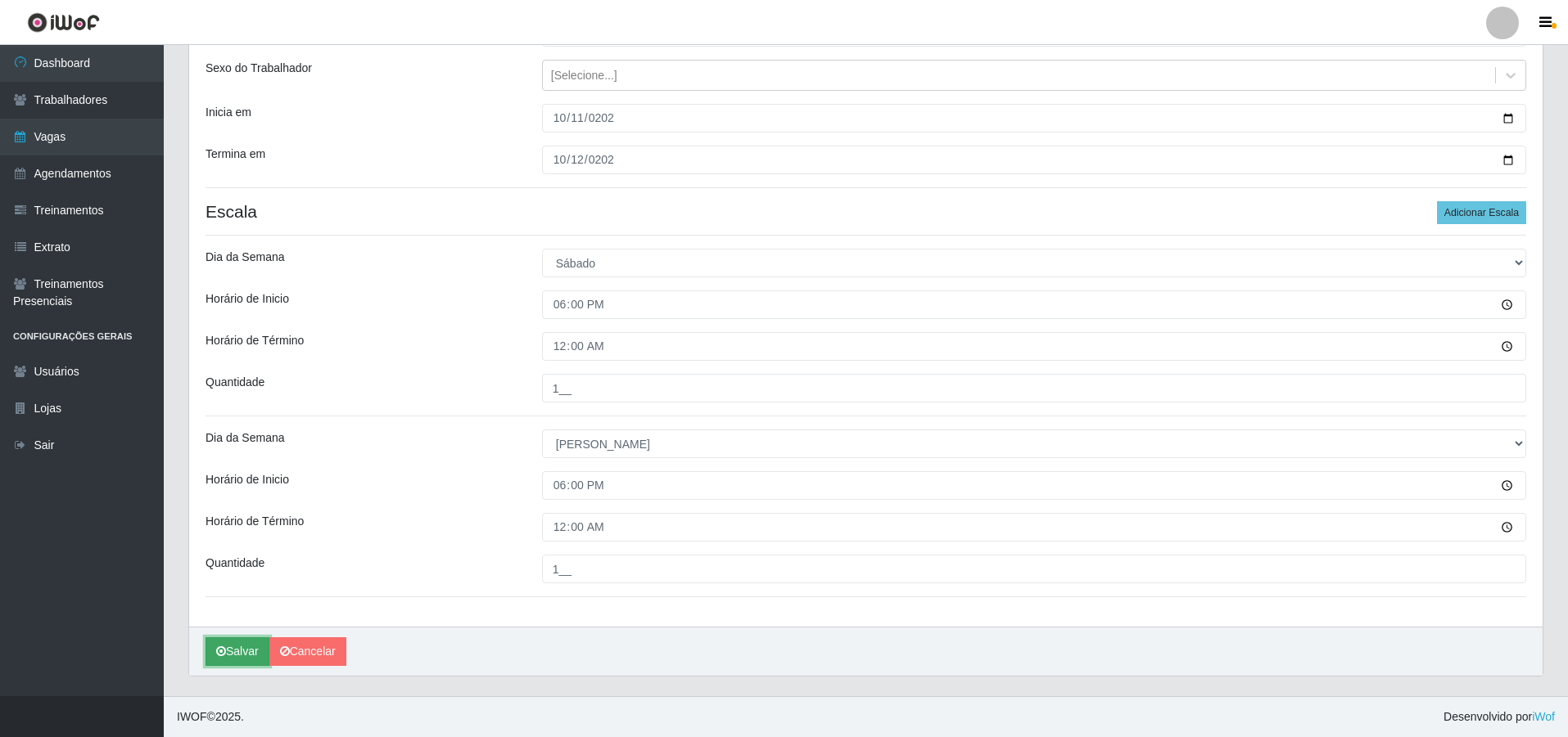
click at [233, 658] on button "Salvar" at bounding box center [238, 651] width 64 height 29
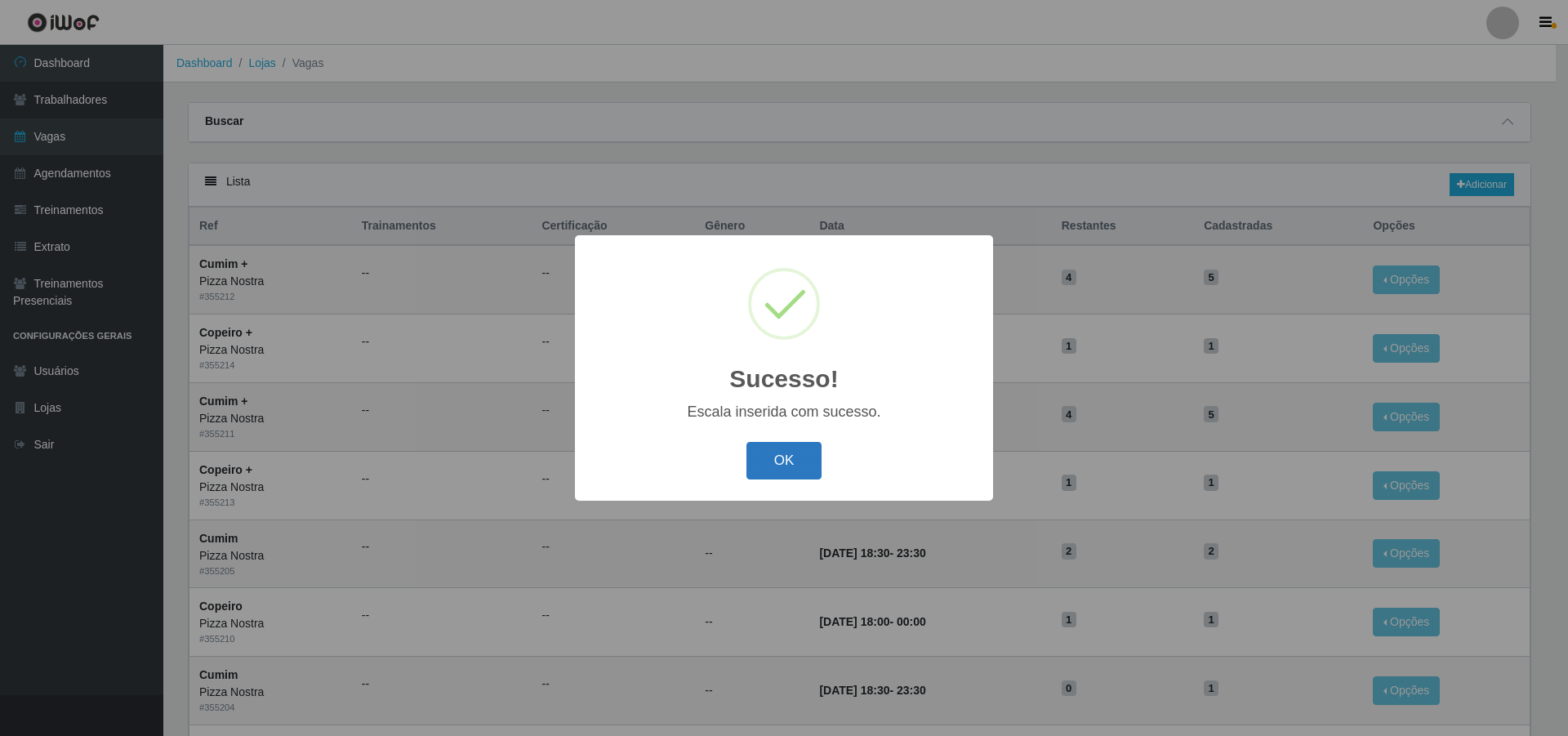
click at [791, 462] on button "OK" at bounding box center [784, 461] width 76 height 39
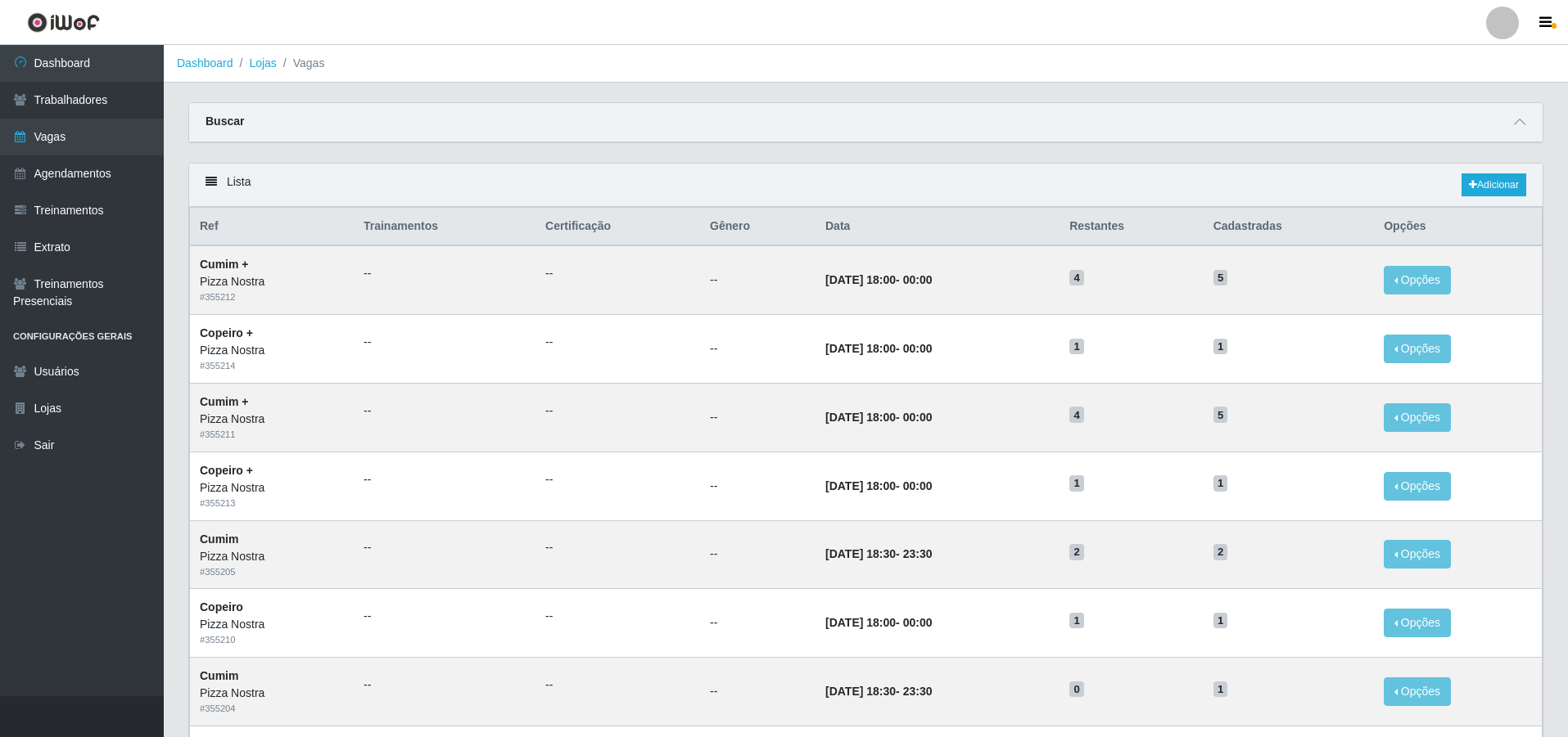
click at [1108, 144] on div "Carregando... Buscar Início em Término em Função [Selecione...] ASG ASG + ASG +…" at bounding box center [866, 132] width 1380 height 61
click at [92, 170] on link "Agendamentos" at bounding box center [81, 174] width 164 height 37
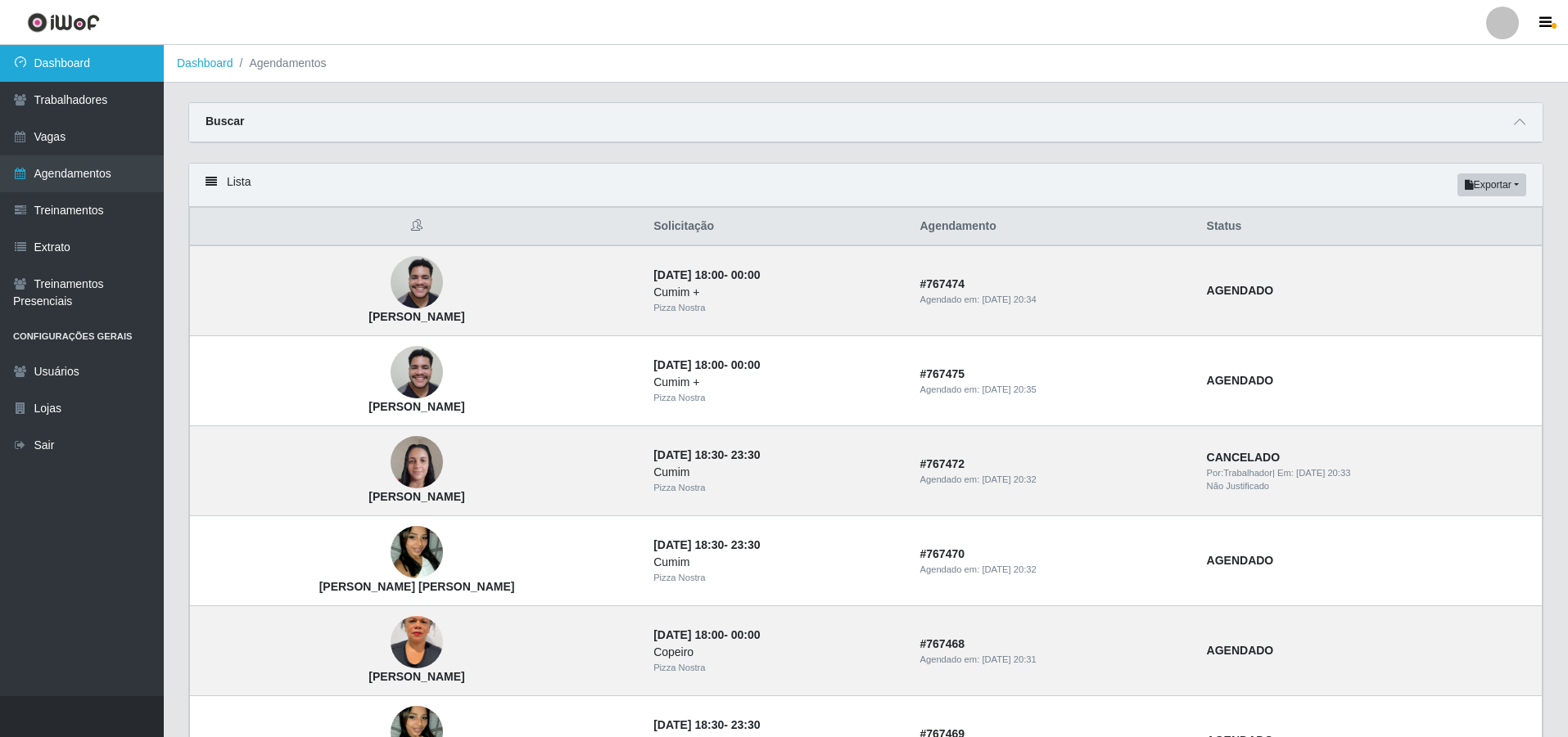
click at [103, 58] on link "Dashboard" at bounding box center [81, 63] width 164 height 37
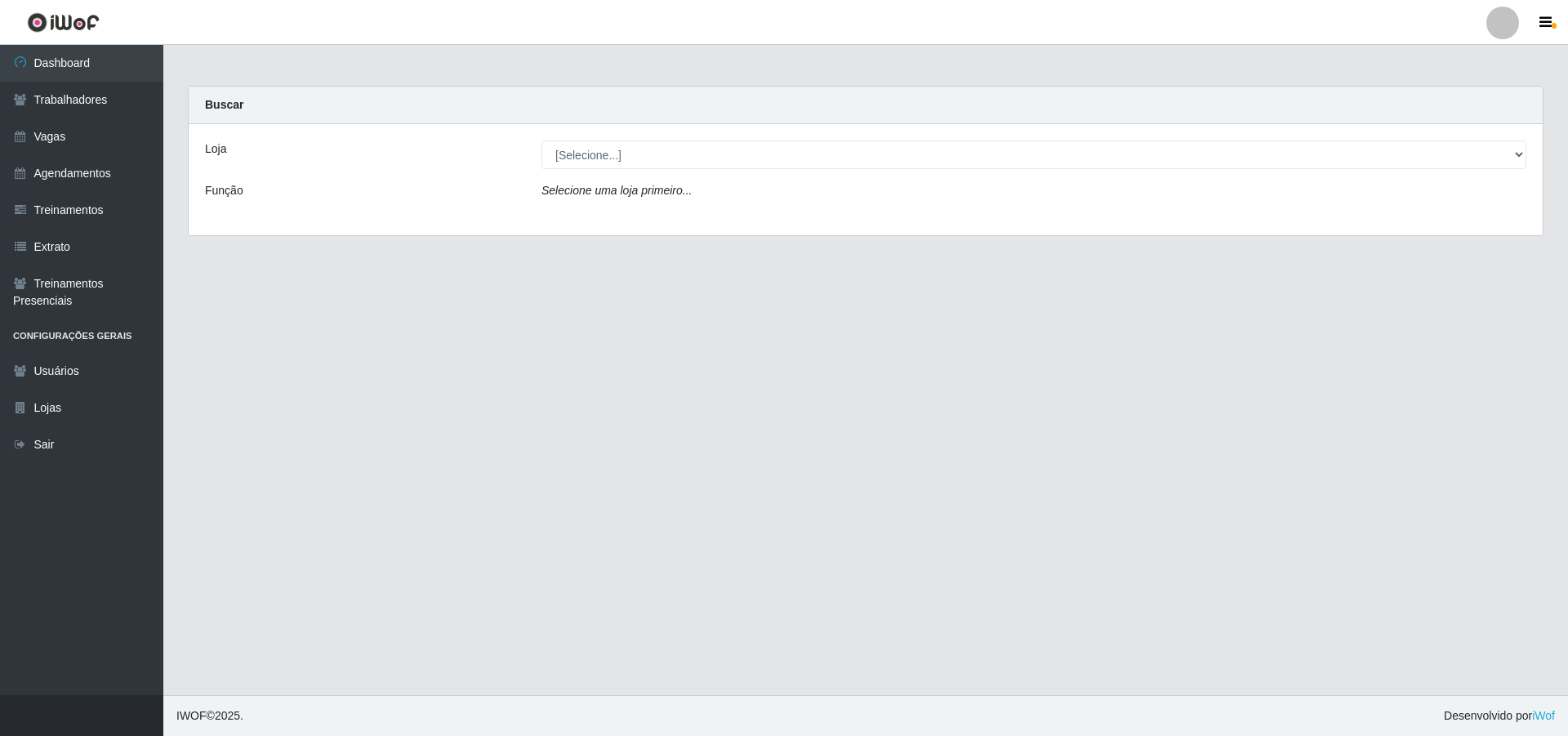
click at [611, 138] on div "Loja [Selecione...] Pizza Nostra Função Selecione uma loja primeiro..." at bounding box center [865, 179] width 1354 height 111
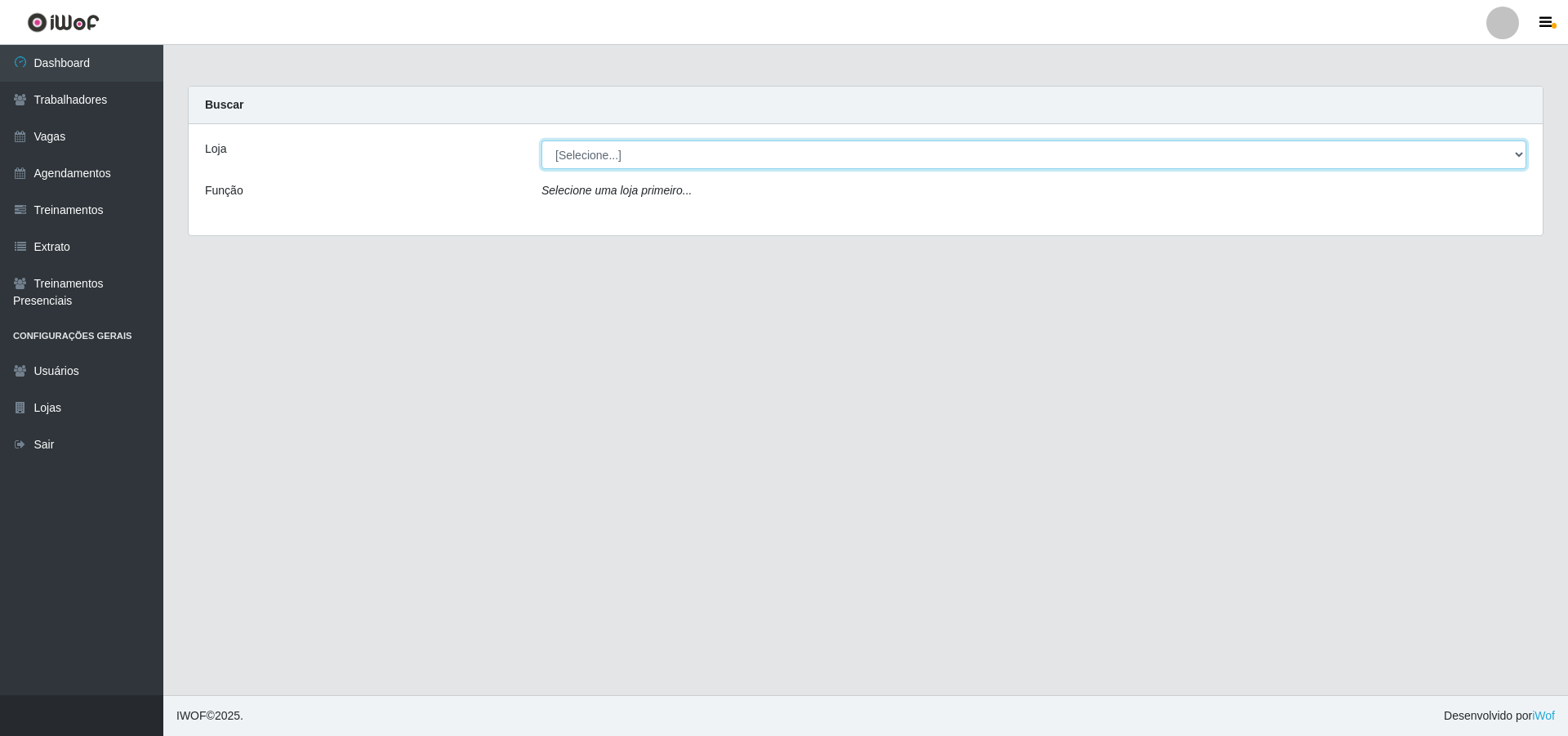
drag, startPoint x: 607, startPoint y: 151, endPoint x: 603, endPoint y: 165, distance: 14.6
click at [607, 151] on select "[Selecione...] Pizza Nostra" at bounding box center [1034, 154] width 985 height 29
click at [542, 140] on select "[Selecione...] Pizza Nostra" at bounding box center [1034, 154] width 985 height 29
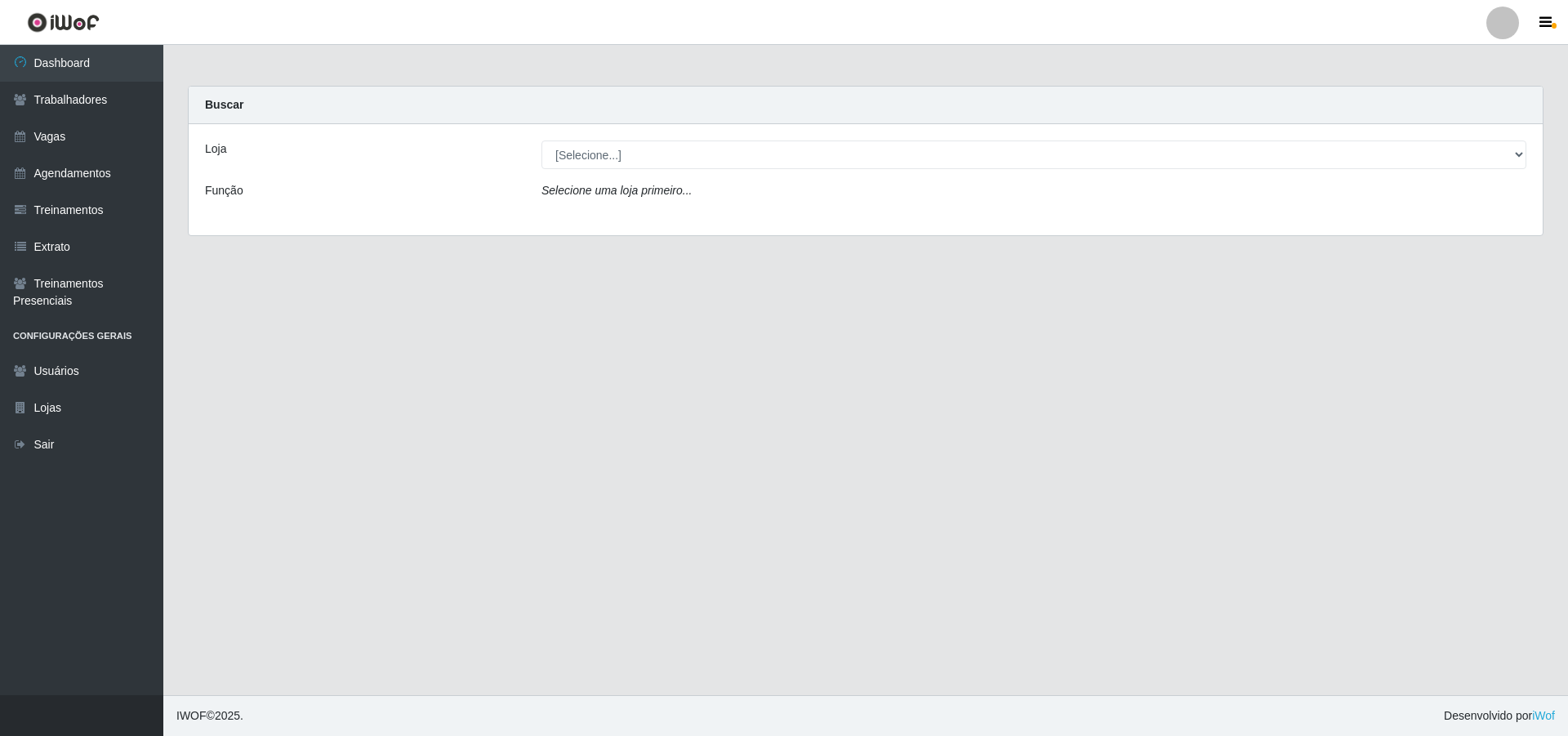
click at [607, 194] on icon "Selecione uma loja primeiro..." at bounding box center [617, 191] width 150 height 13
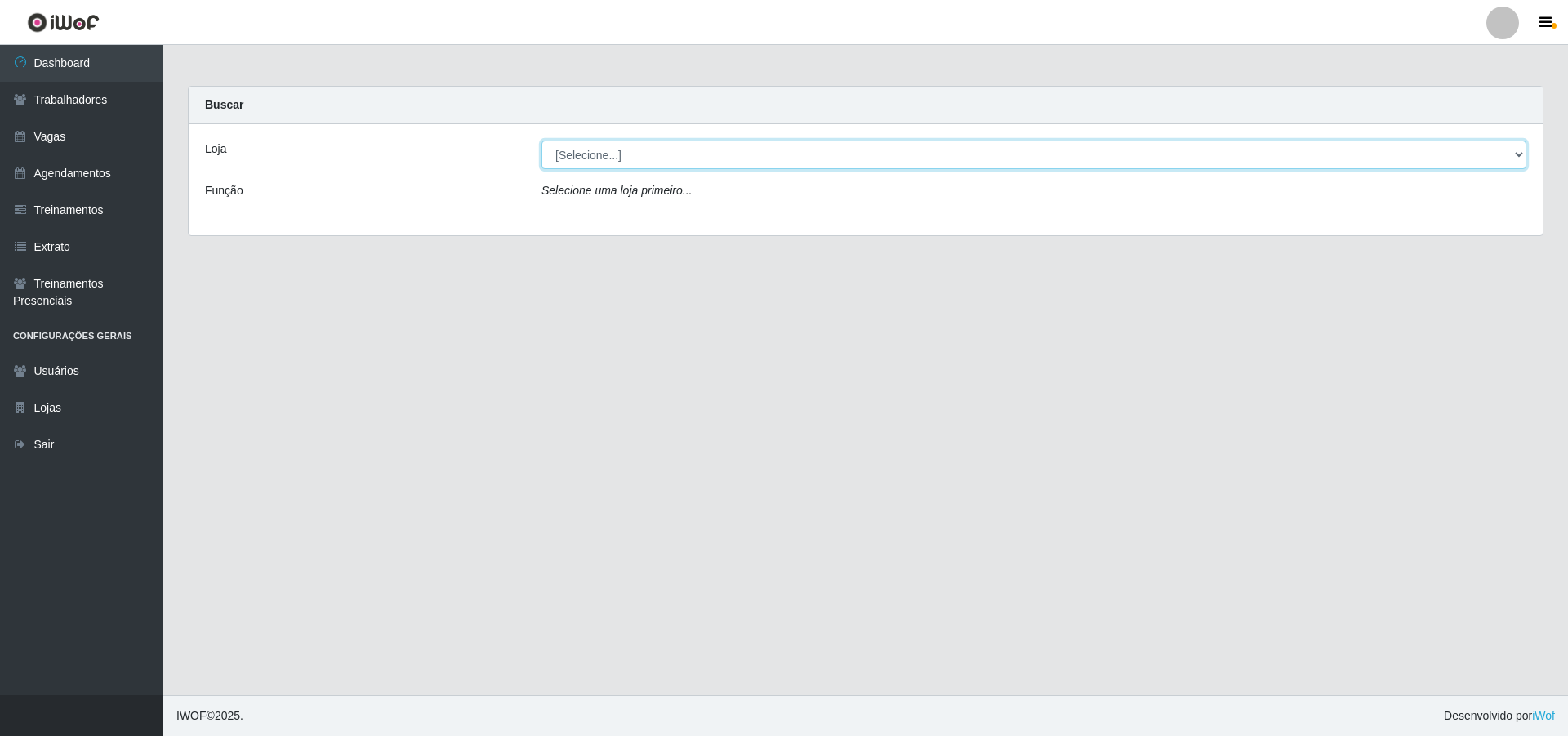
click at [586, 151] on select "[Selecione...] Pizza Nostra" at bounding box center [1034, 154] width 985 height 29
click at [542, 140] on select "[Selecione...] Pizza Nostra" at bounding box center [1034, 154] width 985 height 29
drag, startPoint x: 575, startPoint y: 152, endPoint x: 575, endPoint y: 162, distance: 10.0
click at [575, 152] on select "[Selecione...] Pizza Nostra" at bounding box center [1034, 154] width 985 height 29
click at [542, 140] on select "[Selecione...] Pizza Nostra" at bounding box center [1034, 154] width 985 height 29
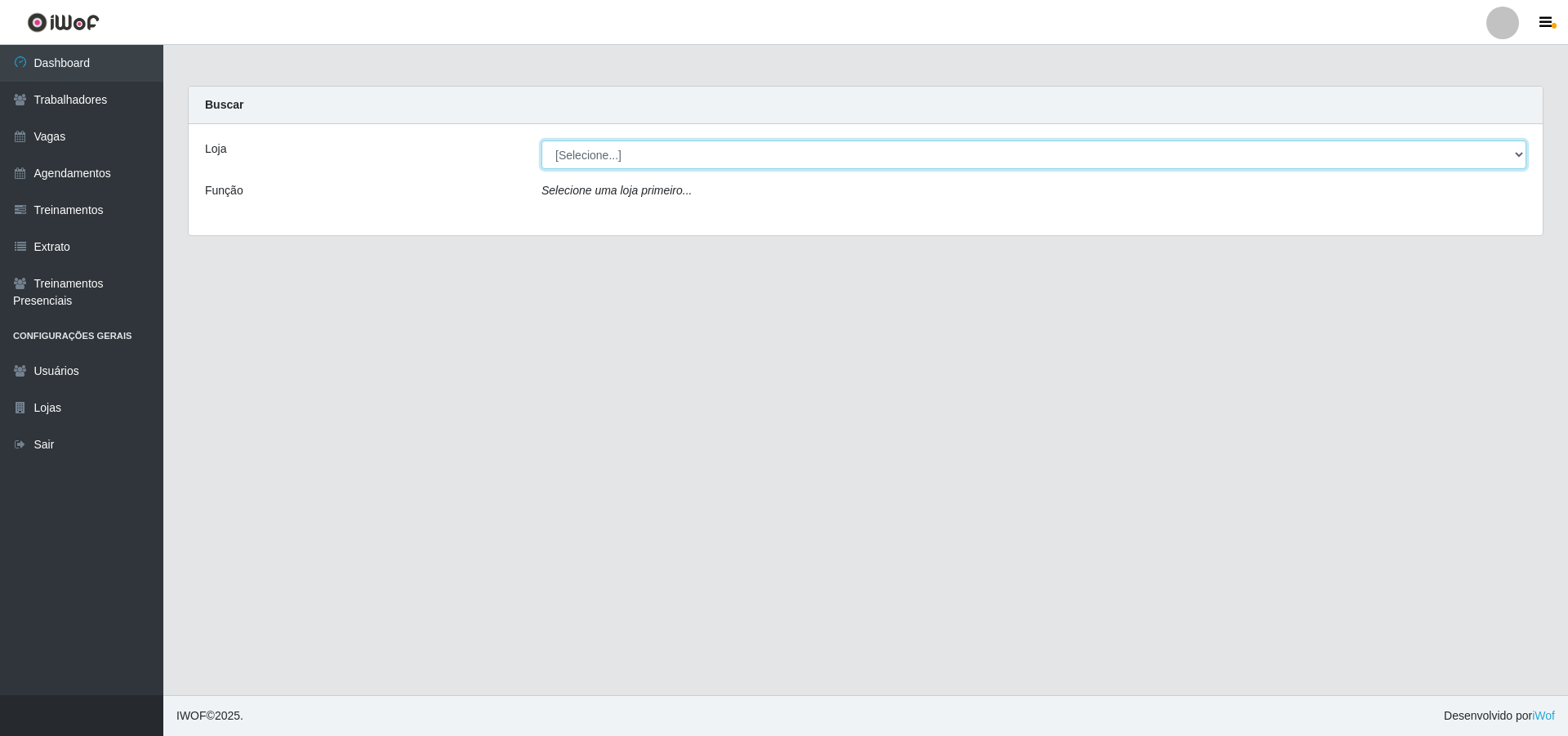
click at [578, 154] on select "[Selecione...] Pizza Nostra" at bounding box center [1034, 154] width 985 height 29
click at [580, 168] on select "[Selecione...] Pizza Nostra" at bounding box center [1034, 154] width 985 height 29
click at [573, 166] on select "[Selecione...] Pizza Nostra" at bounding box center [1034, 154] width 985 height 29
select select "337"
click at [542, 140] on select "[Selecione...] Pizza Nostra" at bounding box center [1034, 154] width 985 height 29
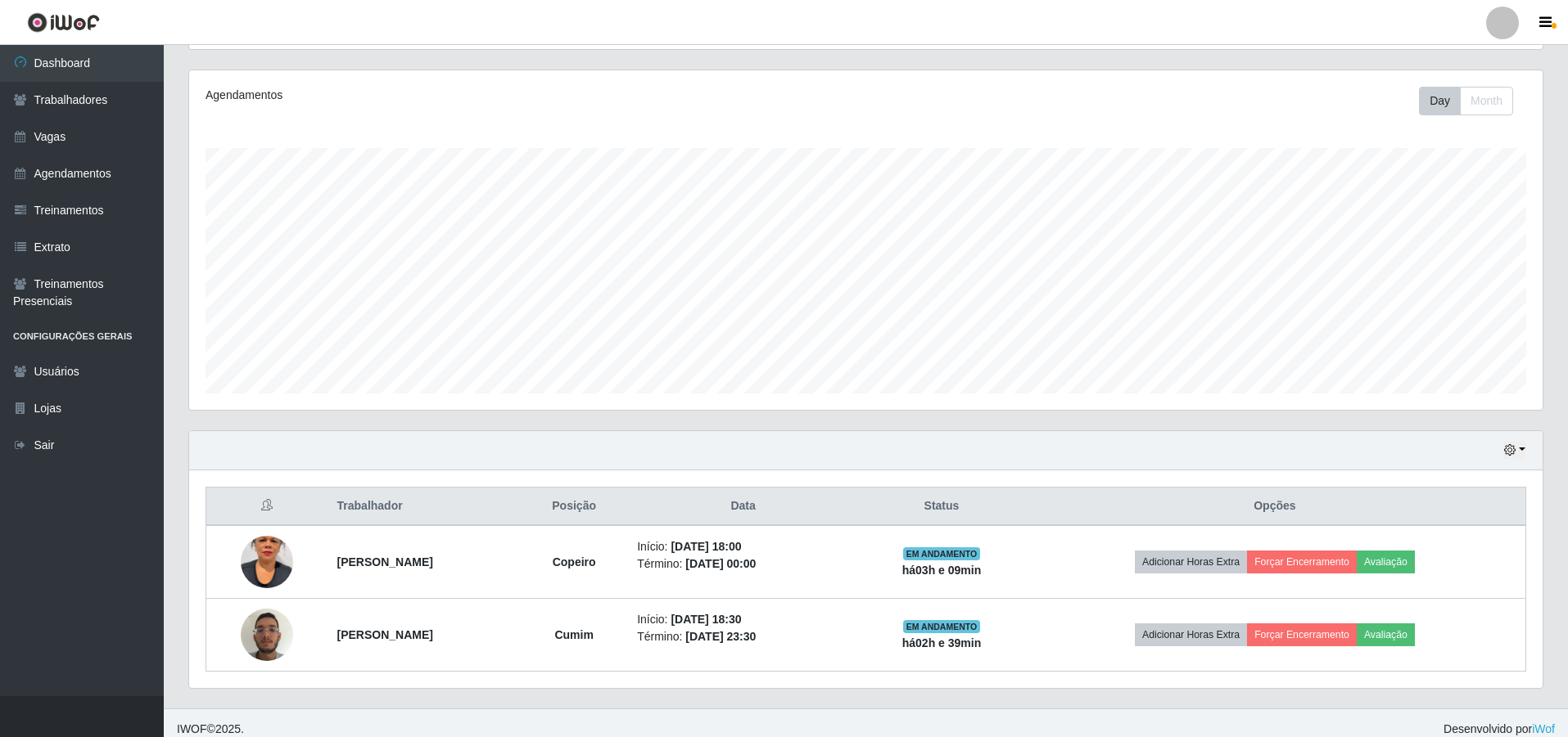
scroll to position [204, 0]
